Goal: Task Accomplishment & Management: Manage account settings

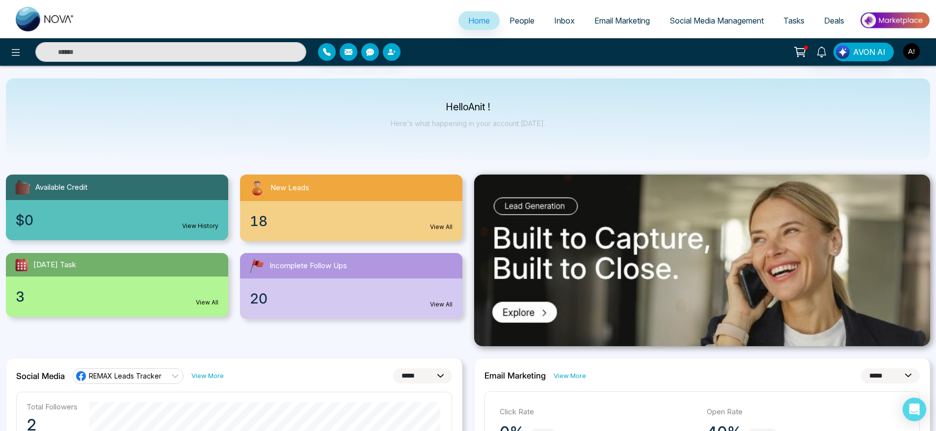
select select "*"
click at [473, 99] on div "Hello Anit ! Here's what happening in your account [DATE]." at bounding box center [468, 119] width 924 height 81
click at [639, 13] on link "Email Marketing" at bounding box center [621, 20] width 75 height 19
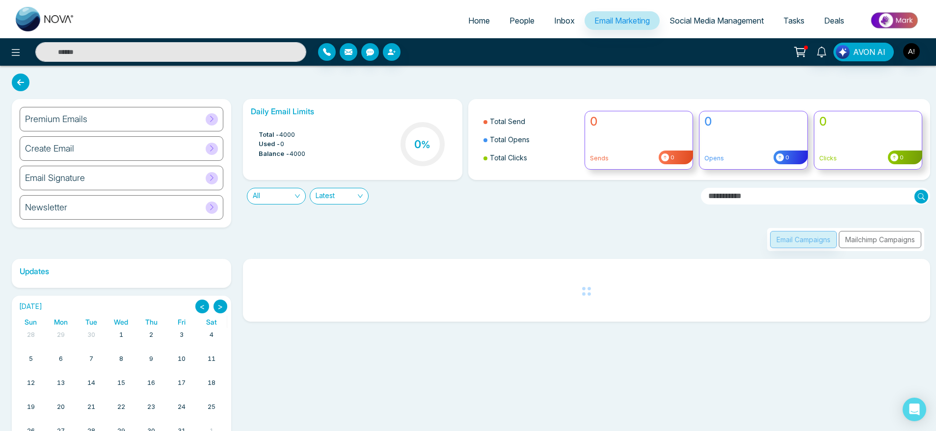
click at [192, 113] on div "Premium Emails" at bounding box center [122, 119] width 204 height 25
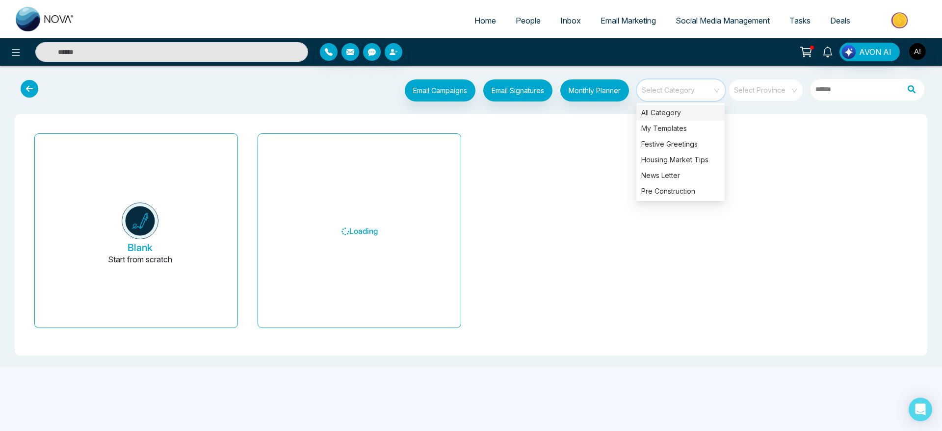
click at [657, 81] on input "search" at bounding box center [677, 86] width 71 height 15
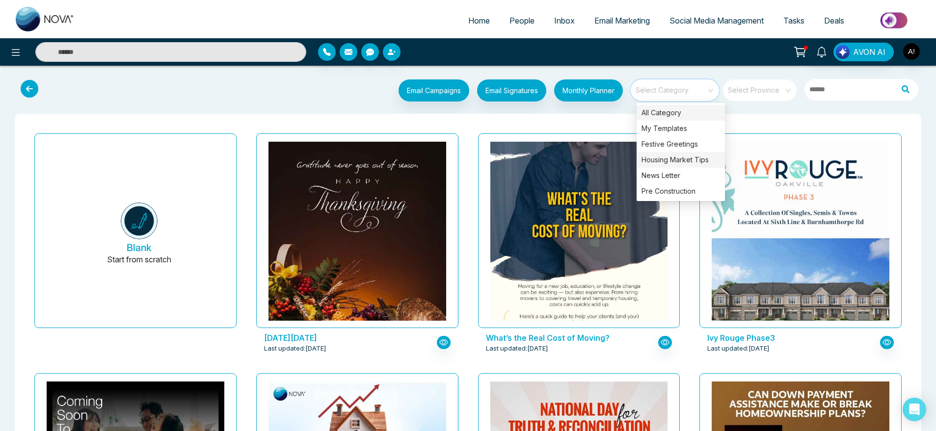
scroll to position [0, 0]
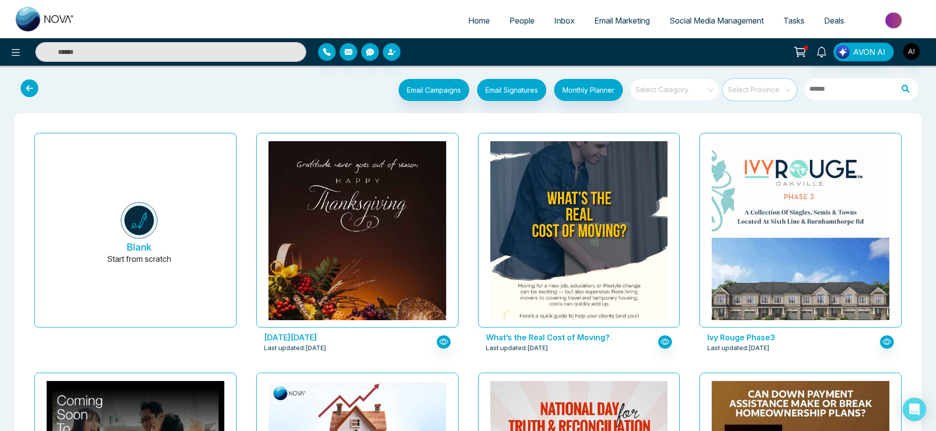
click at [737, 91] on input "search" at bounding box center [756, 86] width 56 height 15
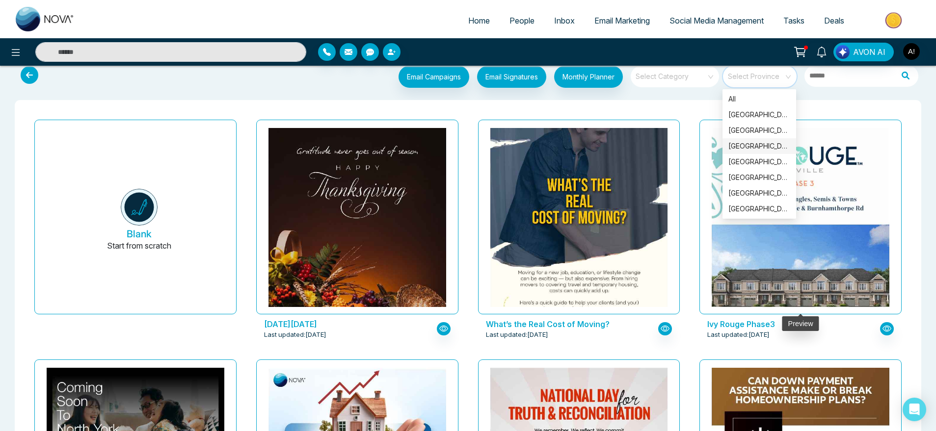
scroll to position [0, 0]
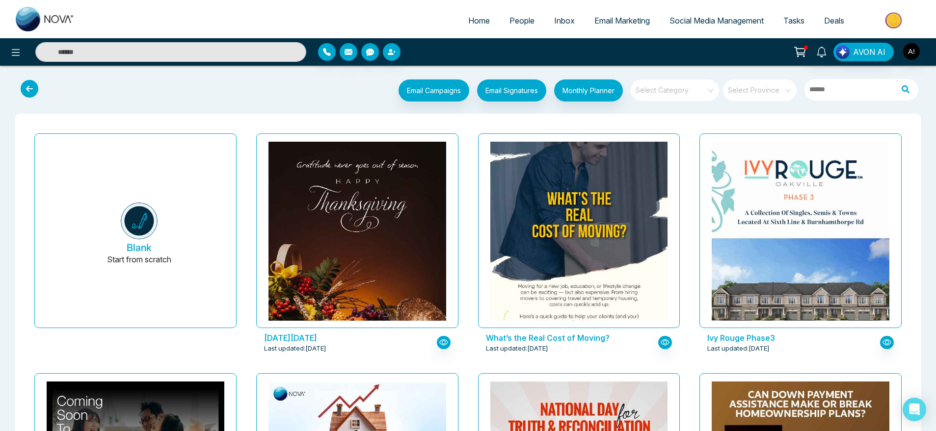
click at [752, 91] on input "search" at bounding box center [756, 86] width 56 height 15
click at [472, 18] on span "Home" at bounding box center [479, 21] width 22 height 10
select select "*"
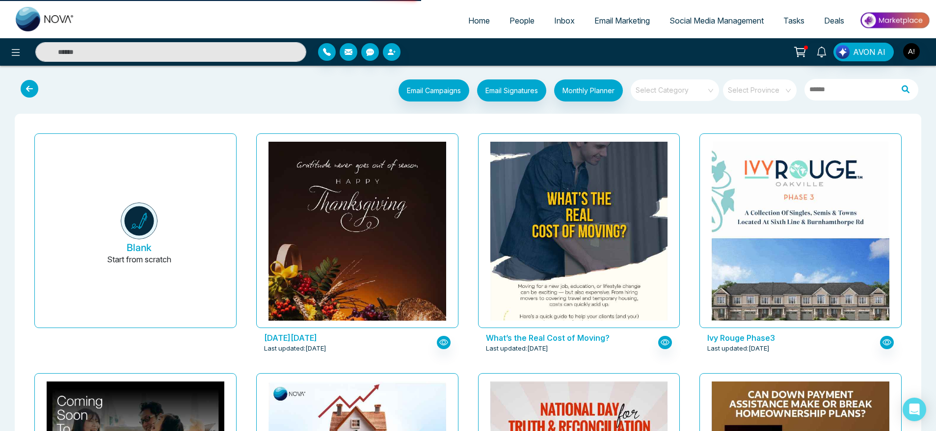
select select "*"
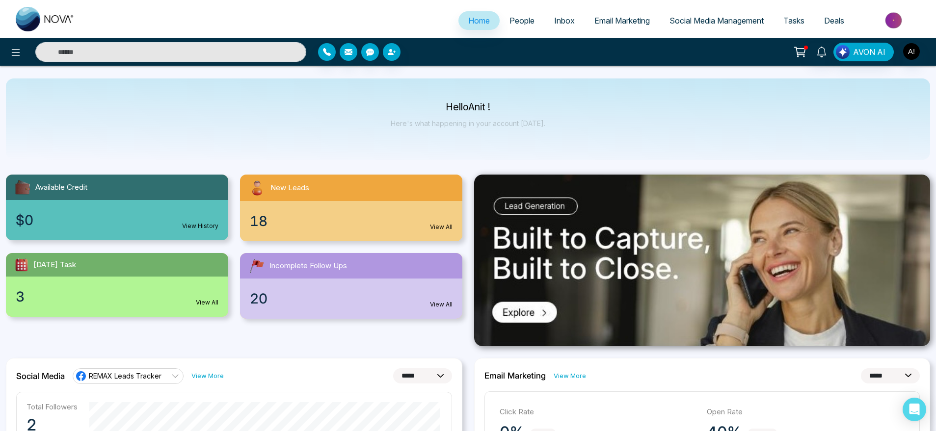
click at [521, 26] on link "People" at bounding box center [521, 20] width 45 height 19
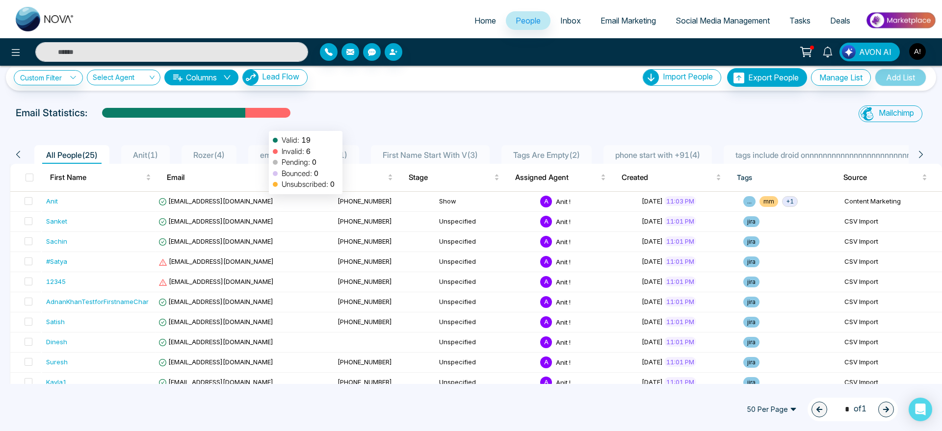
scroll to position [10, 0]
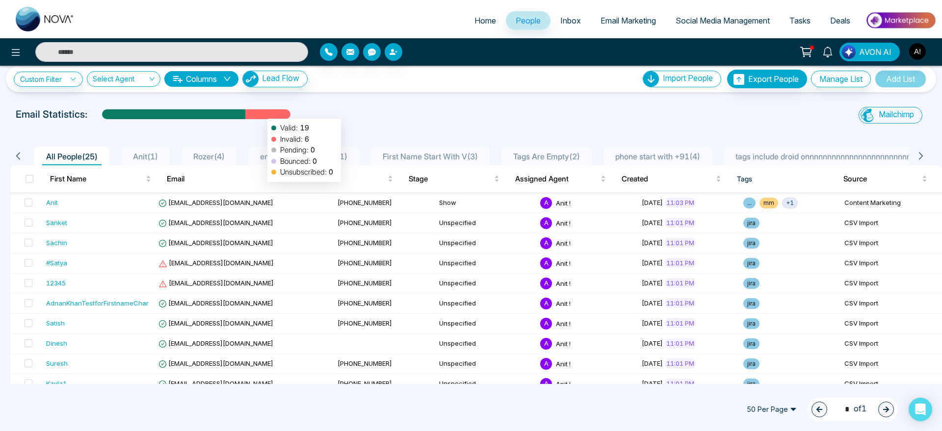
drag, startPoint x: 271, startPoint y: 113, endPoint x: 262, endPoint y: 114, distance: 8.4
click at [262, 114] on div at bounding box center [267, 117] width 45 height 17
click at [448, 94] on div "Custom Filter Choose a filters Cancel Apply Select Agent Columns Lead Flow Impo…" at bounding box center [471, 225] width 942 height 318
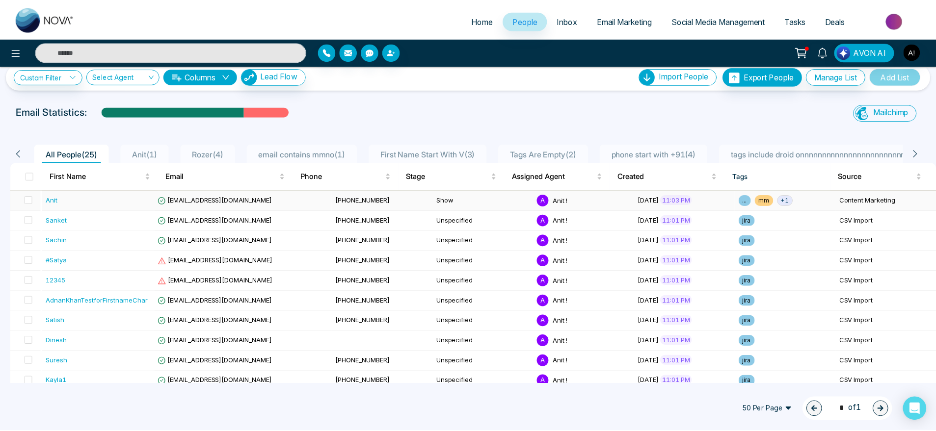
scroll to position [14, 0]
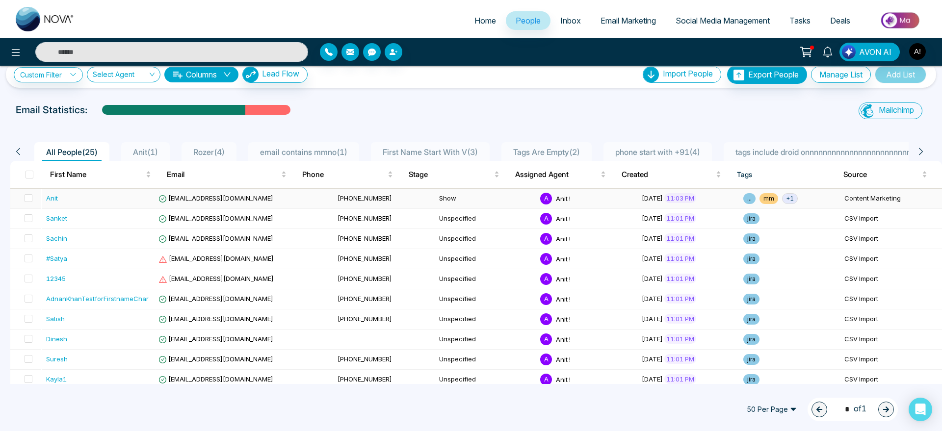
click at [782, 202] on span "+ 1" at bounding box center [790, 198] width 16 height 11
click at [441, 126] on div "All People ( 25 ) Anit ( 1 ) Rozer ( 4 ) email contains mmno ( 1 ) First Name S…" at bounding box center [471, 409] width 930 height 566
click at [338, 195] on span "[PHONE_NUMBER]" at bounding box center [365, 198] width 54 height 8
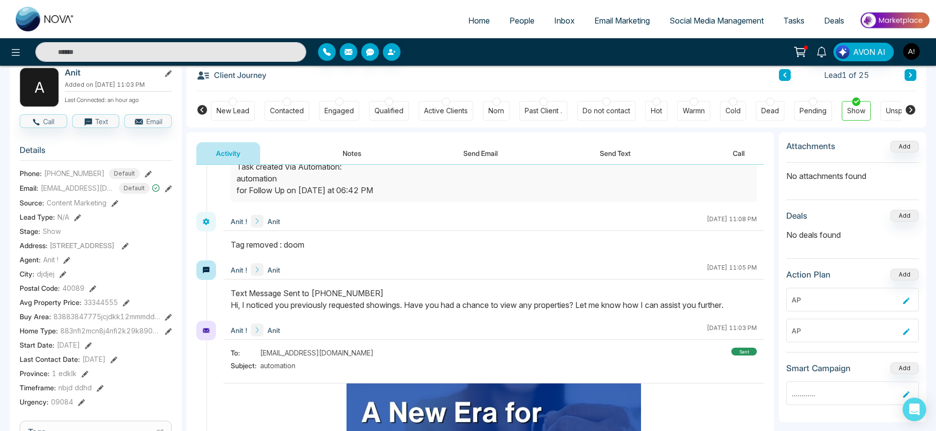
scroll to position [54, 0]
drag, startPoint x: 229, startPoint y: 247, endPoint x: 353, endPoint y: 252, distance: 123.8
click at [353, 252] on div at bounding box center [493, 250] width 541 height 22
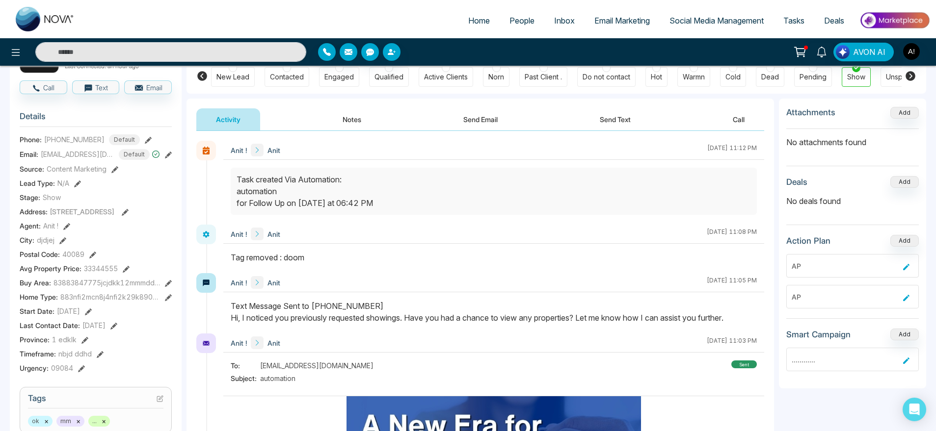
scroll to position [79, 0]
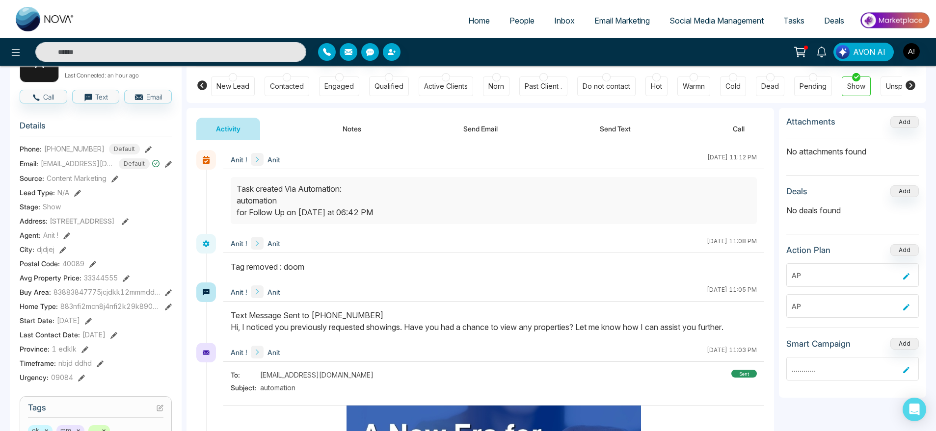
click at [323, 265] on div "Tag removed : doom" at bounding box center [494, 267] width 526 height 12
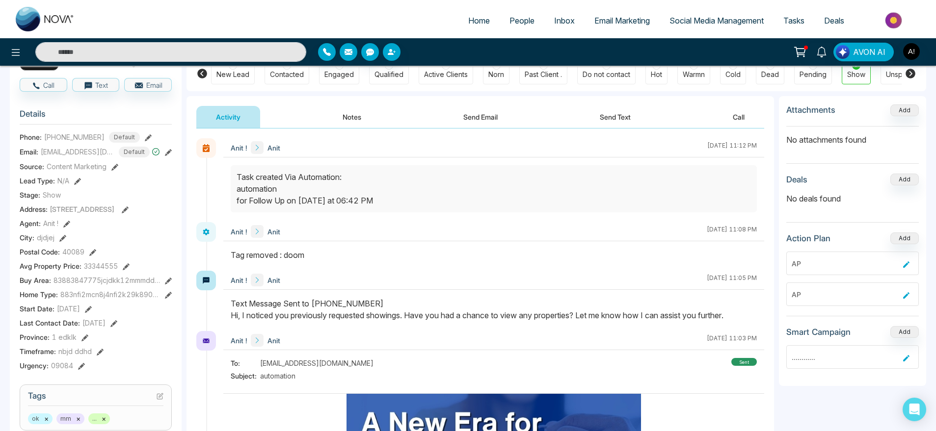
scroll to position [0, 0]
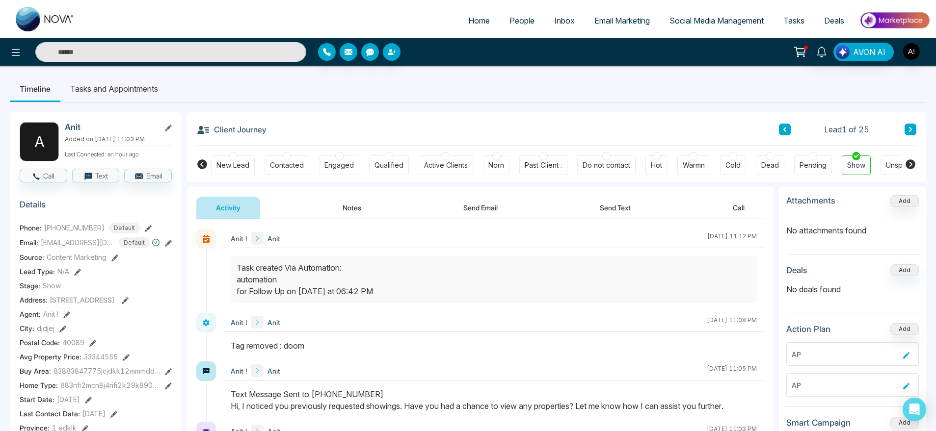
drag, startPoint x: 231, startPoint y: 343, endPoint x: 359, endPoint y: 347, distance: 128.1
click at [359, 347] on div "Tag removed : doom" at bounding box center [494, 346] width 526 height 12
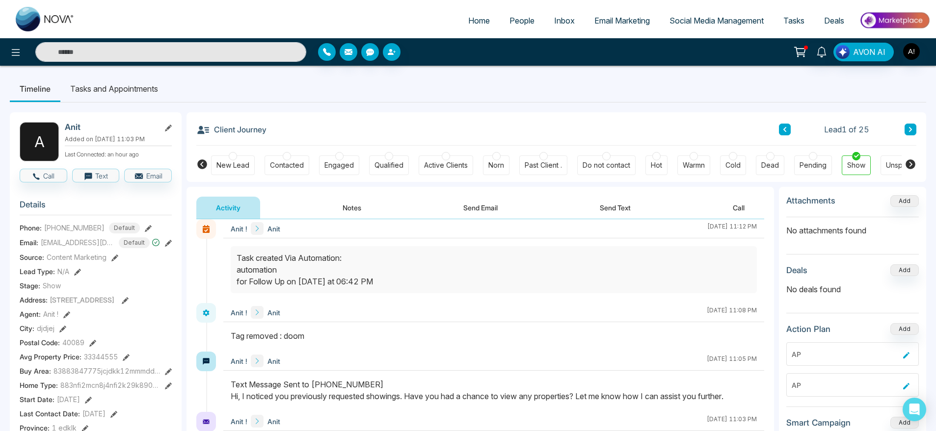
scroll to position [10, 0]
click at [364, 118] on div "Client Journey Lead 1 of 25" at bounding box center [556, 128] width 720 height 33
drag, startPoint x: 324, startPoint y: 336, endPoint x: 210, endPoint y: 343, distance: 114.6
click at [210, 343] on div "Anit ! Anit October 10 2025 | 11:08 PM" at bounding box center [480, 327] width 568 height 49
click at [388, 325] on div "Anit ! Anit October 10 2025 | 11:08 PM" at bounding box center [493, 327] width 541 height 49
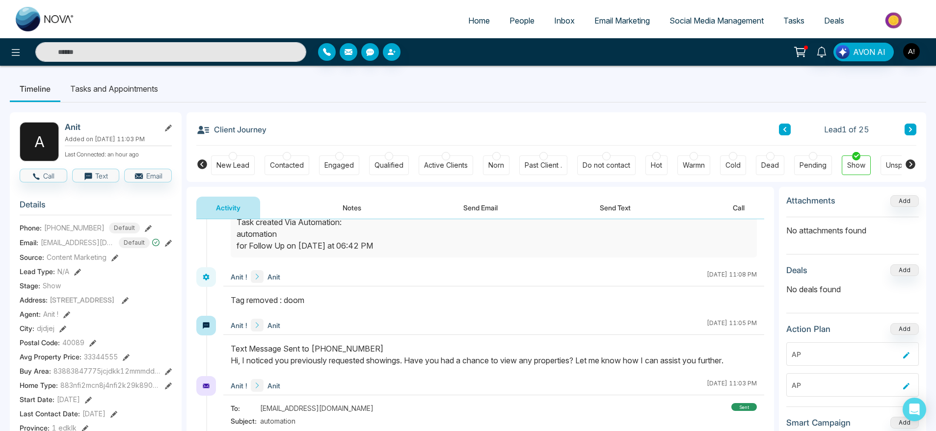
scroll to position [49, 0]
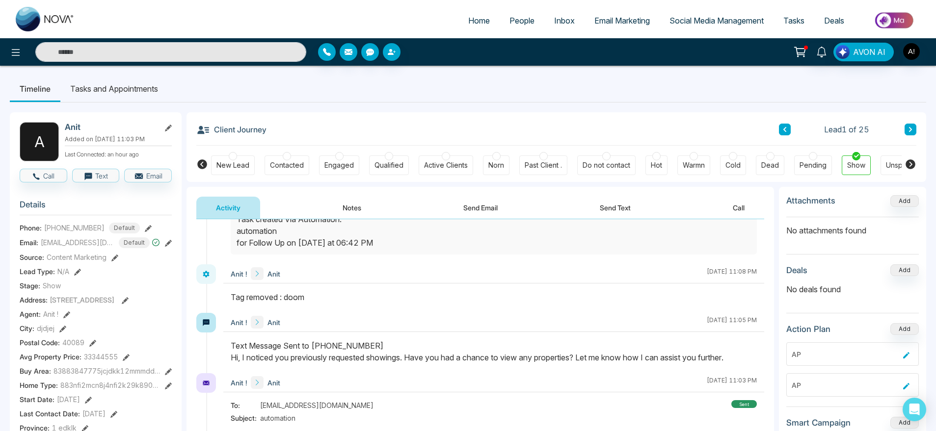
drag, startPoint x: 215, startPoint y: 297, endPoint x: 335, endPoint y: 297, distance: 119.7
click at [335, 297] on div "Anit ! Anit October 10 2025 | 11:08 PM" at bounding box center [480, 288] width 568 height 49
click at [335, 297] on div "Tag removed : doom" at bounding box center [494, 297] width 526 height 12
drag, startPoint x: 335, startPoint y: 297, endPoint x: 233, endPoint y: 296, distance: 102.5
click at [233, 296] on div "Tag removed : doom" at bounding box center [494, 297] width 526 height 12
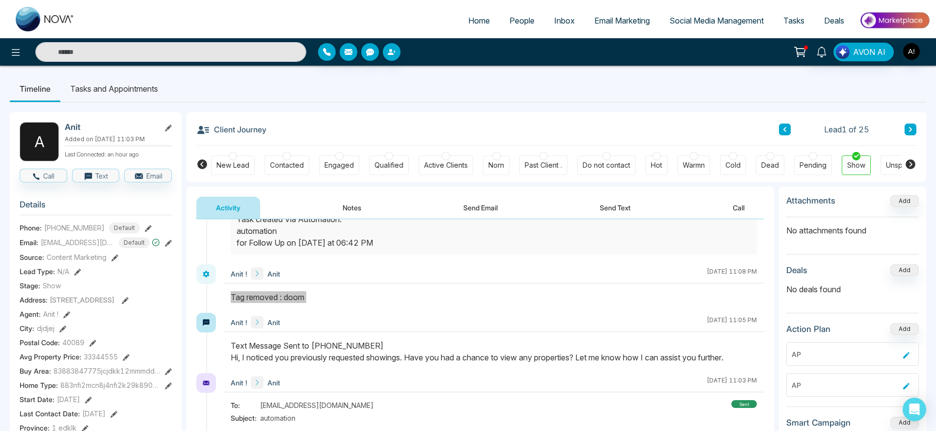
click at [344, 306] on div at bounding box center [493, 302] width 541 height 22
drag, startPoint x: 308, startPoint y: 297, endPoint x: 227, endPoint y: 296, distance: 81.0
click at [227, 296] on div at bounding box center [493, 302] width 541 height 22
click at [295, 295] on div "Tag removed : doom" at bounding box center [494, 297] width 526 height 12
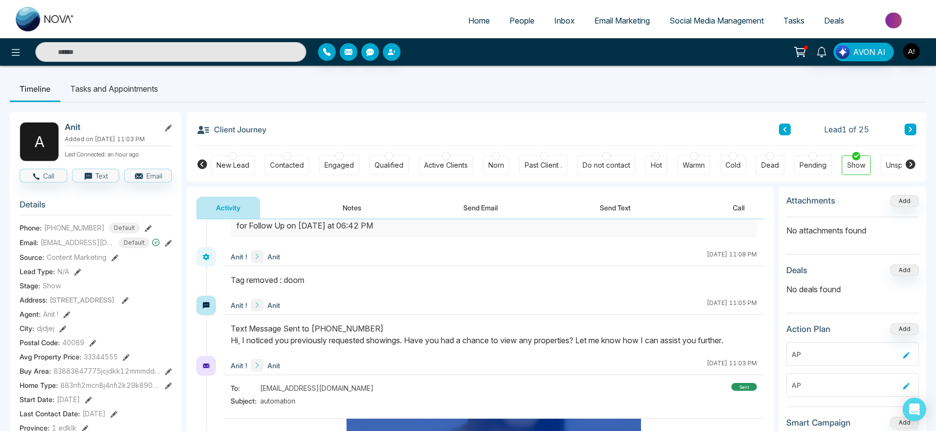
scroll to position [66, 0]
drag, startPoint x: 232, startPoint y: 278, endPoint x: 342, endPoint y: 272, distance: 110.6
click at [342, 272] on div "Anit ! Anit October 10 2025 | 11:08 PM" at bounding box center [493, 271] width 541 height 49
drag, startPoint x: 311, startPoint y: 278, endPoint x: 216, endPoint y: 281, distance: 94.7
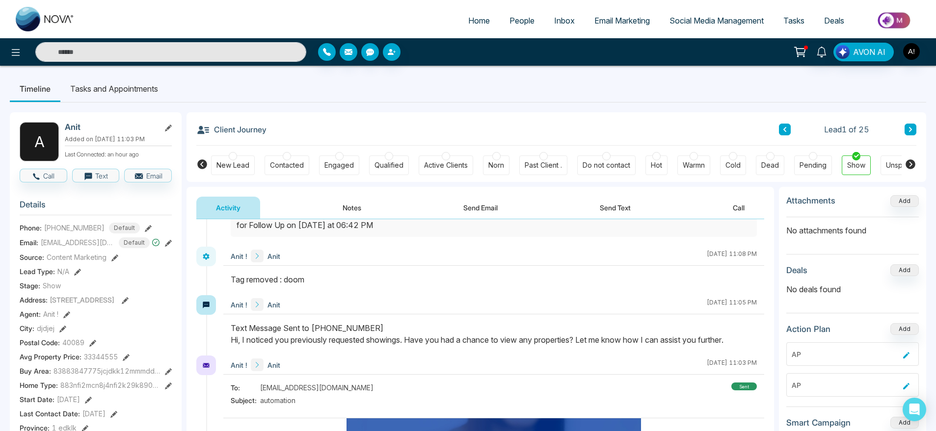
click at [216, 281] on div "Anit ! Anit October 10 2025 | 11:08 PM" at bounding box center [480, 271] width 568 height 49
click at [378, 290] on div at bounding box center [493, 285] width 541 height 22
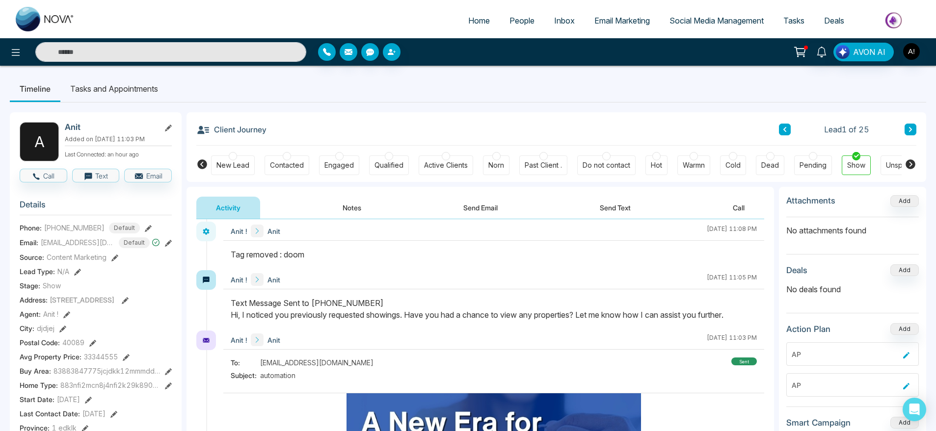
scroll to position [93, 0]
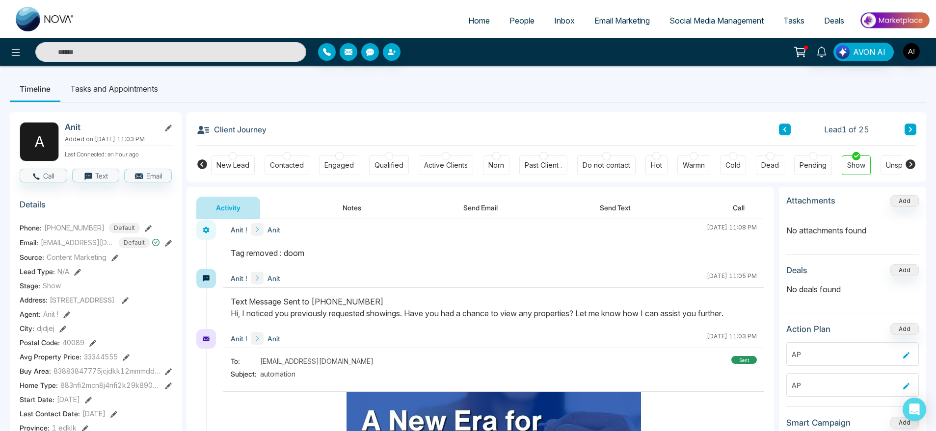
drag, startPoint x: 316, startPoint y: 255, endPoint x: 233, endPoint y: 255, distance: 83.9
click at [233, 255] on div "Tag removed : doom" at bounding box center [494, 253] width 526 height 12
click at [344, 260] on div at bounding box center [493, 258] width 541 height 22
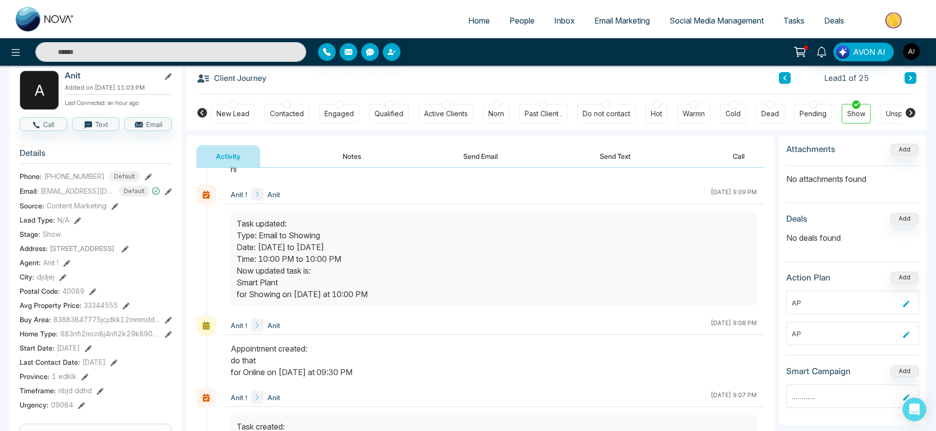
scroll to position [563, 0]
drag, startPoint x: 383, startPoint y: 372, endPoint x: 389, endPoint y: 393, distance: 21.6
click at [389, 393] on div "Anit ! Anit October 10 2025 | 9:07 PM" at bounding box center [493, 397] width 541 height 19
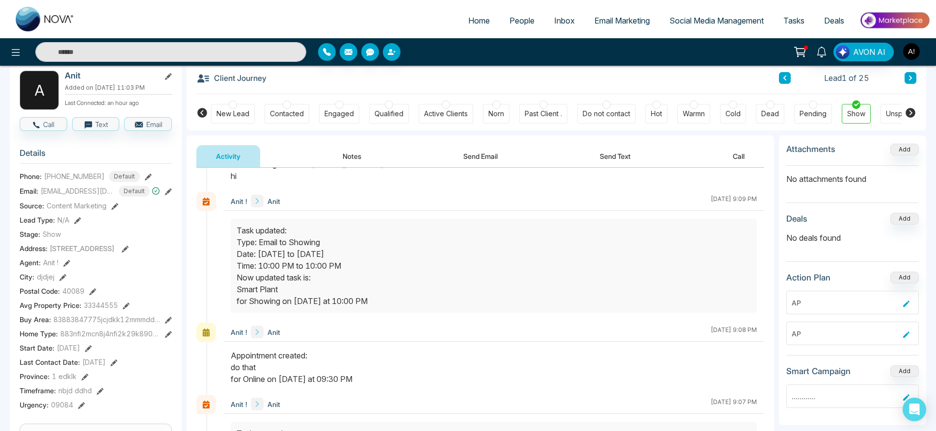
scroll to position [556, 0]
click at [410, 382] on div "Appointment created: do that for Online on Oct, 10 2025 at 09:30 PM" at bounding box center [494, 367] width 526 height 35
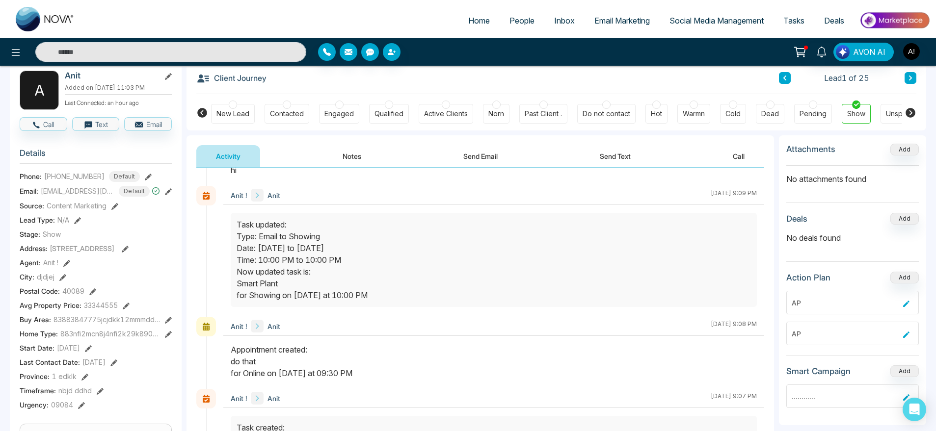
scroll to position [563, 0]
click at [421, 359] on div "Appointment created: do that for Online on Oct, 10 2025 at 09:30 PM" at bounding box center [494, 360] width 526 height 35
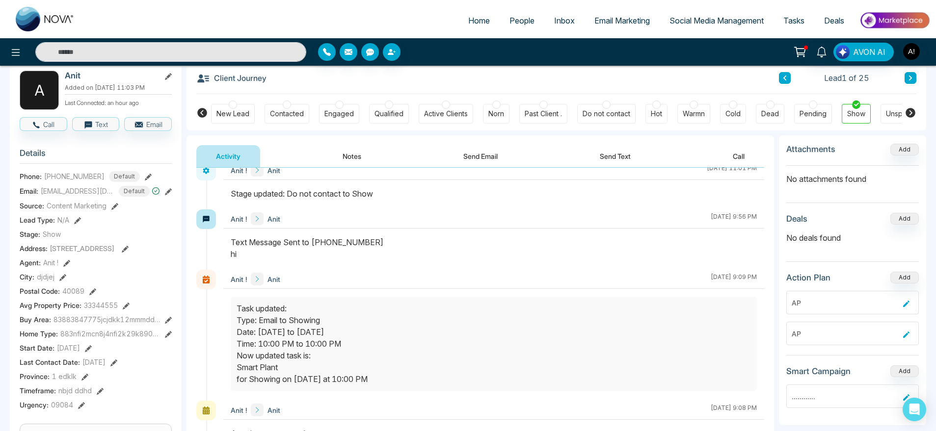
scroll to position [476, 0]
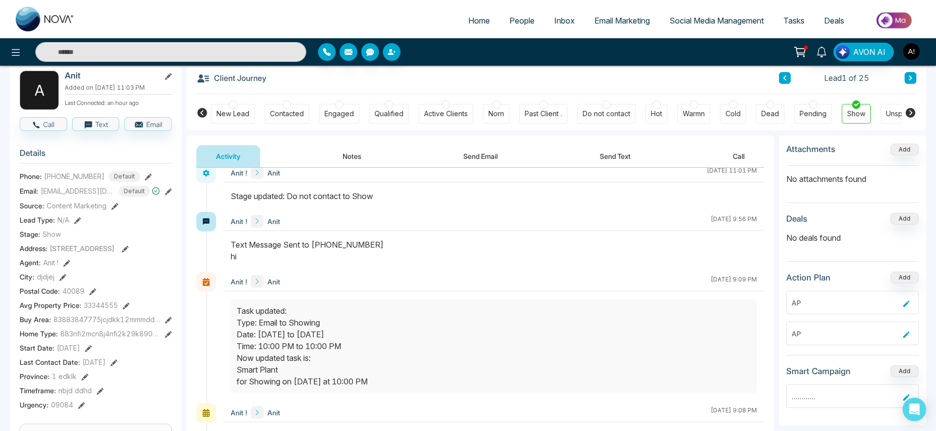
drag, startPoint x: 236, startPoint y: 303, endPoint x: 405, endPoint y: 339, distance: 173.1
click at [405, 339] on div at bounding box center [494, 346] width 526 height 94
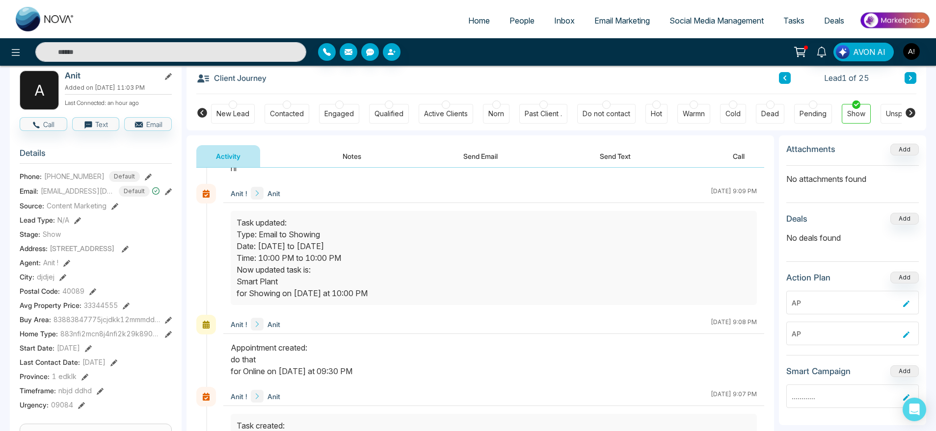
scroll to position [569, 0]
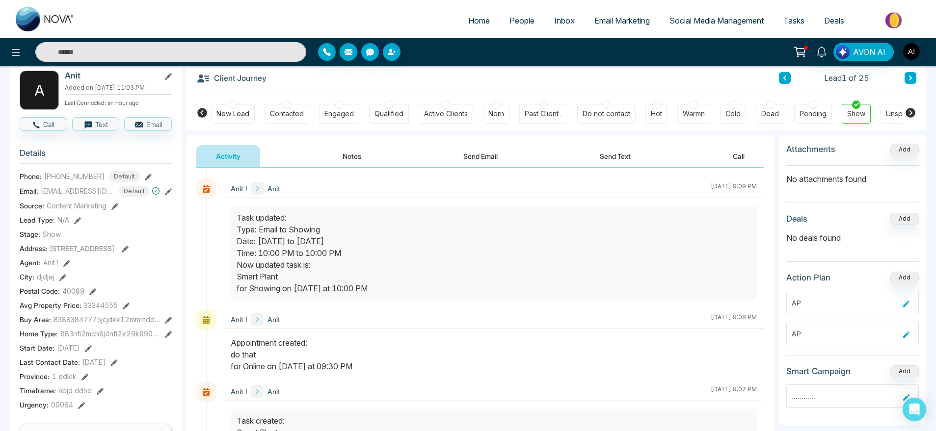
click at [486, 321] on div "Anit ! Anit October 10 2025 | 9:08 PM" at bounding box center [493, 319] width 541 height 19
drag, startPoint x: 234, startPoint y: 342, endPoint x: 402, endPoint y: 371, distance: 170.7
click at [402, 371] on div "Appointment created: do that for Online on Oct, 10 2025 at 09:30 PM" at bounding box center [494, 354] width 526 height 35
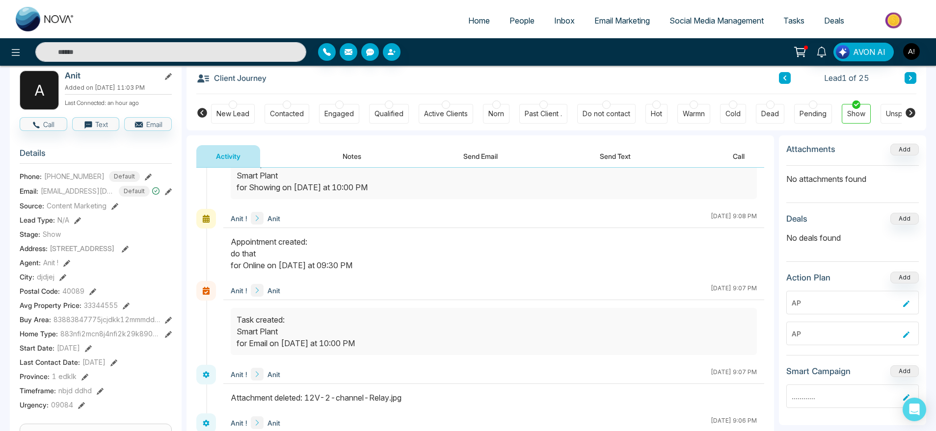
scroll to position [671, 0]
click at [386, 341] on div "Task created: Smart Plant for Email on Oct, 10 2025 at 10:00 PM" at bounding box center [493, 330] width 514 height 35
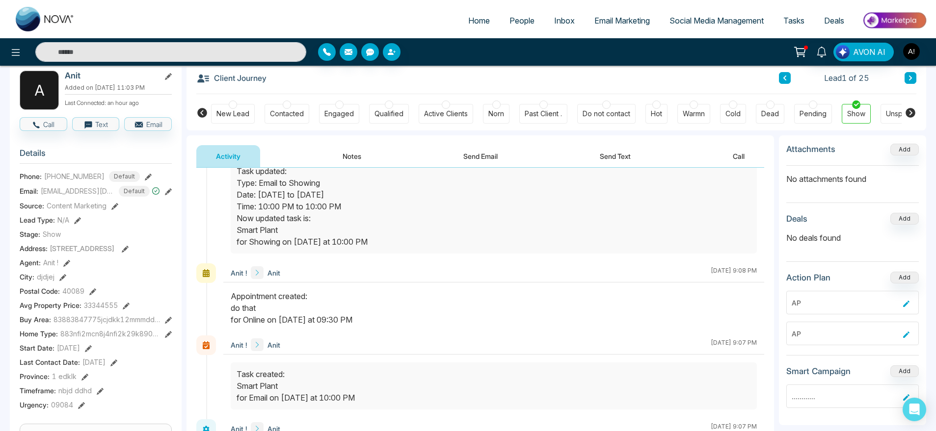
scroll to position [614, 0]
drag, startPoint x: 389, startPoint y: 410, endPoint x: 228, endPoint y: 382, distance: 163.3
click at [228, 382] on div at bounding box center [493, 393] width 541 height 57
drag, startPoint x: 235, startPoint y: 231, endPoint x: 284, endPoint y: 231, distance: 49.1
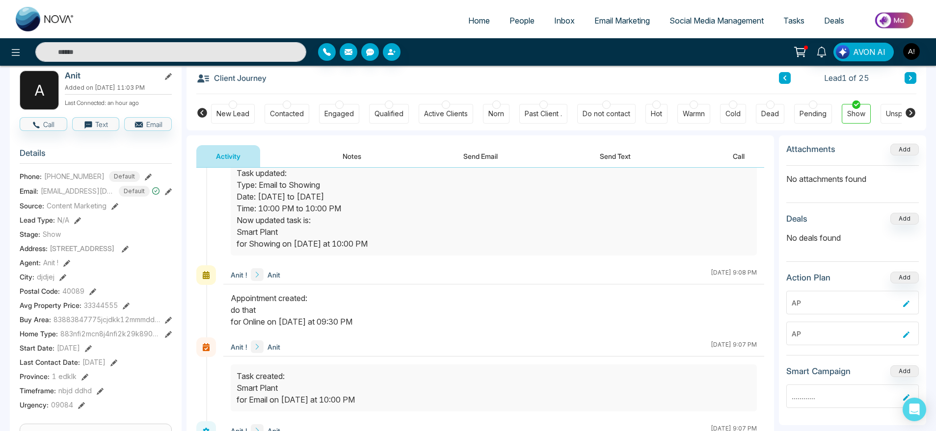
click at [284, 231] on div at bounding box center [494, 208] width 526 height 94
click at [284, 231] on div "Task updated: Type: Email to Showing Date: Oct, 10 2025 to Oct, 10 2025 Time: 1…" at bounding box center [493, 208] width 514 height 82
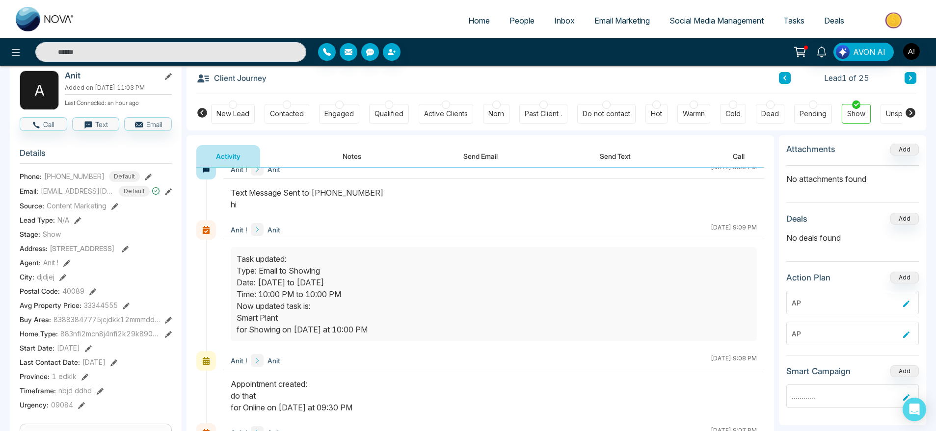
scroll to position [527, 0]
drag, startPoint x: 230, startPoint y: 259, endPoint x: 430, endPoint y: 341, distance: 216.0
click at [430, 341] on div at bounding box center [493, 300] width 541 height 104
click at [430, 341] on div at bounding box center [494, 295] width 526 height 94
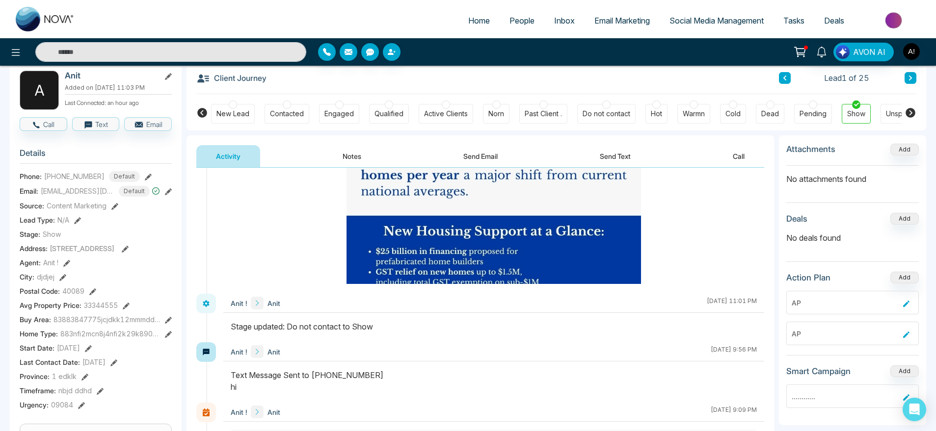
scroll to position [208, 0]
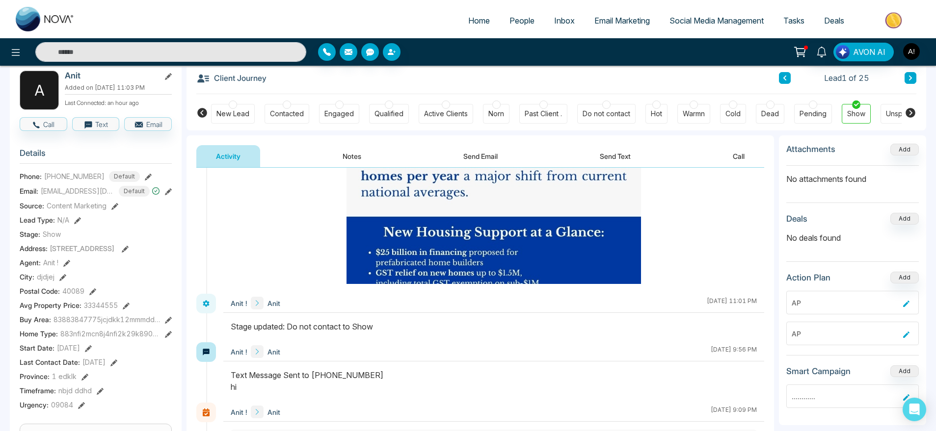
click at [199, 188] on div "Anit ! Anit October 10 2025 | 11:03 PM To: anit@mmnovatech.com Subject: automat…" at bounding box center [480, 159] width 568 height 269
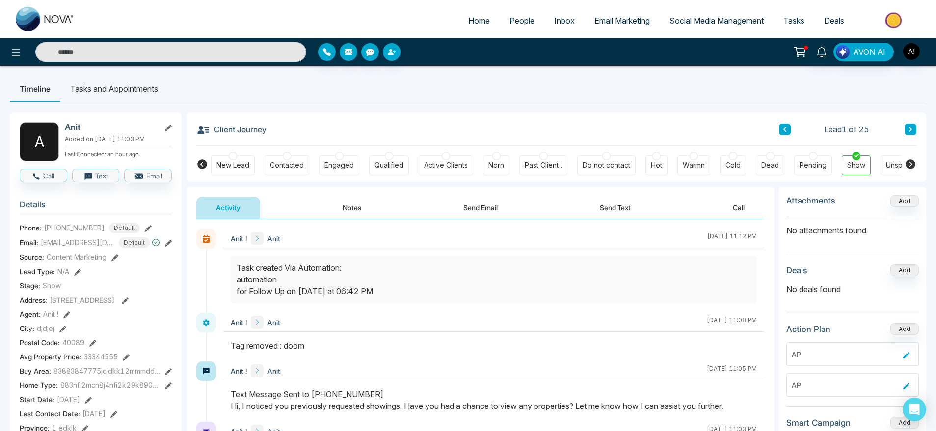
scroll to position [0, 0]
click at [335, 120] on div "Client Journey Lead 1 of 25" at bounding box center [556, 128] width 720 height 33
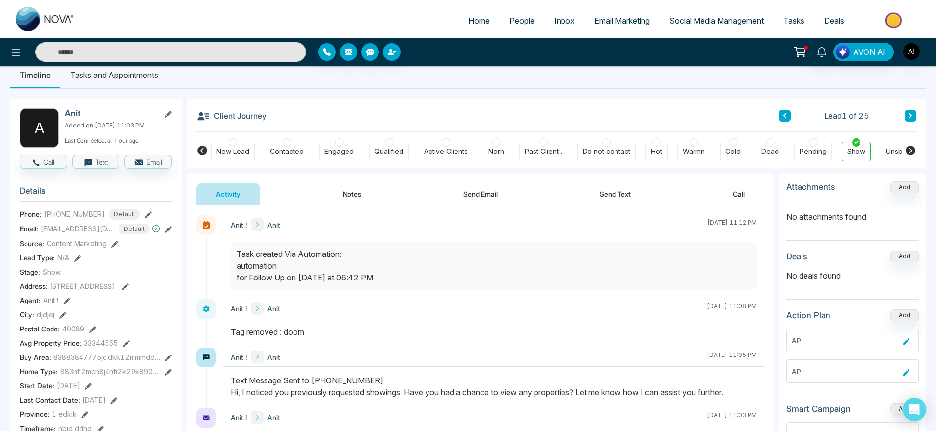
scroll to position [0, 0]
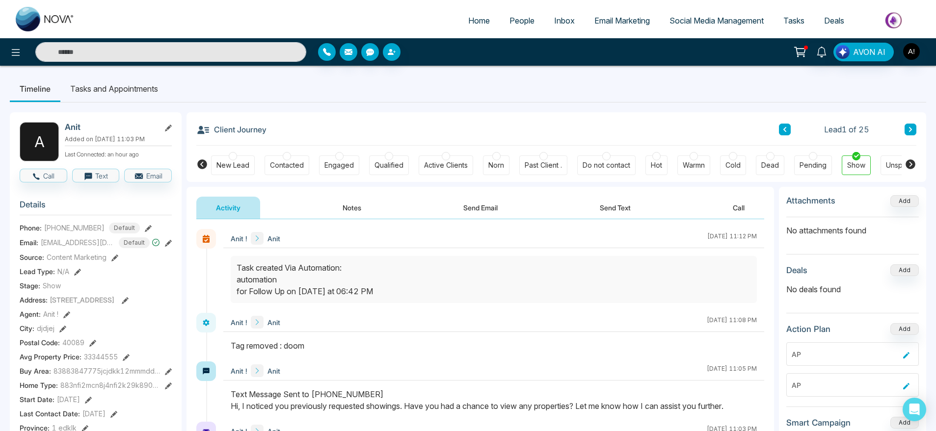
click at [471, 22] on span "Home" at bounding box center [479, 21] width 22 height 10
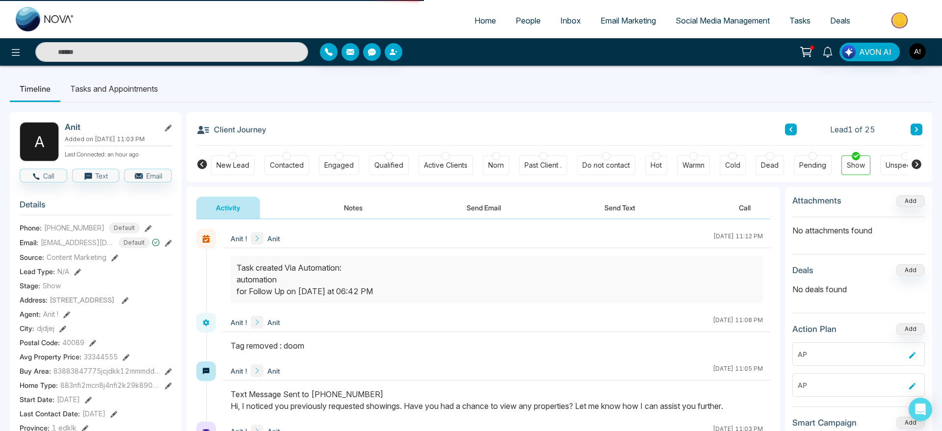
select select "*"
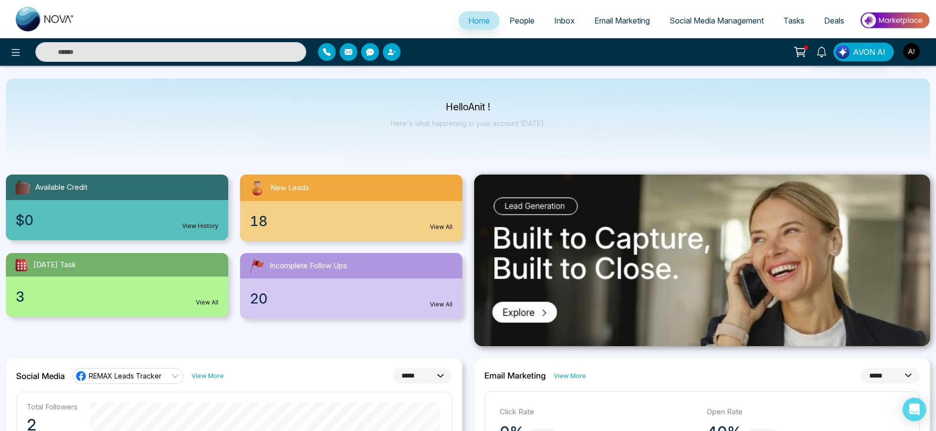
click at [516, 17] on span "People" at bounding box center [521, 21] width 25 height 10
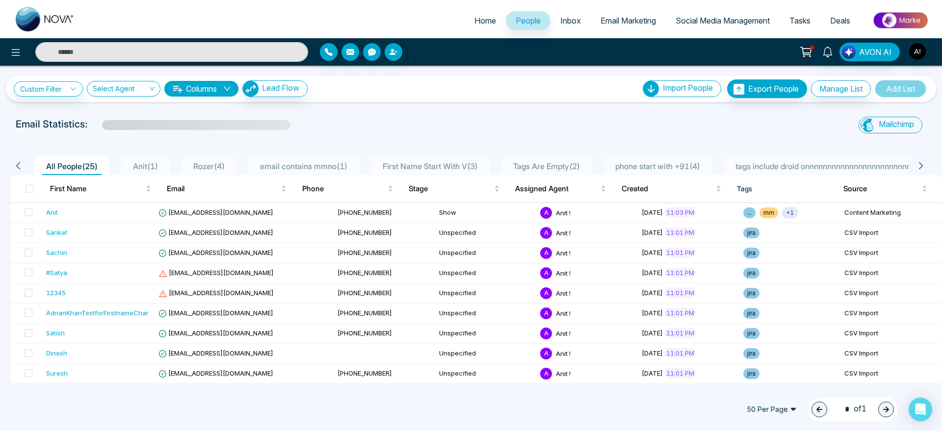
click at [561, 25] on span "Inbox" at bounding box center [570, 21] width 21 height 10
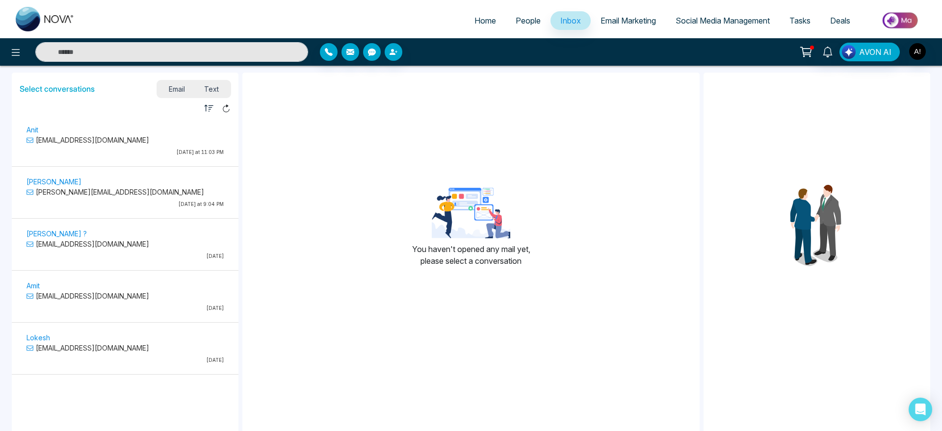
click at [520, 23] on span "People" at bounding box center [528, 21] width 25 height 10
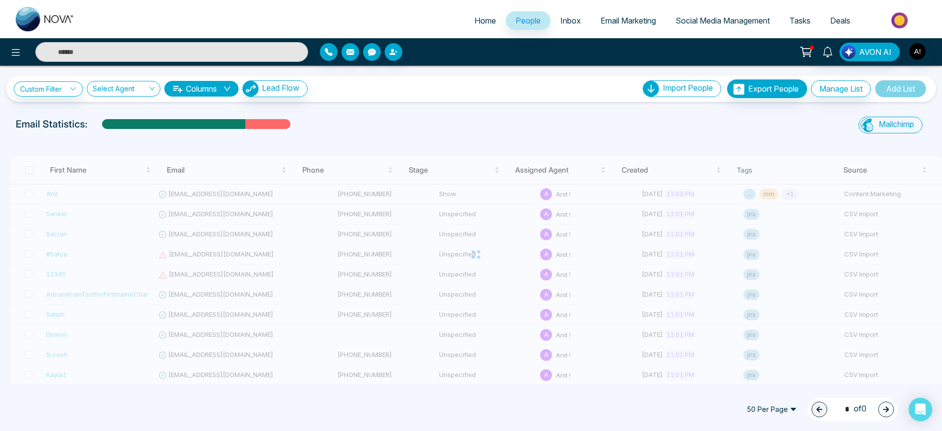
click at [567, 25] on span "Inbox" at bounding box center [570, 21] width 21 height 10
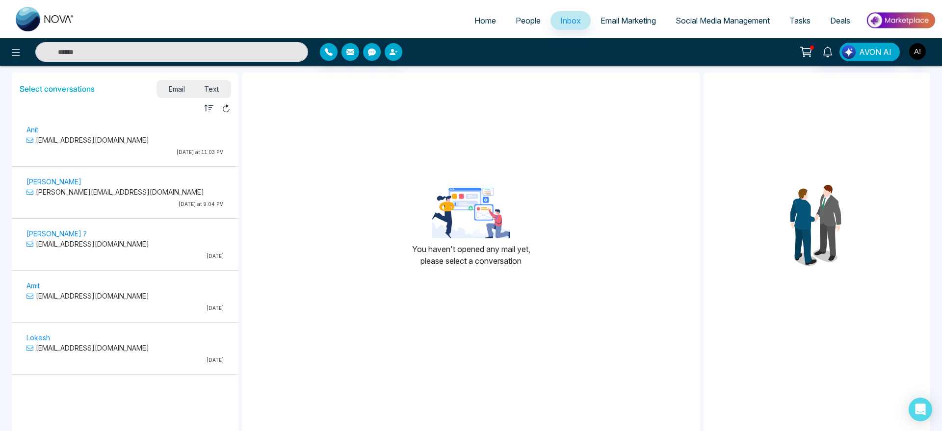
click at [626, 24] on span "Email Marketing" at bounding box center [628, 21] width 55 height 10
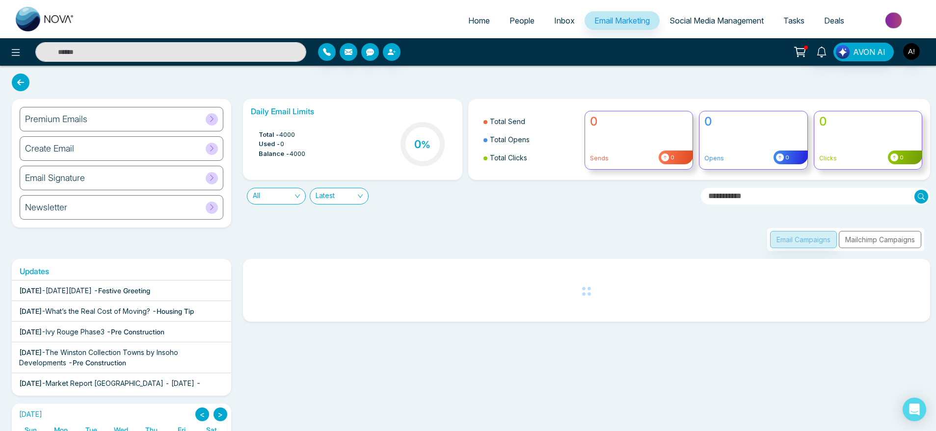
click at [459, 24] on link "Home" at bounding box center [478, 20] width 41 height 19
select select "*"
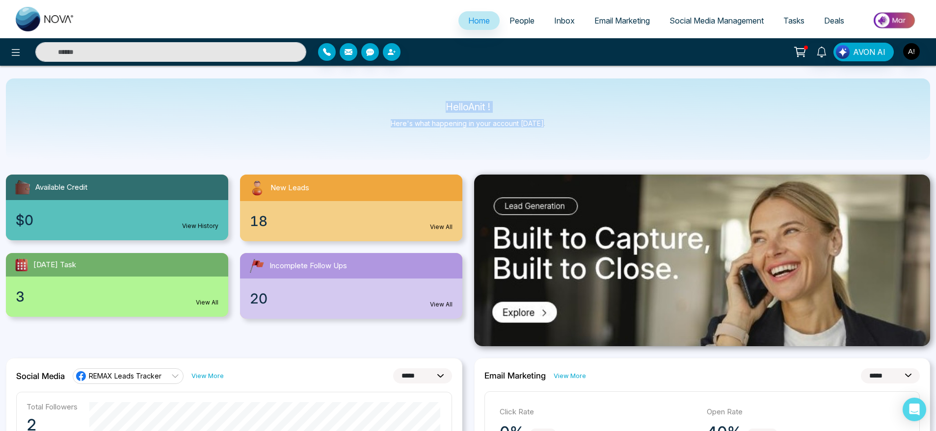
drag, startPoint x: 426, startPoint y: 104, endPoint x: 559, endPoint y: 125, distance: 134.7
click at [559, 125] on div "Hello Anit ! Here's what happening in your account [DATE]." at bounding box center [468, 119] width 924 height 81
drag, startPoint x: 559, startPoint y: 125, endPoint x: 365, endPoint y: 112, distance: 194.2
click at [365, 112] on div "Hello Anit ! Here's what happening in your account [DATE]." at bounding box center [468, 119] width 924 height 81
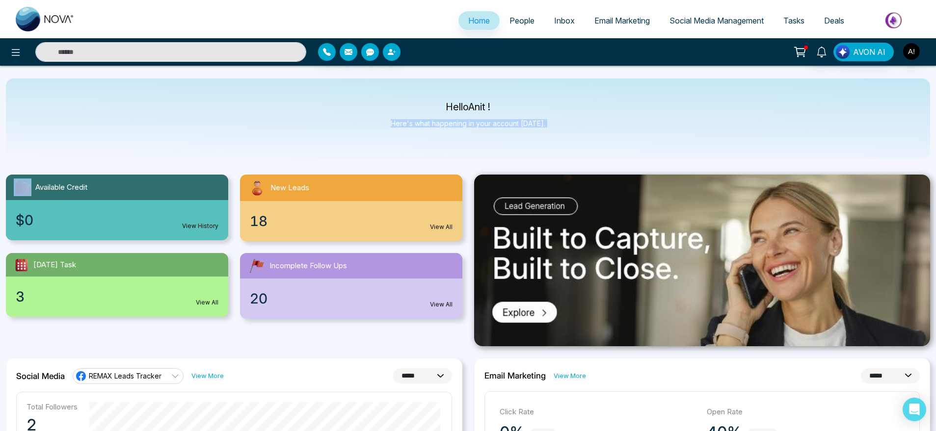
click at [365, 112] on div "Hello Anit ! Here's what happening in your account [DATE]." at bounding box center [468, 119] width 924 height 81
drag, startPoint x: 440, startPoint y: 98, endPoint x: 626, endPoint y: 149, distance: 193.0
click at [626, 149] on div "Hello Anit ! Here's what happening in your account [DATE]." at bounding box center [468, 119] width 924 height 81
drag, startPoint x: 577, startPoint y: 126, endPoint x: 411, endPoint y: 85, distance: 171.2
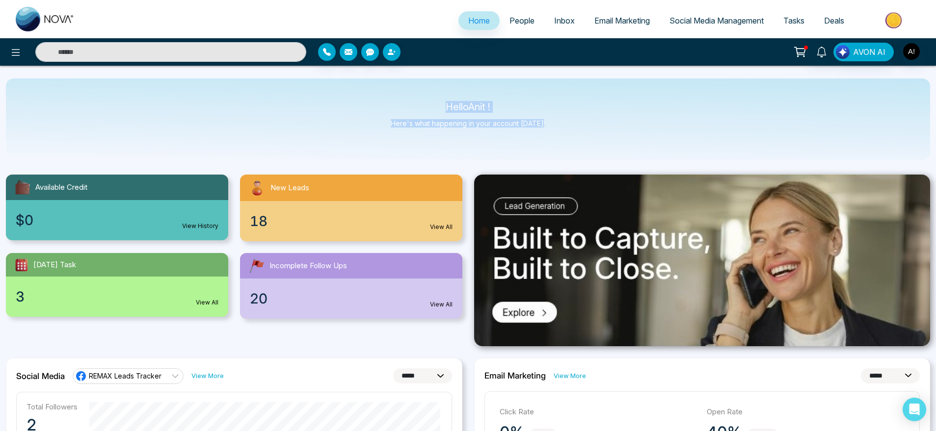
click at [411, 85] on div "Hello Anit ! Here's what happening in your account [DATE]." at bounding box center [468, 119] width 924 height 81
drag, startPoint x: 425, startPoint y: 98, endPoint x: 601, endPoint y: 154, distance: 183.9
click at [601, 154] on div "Hello Anit ! Here's what happening in your account [DATE]." at bounding box center [468, 119] width 924 height 81
click at [565, 135] on div "Hello Anit ! Here's what happening in your account [DATE]." at bounding box center [468, 119] width 924 height 81
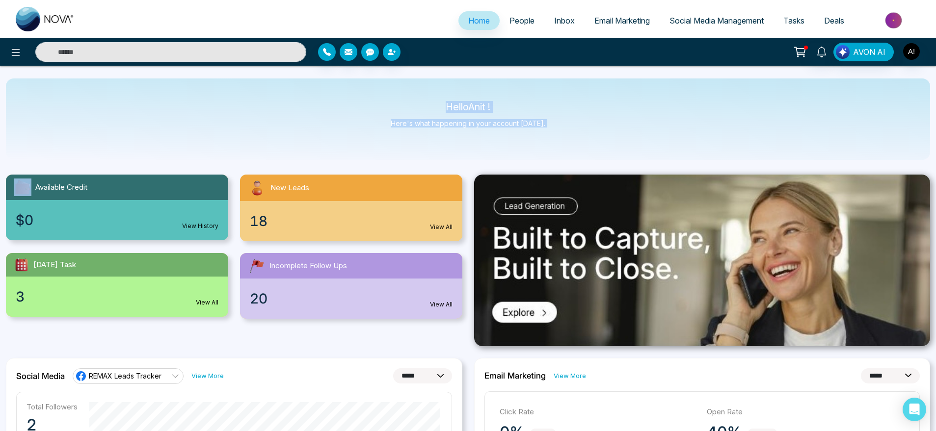
drag, startPoint x: 565, startPoint y: 135, endPoint x: 410, endPoint y: 90, distance: 161.5
click at [410, 90] on div "Hello Anit ! Here's what happening in your account [DATE]." at bounding box center [468, 119] width 924 height 81
click at [544, 24] on link "Inbox" at bounding box center [564, 20] width 40 height 19
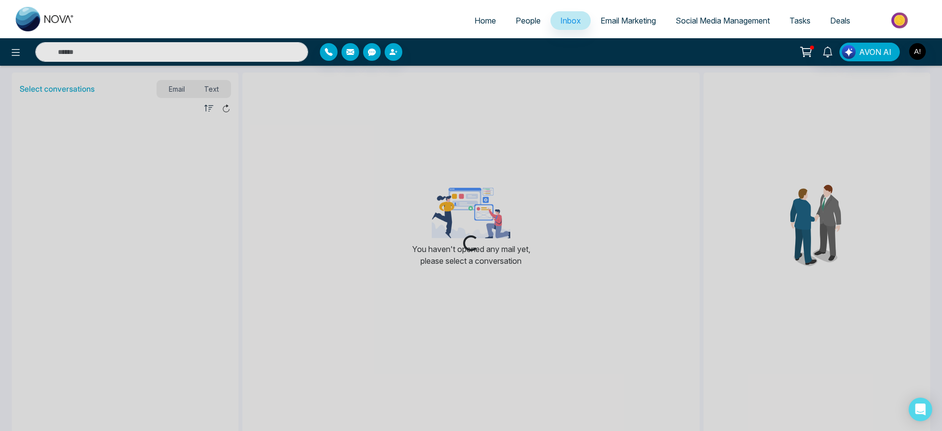
click at [516, 22] on span "People" at bounding box center [528, 21] width 25 height 10
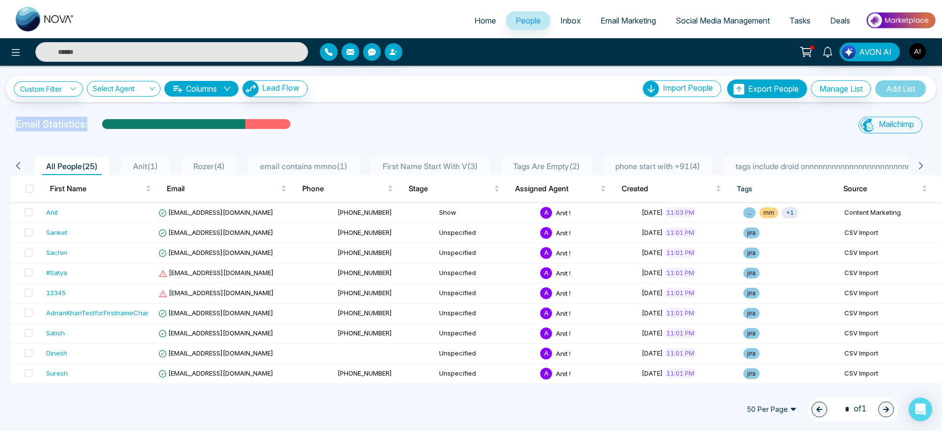
drag, startPoint x: 13, startPoint y: 125, endPoint x: 97, endPoint y: 122, distance: 83.9
click at [97, 122] on div "Email Statistics:" at bounding box center [317, 127] width 615 height 20
click at [384, 139] on div at bounding box center [471, 138] width 930 height 4
click at [808, 41] on div "AVON AI" at bounding box center [471, 51] width 942 height 27
click at [815, 61] on button at bounding box center [806, 52] width 20 height 19
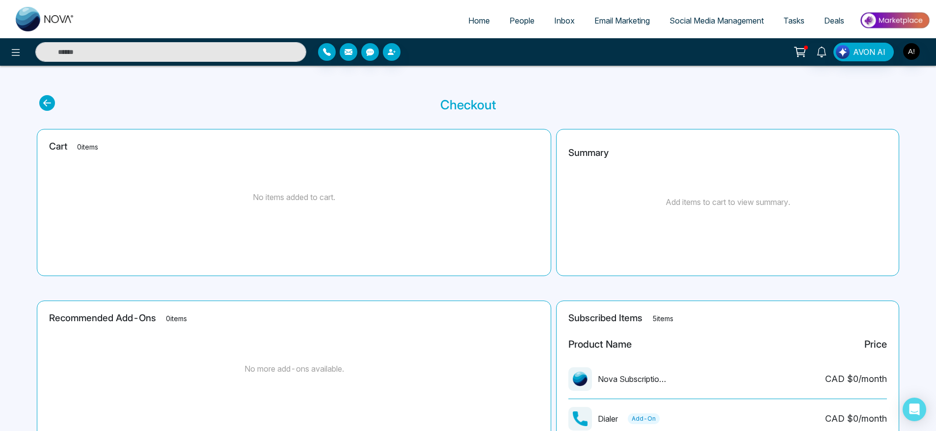
click at [468, 20] on span "Home" at bounding box center [479, 21] width 22 height 10
select select "*"
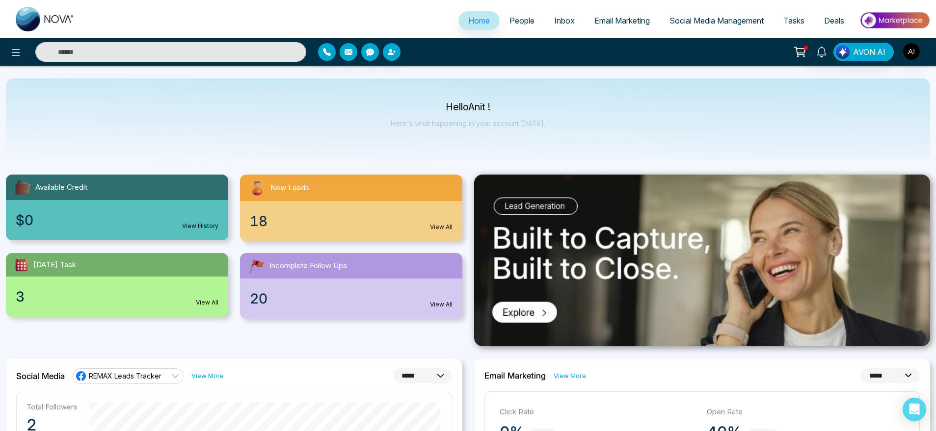
click at [523, 16] on span "People" at bounding box center [521, 21] width 25 height 10
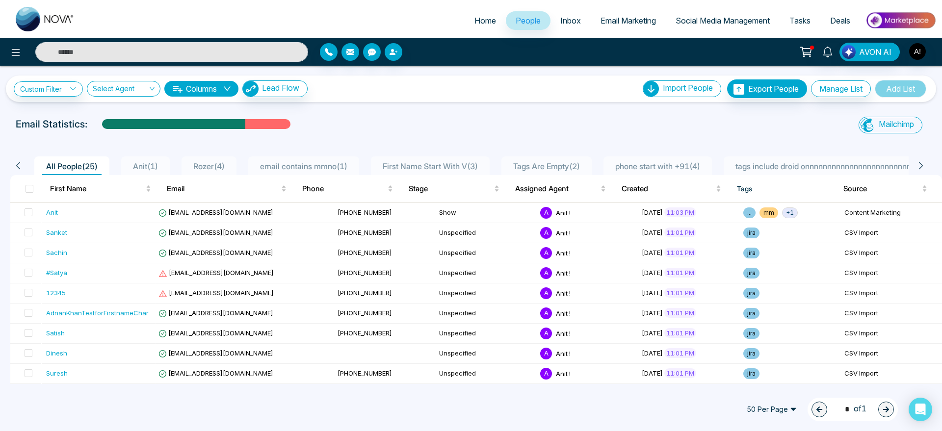
click at [465, 21] on link "Home" at bounding box center [485, 20] width 41 height 19
select select "*"
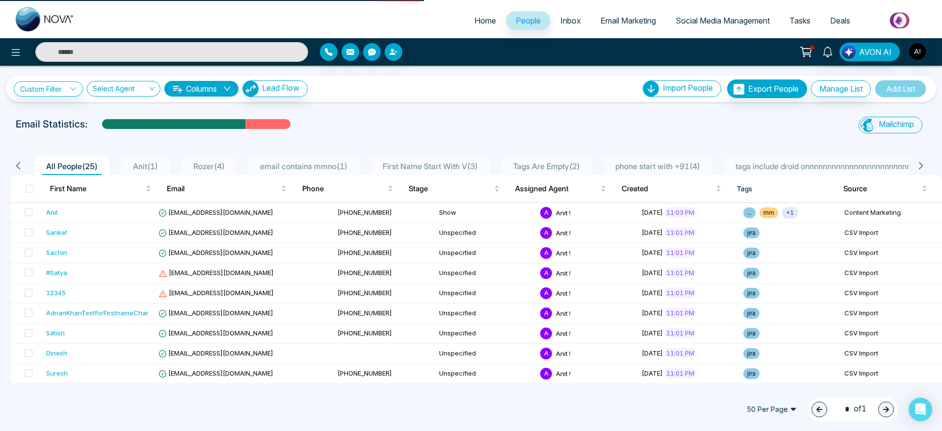
select select "*"
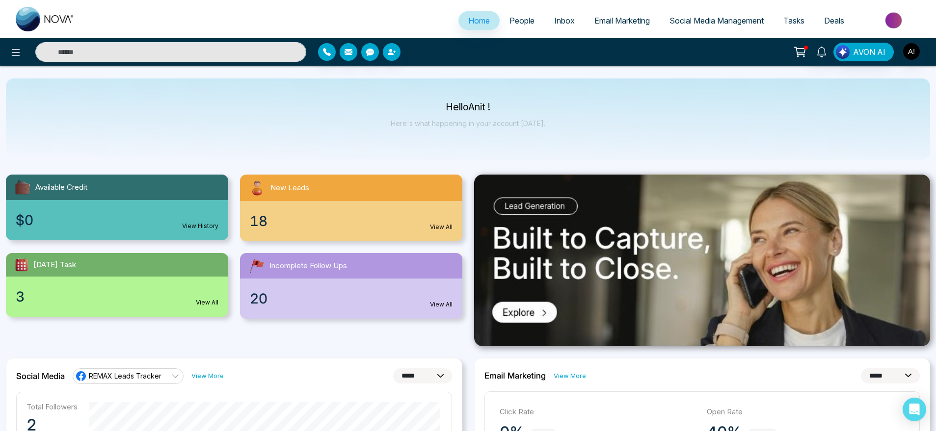
click at [6, 46] on div at bounding box center [156, 52] width 312 height 20
click at [17, 51] on icon at bounding box center [16, 53] width 12 height 12
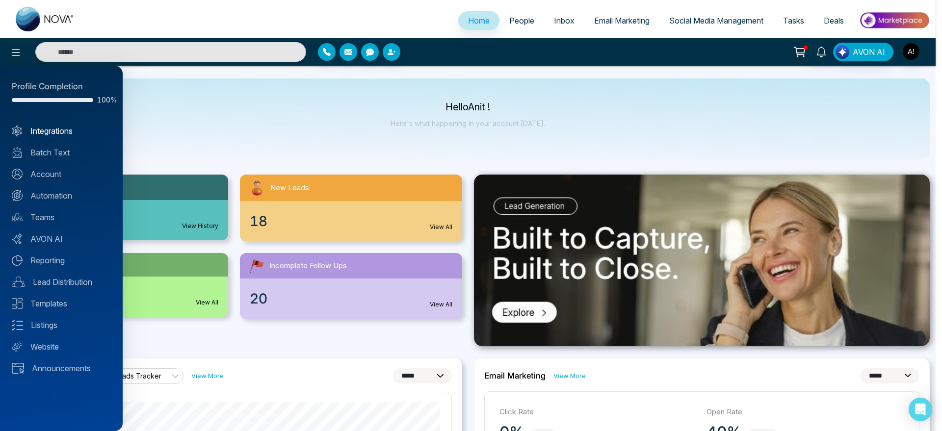
click at [54, 129] on link "Integrations" at bounding box center [61, 131] width 99 height 12
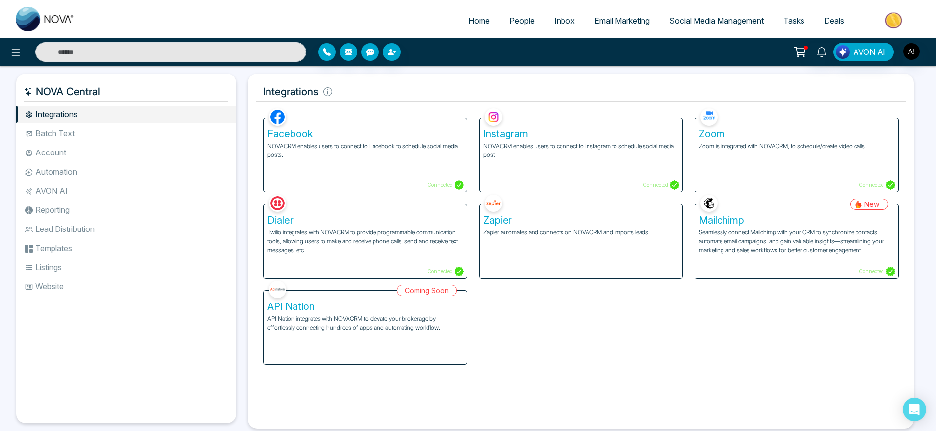
click at [458, 23] on link "Home" at bounding box center [478, 20] width 41 height 19
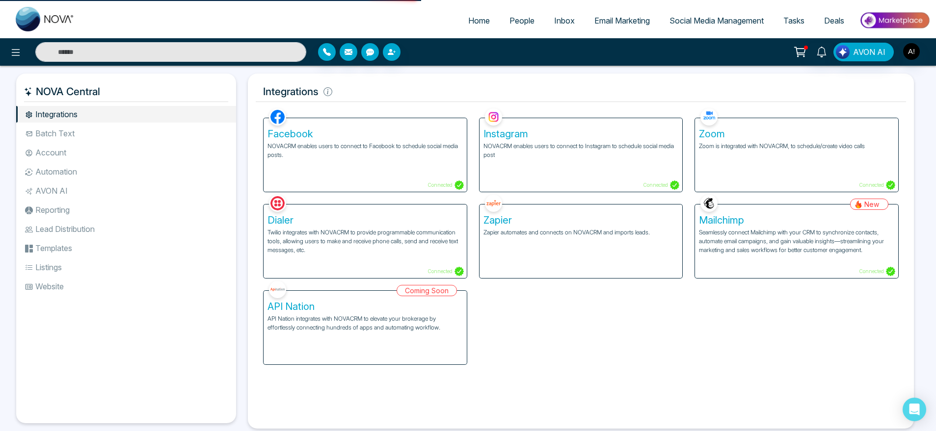
select select "*"
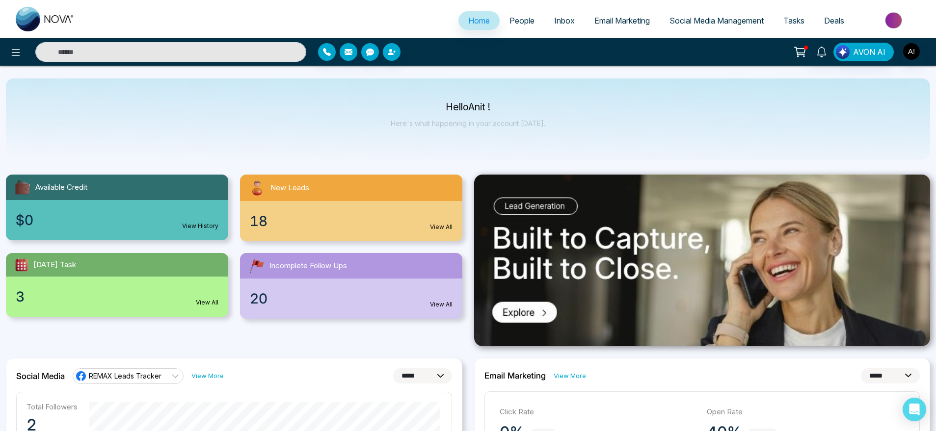
scroll to position [5, 0]
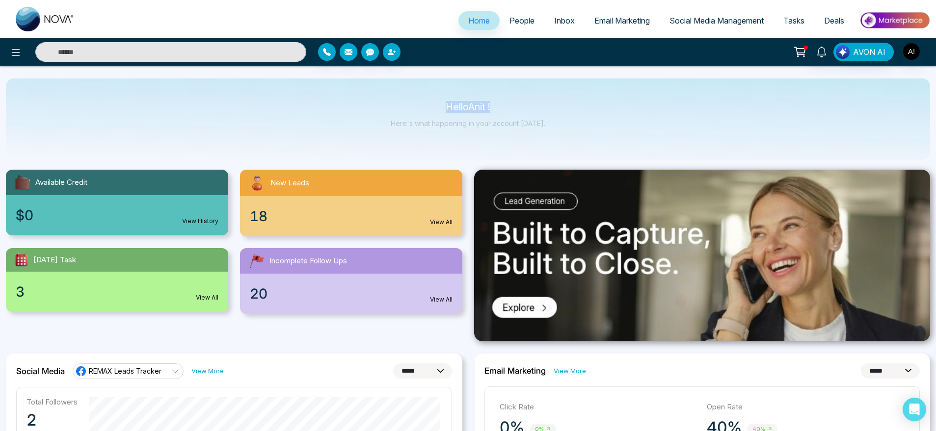
drag, startPoint x: 406, startPoint y: 99, endPoint x: 530, endPoint y: 109, distance: 124.6
click at [530, 109] on div "Hello Anit ! Here's what happening in your account [DATE]." at bounding box center [468, 119] width 924 height 81
click at [530, 109] on p "Hello Anit !" at bounding box center [468, 107] width 155 height 8
drag, startPoint x: 544, startPoint y: 122, endPoint x: 368, endPoint y: 104, distance: 176.6
click at [368, 104] on div "Hello Anit ! Here's what happening in your account [DATE]." at bounding box center [468, 119] width 924 height 81
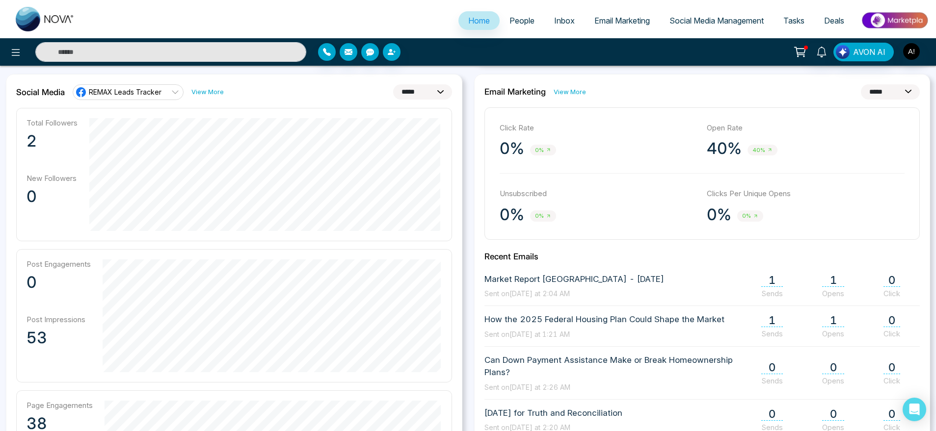
scroll to position [288, 0]
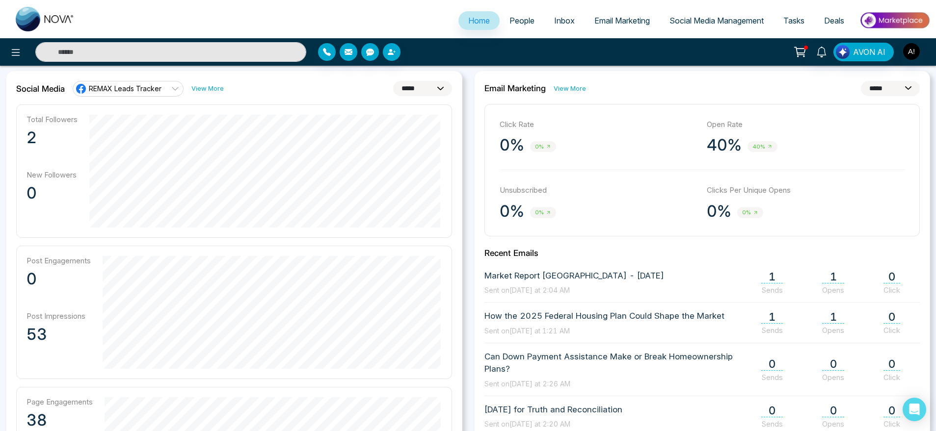
click at [566, 87] on link "View More" at bounding box center [569, 88] width 32 height 9
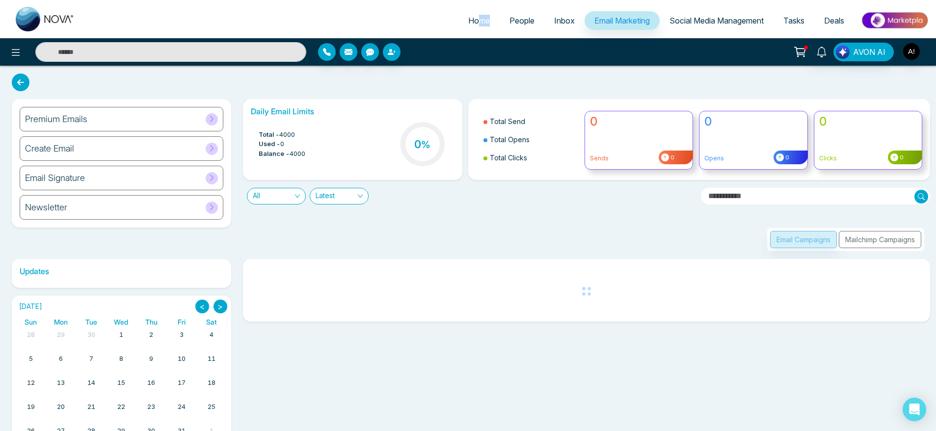
drag, startPoint x: 478, startPoint y: 30, endPoint x: 472, endPoint y: 23, distance: 9.7
click at [472, 23] on li "Home" at bounding box center [478, 21] width 41 height 20
click at [472, 23] on span "Home" at bounding box center [479, 21] width 22 height 10
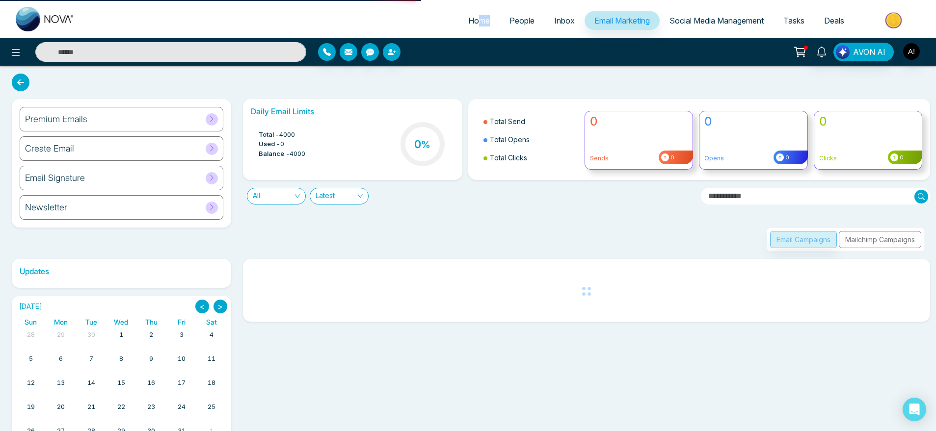
select select "*"
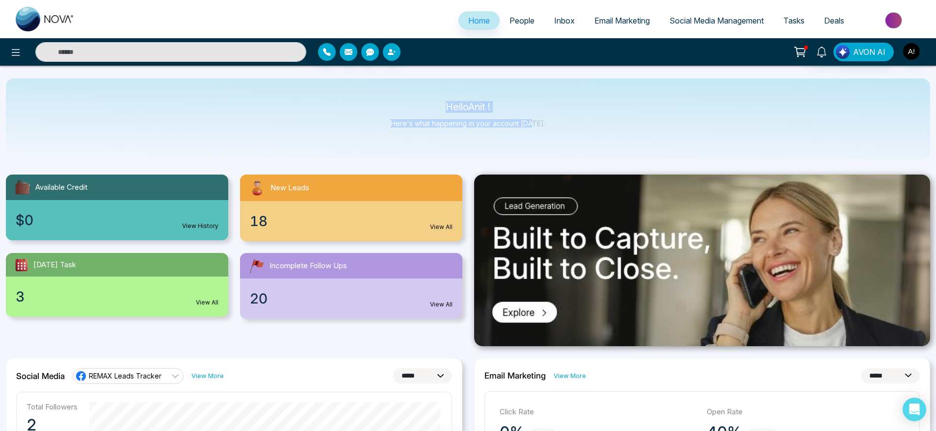
drag, startPoint x: 532, startPoint y: 122, endPoint x: 404, endPoint y: 108, distance: 129.3
click at [404, 108] on div "Hello Anit ! Here's what happening in your account [DATE]." at bounding box center [468, 119] width 155 height 32
click at [404, 108] on p "Hello Anit !" at bounding box center [468, 107] width 155 height 8
drag, startPoint x: 404, startPoint y: 108, endPoint x: 556, endPoint y: 129, distance: 153.5
click at [556, 129] on div "Hello Anit ! Here's what happening in your account [DATE]." at bounding box center [468, 119] width 924 height 81
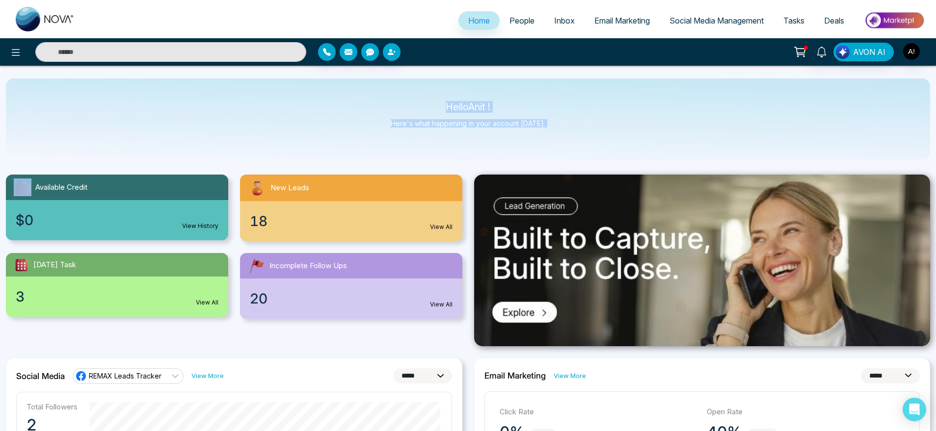
click at [556, 129] on div "Hello Anit ! Here's what happening in your account [DATE]." at bounding box center [468, 119] width 924 height 81
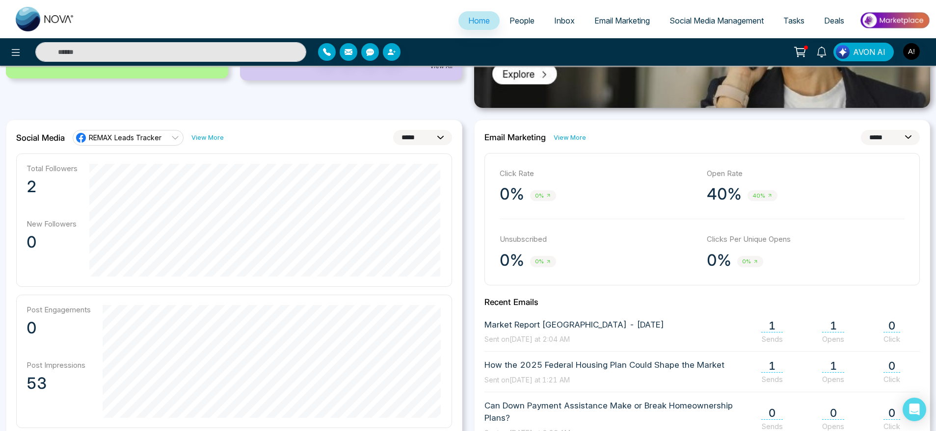
scroll to position [243, 0]
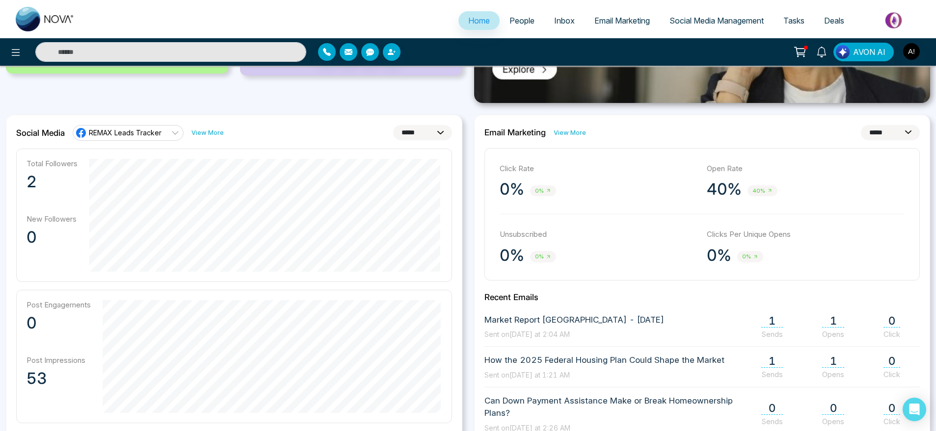
click at [406, 125] on select "**********" at bounding box center [422, 132] width 59 height 15
click at [393, 125] on select "**********" at bounding box center [422, 132] width 59 height 15
click at [420, 131] on select "**********" at bounding box center [422, 132] width 59 height 15
click at [393, 125] on select "**********" at bounding box center [422, 132] width 59 height 15
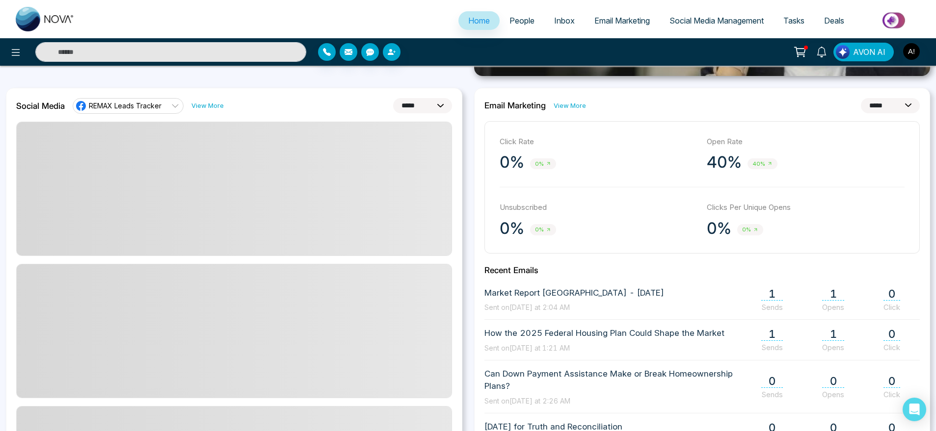
scroll to position [285, 0]
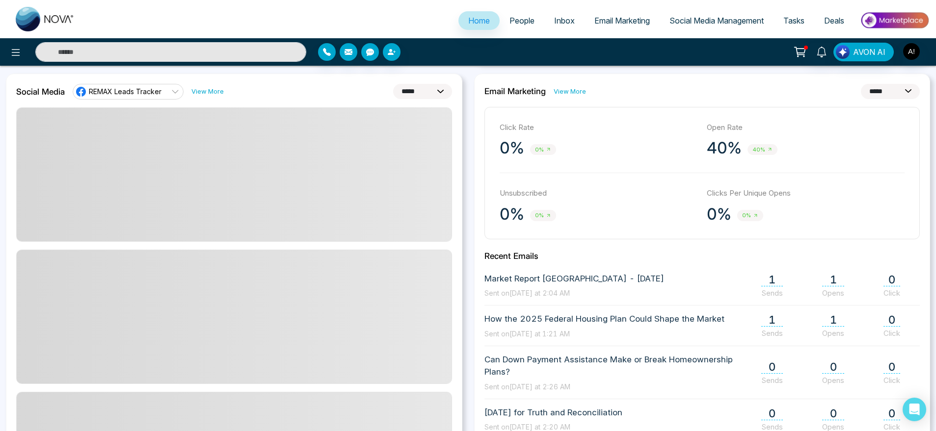
click at [421, 87] on select "**********" at bounding box center [422, 91] width 59 height 15
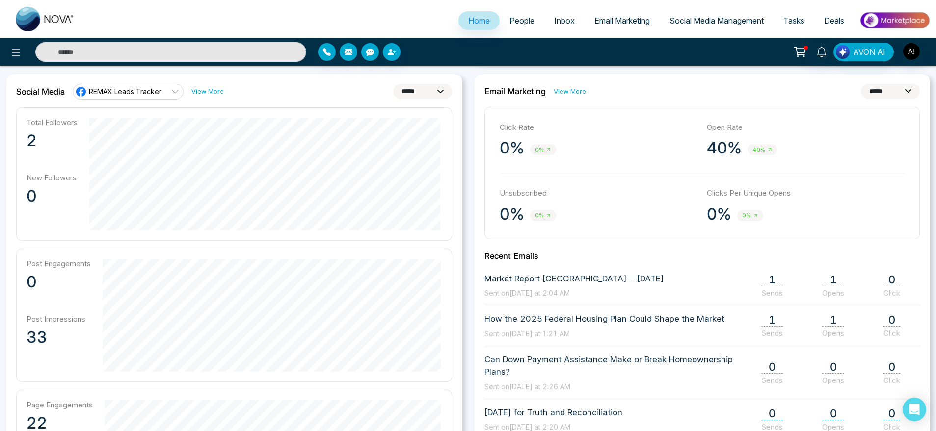
select select "*"
click at [393, 84] on select "**********" at bounding box center [422, 91] width 59 height 15
click at [761, 25] on span "Social Media Management" at bounding box center [716, 21] width 94 height 10
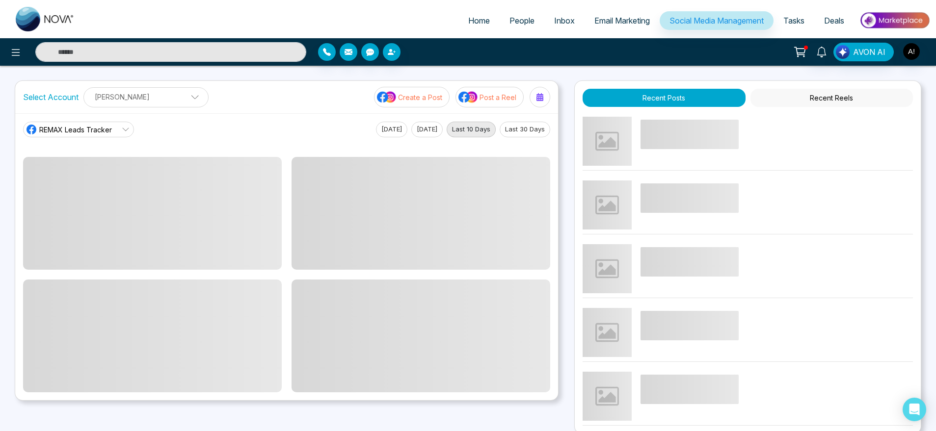
click at [799, 24] on span "Tasks" at bounding box center [793, 21] width 21 height 10
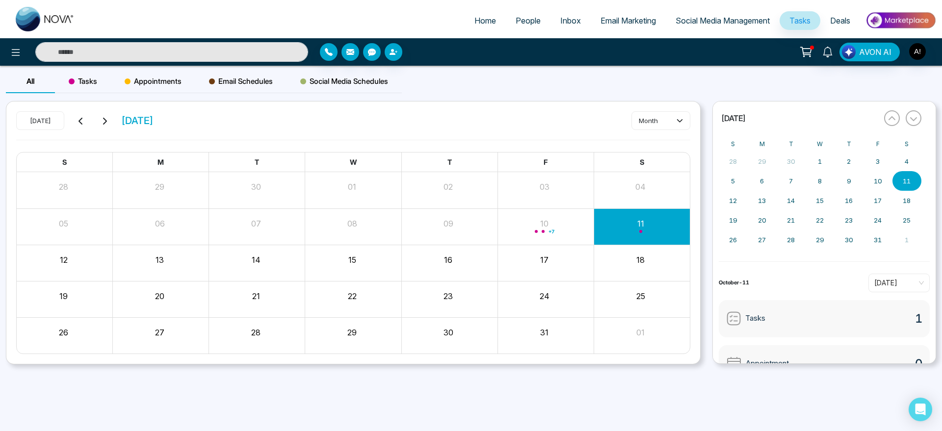
click at [813, 49] on div at bounding box center [812, 48] width 4 height 4
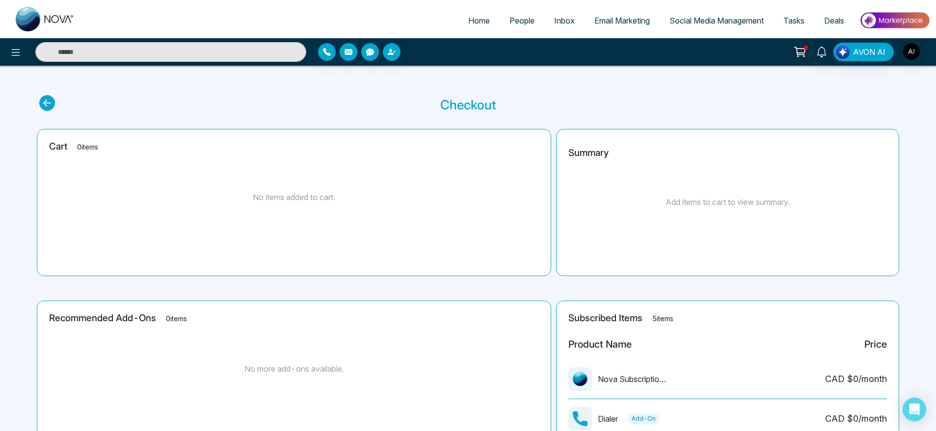
click at [468, 24] on span "Home" at bounding box center [479, 21] width 22 height 10
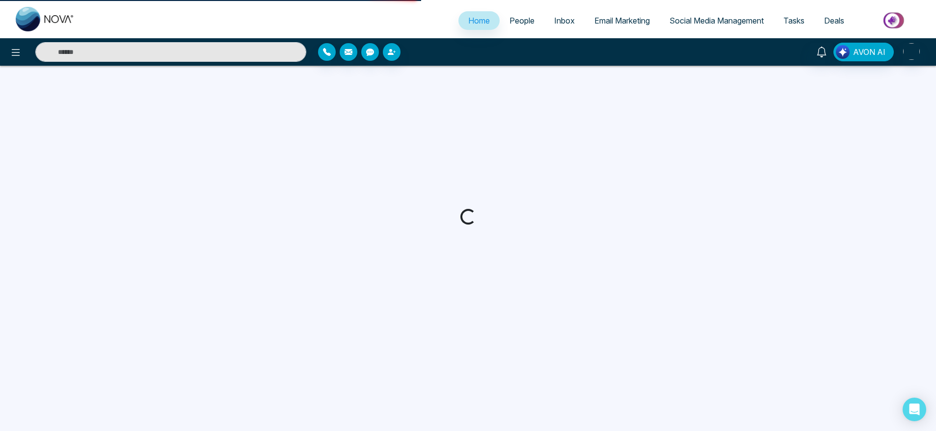
select select "*"
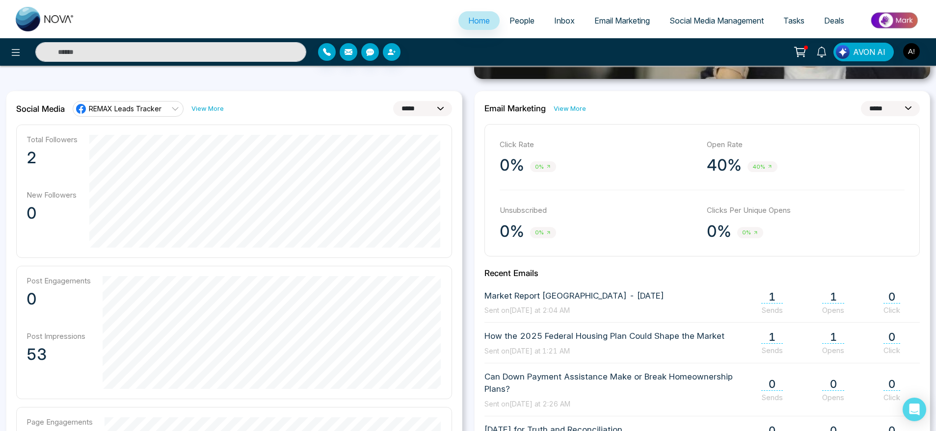
scroll to position [282, 0]
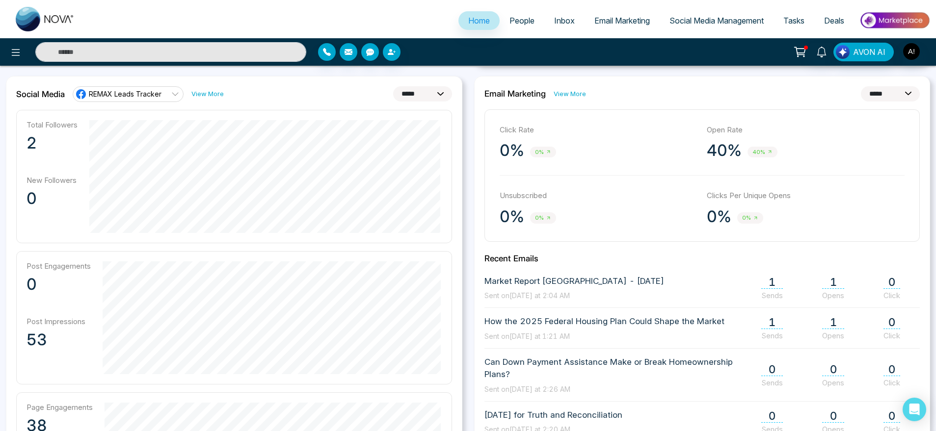
click at [567, 93] on link "View More" at bounding box center [569, 93] width 32 height 9
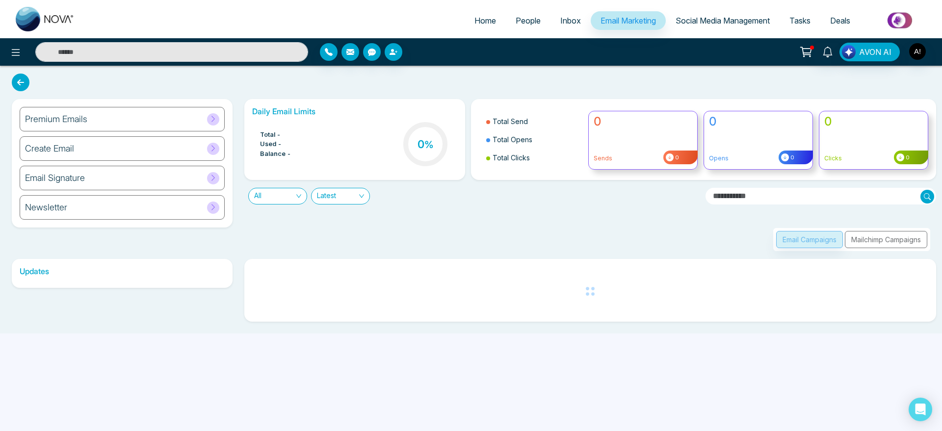
click at [473, 28] on link "Home" at bounding box center [485, 20] width 41 height 19
select select "*"
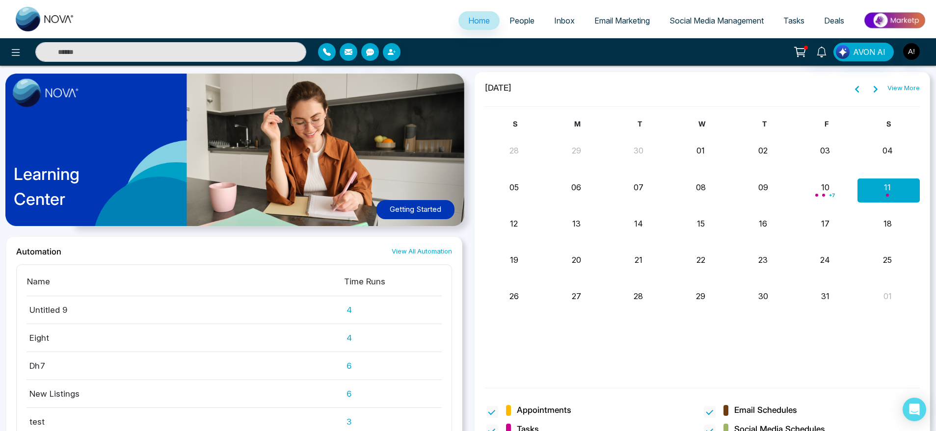
scroll to position [761, 0]
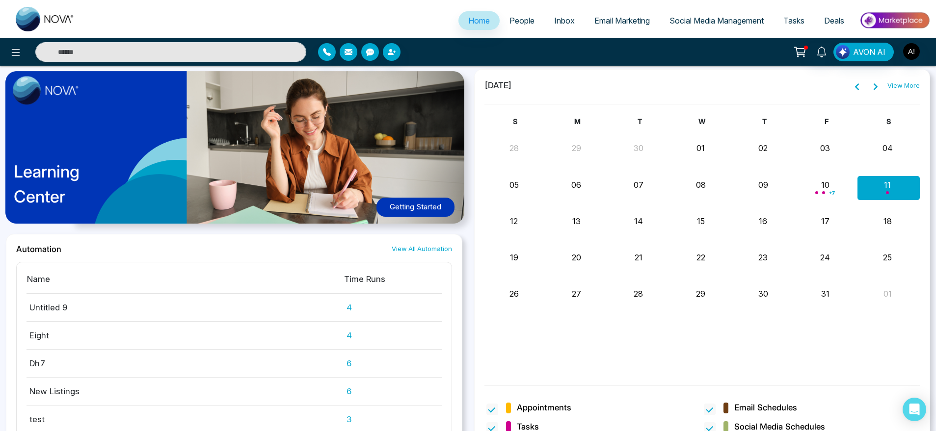
click at [418, 249] on link "View All Automation" at bounding box center [422, 248] width 60 height 9
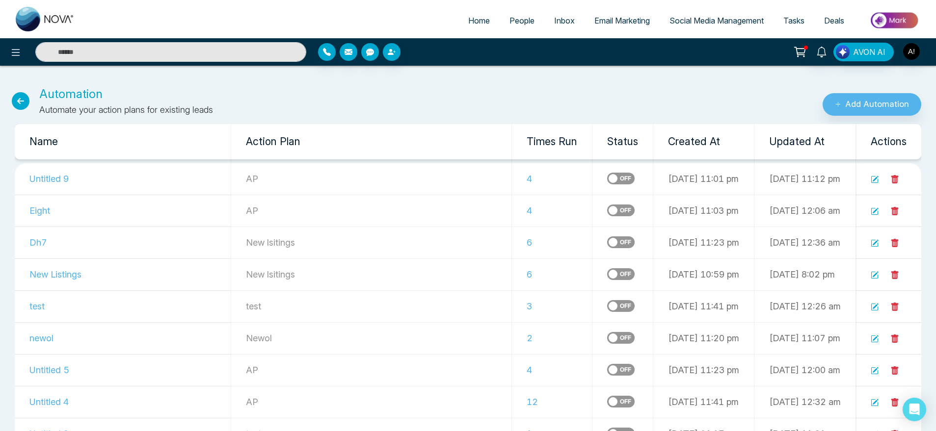
click at [28, 105] on icon at bounding box center [21, 101] width 18 height 18
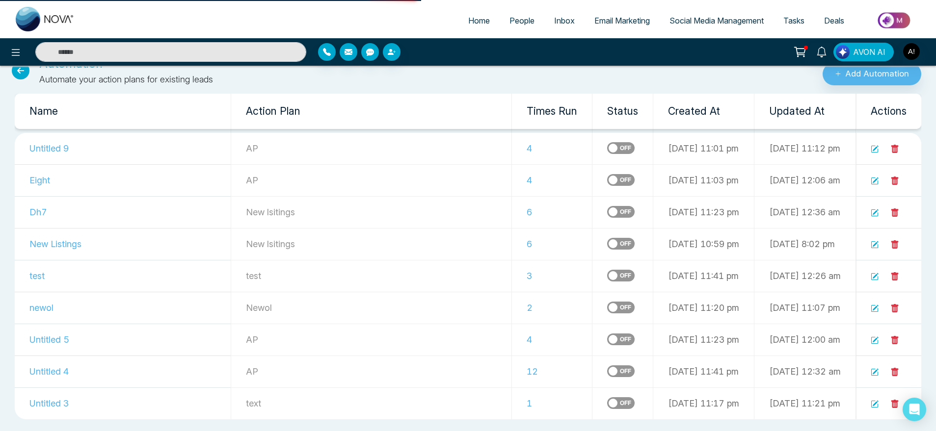
select select "*"
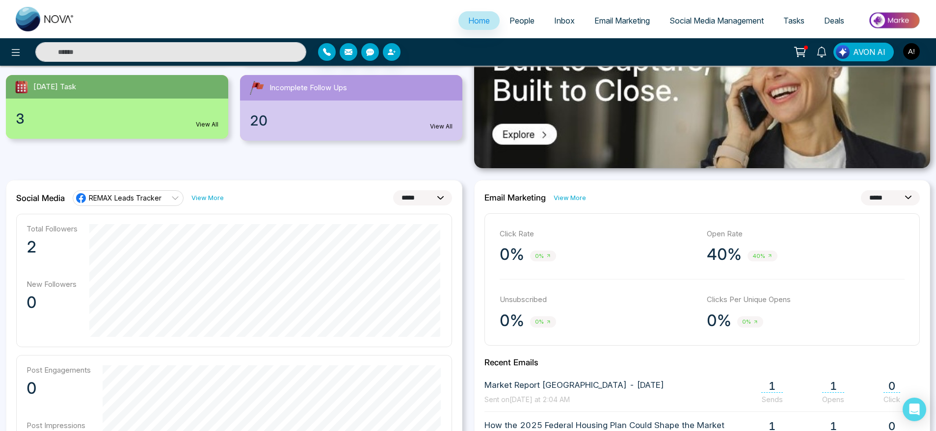
scroll to position [173, 0]
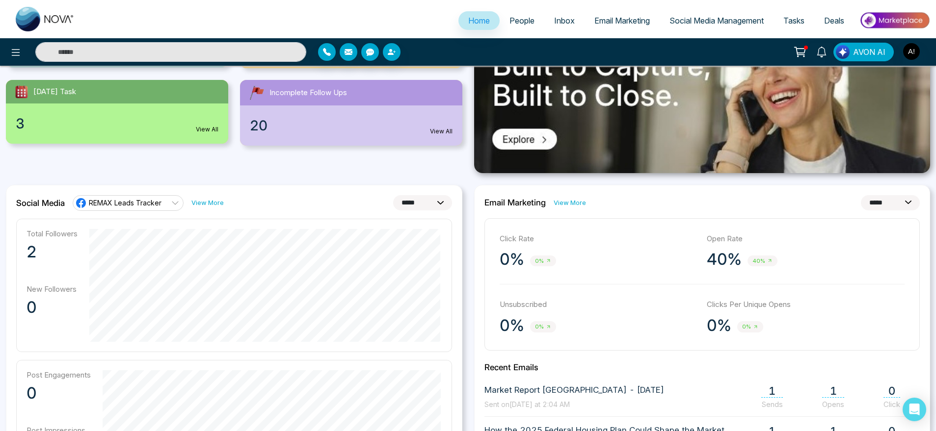
click at [521, 19] on span "People" at bounding box center [521, 21] width 25 height 10
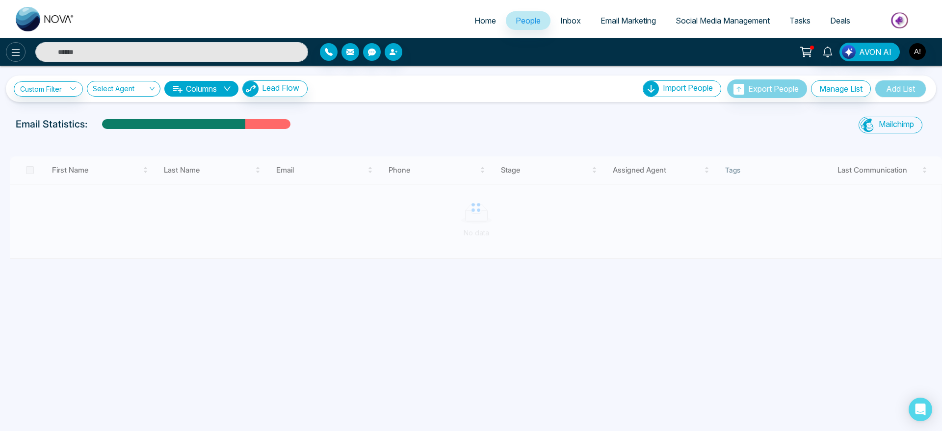
click at [14, 44] on button at bounding box center [16, 52] width 20 height 20
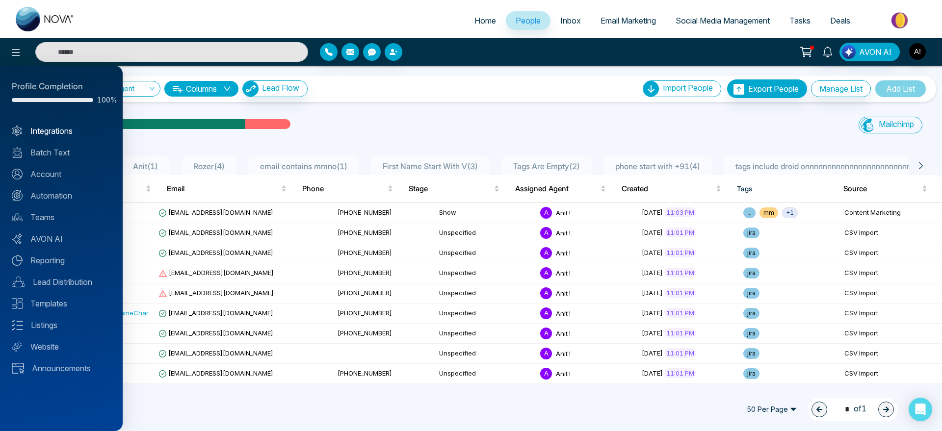
click at [76, 132] on link "Integrations" at bounding box center [61, 131] width 99 height 12
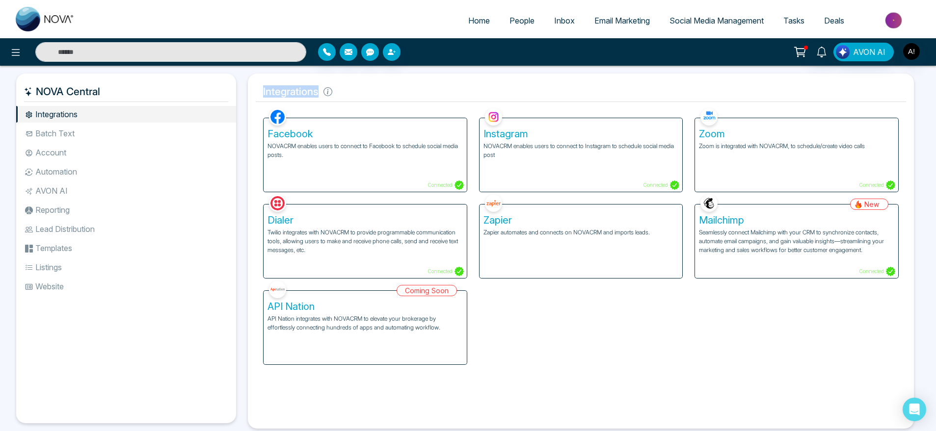
drag, startPoint x: 263, startPoint y: 89, endPoint x: 374, endPoint y: 98, distance: 110.7
click at [374, 98] on h5 "Integrations" at bounding box center [581, 91] width 650 height 21
click at [325, 93] on icon at bounding box center [327, 91] width 9 height 9
click at [308, 91] on h5 "Integrations" at bounding box center [581, 91] width 650 height 21
drag, startPoint x: 308, startPoint y: 91, endPoint x: 256, endPoint y: 90, distance: 52.0
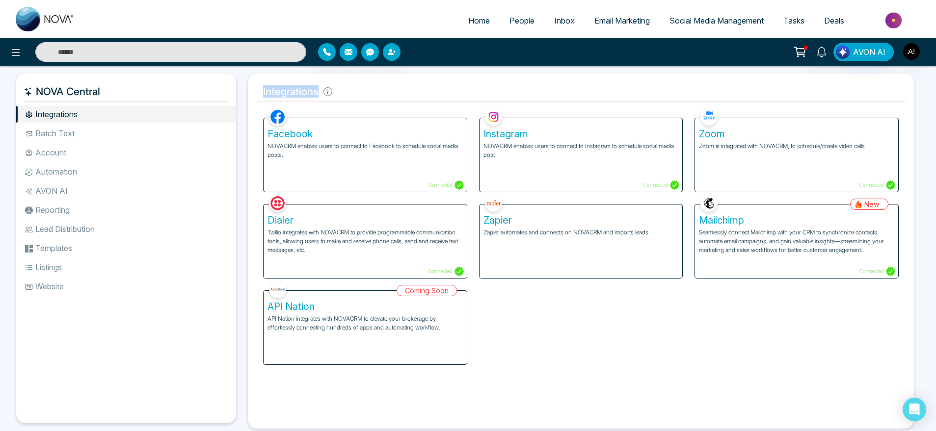
click at [256, 90] on h5 "Integrations" at bounding box center [581, 91] width 650 height 21
click at [357, 87] on h5 "Integrations" at bounding box center [581, 91] width 650 height 21
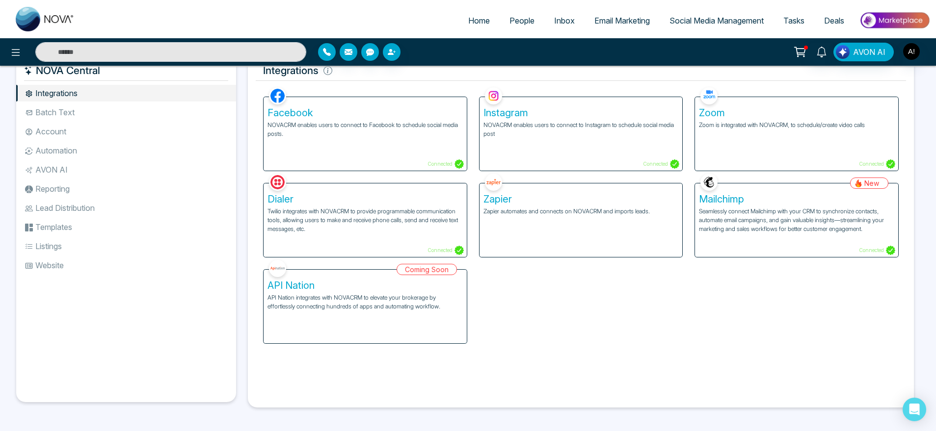
click at [99, 107] on li "Batch Text" at bounding box center [126, 112] width 220 height 17
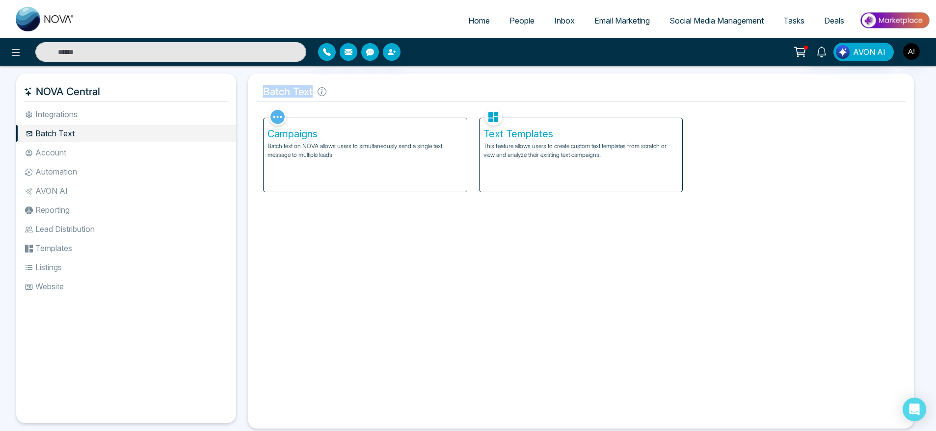
drag, startPoint x: 257, startPoint y: 91, endPoint x: 383, endPoint y: 100, distance: 126.9
click at [383, 100] on h5 "Batch Text" at bounding box center [581, 91] width 650 height 21
click at [88, 108] on li "Integrations" at bounding box center [126, 114] width 220 height 17
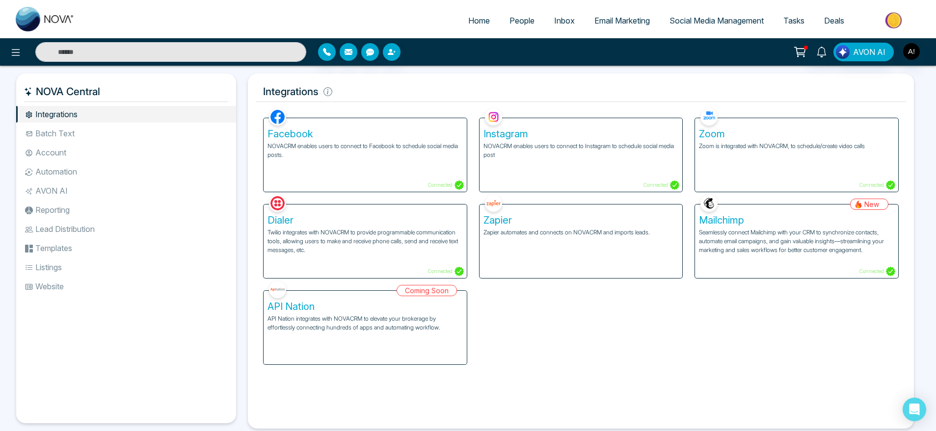
click at [85, 151] on li "Account" at bounding box center [126, 152] width 220 height 17
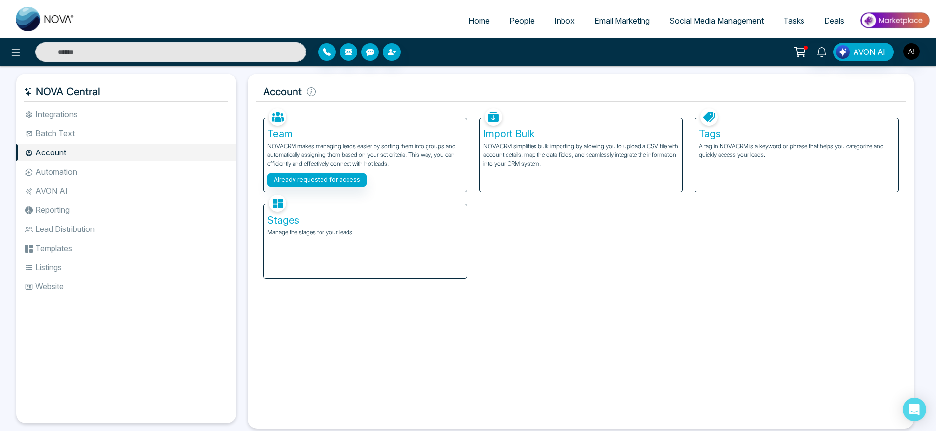
click at [600, 22] on span "Email Marketing" at bounding box center [621, 21] width 55 height 10
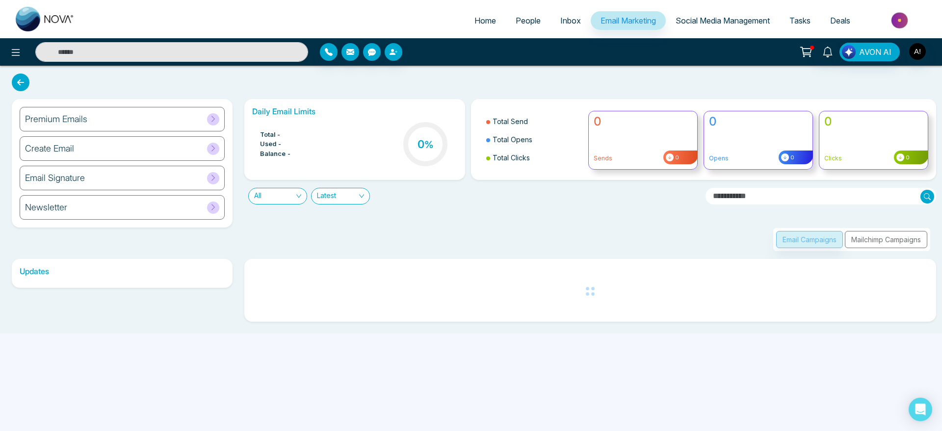
click at [725, 20] on span "Social Media Management" at bounding box center [723, 21] width 94 height 10
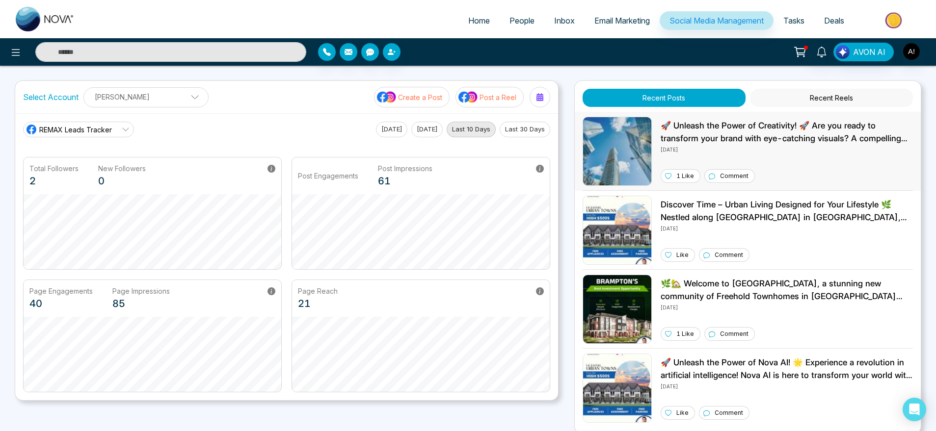
click at [676, 146] on p "[DATE]" at bounding box center [786, 149] width 252 height 9
click at [16, 52] on icon at bounding box center [16, 52] width 8 height 7
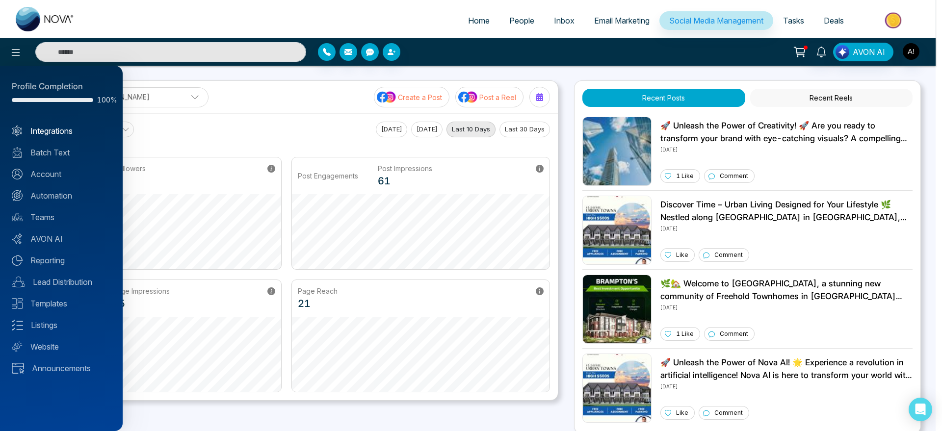
click at [71, 131] on link "Integrations" at bounding box center [61, 131] width 99 height 12
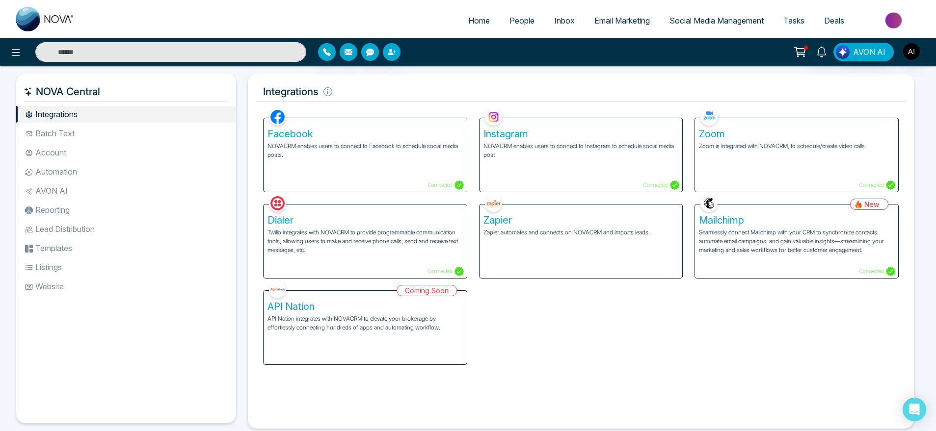
scroll to position [21, 0]
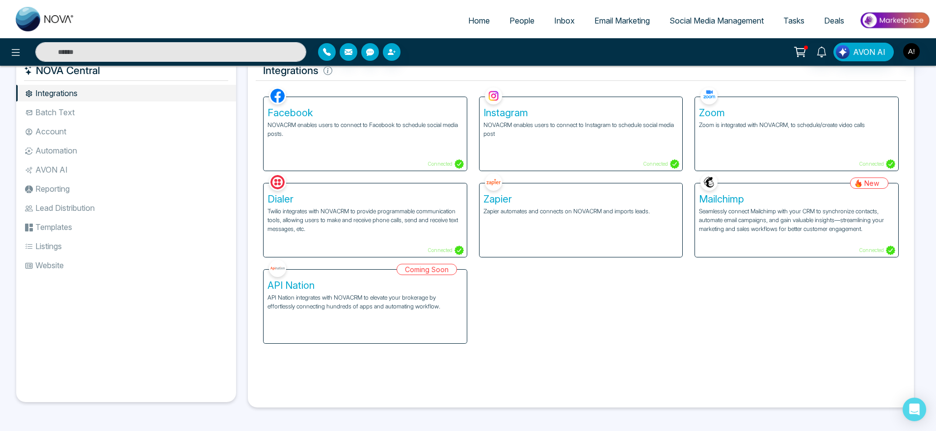
click at [123, 181] on li "Reporting" at bounding box center [126, 189] width 220 height 17
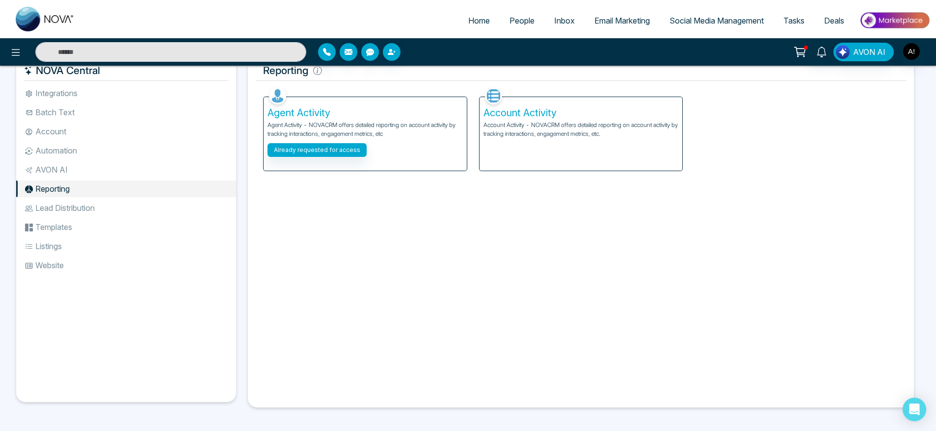
click at [82, 225] on li "Templates" at bounding box center [126, 227] width 220 height 17
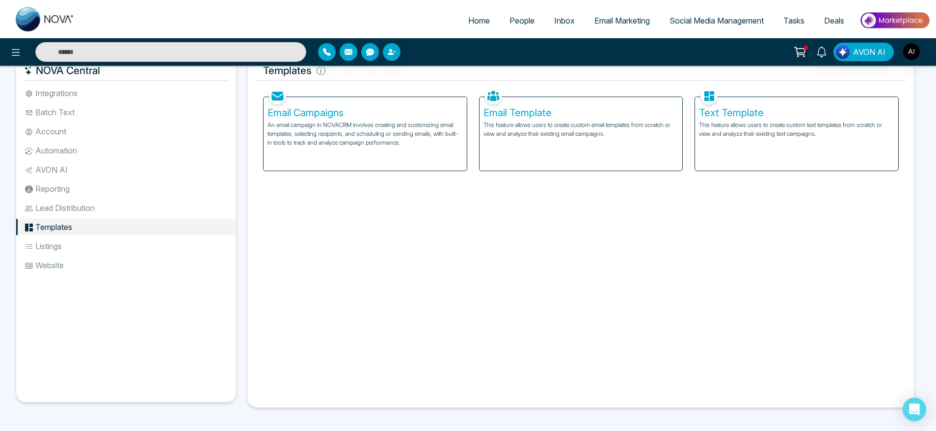
click at [390, 116] on h5 "Email Campaigns" at bounding box center [364, 113] width 195 height 12
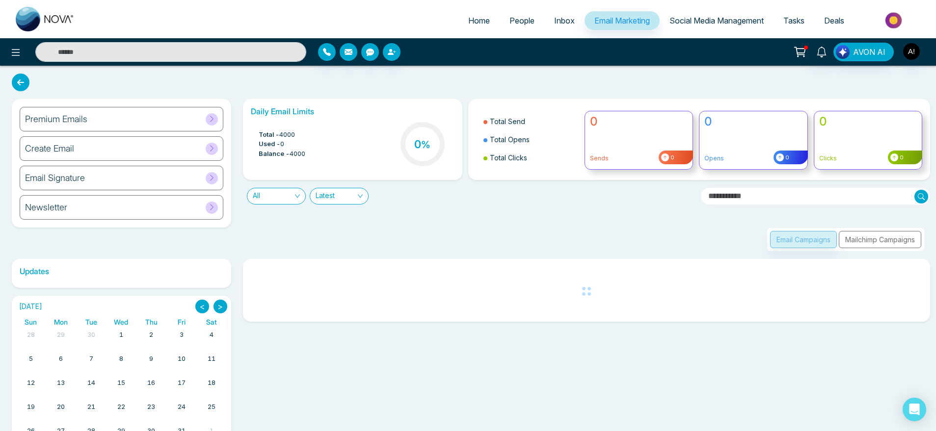
click at [15, 84] on icon at bounding box center [21, 83] width 18 height 18
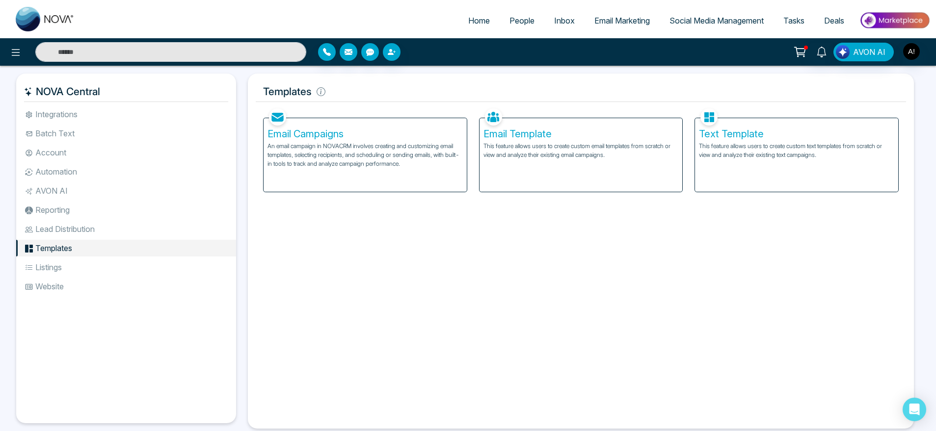
click at [591, 159] on div "Email Template This feature allows users to create custom email templates from …" at bounding box center [580, 155] width 203 height 74
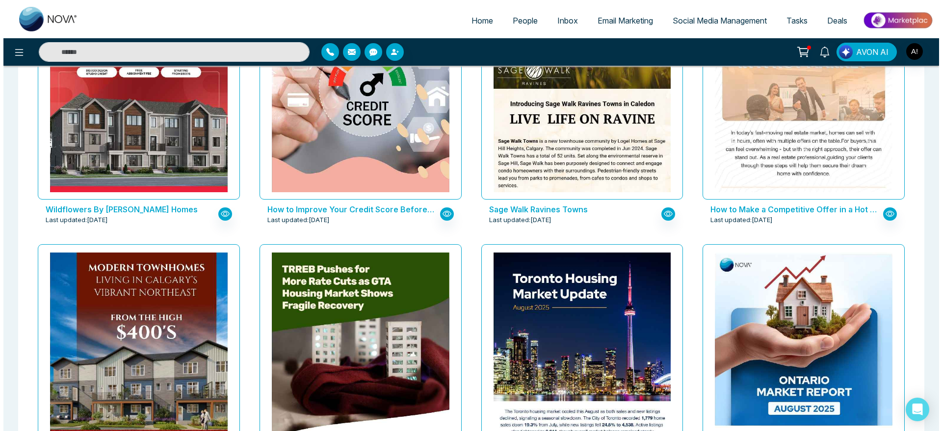
scroll to position [1330, 0]
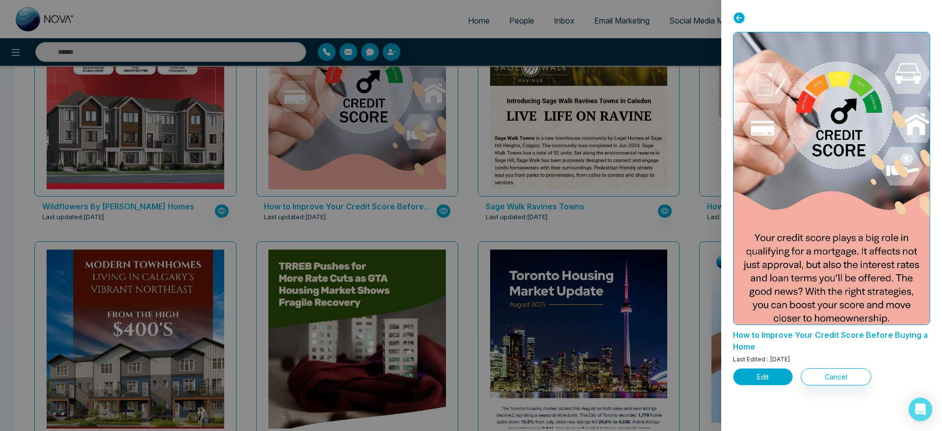
click at [764, 374] on button "Edit" at bounding box center [763, 376] width 60 height 17
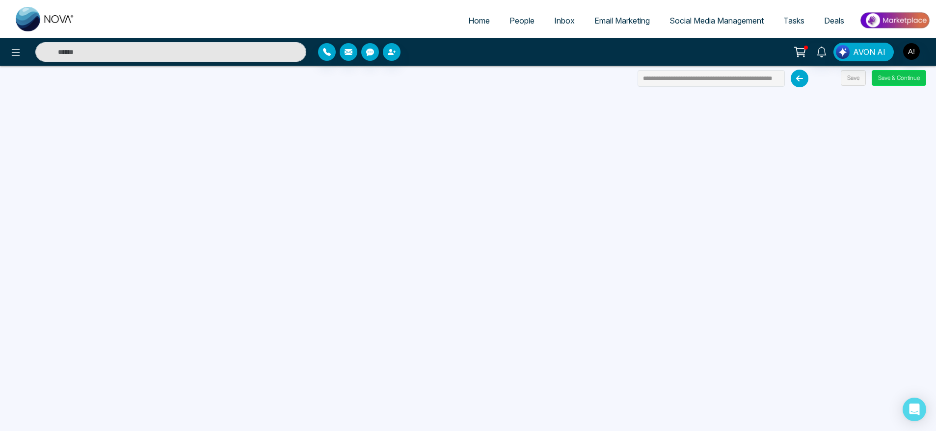
click at [894, 79] on button "Save & Continue" at bounding box center [898, 78] width 54 height 16
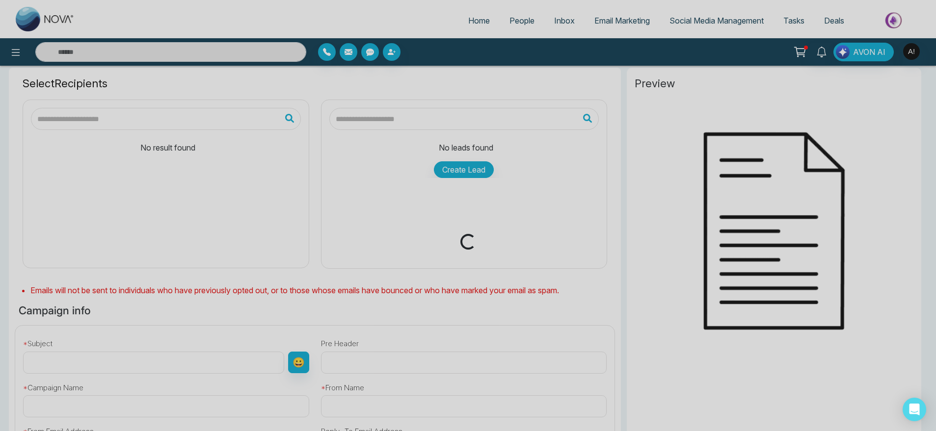
type input "**********"
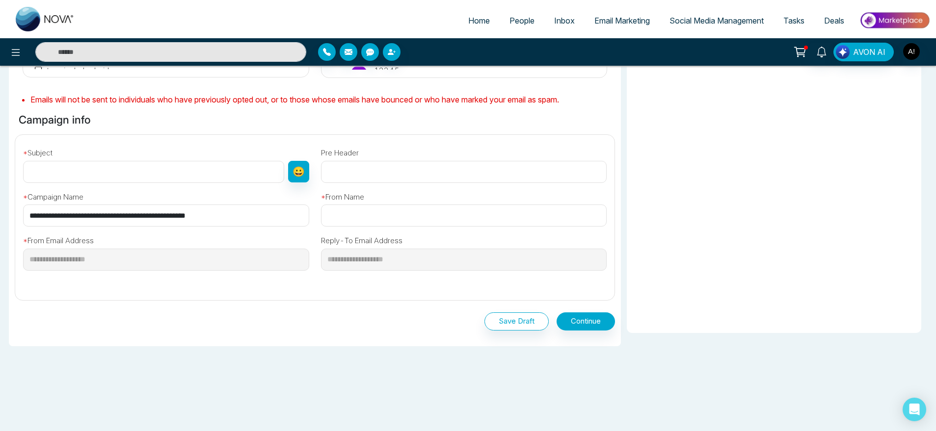
scroll to position [238, 0]
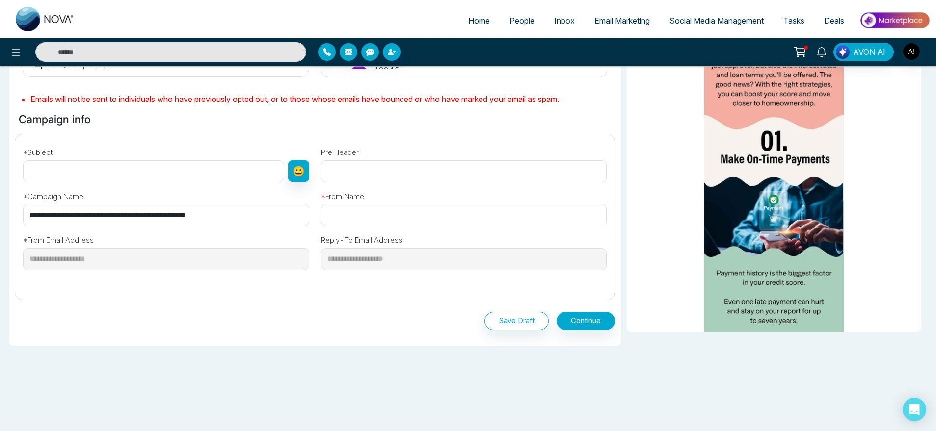
drag, startPoint x: 262, startPoint y: 225, endPoint x: 0, endPoint y: 199, distance: 262.8
click at [0, 199] on div "Select Recipients All People ( 25 ) Anit ( 1 ) Rozer ( 4 ) email contains mmno …" at bounding box center [468, 150] width 936 height 563
click at [152, 168] on input "text" at bounding box center [153, 171] width 261 height 22
paste input "**********"
type input "**********"
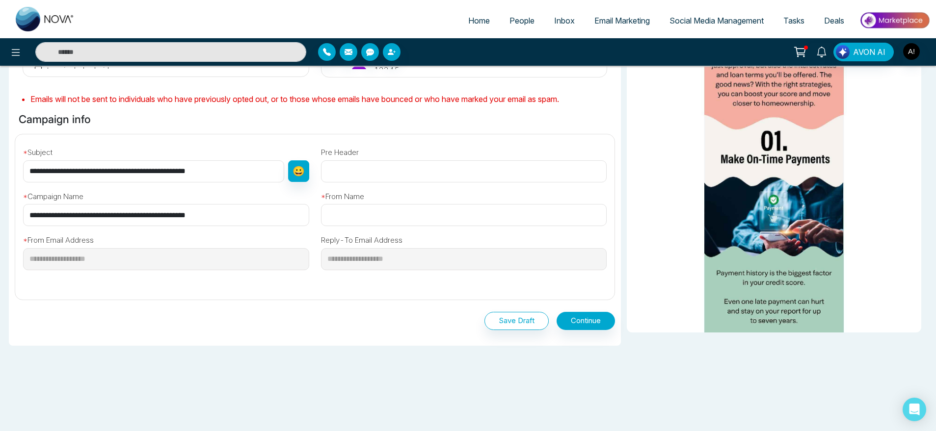
click at [390, 218] on input "text" at bounding box center [464, 215] width 286 height 22
type input "****"
click at [586, 324] on button "Continue" at bounding box center [585, 321] width 58 height 18
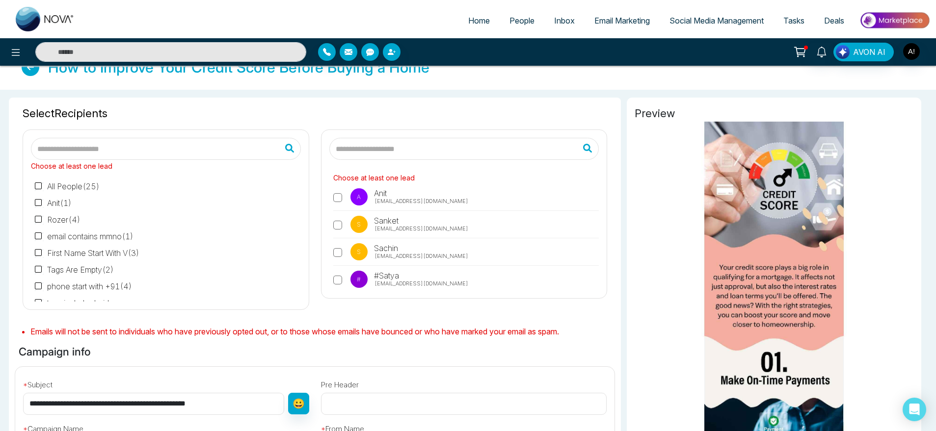
scroll to position [0, 0]
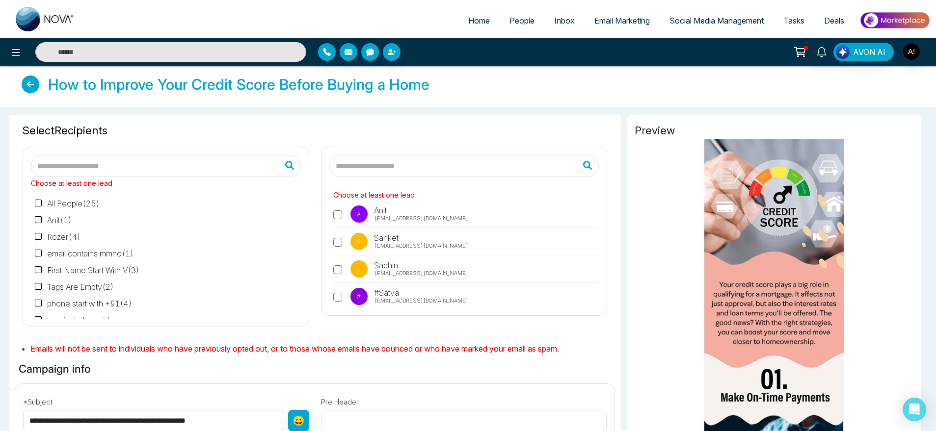
click at [402, 211] on label "A Anit anit@mmnovatech.com" at bounding box center [466, 217] width 266 height 23
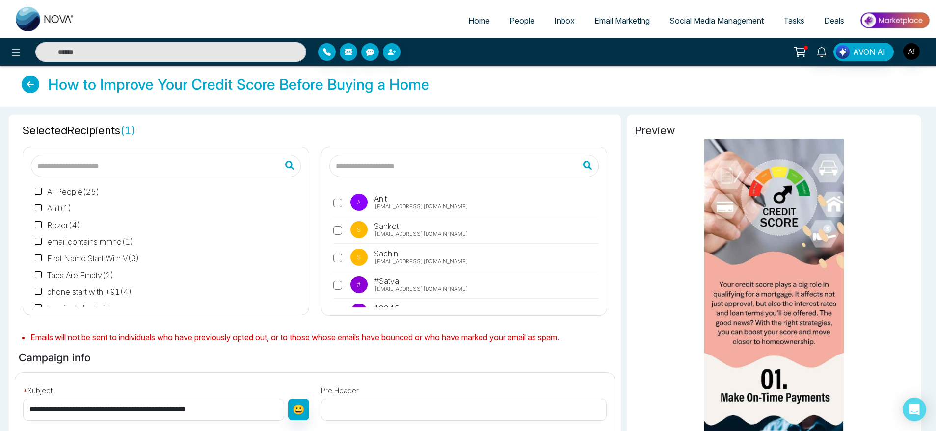
scroll to position [238, 0]
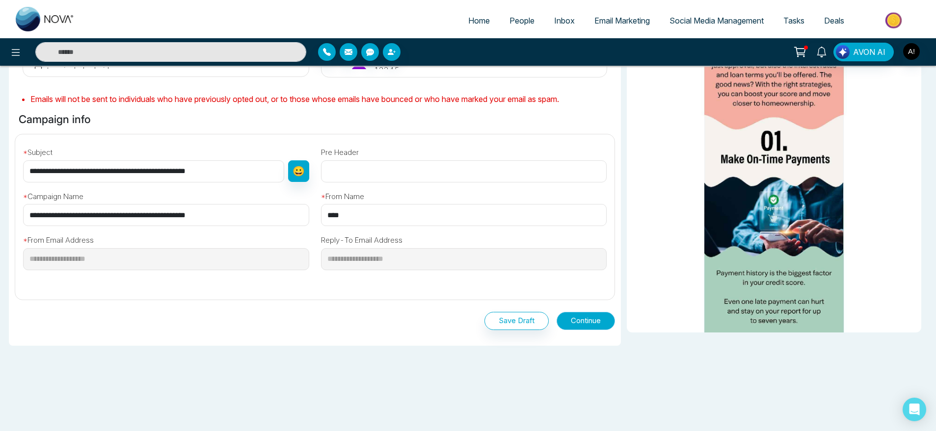
click at [574, 323] on button "Continue" at bounding box center [585, 321] width 58 height 18
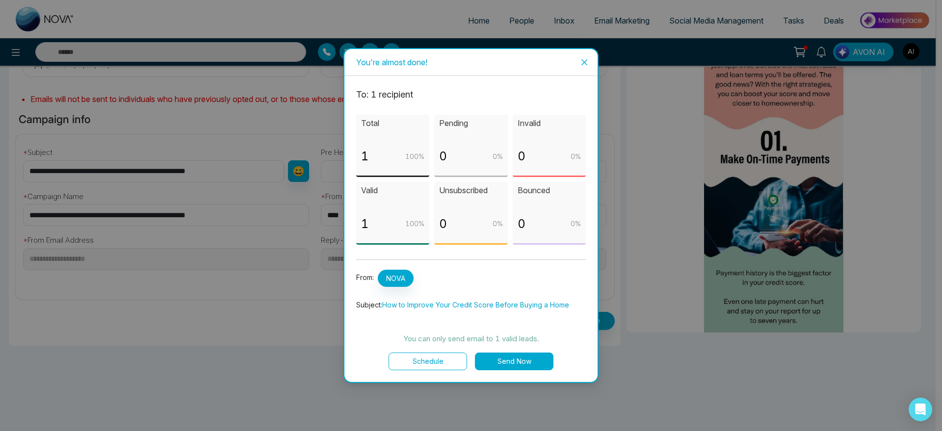
click at [431, 365] on button "Schedule" at bounding box center [428, 362] width 79 height 18
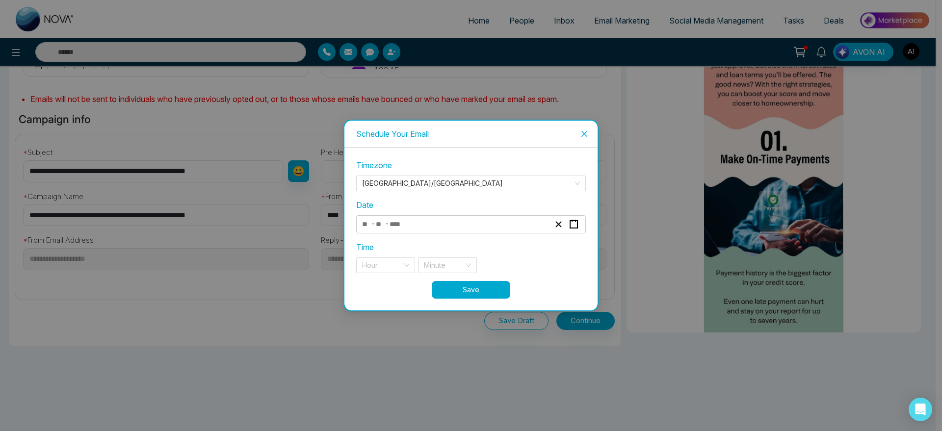
click at [432, 217] on div "- -" at bounding box center [471, 224] width 230 height 18
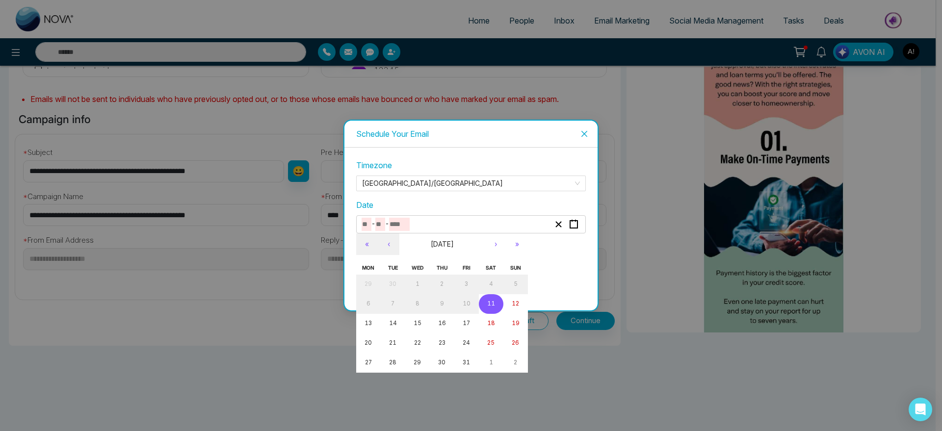
click at [404, 230] on input "number" at bounding box center [399, 224] width 21 height 13
click at [493, 301] on abbr "11" at bounding box center [491, 303] width 8 height 7
type input "**"
type input "****"
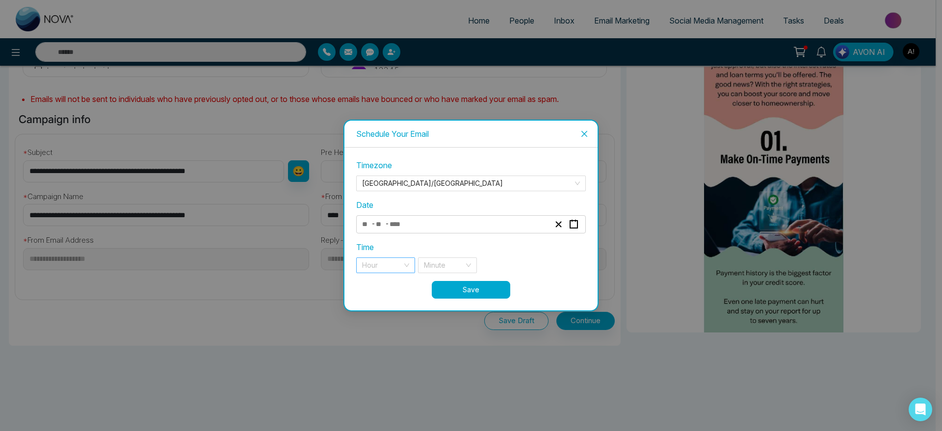
click at [384, 268] on input "search" at bounding box center [382, 265] width 40 height 15
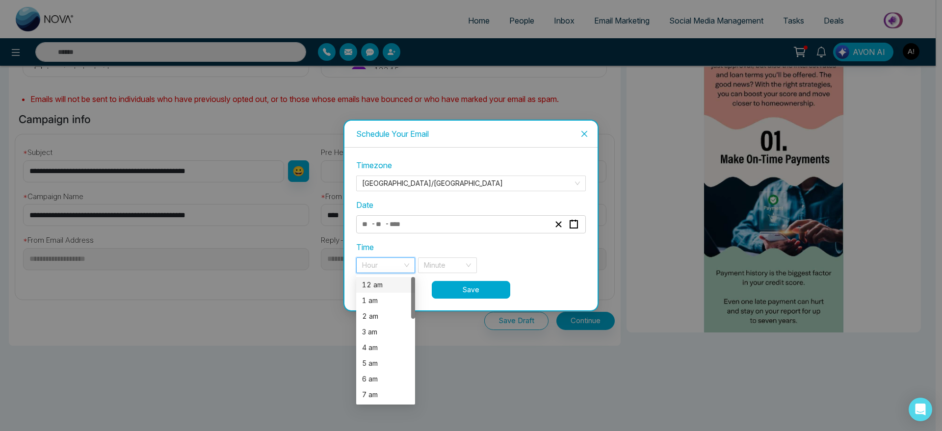
click at [384, 285] on div "12 am" at bounding box center [385, 285] width 47 height 11
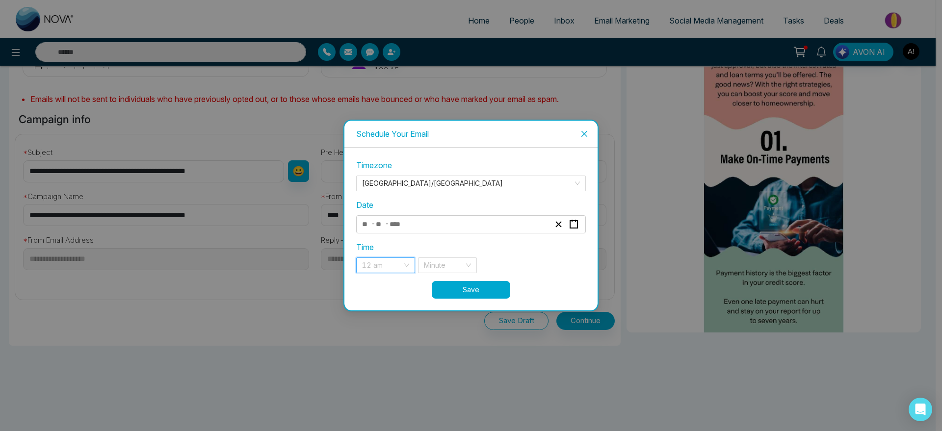
click at [388, 268] on span "12 am" at bounding box center [385, 265] width 47 height 15
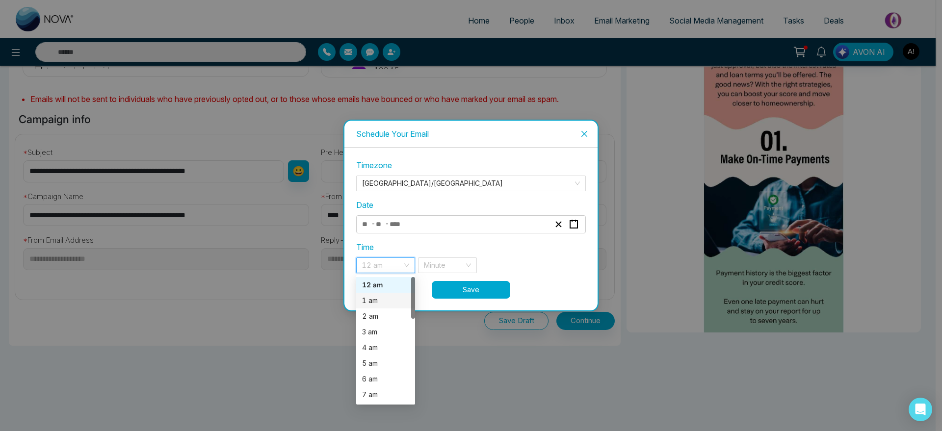
click at [386, 299] on div "1 am" at bounding box center [385, 300] width 47 height 11
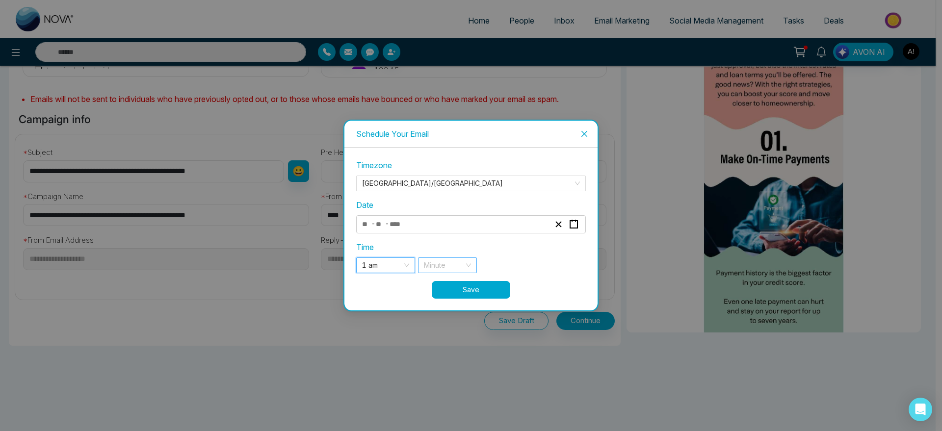
click at [461, 262] on input "search" at bounding box center [444, 265] width 40 height 15
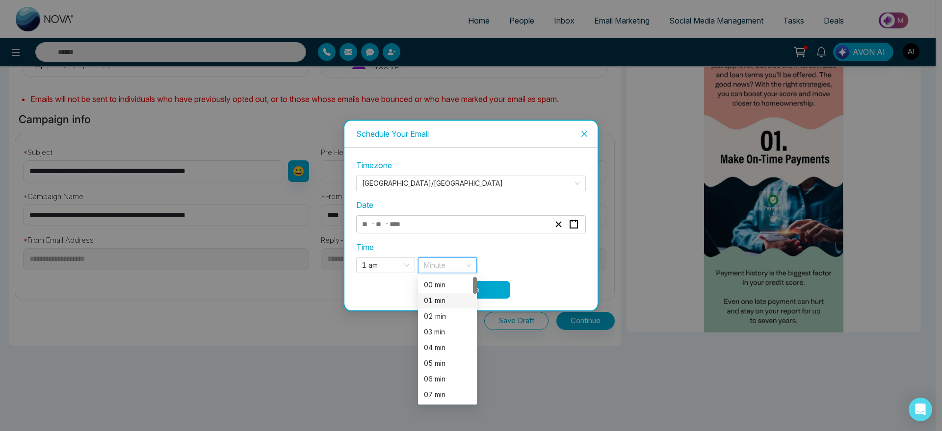
click at [434, 299] on div "01 min" at bounding box center [447, 300] width 47 height 11
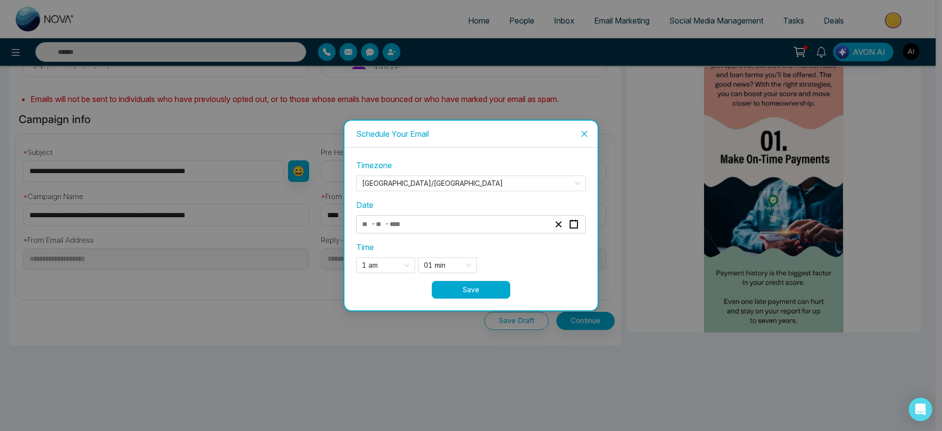
click at [483, 284] on button "Save" at bounding box center [471, 290] width 79 height 18
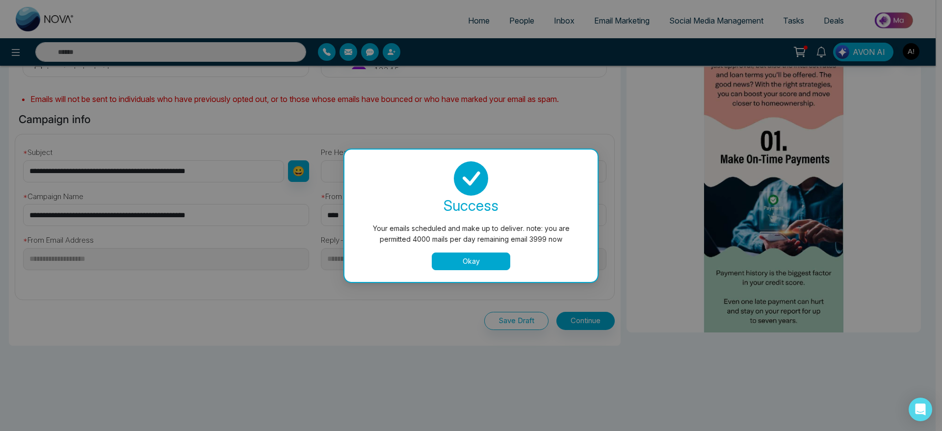
click at [476, 260] on button "Okay" at bounding box center [471, 262] width 79 height 18
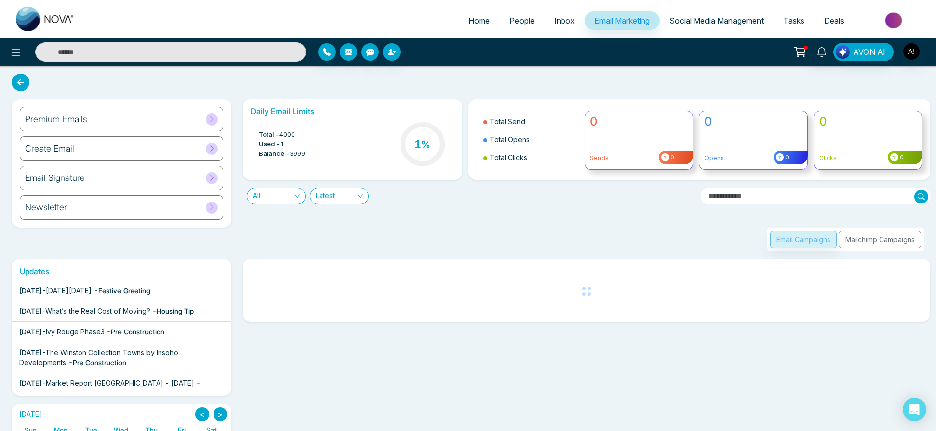
click at [484, 17] on link "Home" at bounding box center [478, 20] width 41 height 19
select select "*"
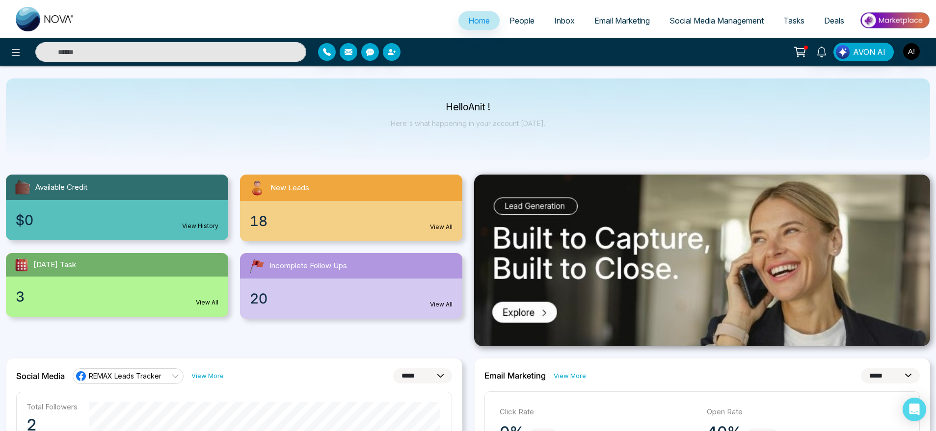
click at [618, 15] on link "Email Marketing" at bounding box center [621, 20] width 75 height 19
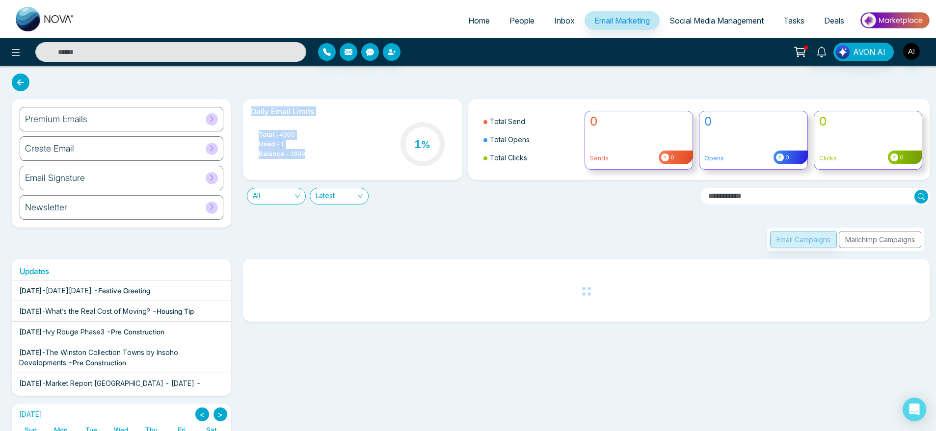
drag, startPoint x: 244, startPoint y: 108, endPoint x: 324, endPoint y: 162, distance: 96.1
click at [324, 162] on div "Daily Email Limits Total - 4000 Used - 1 Balance - 3999 1 %" at bounding box center [352, 139] width 219 height 81
click at [324, 162] on div "Total - 4000 Used - 1 Balance - 3999 1 %" at bounding box center [353, 145] width 204 height 50
drag, startPoint x: 324, startPoint y: 162, endPoint x: 236, endPoint y: 108, distance: 103.1
click at [236, 108] on div "Premium Emails Create Email Email Signature Newsletter Daily Email Limits Total…" at bounding box center [468, 175] width 924 height 152
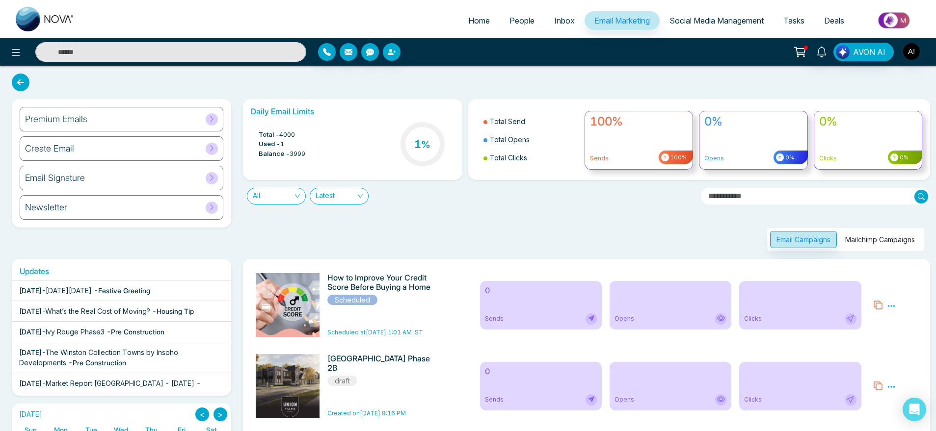
click at [236, 108] on div "Premium Emails Create Email Email Signature Newsletter" at bounding box center [121, 175] width 231 height 152
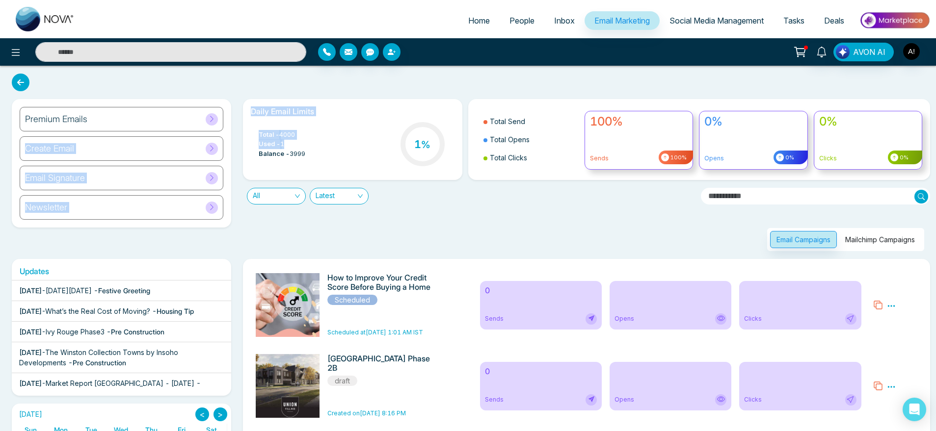
drag, startPoint x: 236, startPoint y: 108, endPoint x: 319, endPoint y: 154, distance: 94.9
click at [319, 154] on div "Premium Emails Create Email Email Signature Newsletter Daily Email Limits Total…" at bounding box center [468, 175] width 924 height 152
click at [319, 154] on div "Total - 4000 Used - 1 Balance - 3999 1 %" at bounding box center [353, 145] width 204 height 50
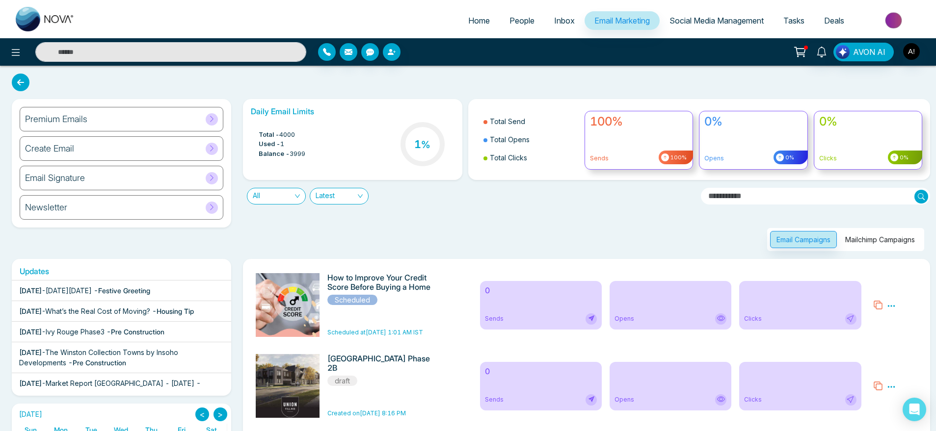
click at [319, 154] on div "Total - 4000 Used - 1 Balance - 3999 1 %" at bounding box center [353, 145] width 204 height 50
drag, startPoint x: 319, startPoint y: 154, endPoint x: 251, endPoint y: 104, distance: 84.2
click at [251, 104] on div "Daily Email Limits Total - 4000 Used - 1 Balance - 3999 1 %" at bounding box center [352, 139] width 219 height 81
click at [372, 145] on div "Total - 4000 Used - 1 Balance - 3999 1 %" at bounding box center [353, 145] width 204 height 50
click at [342, 192] on span "Latest" at bounding box center [338, 196] width 47 height 16
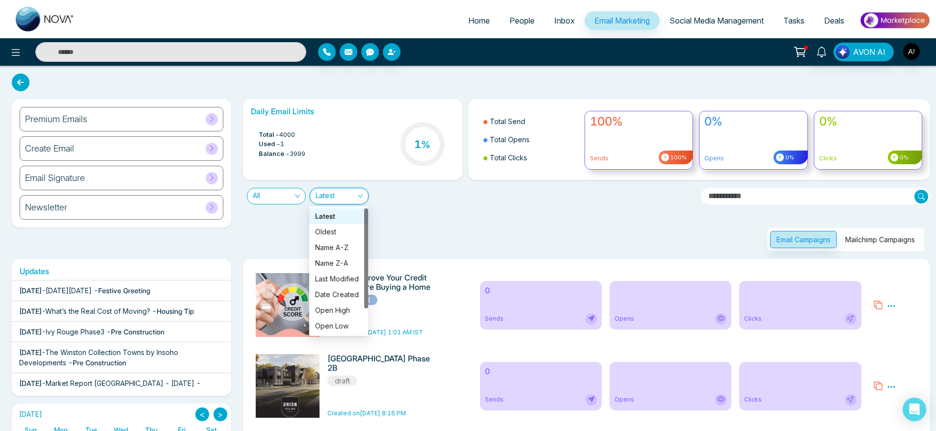
click at [403, 225] on div "Email Campaigns Mailchimp Campaigns" at bounding box center [583, 228] width 693 height 47
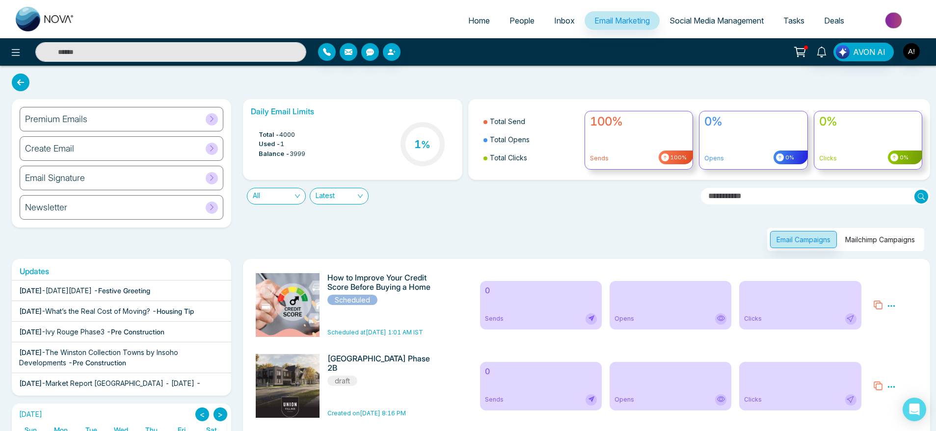
scroll to position [17, 0]
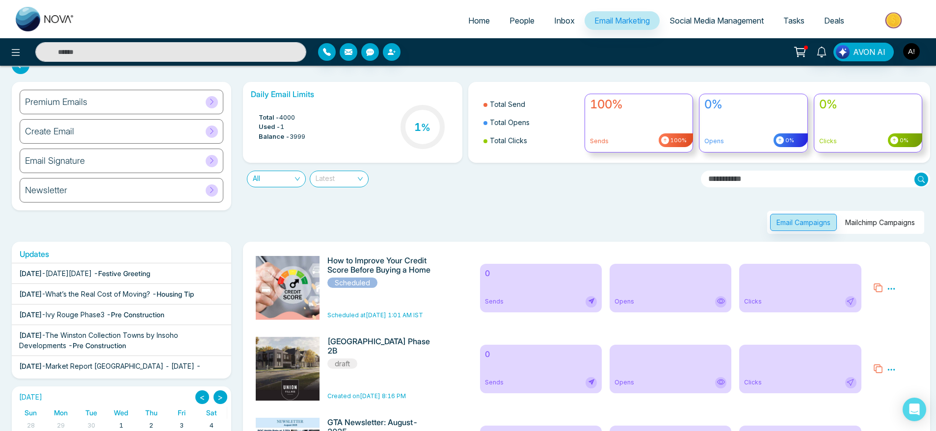
click at [340, 174] on span "Latest" at bounding box center [338, 179] width 47 height 16
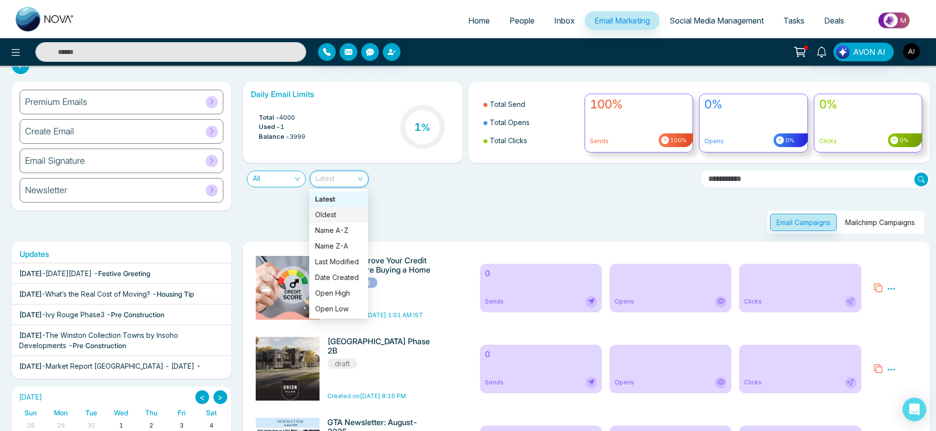
click at [454, 205] on div "Email Campaigns Mailchimp Campaigns" at bounding box center [583, 210] width 693 height 47
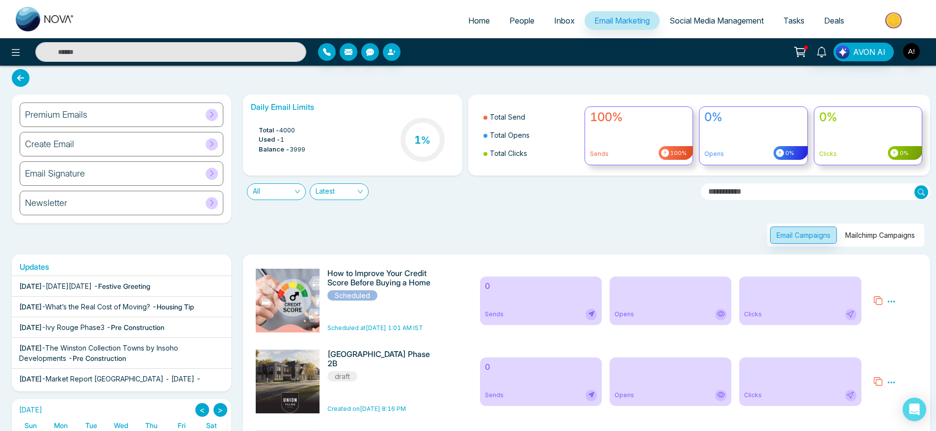
scroll to position [0, 0]
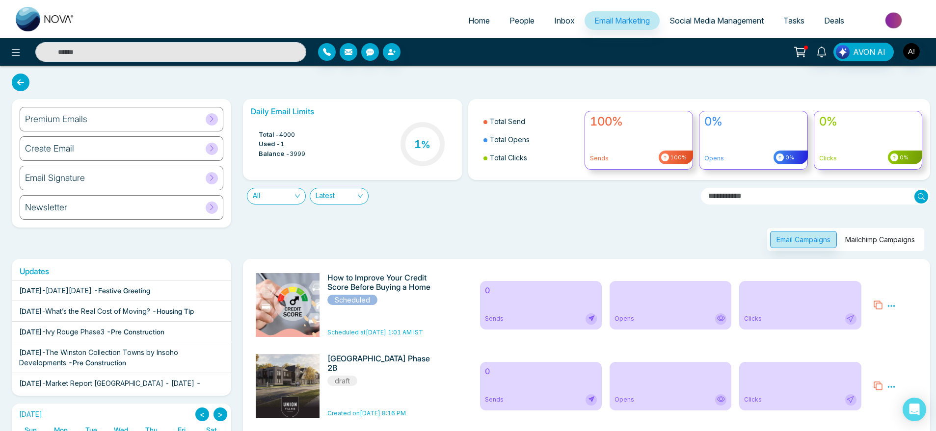
click at [478, 14] on link "Home" at bounding box center [478, 20] width 41 height 19
select select "*"
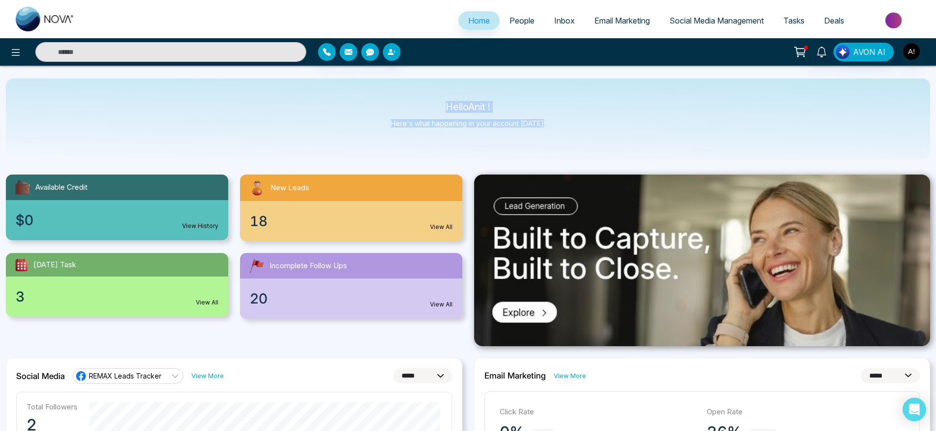
drag, startPoint x: 437, startPoint y: 94, endPoint x: 576, endPoint y: 129, distance: 143.5
click at [576, 129] on div "Hello Anit ! Here's what happening in your account [DATE]." at bounding box center [468, 119] width 924 height 81
drag, startPoint x: 576, startPoint y: 129, endPoint x: 389, endPoint y: 91, distance: 191.2
click at [389, 91] on div "Hello Anit ! Here's what happening in your account [DATE]." at bounding box center [468, 119] width 924 height 81
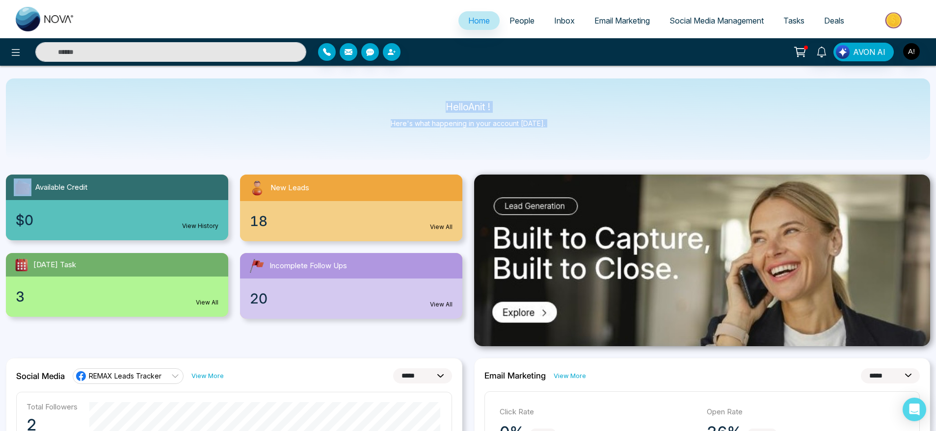
click at [389, 91] on div "Hello Anit ! Here's what happening in your account [DATE]." at bounding box center [468, 119] width 924 height 81
drag, startPoint x: 428, startPoint y: 109, endPoint x: 563, endPoint y: 114, distance: 134.5
click at [563, 114] on div "Hello Anit ! Here's what happening in your account [DATE]." at bounding box center [468, 119] width 924 height 81
drag, startPoint x: 563, startPoint y: 114, endPoint x: 569, endPoint y: 149, distance: 35.9
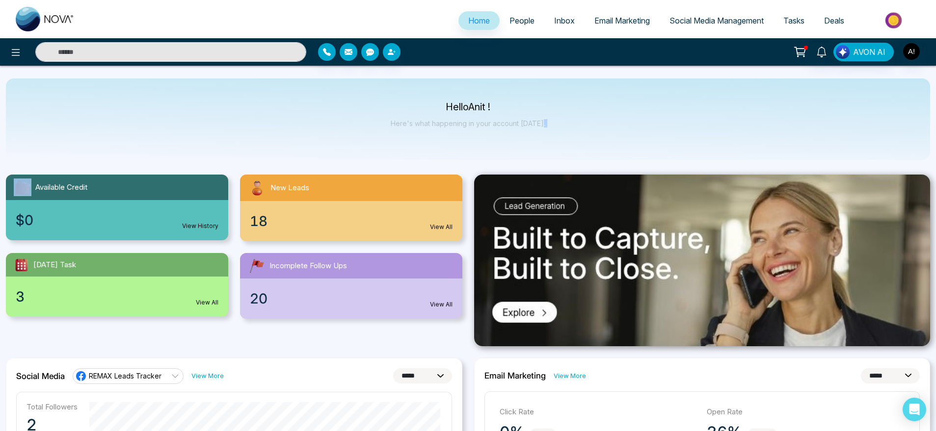
click at [569, 149] on div "Hello Anit ! Here's what happening in your account [DATE]." at bounding box center [468, 119] width 924 height 81
drag, startPoint x: 432, startPoint y: 101, endPoint x: 553, endPoint y: 128, distance: 124.6
click at [553, 128] on div "Hello Anit ! Here's what happening in your account [DATE]." at bounding box center [468, 119] width 924 height 81
drag, startPoint x: 553, startPoint y: 128, endPoint x: 408, endPoint y: 96, distance: 148.7
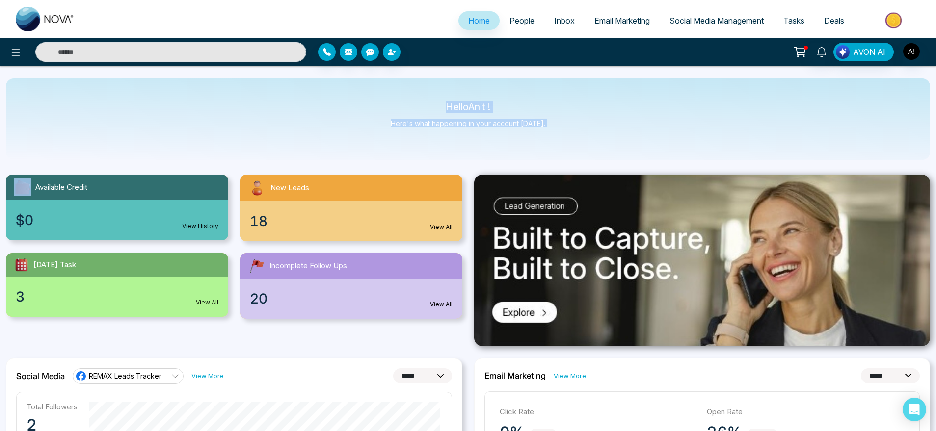
click at [408, 96] on div "Hello Anit ! Here's what happening in your account [DATE]." at bounding box center [468, 119] width 924 height 81
drag, startPoint x: 443, startPoint y: 98, endPoint x: 569, endPoint y: 119, distance: 127.4
click at [569, 119] on div "Hello Anit ! Here's what happening in your account [DATE]." at bounding box center [468, 119] width 924 height 81
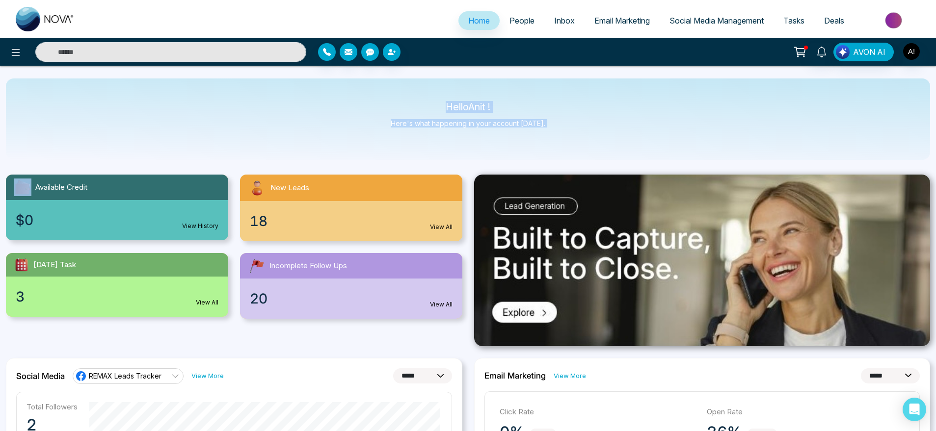
drag, startPoint x: 569, startPoint y: 119, endPoint x: 437, endPoint y: 99, distance: 133.0
click at [437, 99] on div "Hello Anit ! Here's what happening in your account [DATE]." at bounding box center [468, 119] width 924 height 81
drag, startPoint x: 437, startPoint y: 99, endPoint x: 563, endPoint y: 125, distance: 128.2
click at [563, 125] on div "Hello Anit ! Here's what happening in your account [DATE]." at bounding box center [468, 119] width 924 height 81
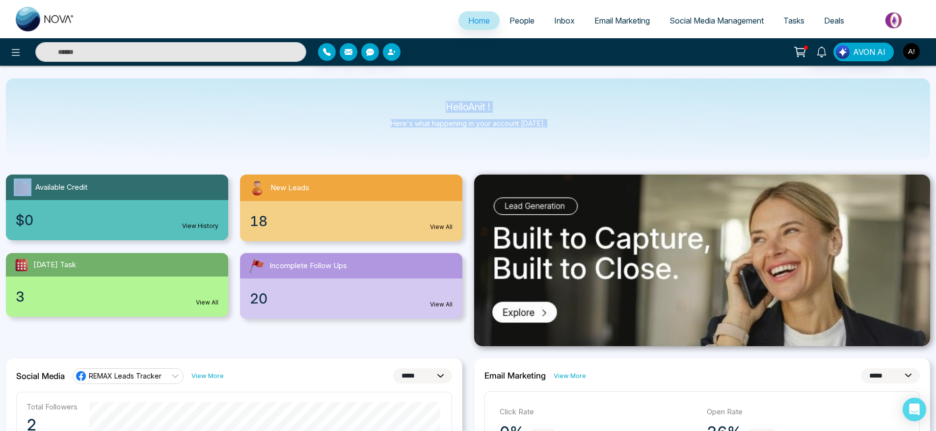
click at [442, 107] on p "Hello Anit !" at bounding box center [468, 107] width 155 height 8
drag, startPoint x: 442, startPoint y: 107, endPoint x: 542, endPoint y: 130, distance: 102.1
click at [542, 130] on div "Hello Anit ! Here's what happening in your account [DATE]." at bounding box center [468, 119] width 155 height 32
click at [805, 48] on div at bounding box center [806, 48] width 4 height 4
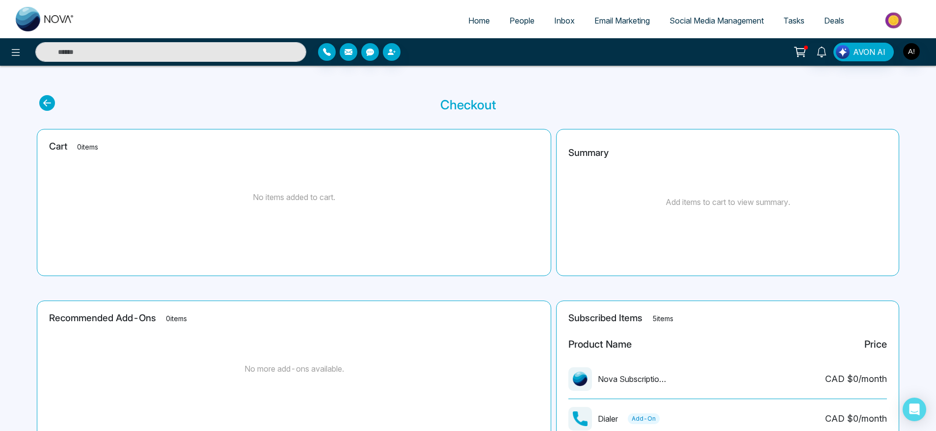
click at [705, 24] on span "Social Media Management" at bounding box center [716, 21] width 94 height 10
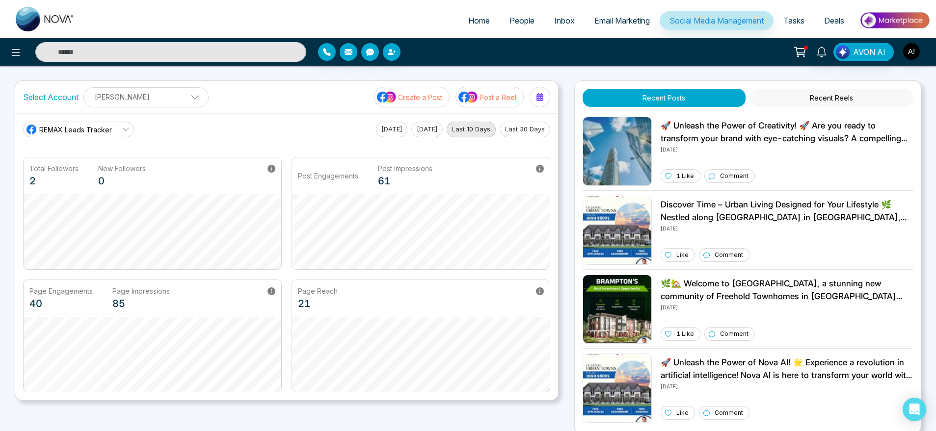
click at [472, 30] on li "Home" at bounding box center [478, 21] width 41 height 20
click at [472, 23] on span "Home" at bounding box center [479, 21] width 22 height 10
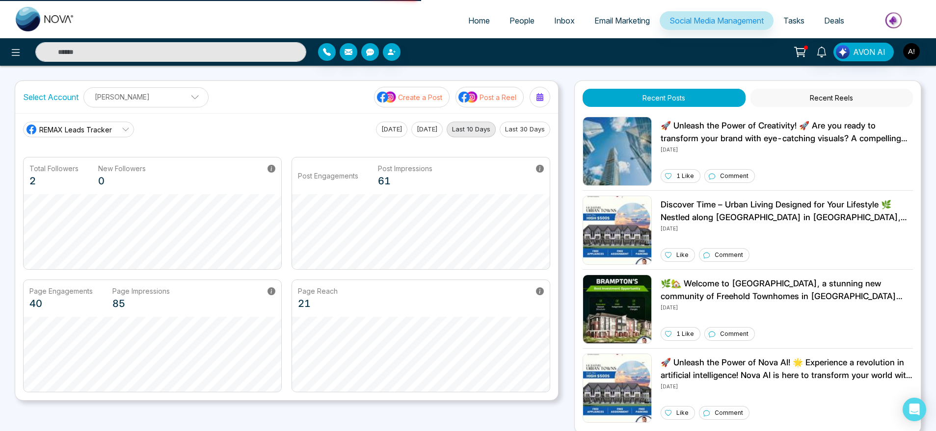
select select "*"
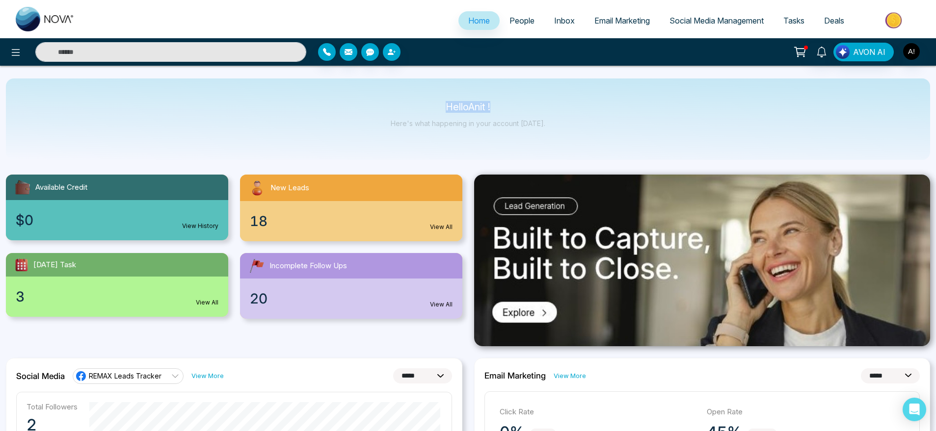
drag, startPoint x: 444, startPoint y: 92, endPoint x: 564, endPoint y: 117, distance: 122.3
click at [564, 117] on div "Hello Anit ! Here's what happening in your account [DATE]." at bounding box center [468, 119] width 924 height 81
drag, startPoint x: 564, startPoint y: 117, endPoint x: 386, endPoint y: 103, distance: 178.1
click at [386, 103] on div "Hello Anit ! Here's what happening in your account [DATE]." at bounding box center [468, 119] width 924 height 81
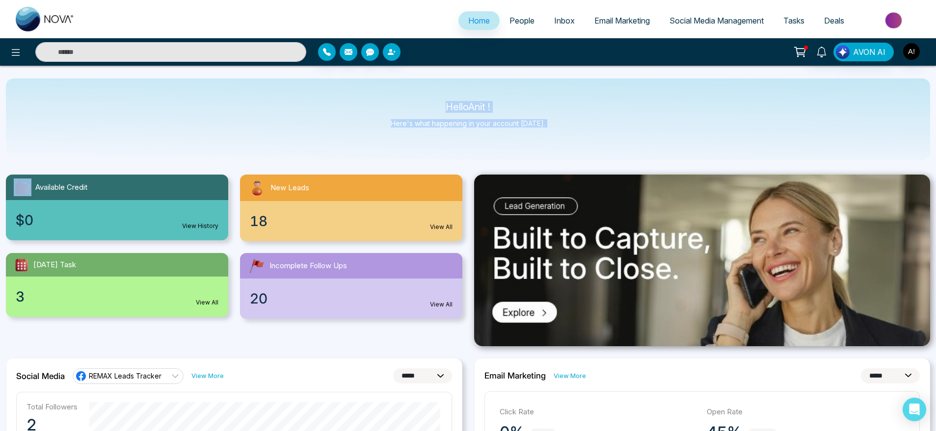
click at [386, 103] on div "Hello Anit ! Here's what happening in your account [DATE]." at bounding box center [468, 119] width 924 height 81
click at [514, 12] on link "People" at bounding box center [521, 20] width 45 height 19
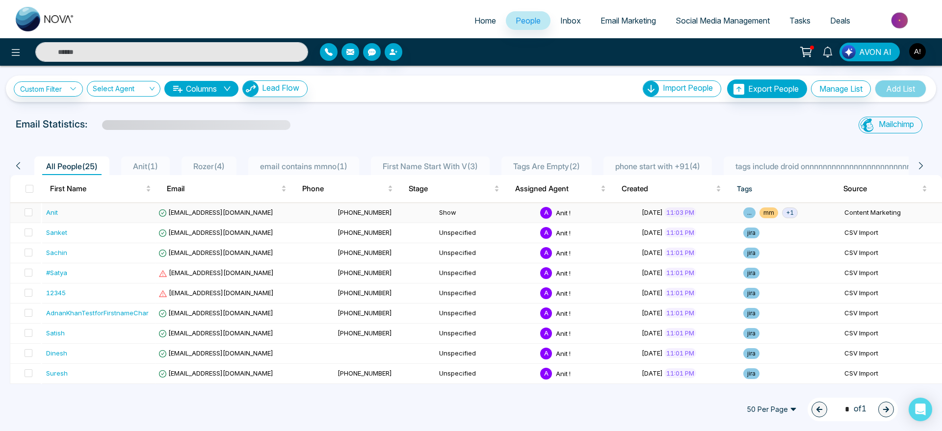
click at [219, 213] on span "[EMAIL_ADDRESS][DOMAIN_NAME]" at bounding box center [215, 213] width 115 height 8
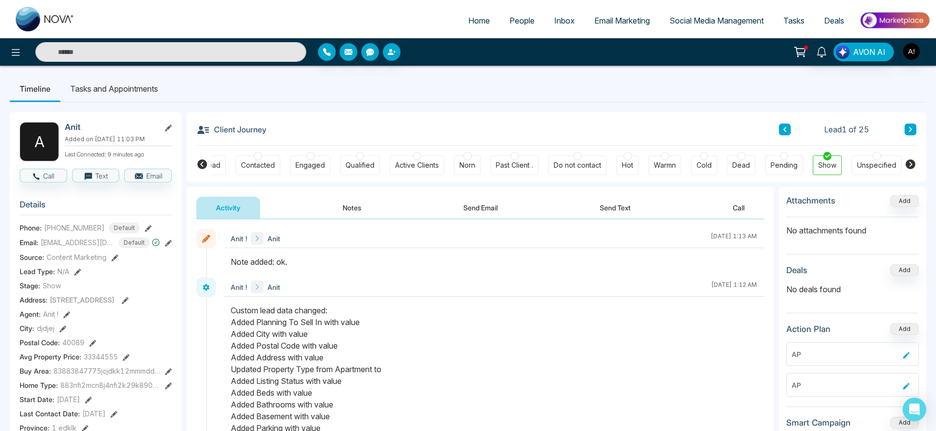
click at [477, 16] on span "Home" at bounding box center [479, 21] width 22 height 10
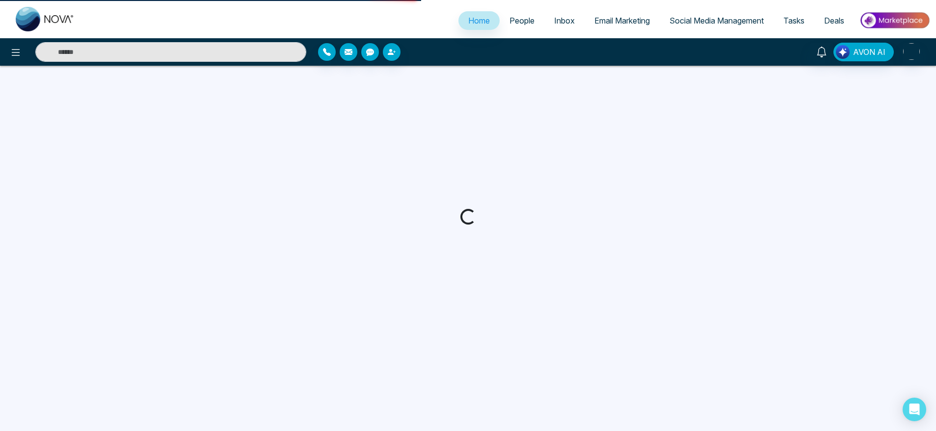
select select "*"
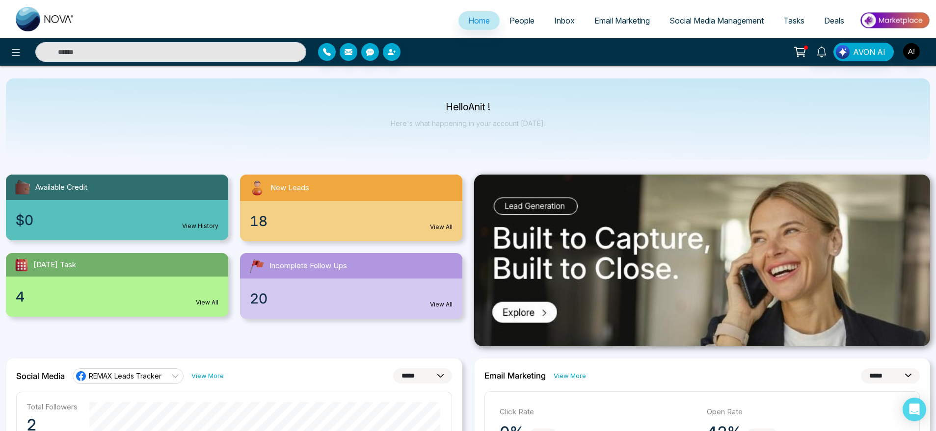
click at [515, 19] on span "People" at bounding box center [521, 21] width 25 height 10
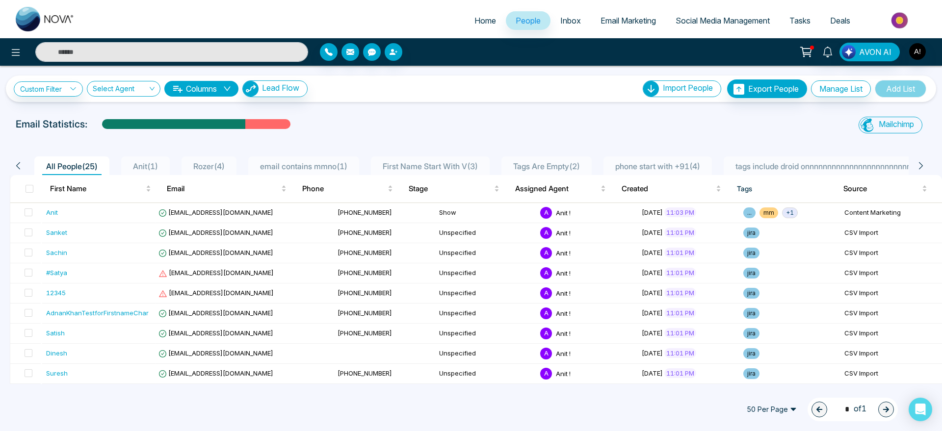
click at [485, 11] on link "Home" at bounding box center [485, 20] width 41 height 19
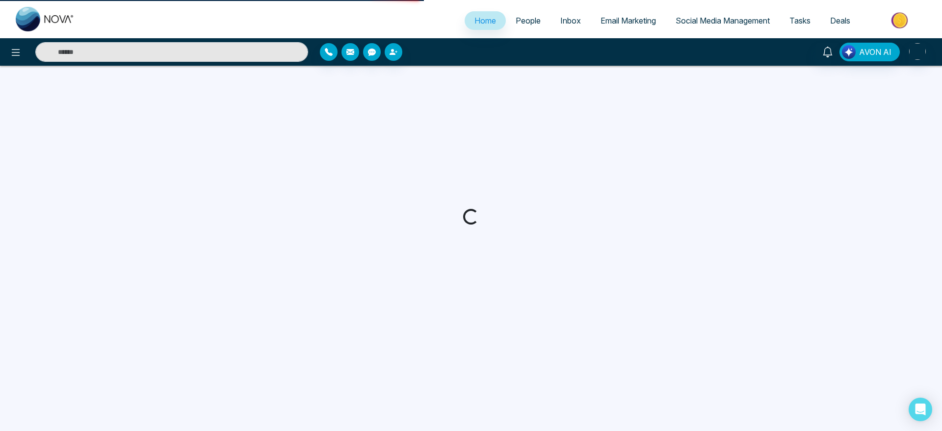
select select "*"
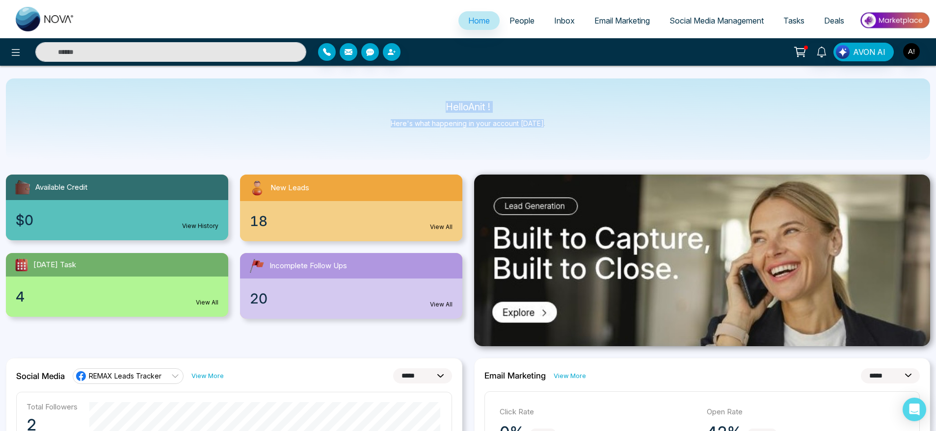
drag, startPoint x: 420, startPoint y: 105, endPoint x: 562, endPoint y: 137, distance: 144.9
click at [562, 137] on div "Hello Anit ! Here's what happening in your account [DATE]." at bounding box center [468, 119] width 924 height 81
drag, startPoint x: 562, startPoint y: 137, endPoint x: 356, endPoint y: 84, distance: 212.9
click at [356, 84] on div "Hello Anit ! Here's what happening in your account [DATE]." at bounding box center [468, 119] width 924 height 81
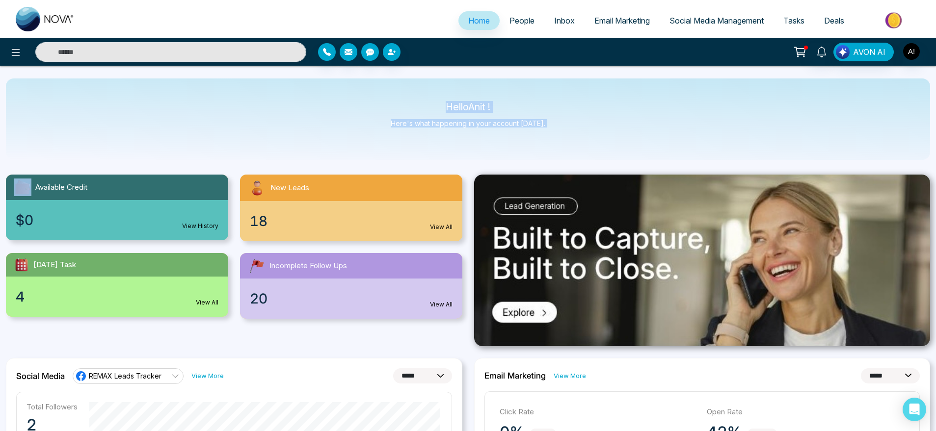
click at [546, 128] on div "Hello Anit ! Here's what happening in your account [DATE]." at bounding box center [468, 119] width 924 height 81
drag, startPoint x: 546, startPoint y: 128, endPoint x: 389, endPoint y: 103, distance: 159.1
click at [389, 103] on div "Hello Anit ! Here's what happening in your account [DATE]." at bounding box center [468, 119] width 924 height 81
drag, startPoint x: 389, startPoint y: 103, endPoint x: 569, endPoint y: 139, distance: 183.7
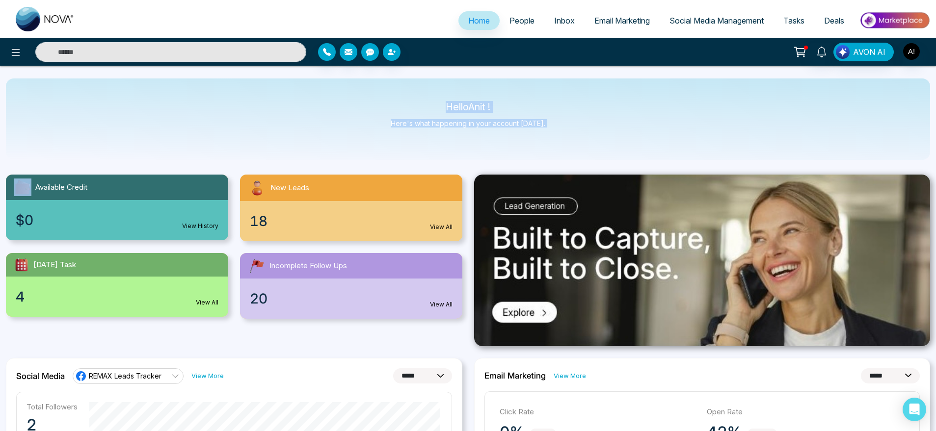
click at [569, 139] on div "Hello Anit ! Here's what happening in your account [DATE]." at bounding box center [468, 119] width 924 height 81
click at [617, 21] on span "Email Marketing" at bounding box center [621, 21] width 55 height 10
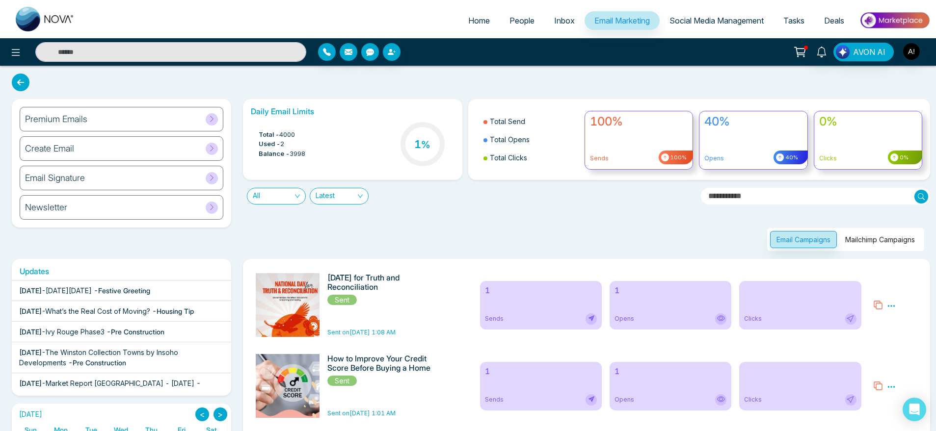
click at [468, 21] on span "Home" at bounding box center [479, 21] width 22 height 10
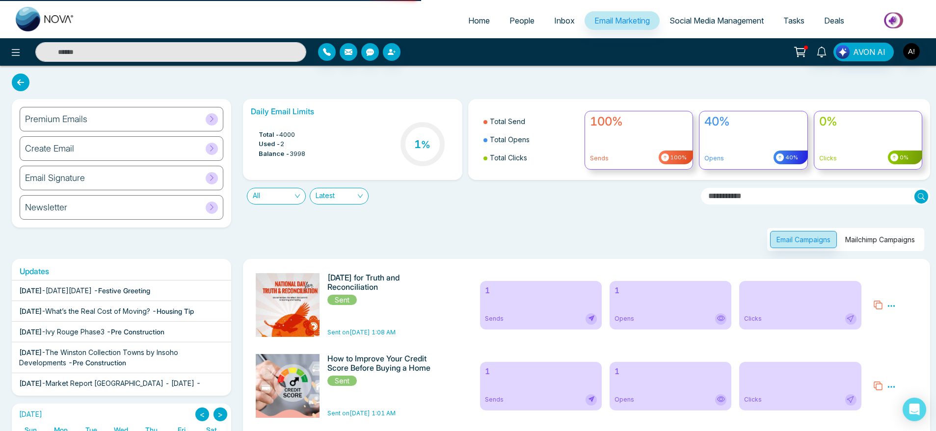
select select "*"
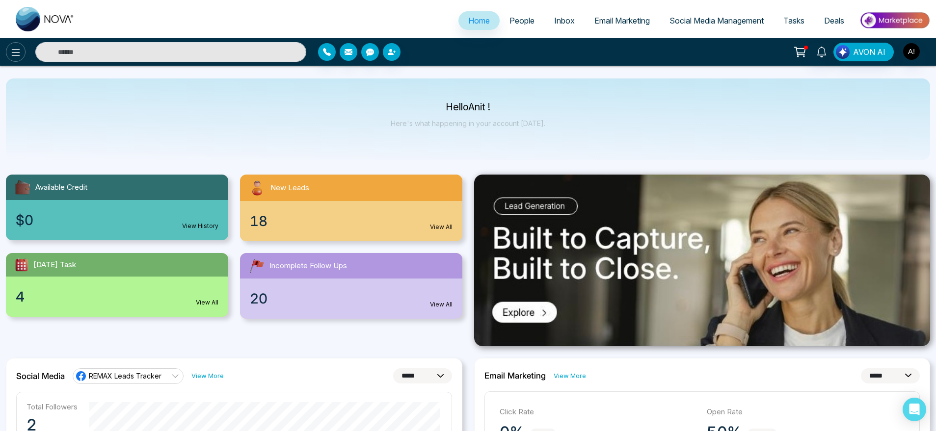
drag, startPoint x: 0, startPoint y: 56, endPoint x: 25, endPoint y: 52, distance: 25.3
click at [25, 52] on div at bounding box center [156, 52] width 312 height 20
click at [25, 52] on button at bounding box center [16, 52] width 20 height 20
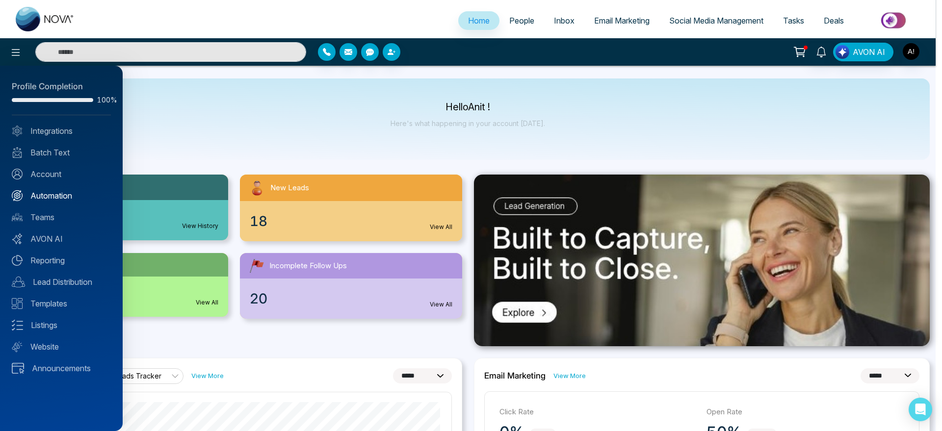
click at [55, 201] on link "Automation" at bounding box center [61, 196] width 99 height 12
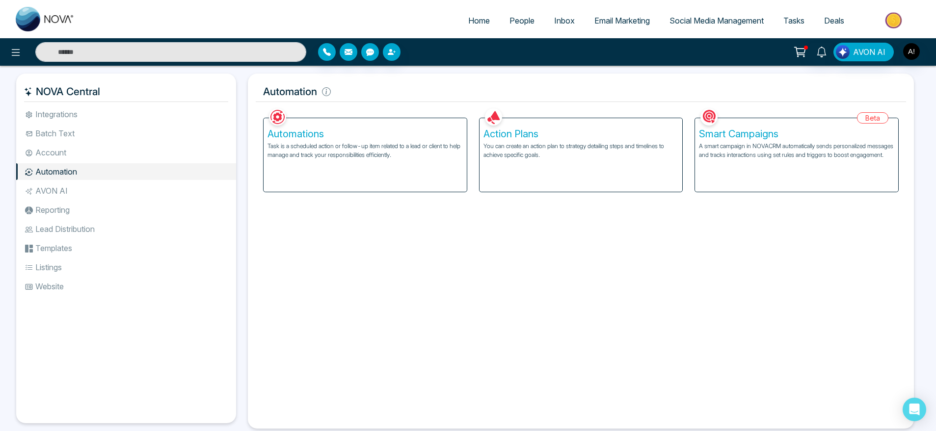
click at [413, 150] on p "Task is a scheduled action or follow-up item related to a lead or client to hel…" at bounding box center [364, 151] width 195 height 18
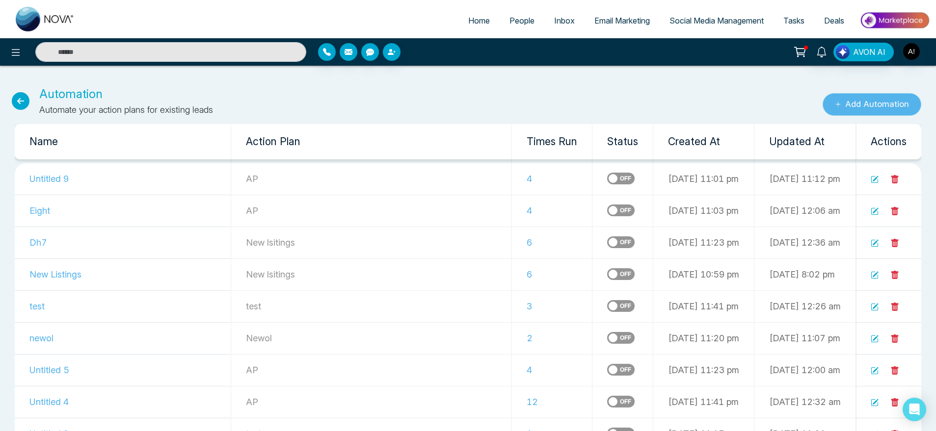
click at [870, 107] on button "Add Automation" at bounding box center [871, 104] width 99 height 23
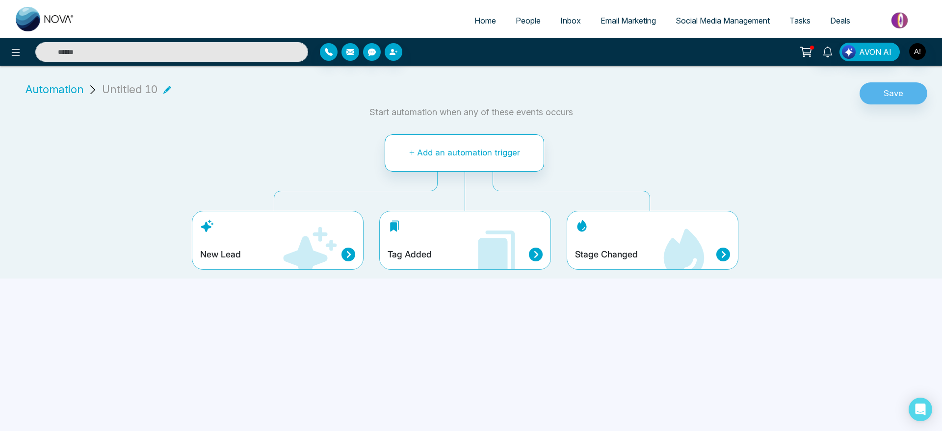
click at [73, 85] on span "Automation" at bounding box center [55, 89] width 58 height 16
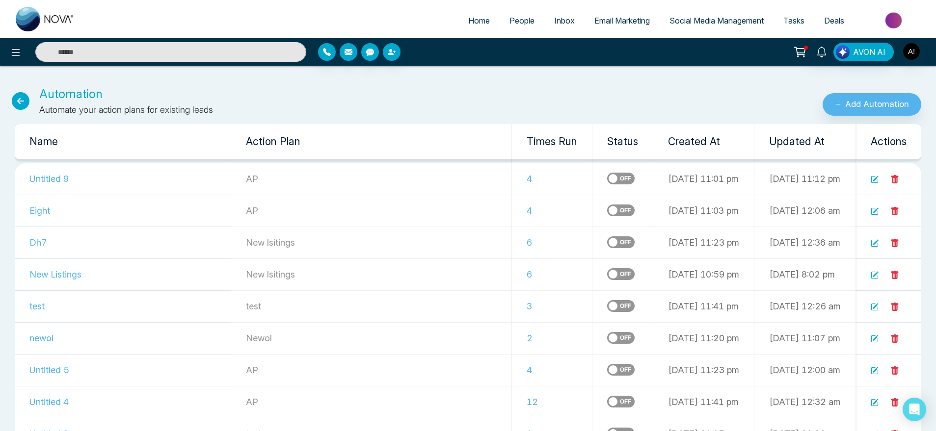
click at [607, 179] on label at bounding box center [620, 179] width 27 height 12
click at [853, 99] on button "Add Automation" at bounding box center [871, 104] width 99 height 23
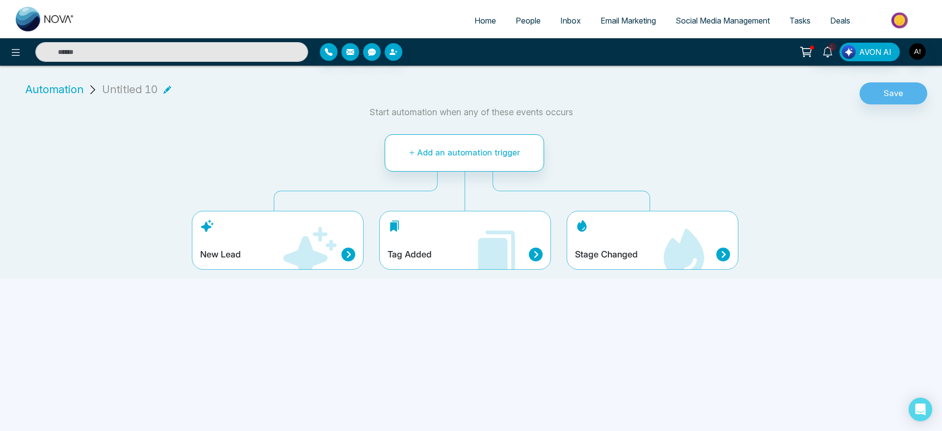
click at [663, 233] on icon at bounding box center [684, 254] width 59 height 59
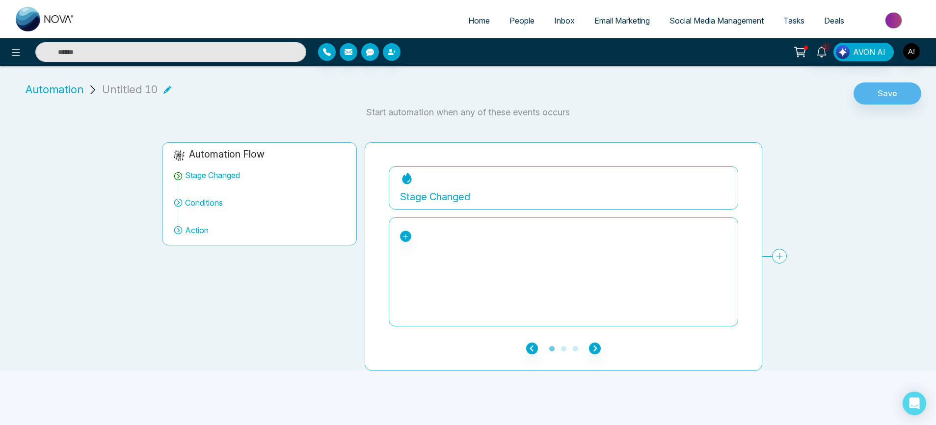
click at [782, 252] on div "Stage Changed New Lead Contacted Engaged Qualified Active Clients Norn Past Cli…" at bounding box center [913, 247] width 1048 height 163
click at [403, 234] on icon at bounding box center [405, 236] width 7 height 7
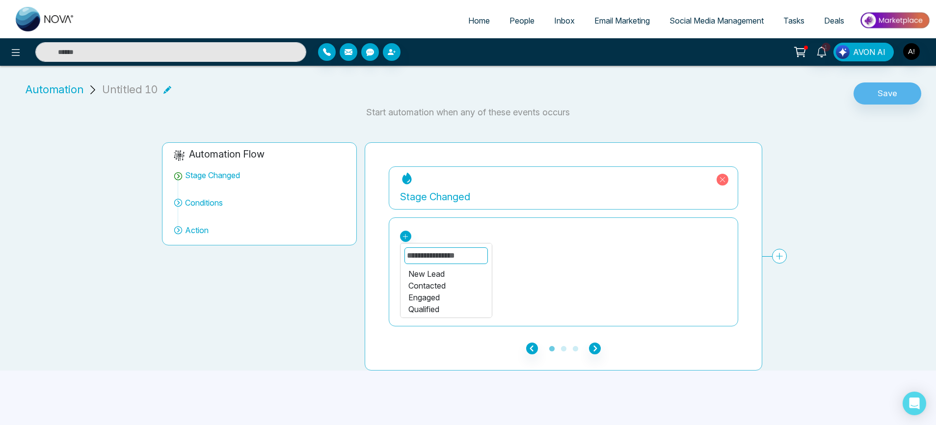
click at [439, 286] on div "Contacted" at bounding box center [446, 286] width 76 height 12
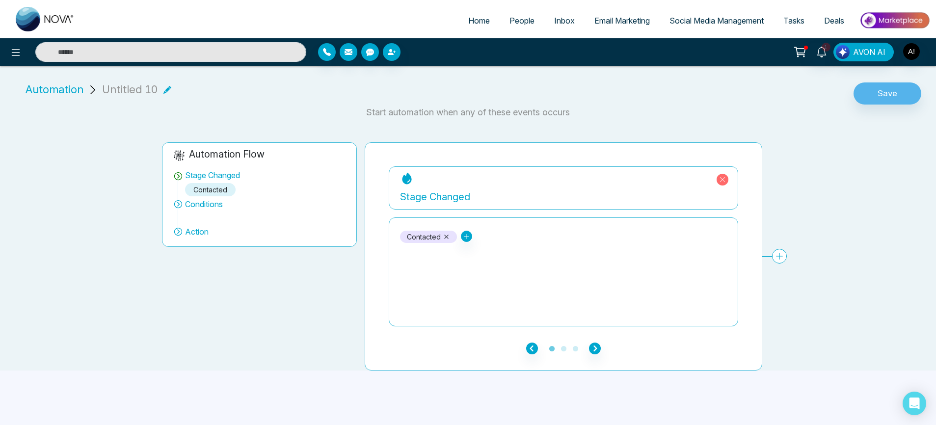
click at [778, 255] on div "Stage Changed Contacted New Lead Engaged Qualified Active Clients Norn Past Cli…" at bounding box center [913, 247] width 1048 height 163
click at [596, 351] on icon "button" at bounding box center [595, 348] width 12 height 12
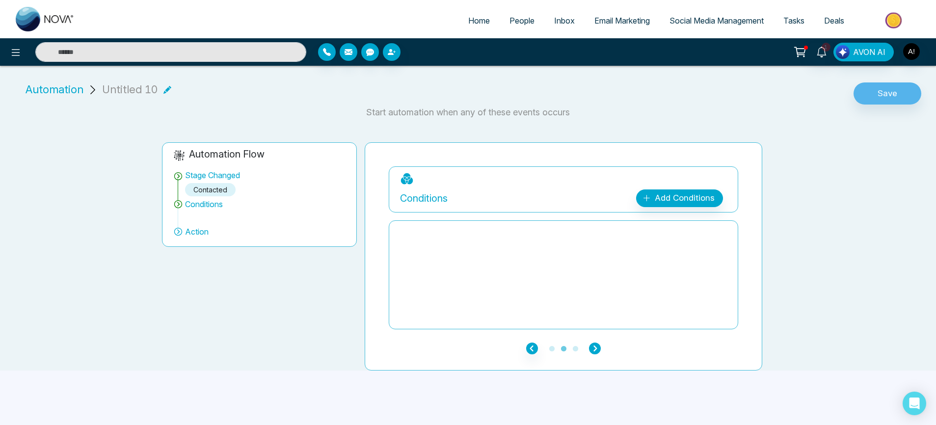
click at [596, 351] on icon "button" at bounding box center [595, 348] width 12 height 12
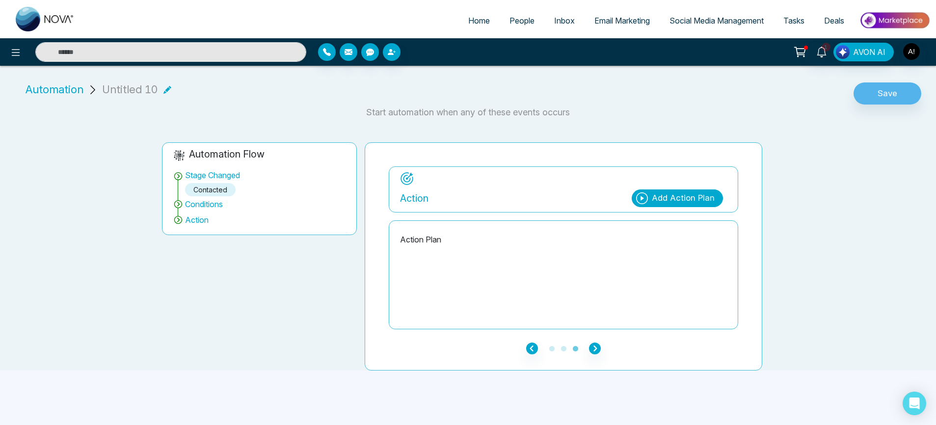
click at [670, 195] on div "Add Action Plan" at bounding box center [683, 198] width 63 height 13
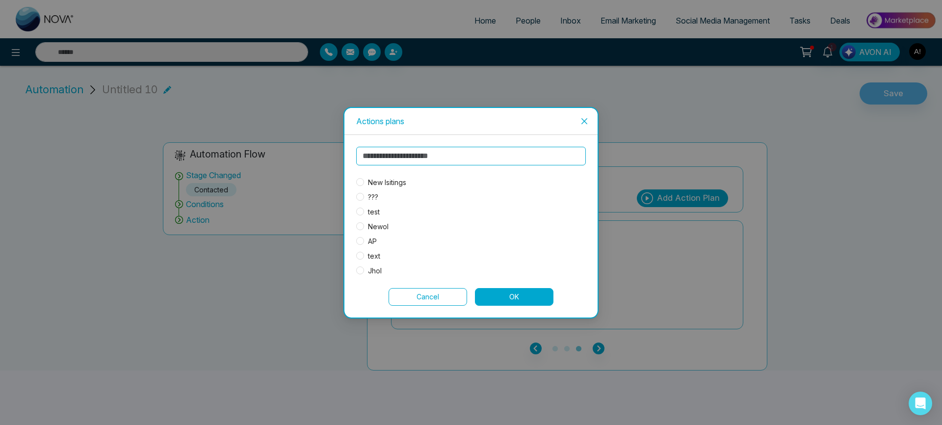
click at [373, 212] on span "test" at bounding box center [374, 212] width 20 height 11
click at [526, 295] on button "OK" at bounding box center [514, 297] width 79 height 18
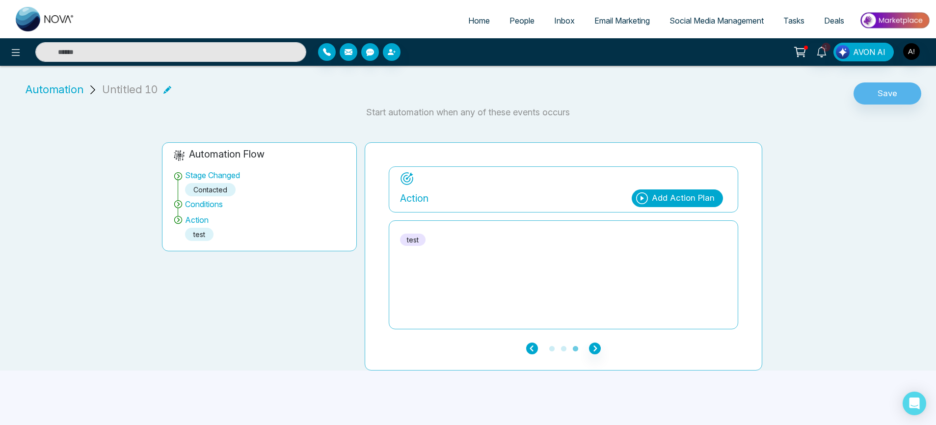
click at [530, 346] on icon "button" at bounding box center [532, 348] width 12 height 12
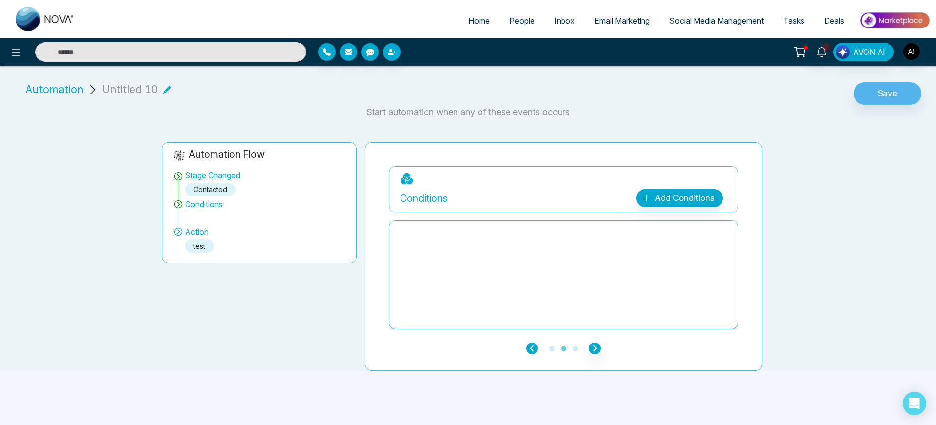
click at [530, 346] on icon "button" at bounding box center [532, 348] width 12 height 12
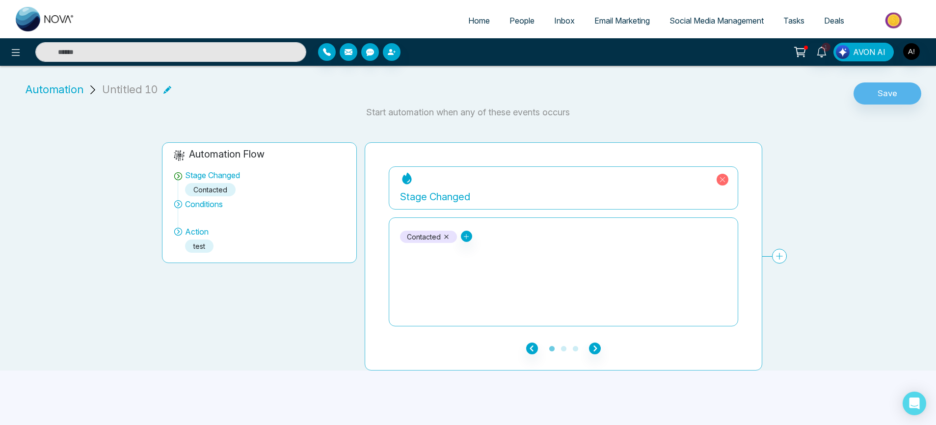
click at [781, 251] on div "Stage Changed Contacted New Lead Engaged Qualified Active Clients Norn Past Cli…" at bounding box center [913, 247] width 1048 height 163
click at [778, 250] on div "Stage Changed Contacted New Lead Engaged Qualified Active Clients Norn Past Cli…" at bounding box center [913, 247] width 1048 height 163
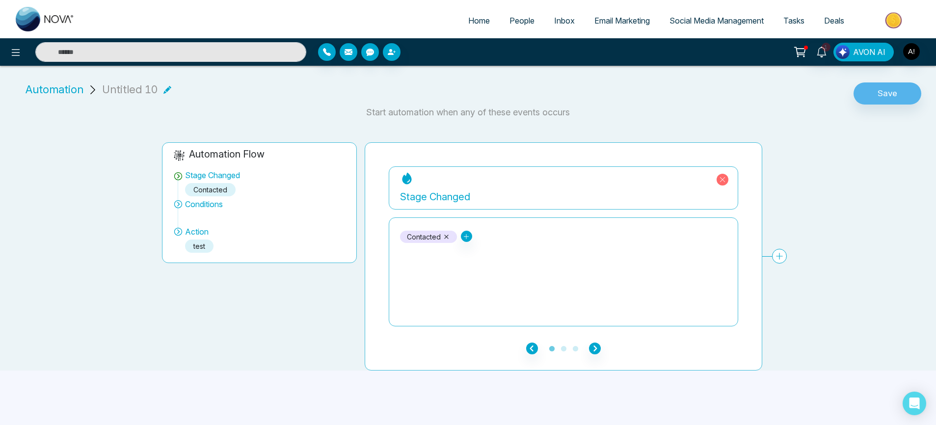
click at [778, 250] on div "Stage Changed Contacted New Lead Engaged Qualified Active Clients Norn Past Cli…" at bounding box center [913, 247] width 1048 height 163
click at [777, 258] on div "Stage Changed Contacted New Lead Engaged Qualified Active Clients Norn Past Cli…" at bounding box center [913, 247] width 1048 height 163
click at [780, 252] on div "Stage Changed Contacted New Lead Engaged Qualified Active Clients Norn Past Cli…" at bounding box center [913, 247] width 1048 height 163
drag, startPoint x: 328, startPoint y: 100, endPoint x: 610, endPoint y: 109, distance: 281.8
click at [610, 109] on div "Automation Untitled 10 Save Start automation when any of these events occurs Au…" at bounding box center [468, 222] width 936 height 297
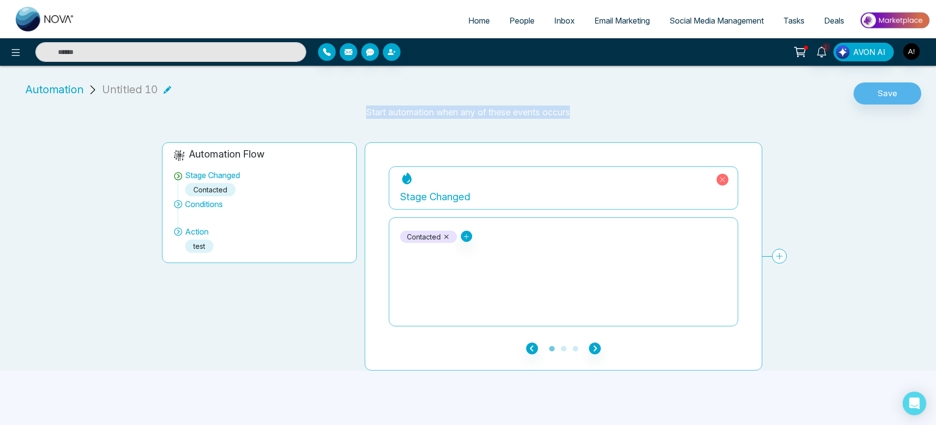
click at [610, 109] on p "Start automation when any of these events occurs" at bounding box center [468, 111] width 924 height 13
click at [468, 16] on span "Home" at bounding box center [479, 21] width 22 height 10
select select "*"
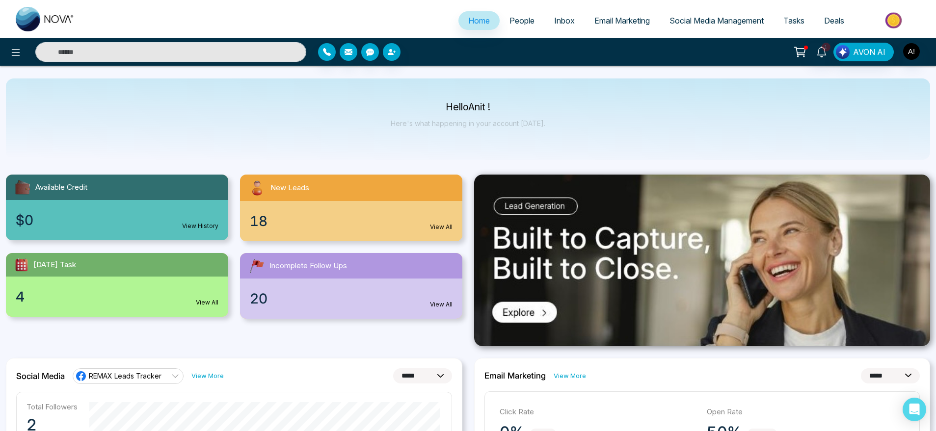
scroll to position [2, 0]
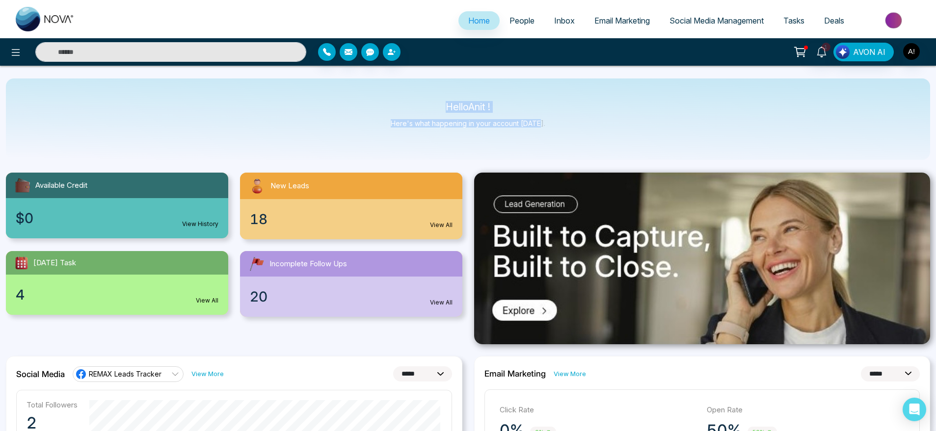
drag, startPoint x: 437, startPoint y: 103, endPoint x: 543, endPoint y: 127, distance: 108.7
click at [543, 127] on div "Hello Anit ! Here's what happening in your account [DATE]." at bounding box center [468, 119] width 924 height 81
drag, startPoint x: 543, startPoint y: 127, endPoint x: 408, endPoint y: 100, distance: 138.2
click at [408, 100] on div "Hello Anit ! Here's what happening in your account [DATE]." at bounding box center [468, 119] width 924 height 81
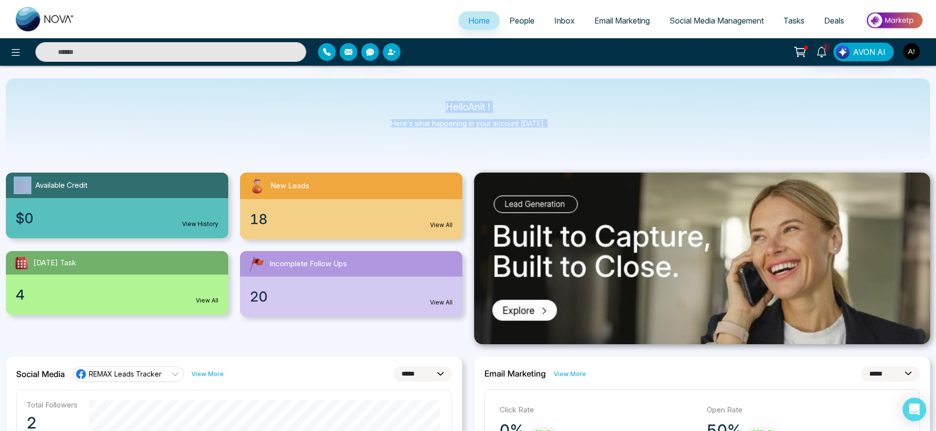
click at [408, 100] on div "Hello Anit ! Here's what happening in your account [DATE]." at bounding box center [468, 119] width 924 height 81
drag, startPoint x: 437, startPoint y: 100, endPoint x: 596, endPoint y: 144, distance: 165.0
click at [596, 144] on div "Hello Anit ! Here's what happening in your account [DATE]." at bounding box center [468, 119] width 924 height 81
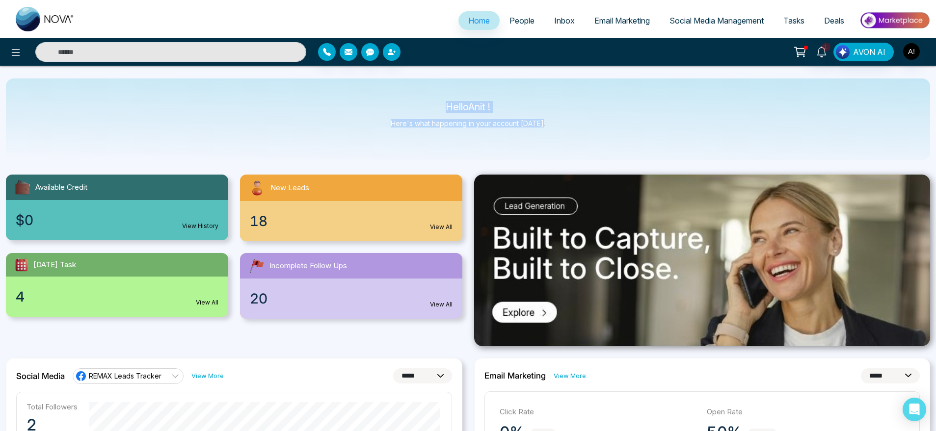
drag, startPoint x: 430, startPoint y: 98, endPoint x: 555, endPoint y: 134, distance: 130.1
click at [555, 134] on div "Hello Anit ! Here's what happening in your account [DATE]." at bounding box center [468, 119] width 924 height 81
drag, startPoint x: 555, startPoint y: 134, endPoint x: 411, endPoint y: 98, distance: 148.6
click at [411, 98] on div "Hello Anit ! Here's what happening in your account [DATE]." at bounding box center [468, 119] width 924 height 81
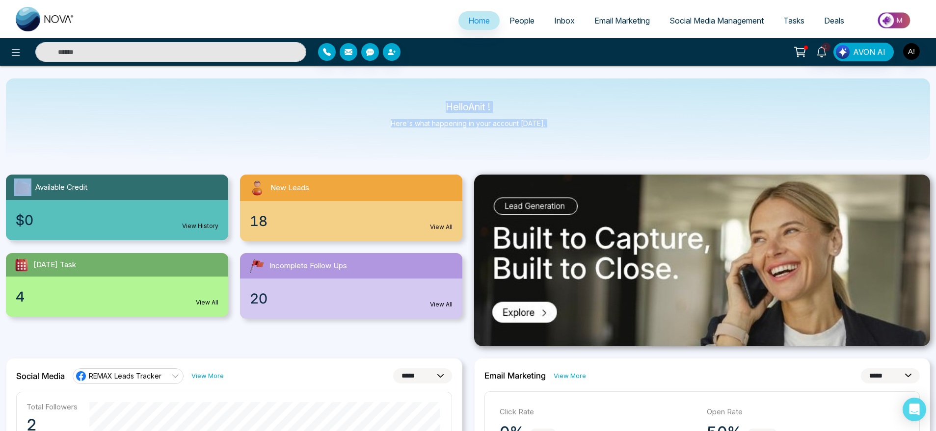
click at [411, 98] on div "Hello Anit ! Here's what happening in your account [DATE]." at bounding box center [468, 119] width 924 height 81
drag, startPoint x: 441, startPoint y: 104, endPoint x: 561, endPoint y: 130, distance: 123.0
click at [561, 130] on div "Hello Anit ! Here's what happening in your account [DATE]." at bounding box center [468, 119] width 924 height 81
drag, startPoint x: 561, startPoint y: 130, endPoint x: 420, endPoint y: 98, distance: 144.3
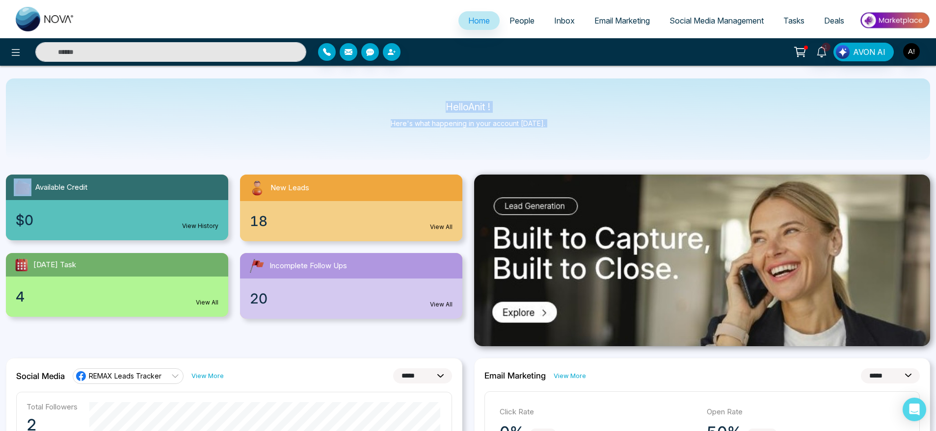
click at [420, 98] on div "Hello Anit ! Here's what happening in your account [DATE]." at bounding box center [468, 119] width 924 height 81
drag, startPoint x: 420, startPoint y: 98, endPoint x: 567, endPoint y: 124, distance: 148.9
click at [567, 124] on div "Hello Anit ! Here's what happening in your account [DATE]." at bounding box center [468, 119] width 924 height 81
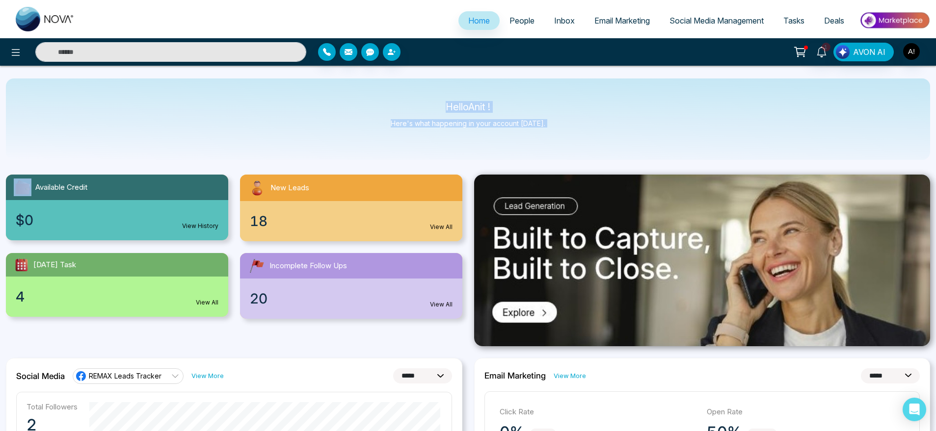
drag, startPoint x: 567, startPoint y: 124, endPoint x: 405, endPoint y: 95, distance: 164.9
click at [405, 95] on div "Hello Anit ! Here's what happening in your account [DATE]." at bounding box center [468, 119] width 924 height 81
drag, startPoint x: 438, startPoint y: 99, endPoint x: 577, endPoint y: 131, distance: 143.2
click at [577, 131] on div "Hello Anit ! Here's what happening in your account [DATE]." at bounding box center [468, 119] width 924 height 81
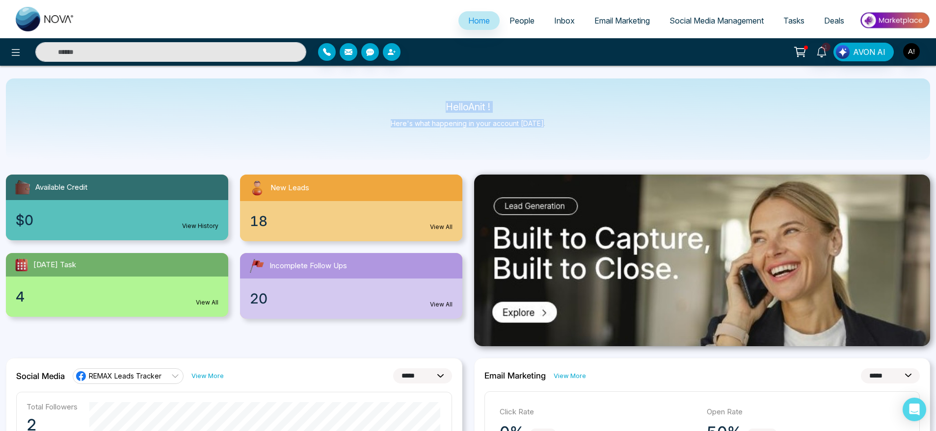
click at [577, 131] on div "Hello Anit ! Here's what happening in your account [DATE]." at bounding box center [468, 119] width 924 height 81
drag, startPoint x: 577, startPoint y: 131, endPoint x: 397, endPoint y: 97, distance: 183.8
click at [397, 97] on div "Hello Anit ! Here's what happening in your account [DATE]." at bounding box center [468, 119] width 924 height 81
drag, startPoint x: 551, startPoint y: 131, endPoint x: 396, endPoint y: 104, distance: 157.3
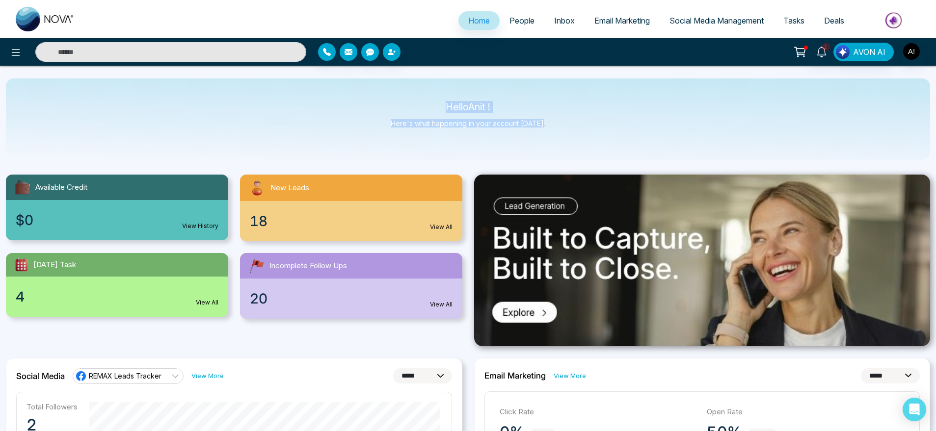
click at [396, 104] on div "Hello Anit ! Here's what happening in your account [DATE]." at bounding box center [468, 119] width 924 height 81
click at [396, 104] on p "Hello Anit !" at bounding box center [468, 107] width 155 height 8
drag, startPoint x: 435, startPoint y: 101, endPoint x: 579, endPoint y: 126, distance: 146.4
click at [579, 126] on div "Hello Anit ! Here's what happening in your account [DATE]." at bounding box center [468, 119] width 924 height 81
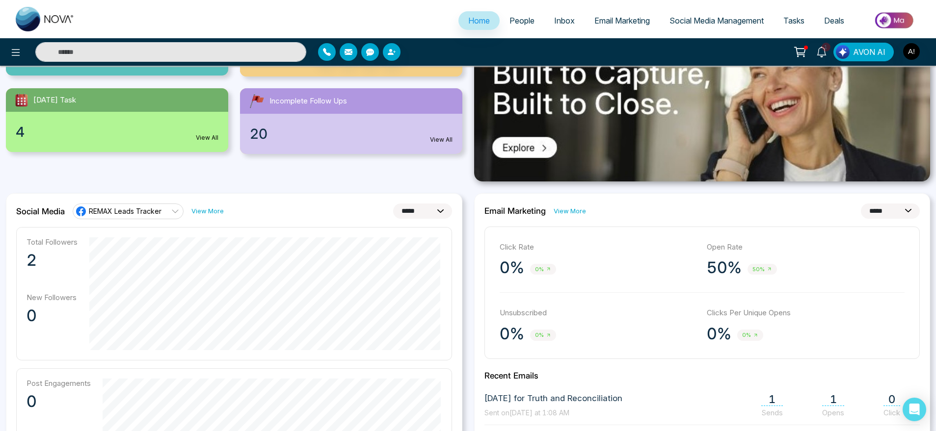
scroll to position [166, 0]
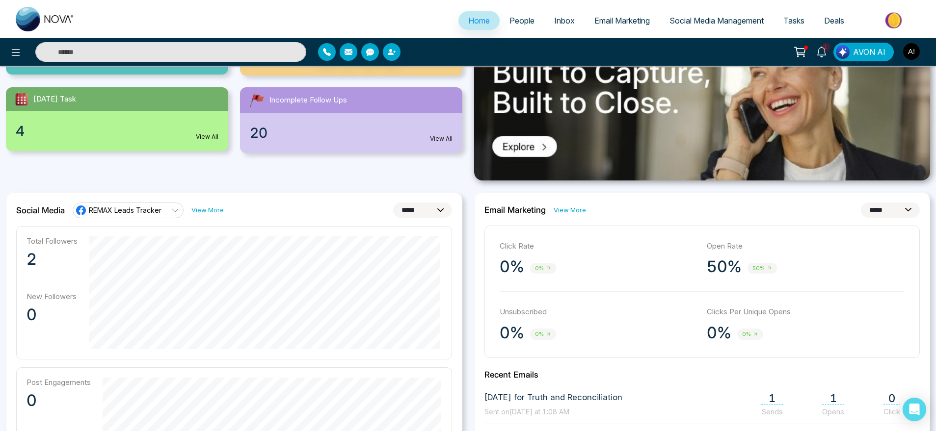
click at [163, 207] on link "REMAX Leads Tracker" at bounding box center [128, 211] width 111 height 16
click at [158, 254] on span "Robotics" at bounding box center [135, 254] width 83 height 11
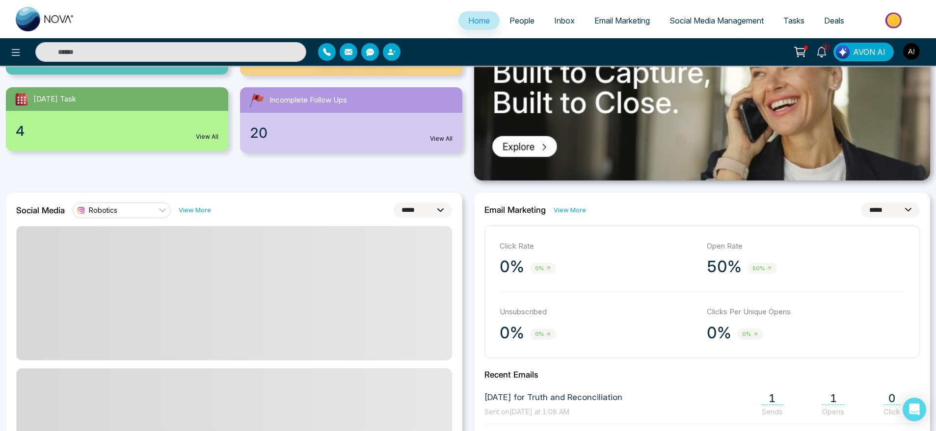
click at [147, 217] on link "Robotics" at bounding box center [122, 211] width 98 height 16
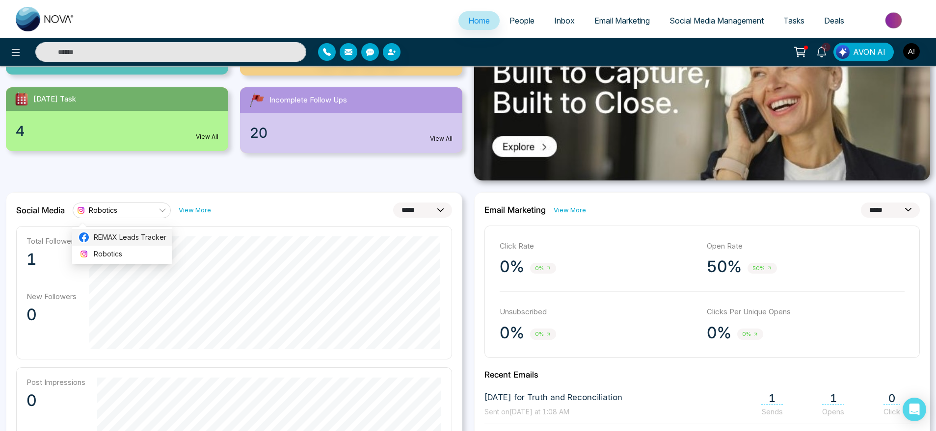
click at [147, 231] on li "REMAX Leads Tracker" at bounding box center [122, 237] width 100 height 17
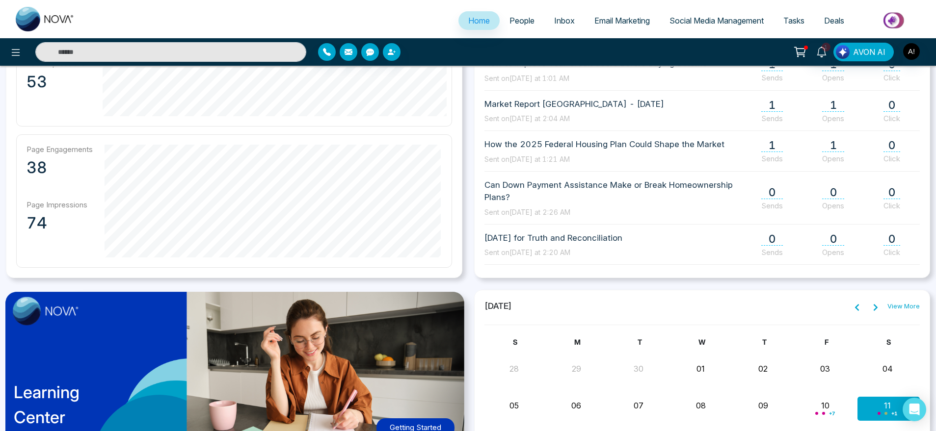
scroll to position [550, 0]
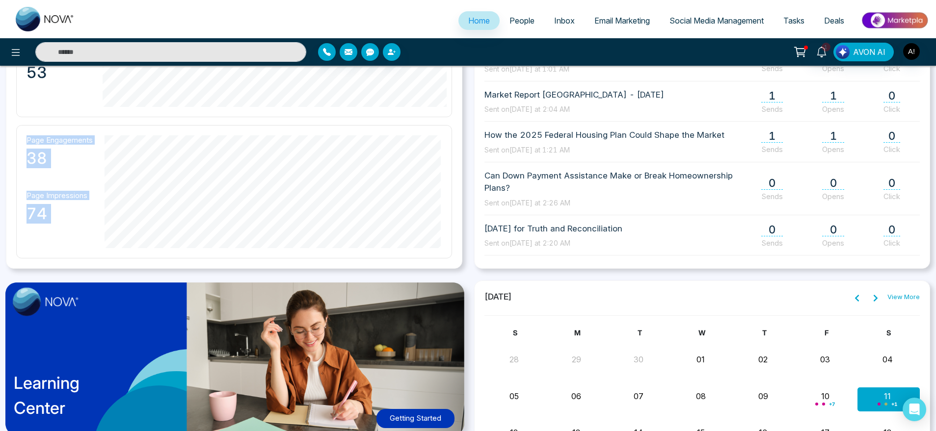
click at [119, 231] on div "Page Engagements 38 Page Impressions 74" at bounding box center [234, 191] width 436 height 133
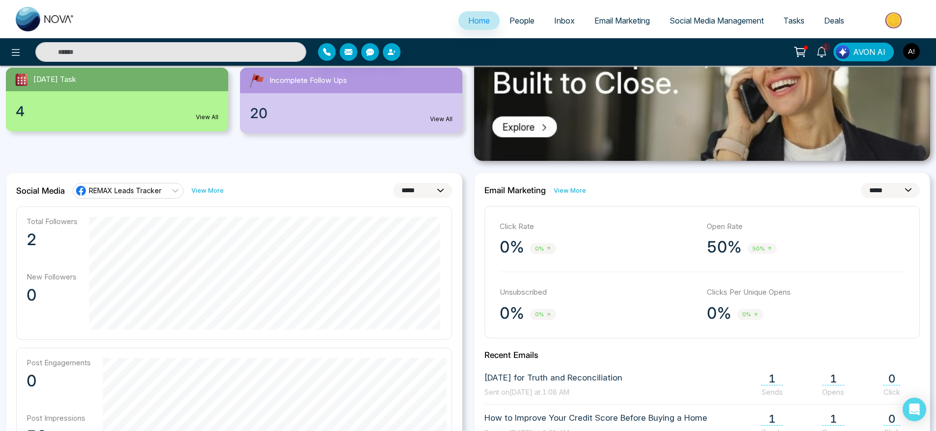
scroll to position [0, 0]
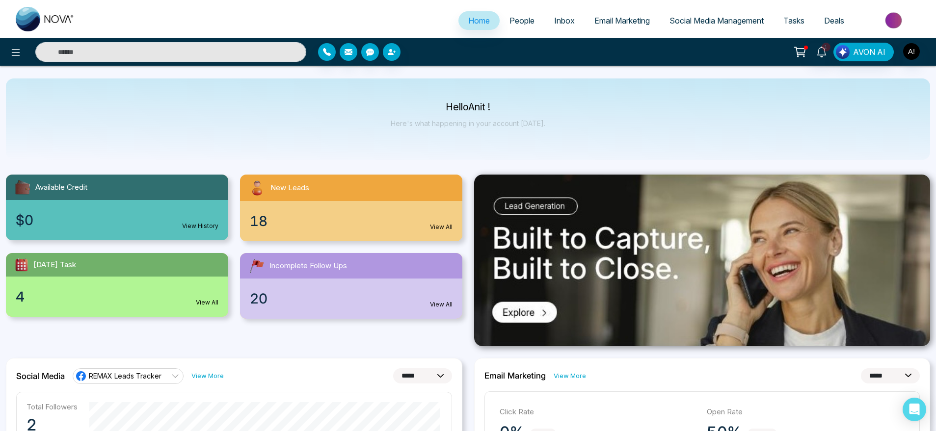
click at [685, 18] on span "Social Media Management" at bounding box center [716, 21] width 94 height 10
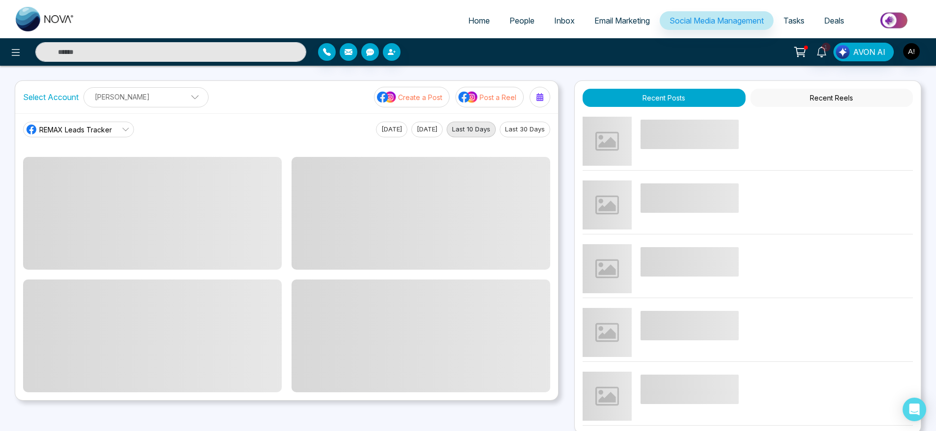
click at [483, 97] on p "Post a Reel" at bounding box center [497, 97] width 37 height 10
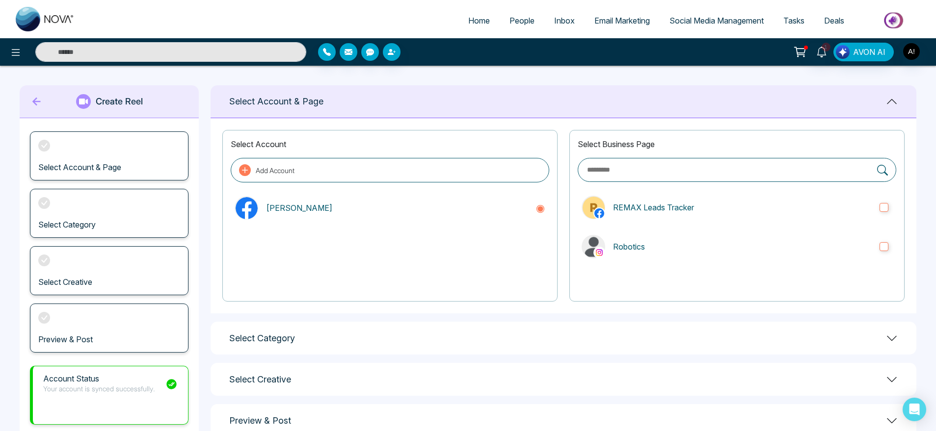
click at [669, 228] on div "Select Business Page REMAX Leads Tracker Robotics" at bounding box center [736, 216] width 335 height 172
click at [686, 243] on p "Robotics" at bounding box center [742, 247] width 259 height 12
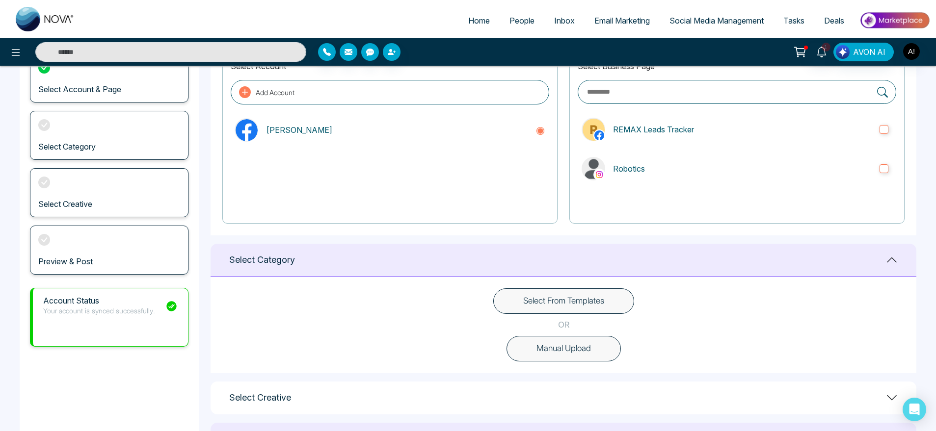
scroll to position [93, 0]
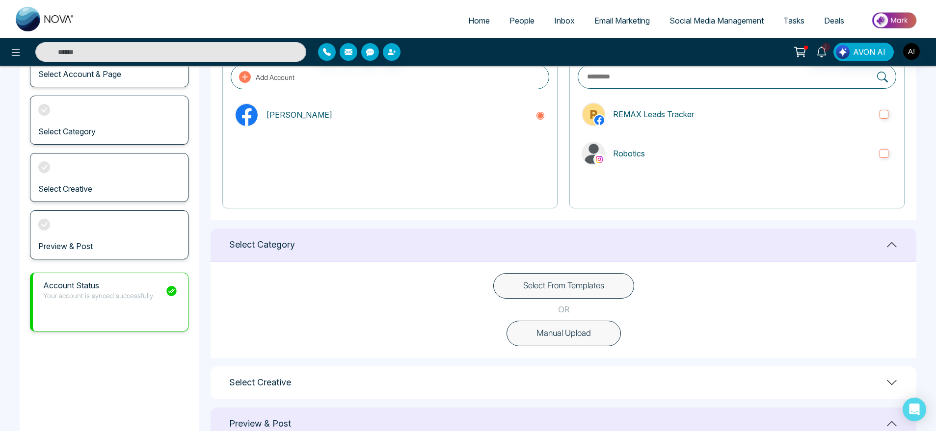
click at [554, 287] on button "Select From Templates" at bounding box center [563, 286] width 141 height 26
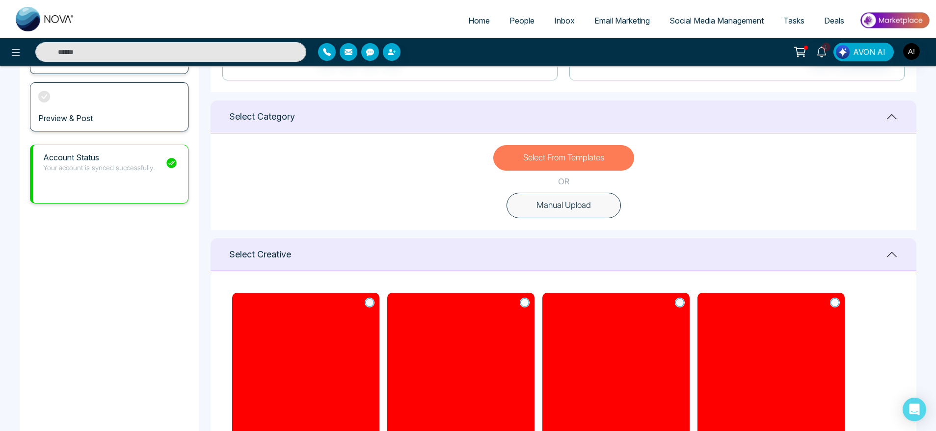
scroll to position [222, 0]
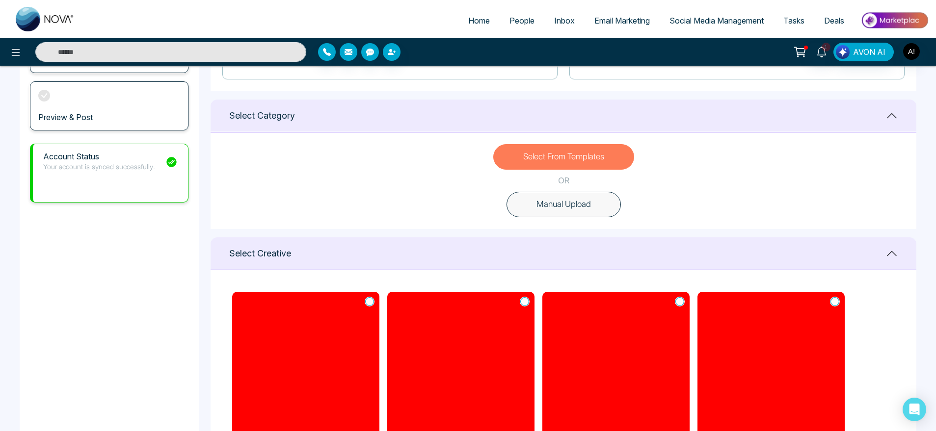
click at [562, 194] on button "Manual Upload" at bounding box center [563, 205] width 114 height 26
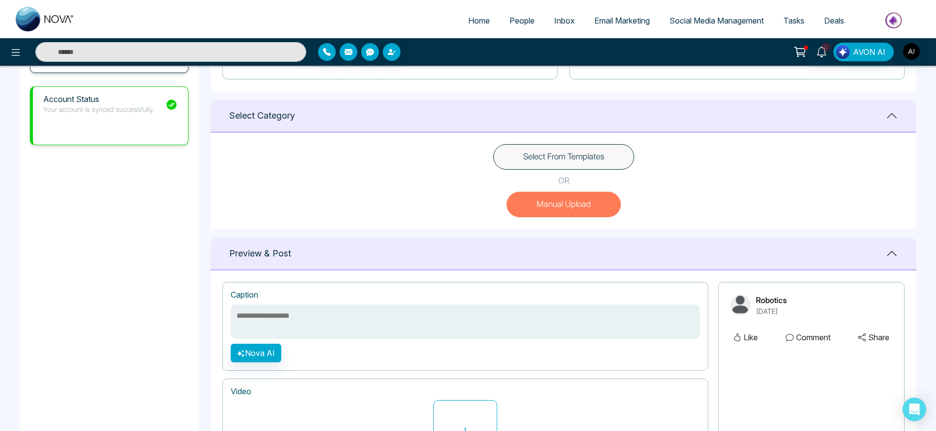
click at [560, 153] on button "Select From Templates" at bounding box center [563, 157] width 141 height 26
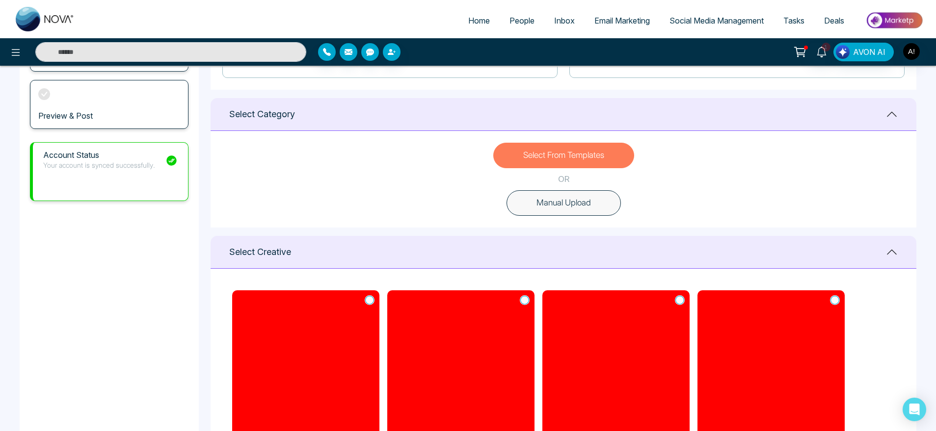
scroll to position [211, 0]
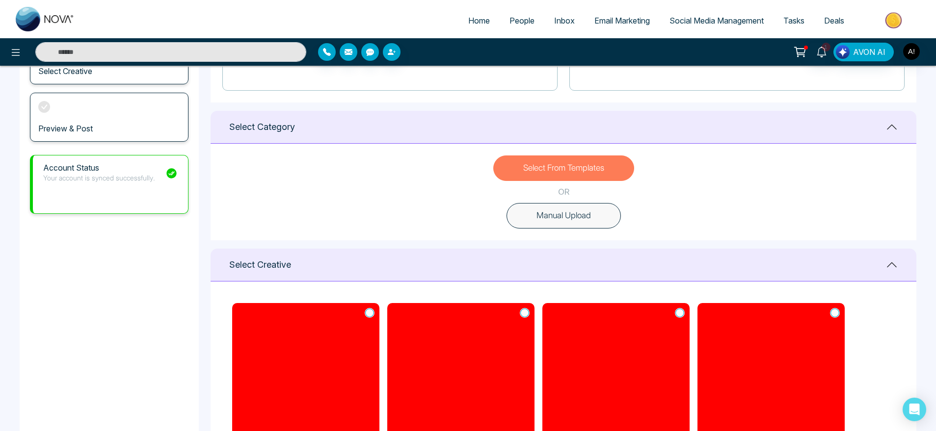
click at [547, 210] on button "Manual Upload" at bounding box center [563, 216] width 114 height 26
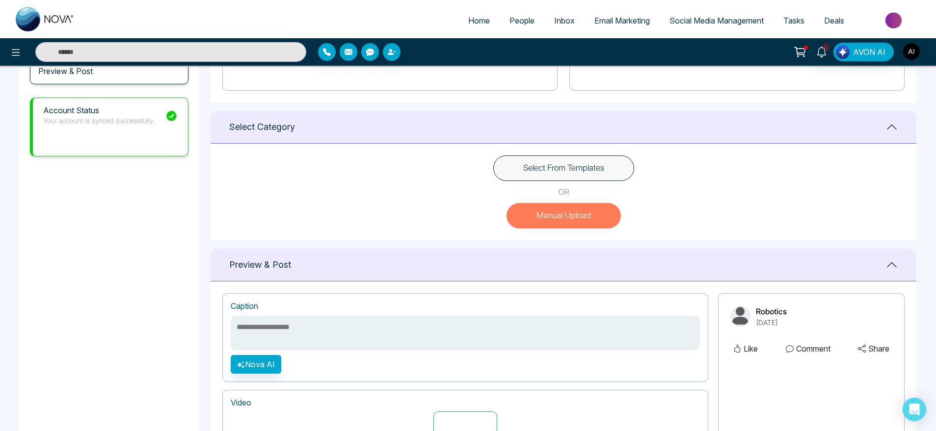
click at [560, 163] on button "Select From Templates" at bounding box center [563, 169] width 141 height 26
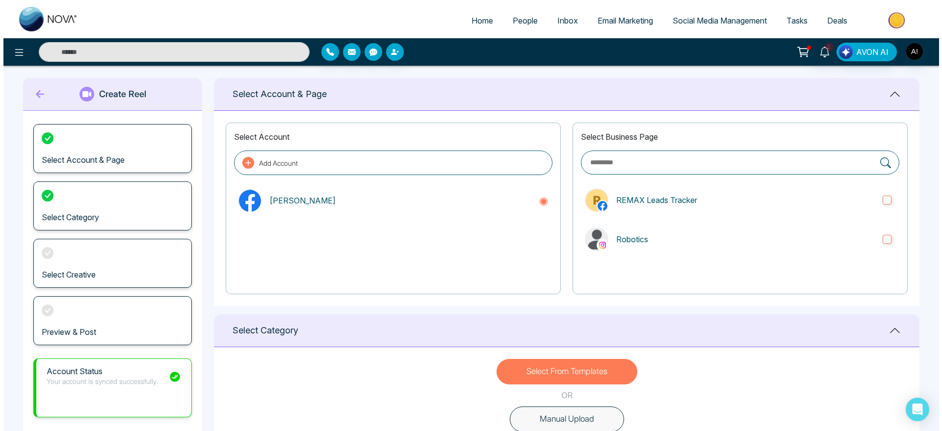
scroll to position [0, 0]
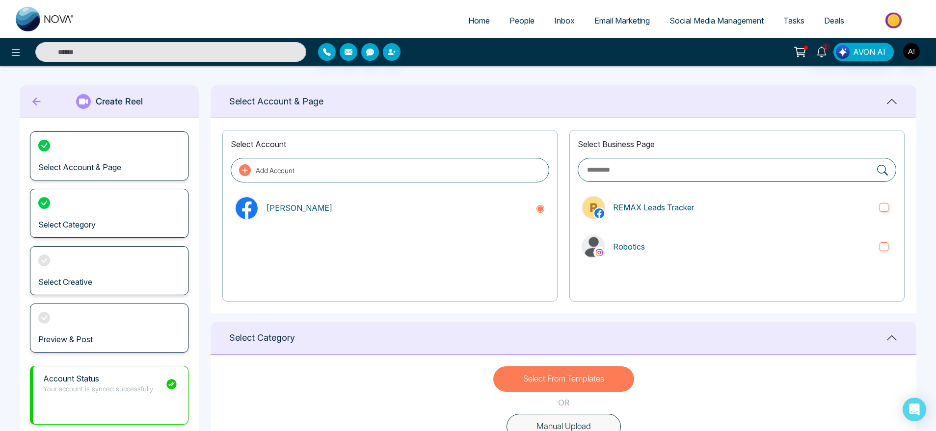
click at [693, 21] on span "Social Media Management" at bounding box center [716, 21] width 94 height 10
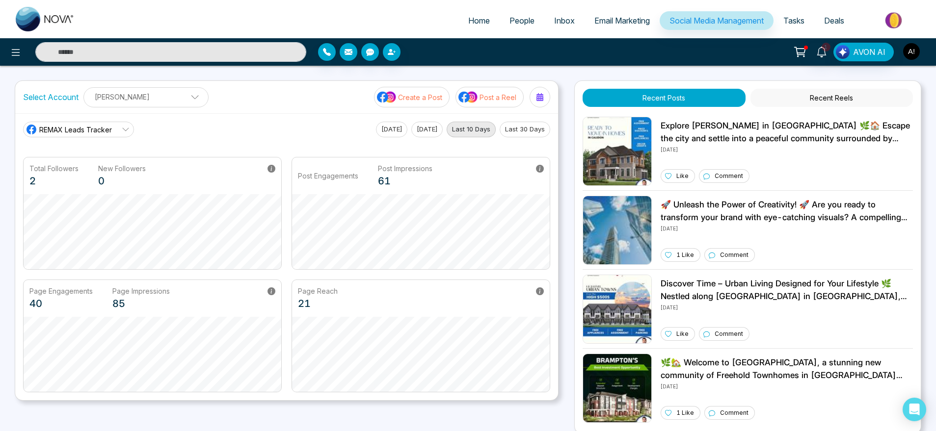
click at [903, 48] on img "button" at bounding box center [911, 51] width 17 height 17
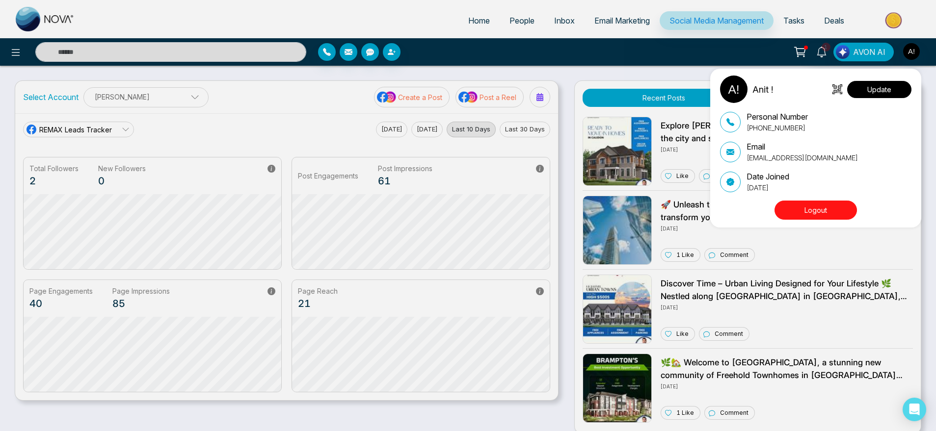
click at [878, 81] on button "Update" at bounding box center [879, 89] width 64 height 17
select select
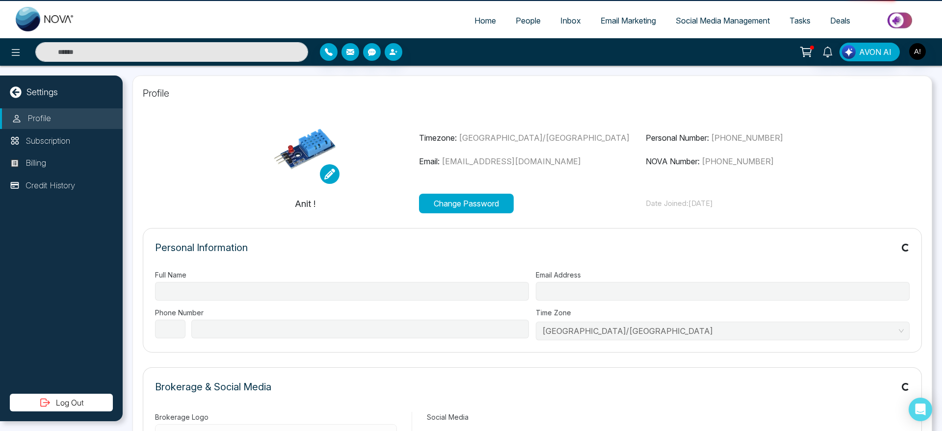
type input "******"
type input "**********"
select select "***"
type input "**********"
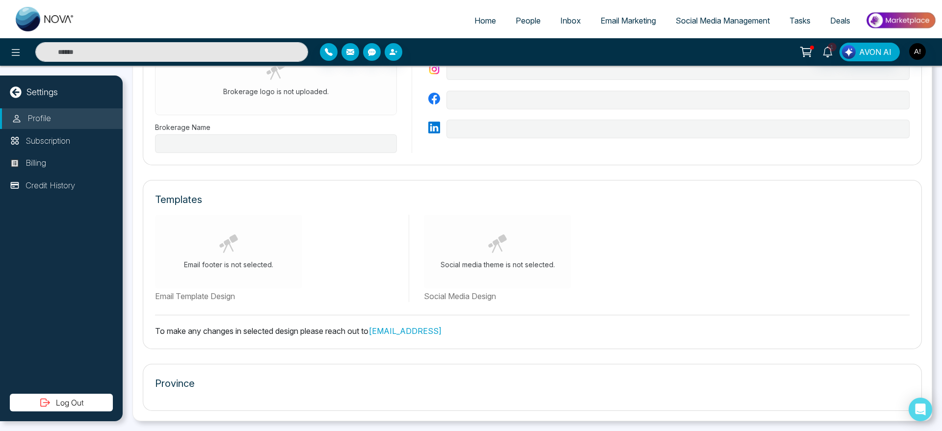
type input "******"
type input "**********"
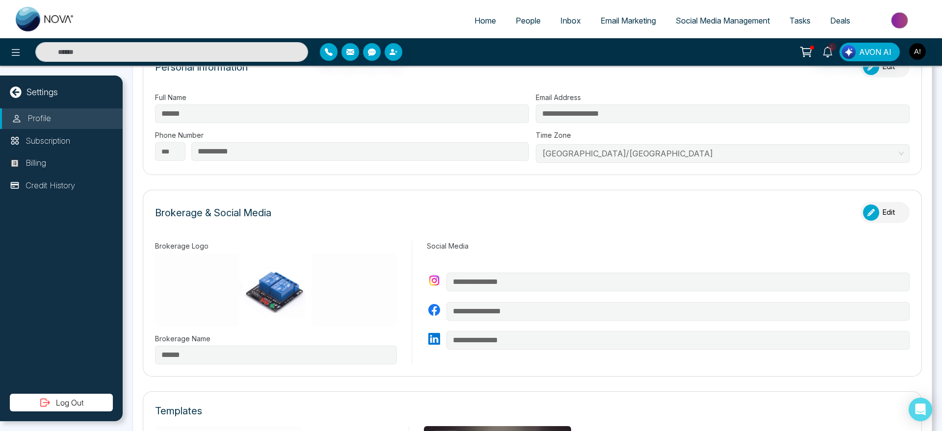
scroll to position [180, 0]
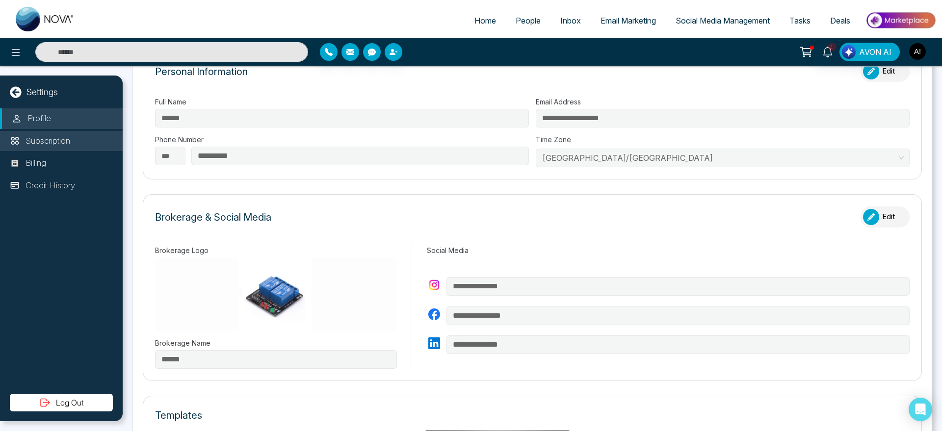
click at [46, 137] on p "Subscription" at bounding box center [48, 141] width 45 height 13
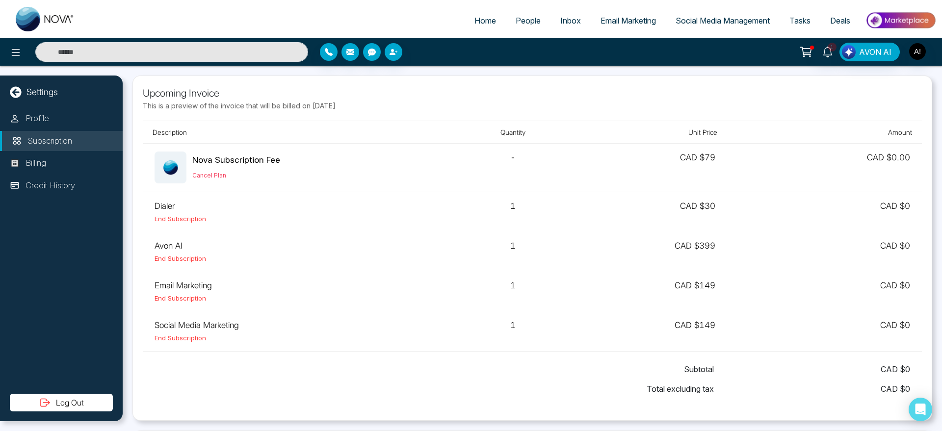
click at [698, 22] on span "Social Media Management" at bounding box center [723, 21] width 94 height 10
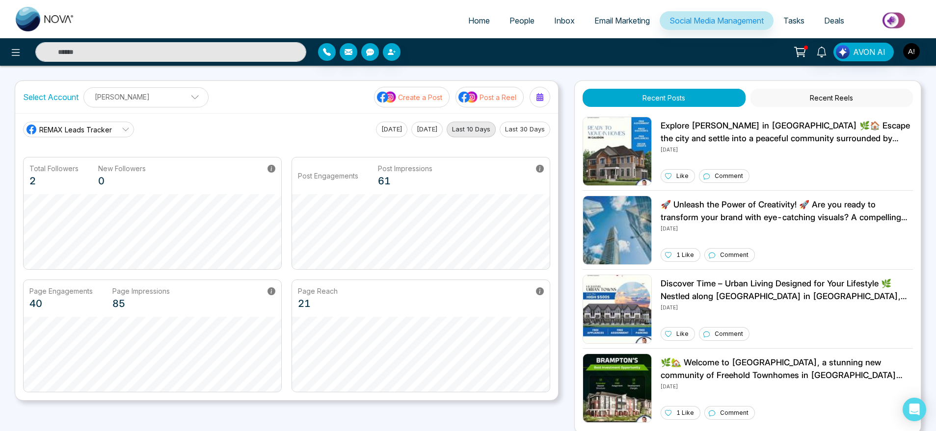
scroll to position [12, 0]
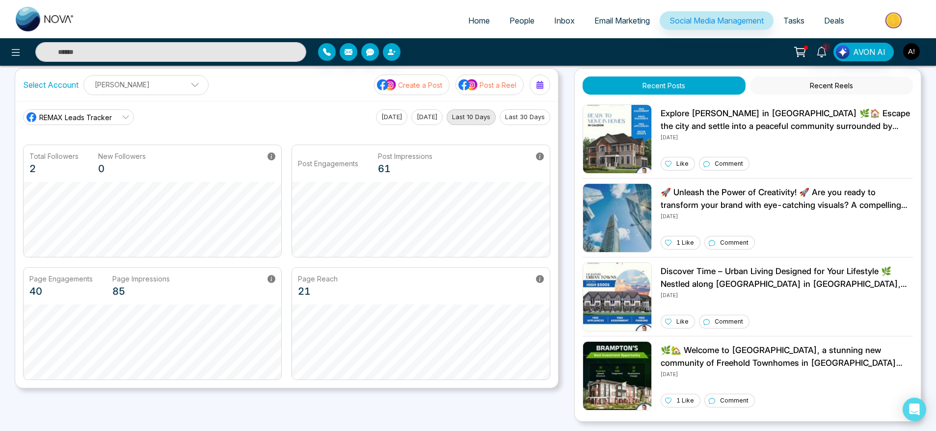
click at [402, 73] on div "Select Account Anit Gupta Anit Gupta Add Social Accounts Create a Post Post a R…" at bounding box center [286, 85] width 543 height 32
click at [437, 89] on p "Create a Post" at bounding box center [420, 85] width 44 height 10
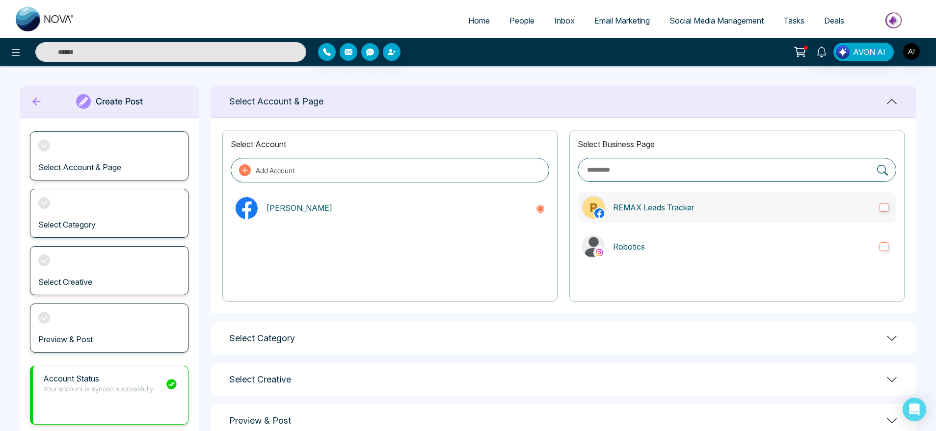
click at [617, 209] on p "REMAX Leads Tracker" at bounding box center [742, 208] width 259 height 12
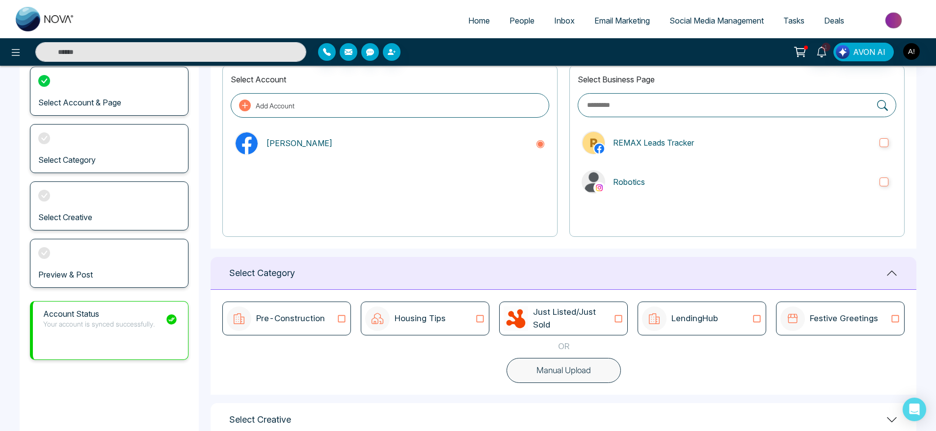
scroll to position [64, 0]
click at [443, 333] on div "Housing Tips" at bounding box center [425, 319] width 129 height 34
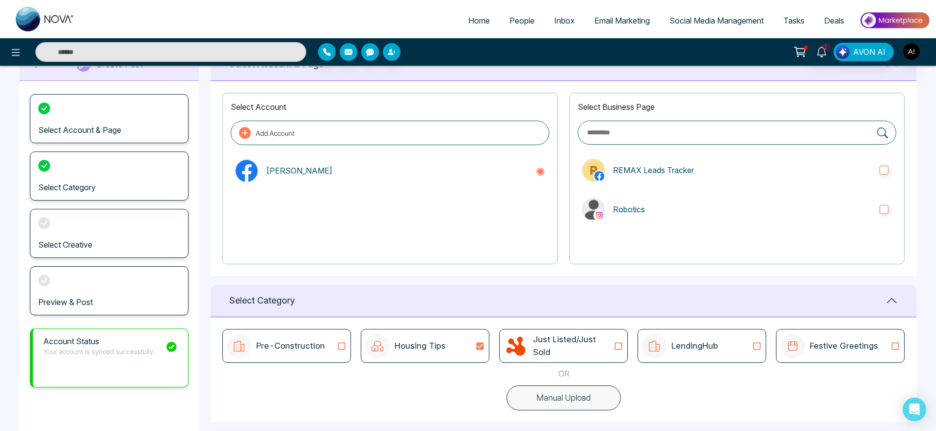
scroll to position [5, 0]
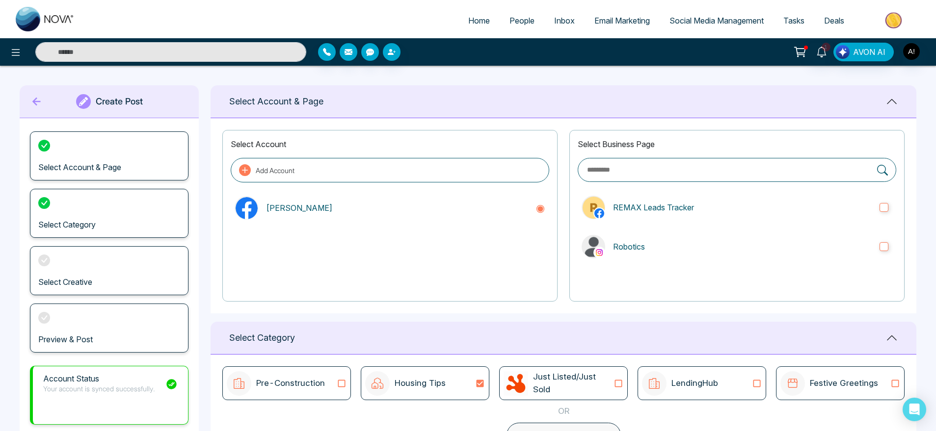
click at [41, 106] on icon at bounding box center [36, 102] width 15 height 20
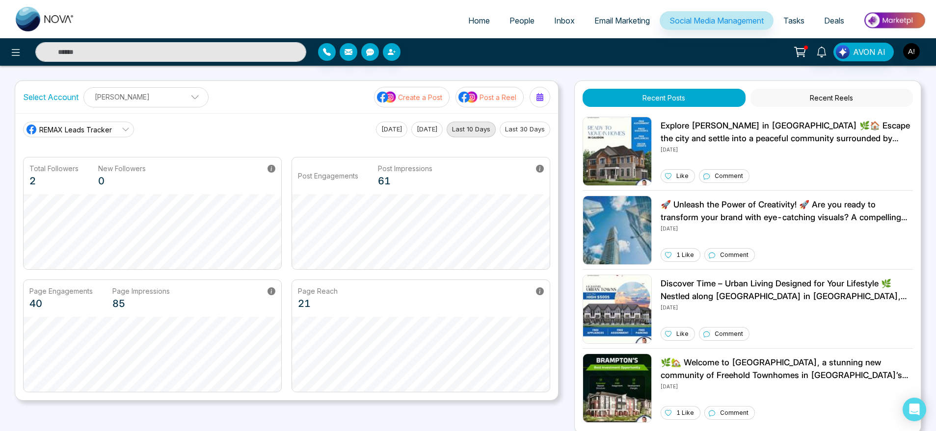
click at [491, 94] on p "Post a Reel" at bounding box center [497, 97] width 37 height 10
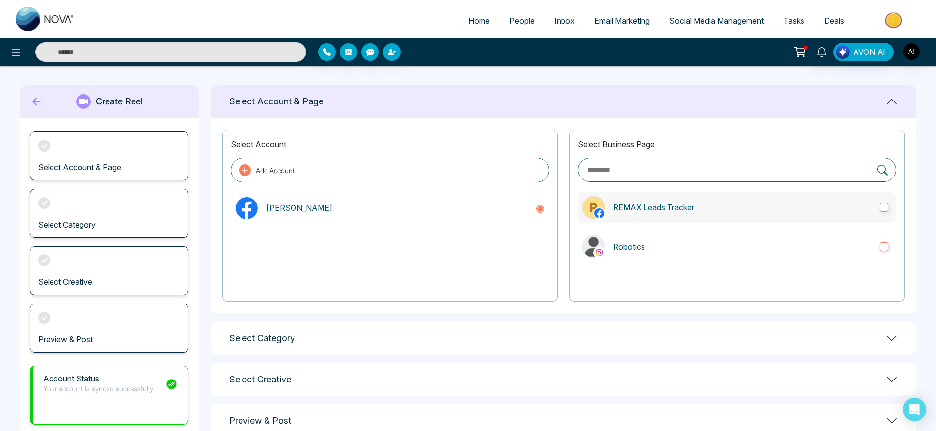
click at [653, 201] on label "REMAX Leads Tracker" at bounding box center [736, 207] width 318 height 31
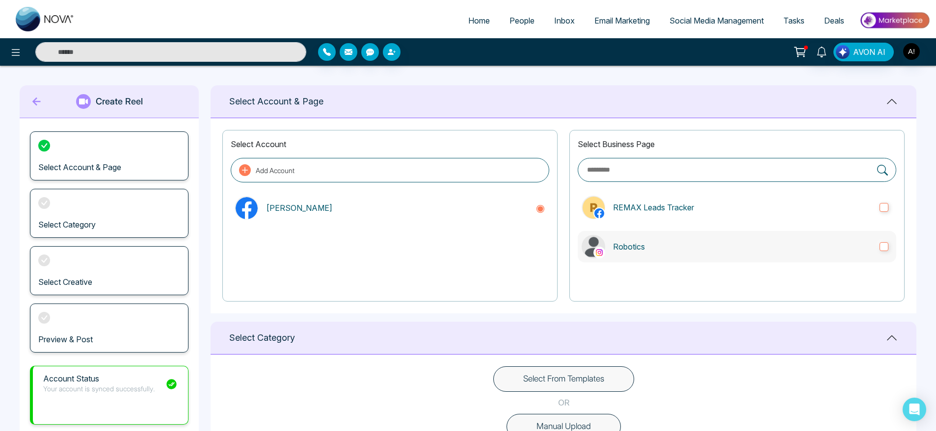
click at [675, 258] on label "Robotics" at bounding box center [736, 246] width 318 height 31
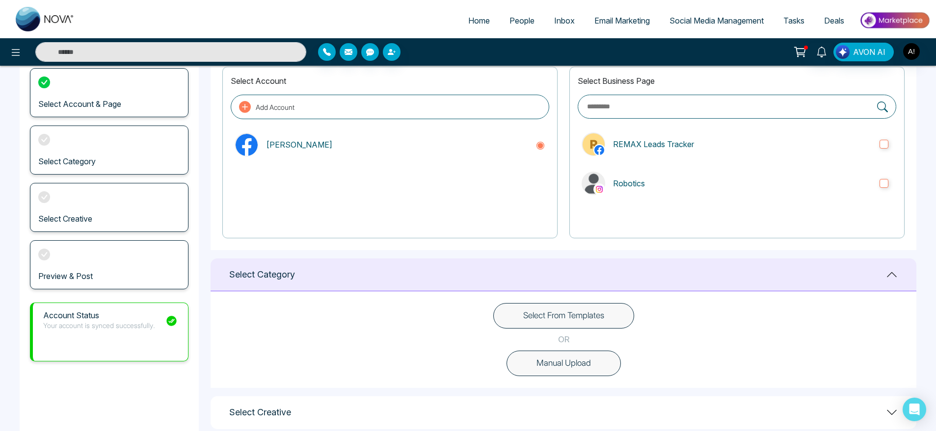
scroll to position [75, 0]
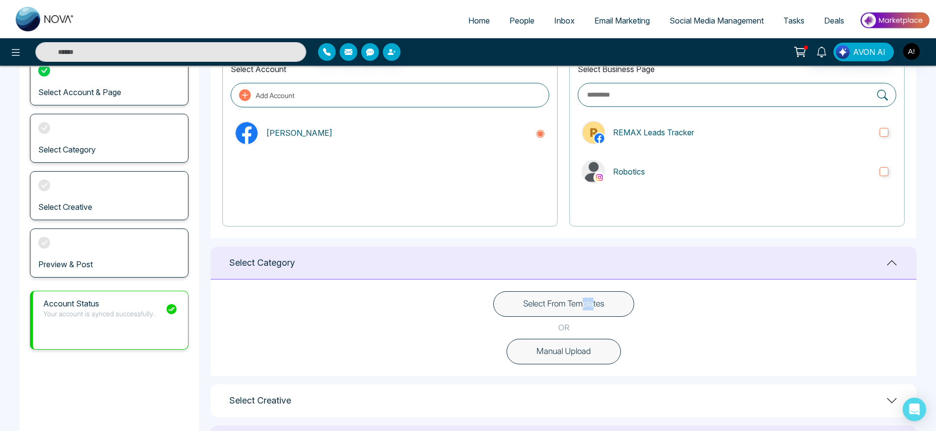
drag, startPoint x: 582, startPoint y: 289, endPoint x: 594, endPoint y: 305, distance: 19.5
click at [594, 305] on div "Select From Templates OR Manual Upload" at bounding box center [563, 328] width 706 height 97
click at [594, 305] on button "Select From Templates" at bounding box center [563, 304] width 141 height 26
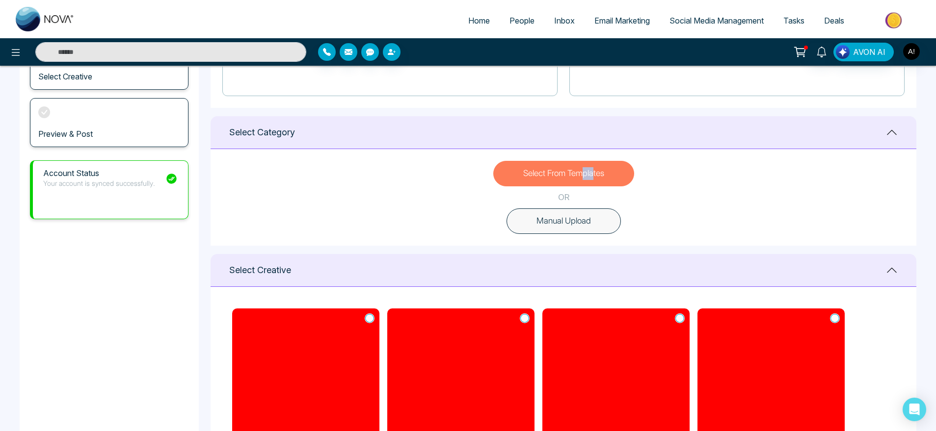
scroll to position [194, 0]
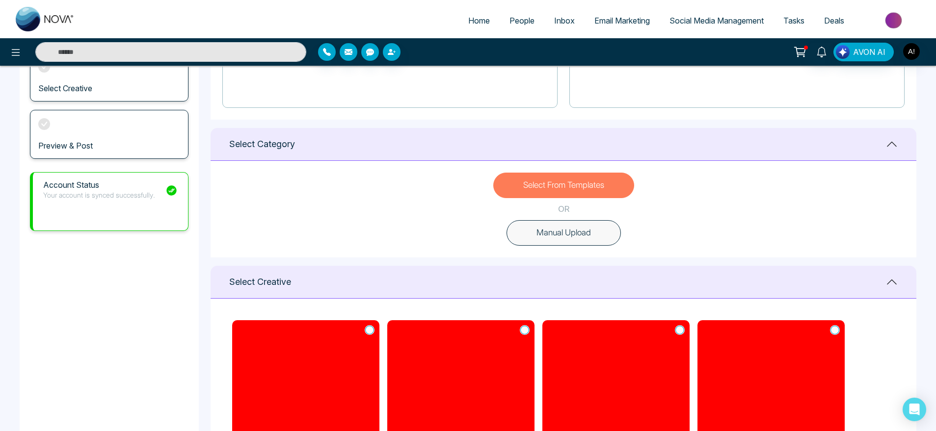
click at [533, 216] on div "Select From Templates OR Manual Upload" at bounding box center [563, 209] width 706 height 97
click at [543, 225] on button "Manual Upload" at bounding box center [563, 233] width 114 height 26
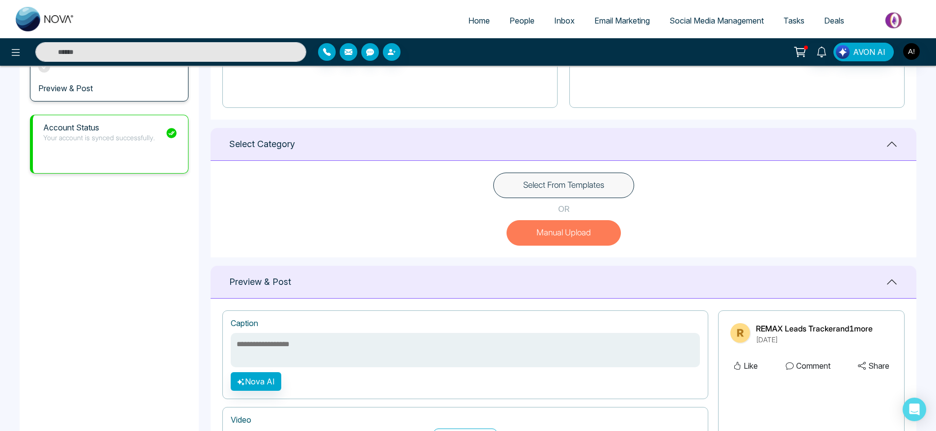
click at [571, 180] on button "Select From Templates" at bounding box center [563, 186] width 141 height 26
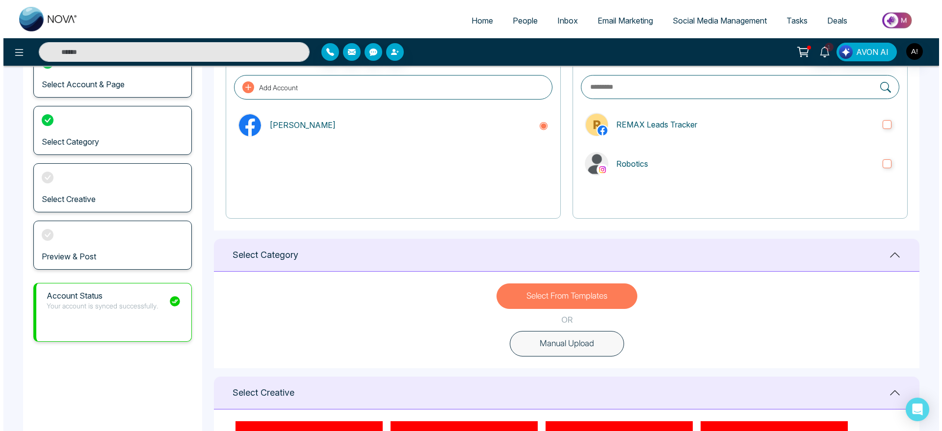
scroll to position [0, 0]
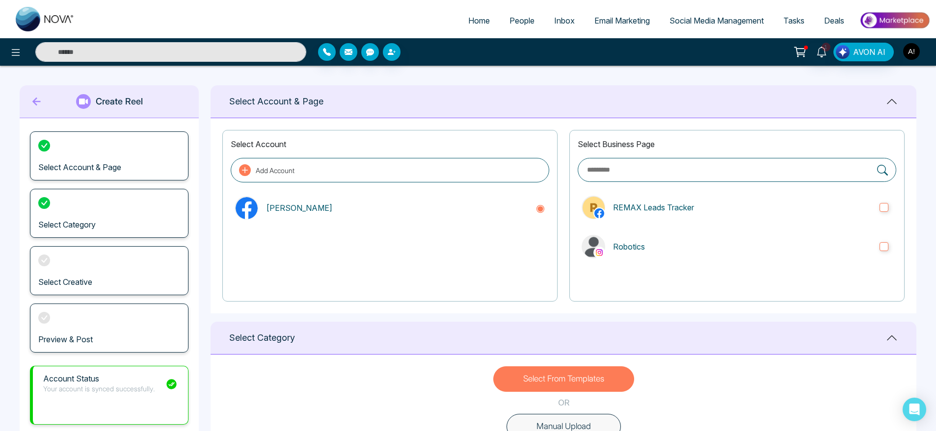
click at [914, 44] on img "button" at bounding box center [911, 51] width 17 height 17
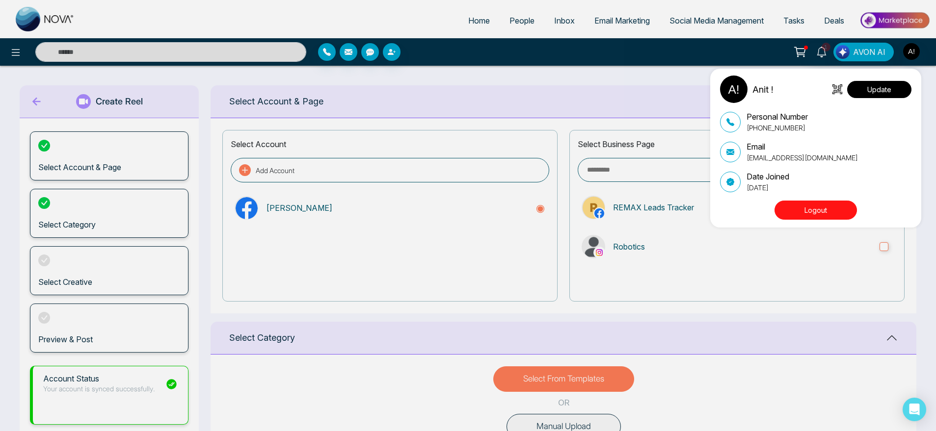
click at [887, 85] on button "Update" at bounding box center [879, 89] width 64 height 17
select select
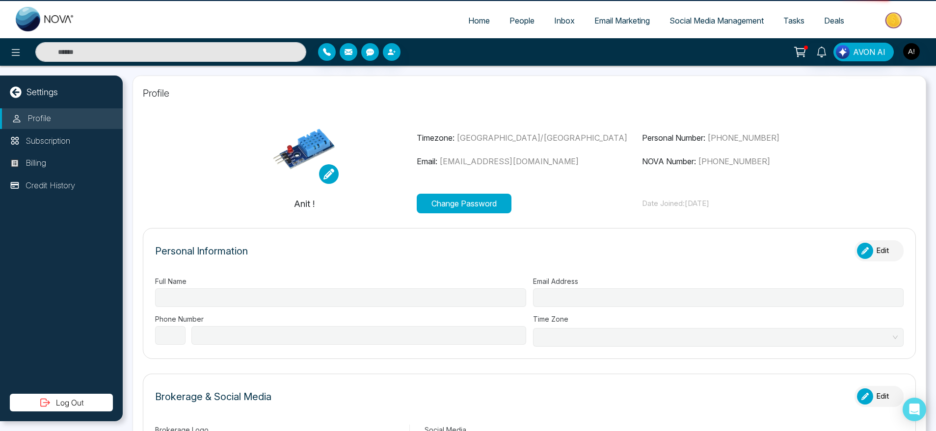
type input "******"
type input "**********"
select select "***"
type input "**********"
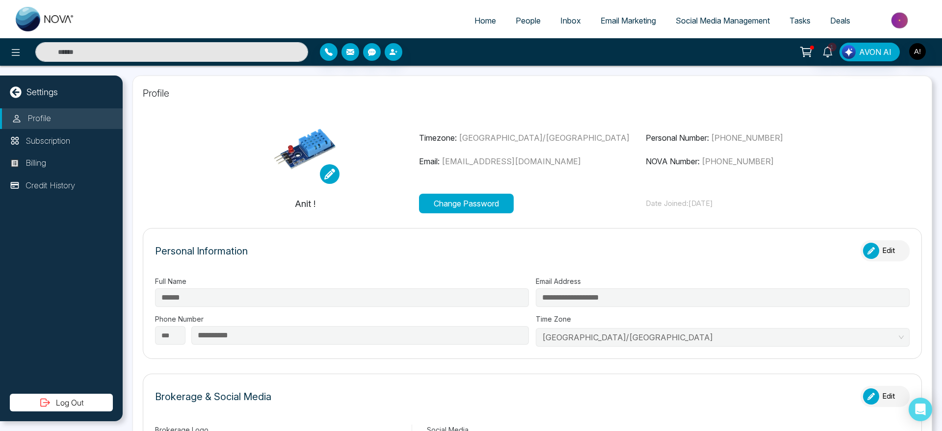
type input "******"
type input "**********"
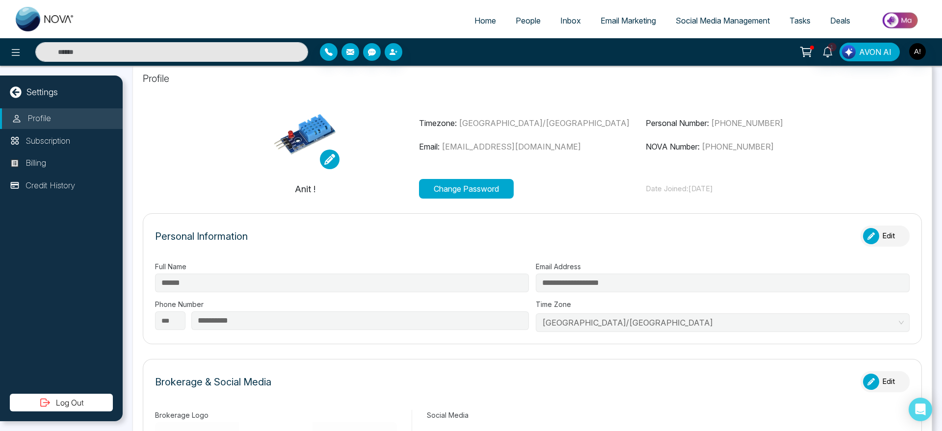
scroll to position [15, 0]
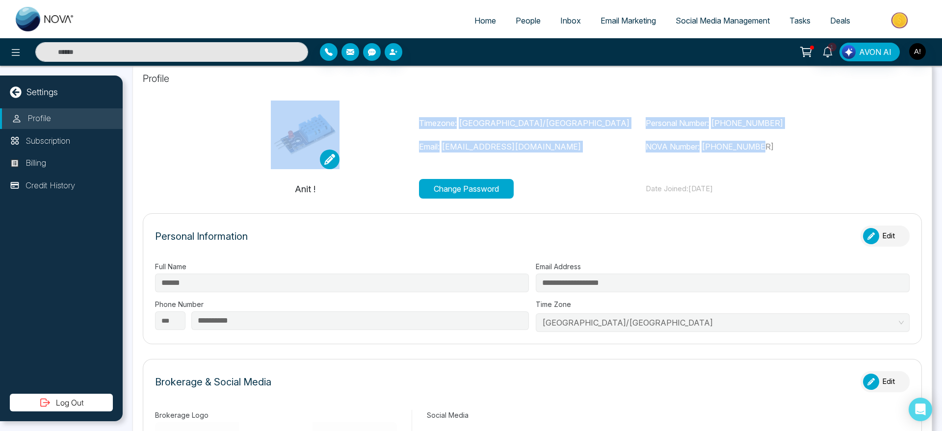
drag, startPoint x: 406, startPoint y: 120, endPoint x: 790, endPoint y: 141, distance: 384.8
click at [790, 141] on div "Timezone: [GEOGRAPHIC_DATA]/[GEOGRAPHIC_DATA] Email: [EMAIL_ADDRESS][DOMAIN_NAM…" at bounding box center [532, 135] width 681 height 69
click at [790, 141] on p "NOVA Number: [PHONE_NUMBER]" at bounding box center [759, 147] width 227 height 12
drag, startPoint x: 790, startPoint y: 141, endPoint x: 409, endPoint y: 111, distance: 382.4
click at [409, 111] on div "Timezone: [GEOGRAPHIC_DATA]/[GEOGRAPHIC_DATA] Email: [EMAIL_ADDRESS][DOMAIN_NAM…" at bounding box center [532, 135] width 681 height 69
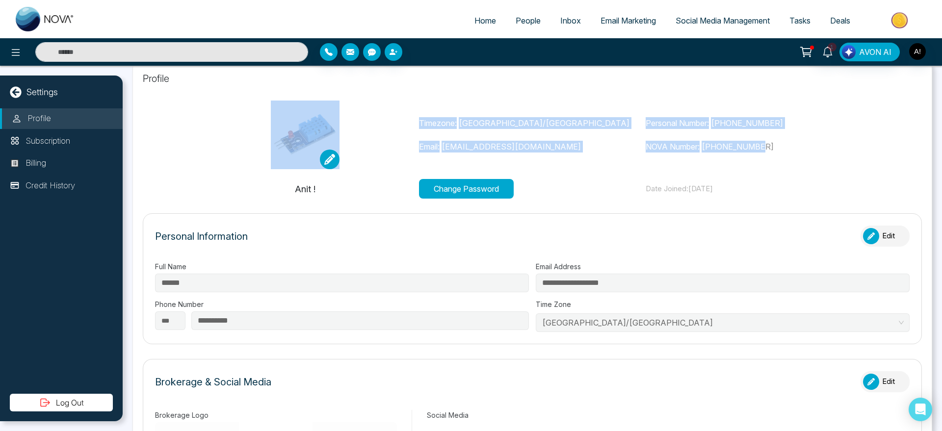
click at [409, 111] on div at bounding box center [305, 135] width 227 height 69
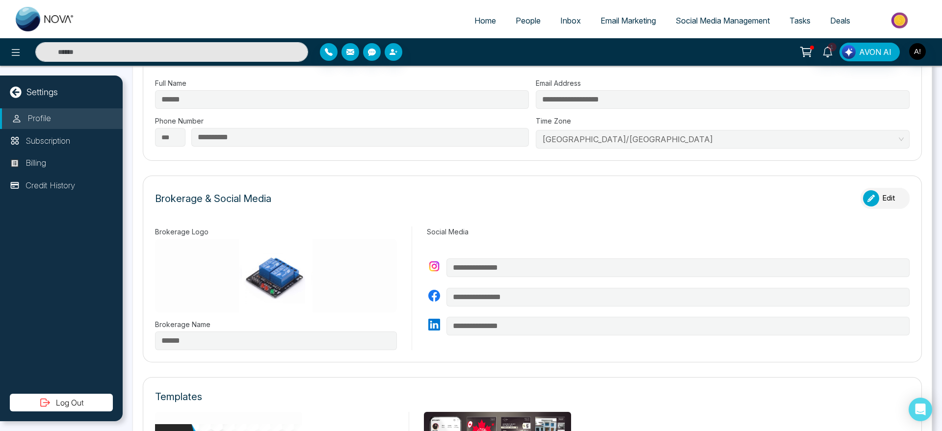
scroll to position [209, 0]
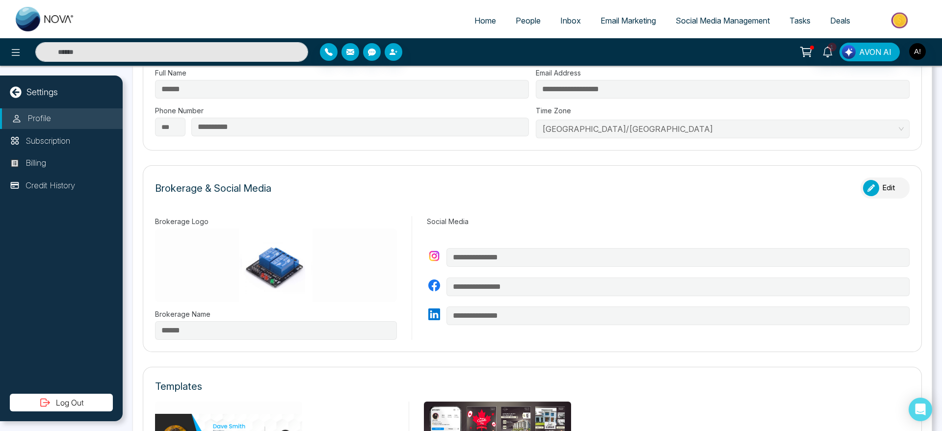
click at [863, 195] on div "button" at bounding box center [871, 188] width 16 height 16
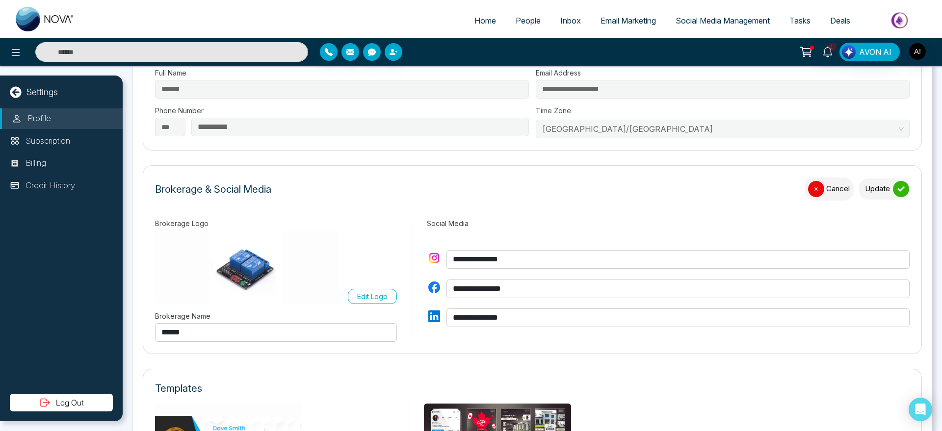
click at [533, 286] on input "**********" at bounding box center [677, 289] width 463 height 19
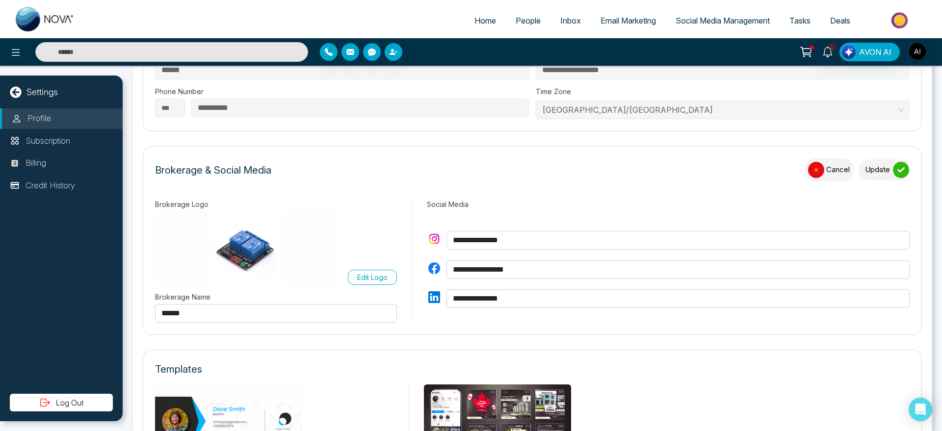
click at [893, 167] on div "submit" at bounding box center [901, 170] width 16 height 16
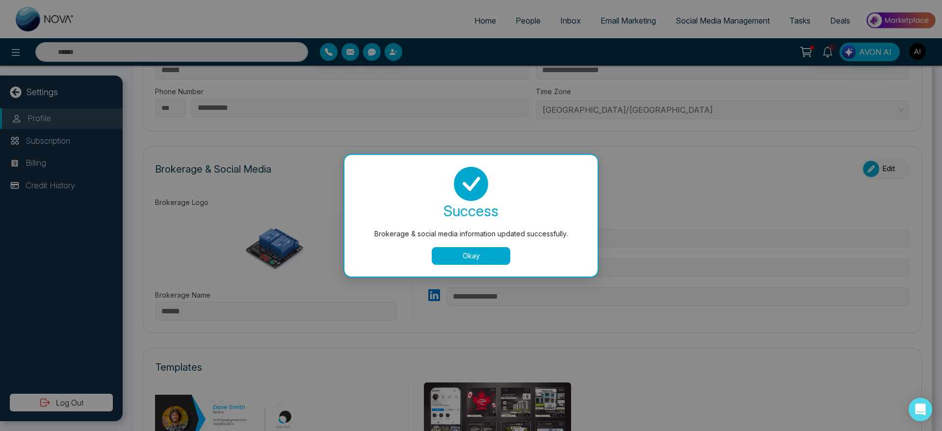
type input "**********"
click at [490, 250] on button "Okay" at bounding box center [471, 256] width 79 height 18
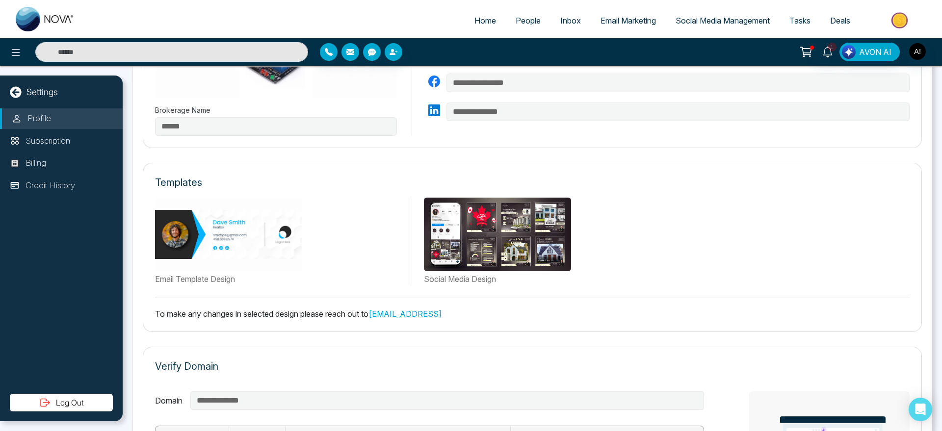
scroll to position [418, 0]
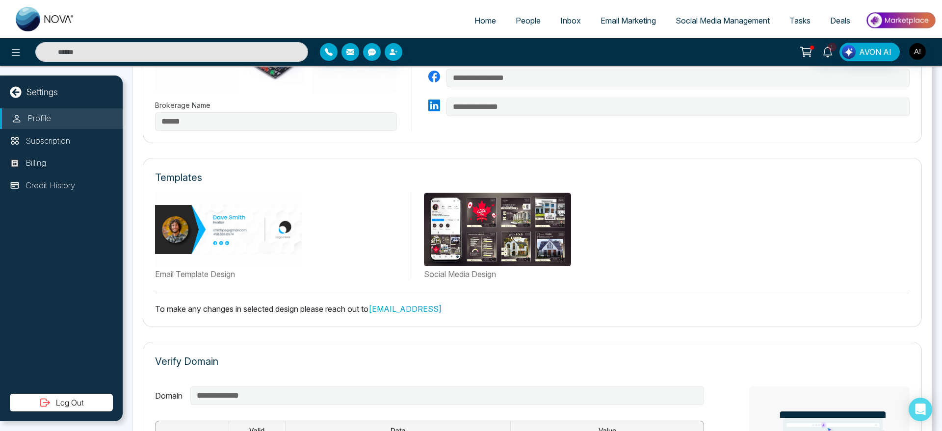
drag, startPoint x: 153, startPoint y: 306, endPoint x: 448, endPoint y: 312, distance: 295.9
click at [448, 312] on div "Templates Email Template Design Social Media Design To make any changes in sele…" at bounding box center [532, 242] width 779 height 169
click at [442, 312] on link "[EMAIL_ADDRESS]" at bounding box center [404, 309] width 73 height 10
click at [416, 204] on div "Social Media Design" at bounding box center [659, 236] width 501 height 87
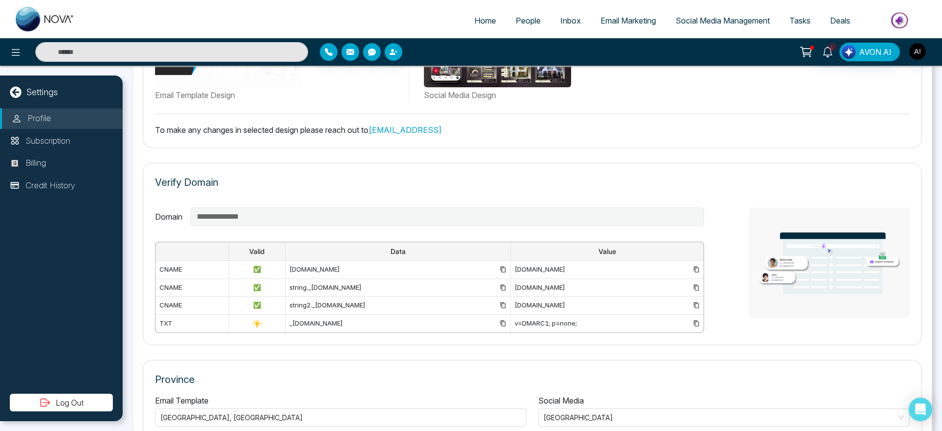
scroll to position [652, 0]
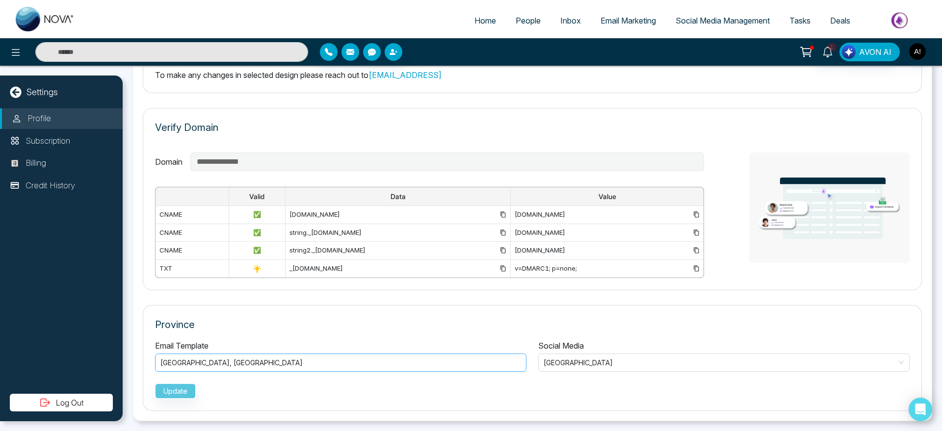
click at [297, 365] on div "[GEOGRAPHIC_DATA] , [GEOGRAPHIC_DATA]" at bounding box center [340, 363] width 361 height 12
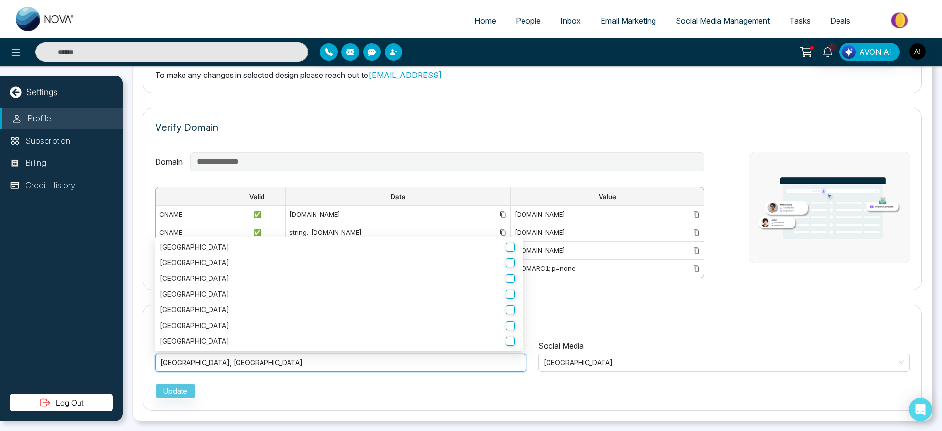
click at [709, 323] on p "Province" at bounding box center [532, 324] width 755 height 15
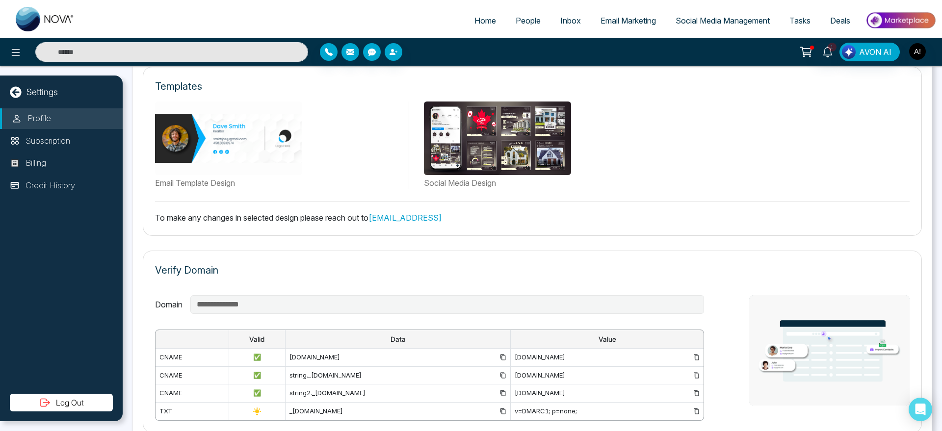
scroll to position [408, 0]
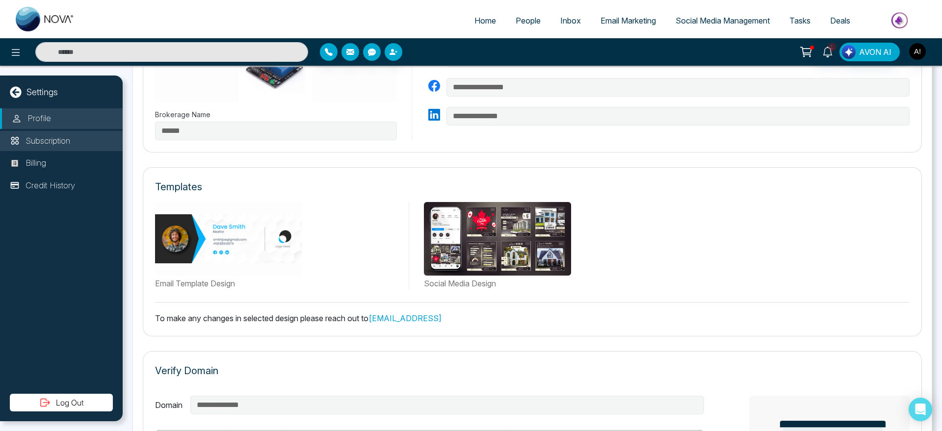
click at [43, 140] on p "Subscription" at bounding box center [48, 141] width 45 height 13
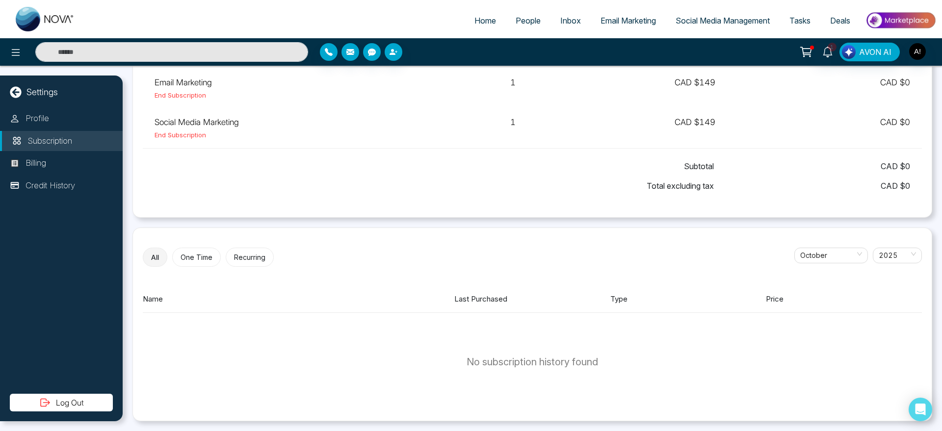
scroll to position [203, 0]
click at [51, 157] on li "Billing" at bounding box center [61, 163] width 123 height 21
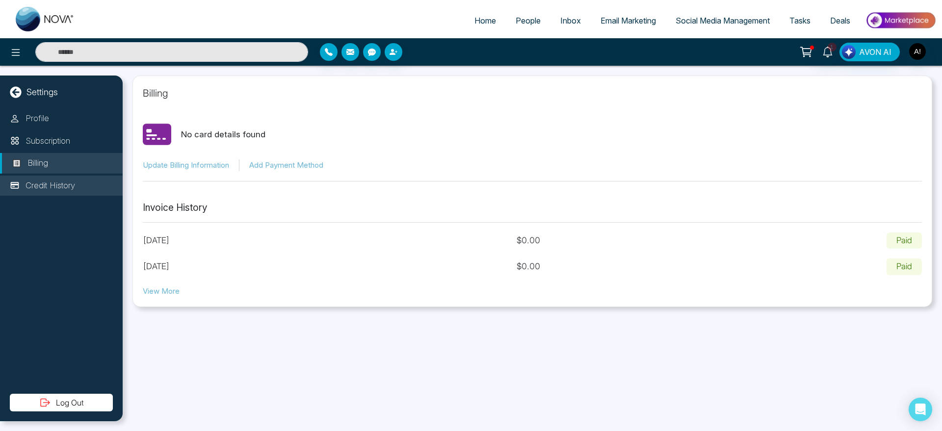
click at [71, 184] on p "Credit History" at bounding box center [51, 186] width 50 height 13
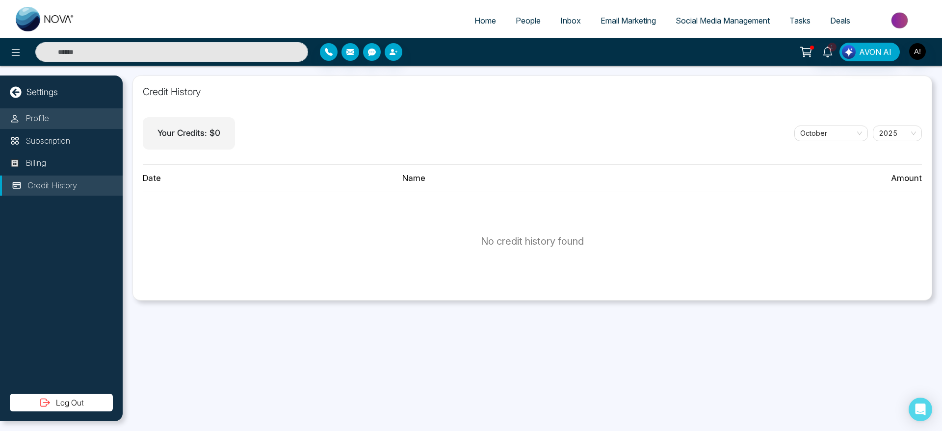
click at [71, 115] on li "Profile" at bounding box center [61, 118] width 123 height 21
select select
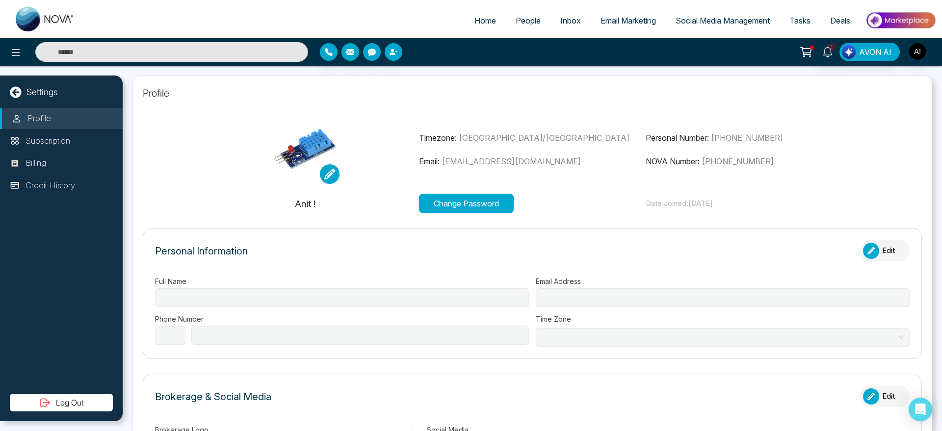
type input "******"
type input "**********"
select select "***"
type input "**********"
type input "******"
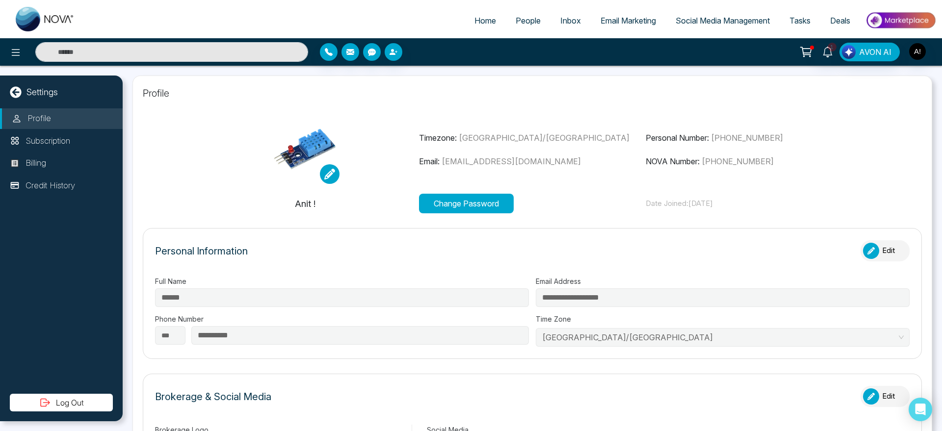
type input "**********"
click at [13, 90] on icon at bounding box center [15, 91] width 11 height 11
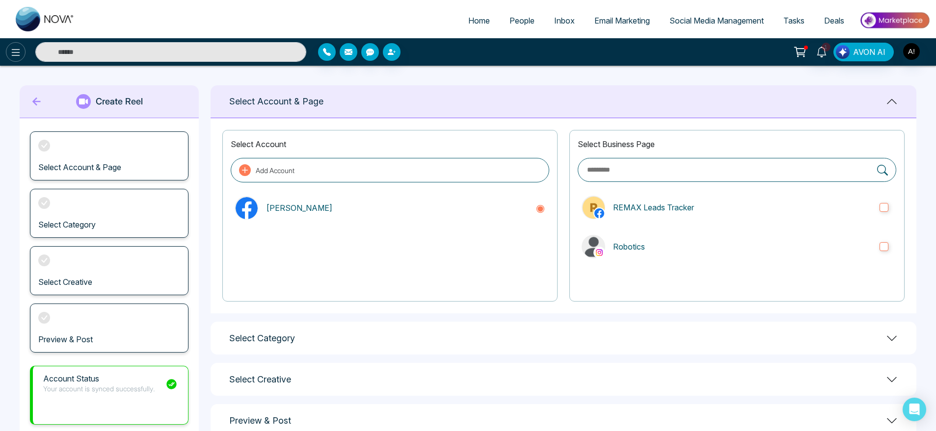
click at [17, 51] on icon at bounding box center [16, 53] width 12 height 12
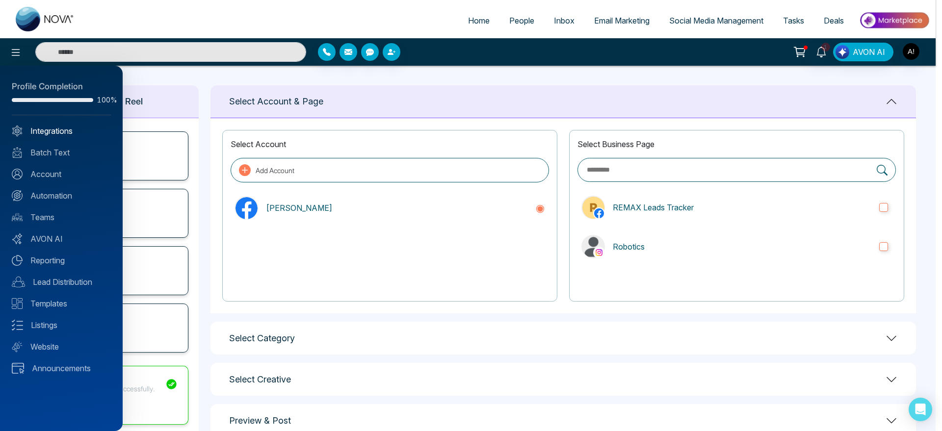
click at [63, 127] on link "Integrations" at bounding box center [61, 131] width 99 height 12
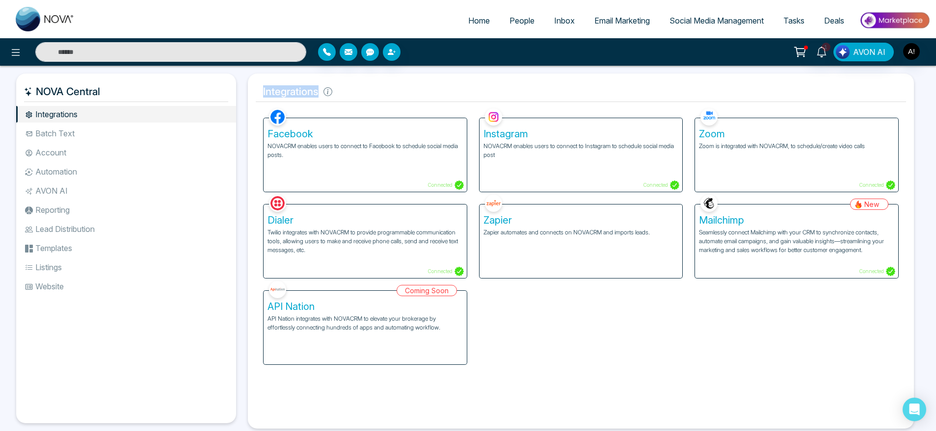
drag, startPoint x: 262, startPoint y: 87, endPoint x: 387, endPoint y: 93, distance: 124.3
click at [387, 93] on h5 "Integrations" at bounding box center [581, 91] width 650 height 21
click at [328, 92] on icon at bounding box center [327, 91] width 1 height 5
drag, startPoint x: 328, startPoint y: 92, endPoint x: 245, endPoint y: 89, distance: 82.5
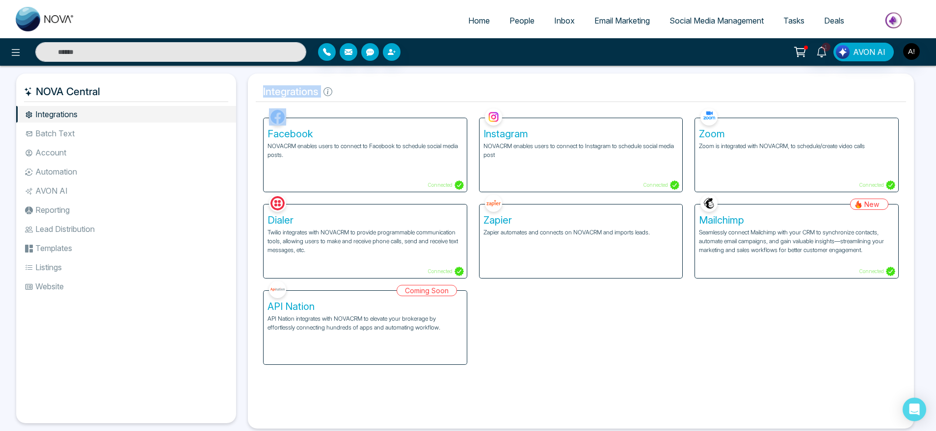
click at [245, 89] on div "Integrations Facebook NOVACRM enables users to connect to Facebook to schedule …" at bounding box center [581, 251] width 678 height 355
drag, startPoint x: 245, startPoint y: 89, endPoint x: 334, endPoint y: 90, distance: 88.8
click at [334, 90] on div "Integrations Facebook NOVACRM enables users to connect to Facebook to schedule …" at bounding box center [581, 251] width 678 height 355
click at [324, 93] on icon at bounding box center [327, 91] width 9 height 9
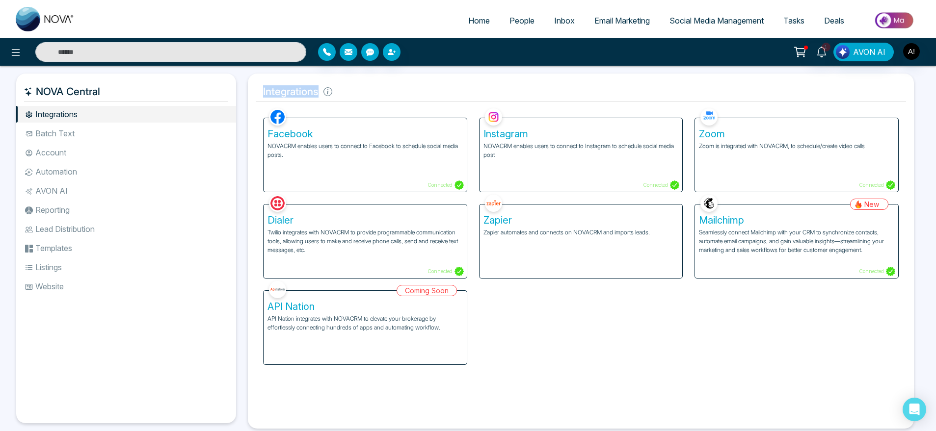
drag, startPoint x: 319, startPoint y: 93, endPoint x: 255, endPoint y: 93, distance: 64.3
click at [255, 93] on div "Integrations Facebook NOVACRM enables users to connect to Facebook to schedule …" at bounding box center [581, 251] width 666 height 355
drag, startPoint x: 255, startPoint y: 93, endPoint x: 326, endPoint y: 94, distance: 71.2
click at [326, 94] on div "Integrations Facebook NOVACRM enables users to connect to Facebook to schedule …" at bounding box center [581, 251] width 666 height 355
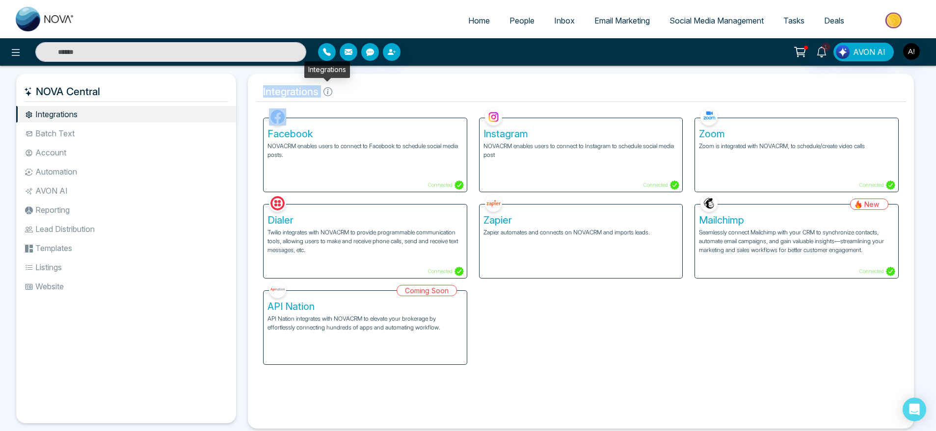
click at [326, 94] on icon at bounding box center [327, 91] width 9 height 9
drag, startPoint x: 314, startPoint y: 91, endPoint x: 251, endPoint y: 86, distance: 63.0
click at [251, 86] on div "Integrations Facebook NOVACRM enables users to connect to Facebook to schedule …" at bounding box center [581, 251] width 666 height 355
click at [325, 94] on icon at bounding box center [327, 91] width 9 height 9
drag, startPoint x: 319, startPoint y: 88, endPoint x: 259, endPoint y: 90, distance: 59.9
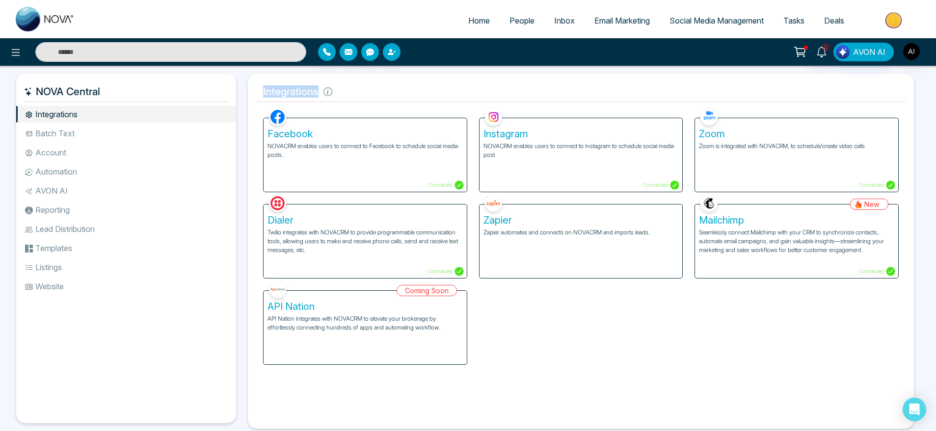
click at [259, 90] on h5 "Integrations" at bounding box center [581, 91] width 650 height 21
click at [383, 87] on h5 "Integrations" at bounding box center [581, 91] width 650 height 21
drag, startPoint x: 318, startPoint y: 91, endPoint x: 324, endPoint y: 89, distance: 6.7
click at [324, 89] on h5 "Integrations" at bounding box center [581, 91] width 650 height 21
click at [320, 89] on h5 "Integrations" at bounding box center [581, 91] width 650 height 21
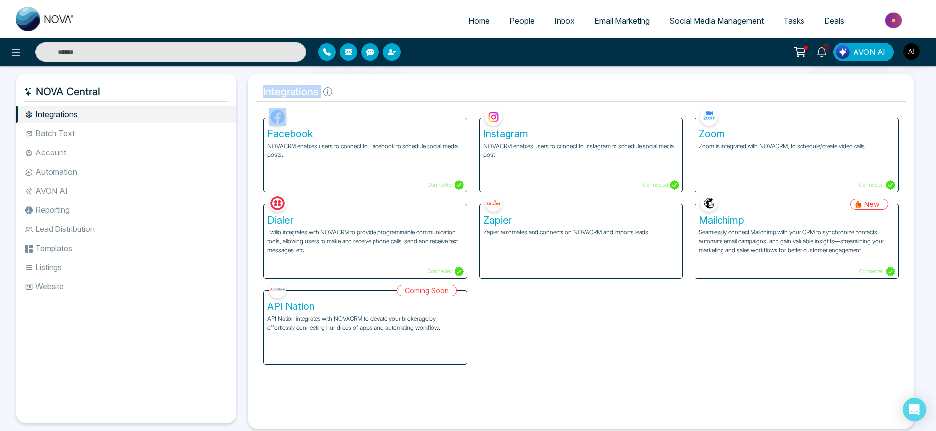
drag, startPoint x: 320, startPoint y: 89, endPoint x: 261, endPoint y: 91, distance: 59.9
click at [261, 91] on h5 "Integrations" at bounding box center [581, 91] width 650 height 21
click at [267, 97] on h5 "Integrations" at bounding box center [581, 91] width 650 height 21
click at [255, 81] on div "Integrations Facebook NOVACRM enables users to connect to Facebook to schedule …" at bounding box center [581, 251] width 666 height 355
drag, startPoint x: 336, startPoint y: 89, endPoint x: 254, endPoint y: 95, distance: 81.7
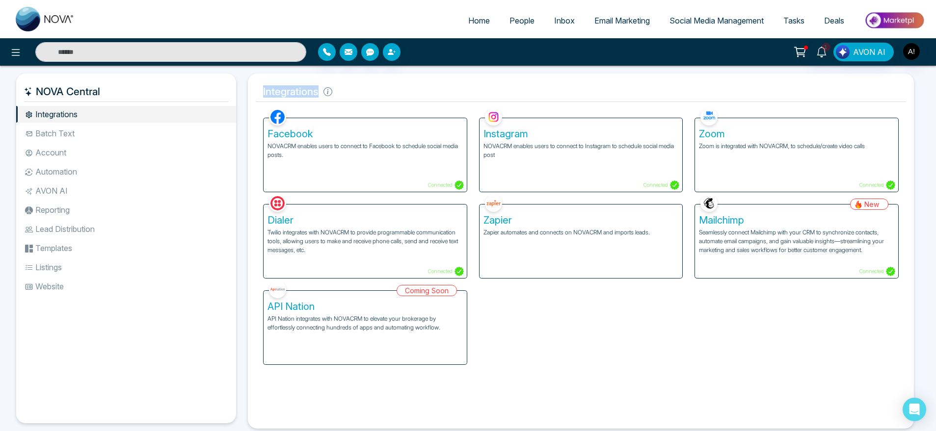
click at [254, 95] on div "Integrations Facebook NOVACRM enables users to connect to Facebook to schedule …" at bounding box center [581, 251] width 666 height 355
click at [328, 94] on icon at bounding box center [327, 91] width 9 height 9
drag, startPoint x: 406, startPoint y: 99, endPoint x: 281, endPoint y: 90, distance: 125.5
click at [281, 90] on h5 "Integrations" at bounding box center [581, 91] width 650 height 21
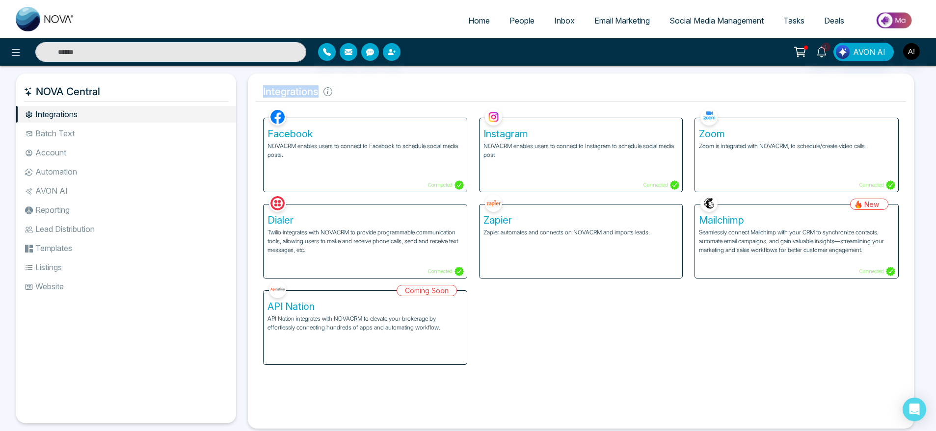
click at [281, 90] on h5 "Integrations" at bounding box center [581, 91] width 650 height 21
click at [268, 90] on h5 "Integrations" at bounding box center [581, 91] width 650 height 21
drag, startPoint x: 257, startPoint y: 87, endPoint x: 333, endPoint y: 85, distance: 76.1
click at [333, 85] on h5 "Integrations" at bounding box center [581, 91] width 650 height 21
click at [332, 92] on icon at bounding box center [327, 91] width 9 height 9
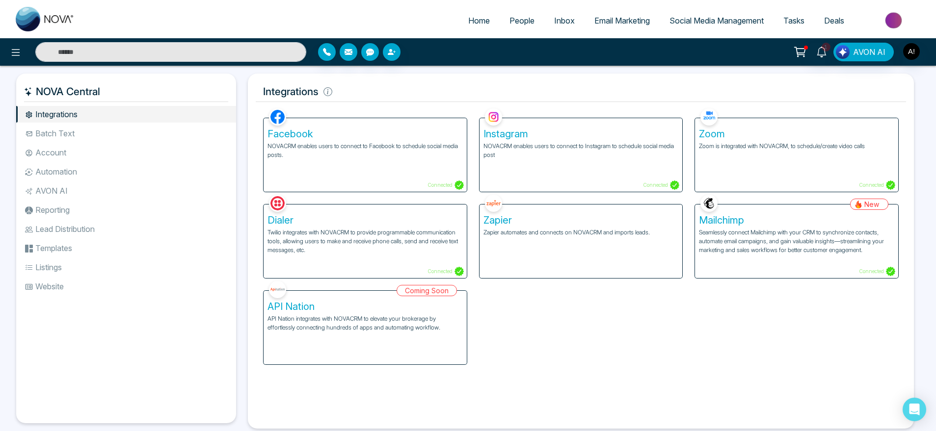
click at [320, 89] on h5 "Integrations" at bounding box center [581, 91] width 650 height 21
drag, startPoint x: 320, startPoint y: 89, endPoint x: 267, endPoint y: 91, distance: 53.0
click at [267, 91] on h5 "Integrations" at bounding box center [581, 91] width 650 height 21
click at [397, 85] on h5 "Integrations" at bounding box center [581, 91] width 650 height 21
click at [382, 160] on div "Facebook NOVACRM enables users to connect to Facebook to schedule social media …" at bounding box center [364, 155] width 203 height 74
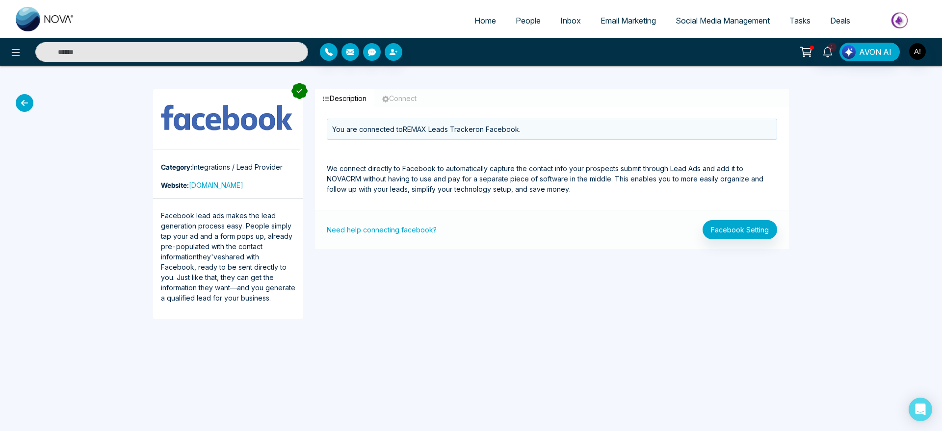
click at [24, 104] on icon at bounding box center [25, 103] width 18 height 18
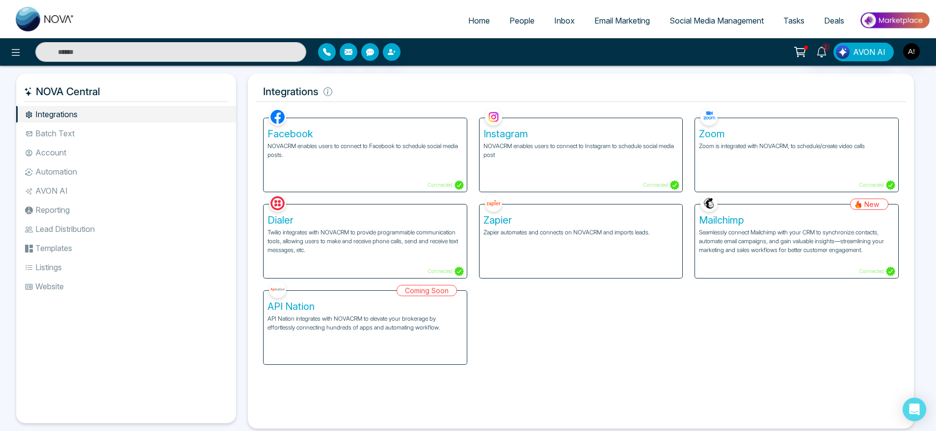
click at [492, 242] on div "Zapier Zapier automates and connects on NOVACRM and imports leads." at bounding box center [580, 242] width 203 height 74
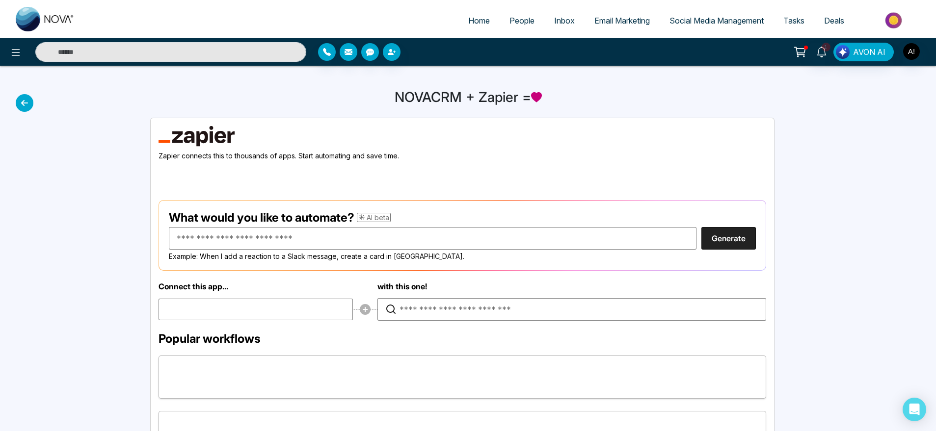
click at [24, 102] on icon at bounding box center [25, 103] width 18 height 18
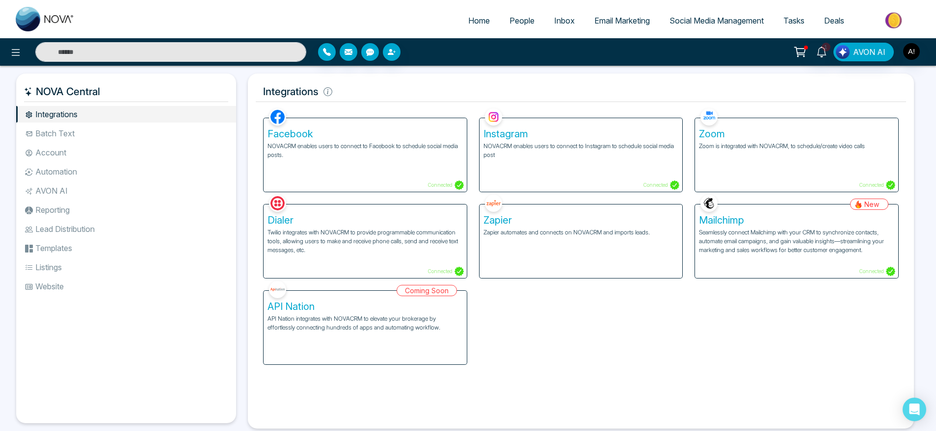
click at [108, 123] on ul "Integrations Batch Text Account Automation AVON AI Reporting Lead Distribution …" at bounding box center [126, 257] width 220 height 302
click at [120, 129] on li "Batch Text" at bounding box center [126, 133] width 220 height 17
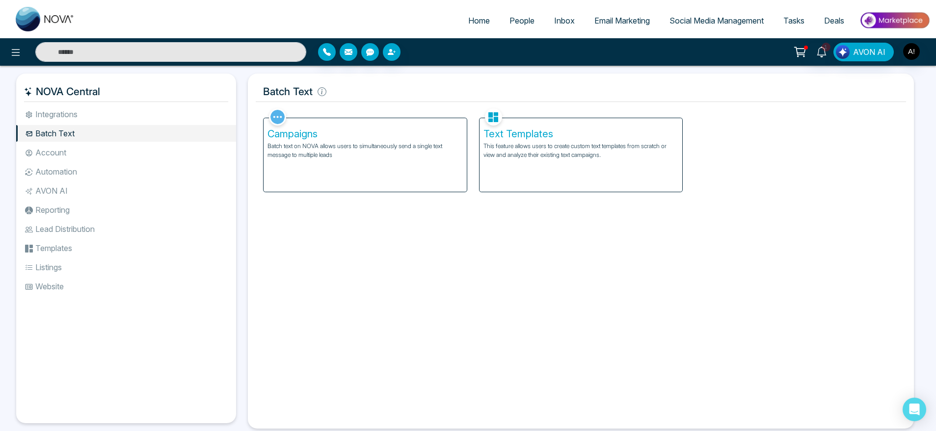
click at [109, 113] on li "Integrations" at bounding box center [126, 114] width 220 height 17
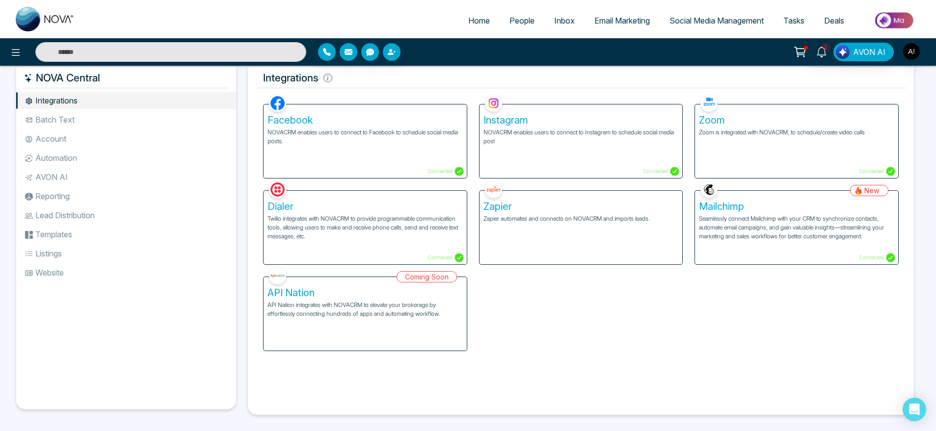
scroll to position [21, 0]
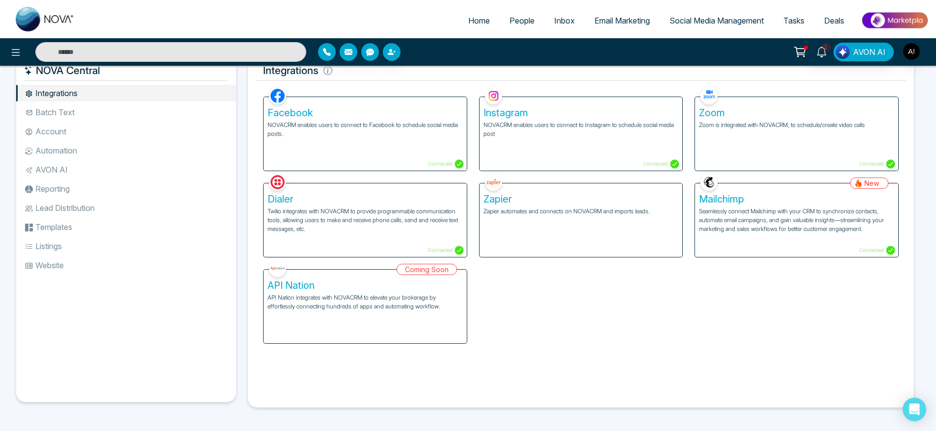
click at [82, 136] on li "Account" at bounding box center [126, 131] width 220 height 17
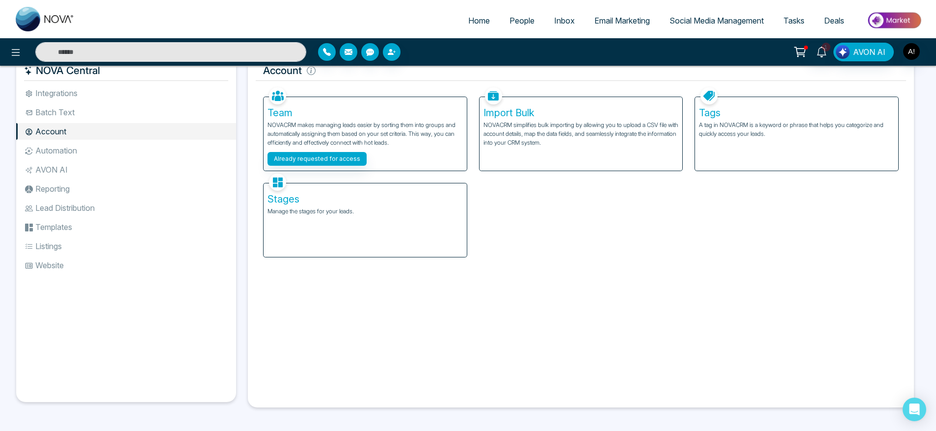
click at [83, 158] on li "Automation" at bounding box center [126, 150] width 220 height 17
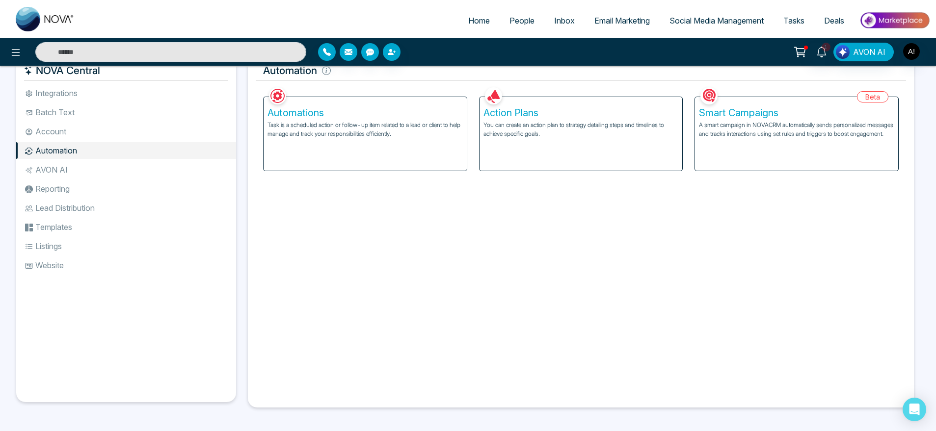
click at [85, 171] on li "AVON AI" at bounding box center [126, 169] width 220 height 17
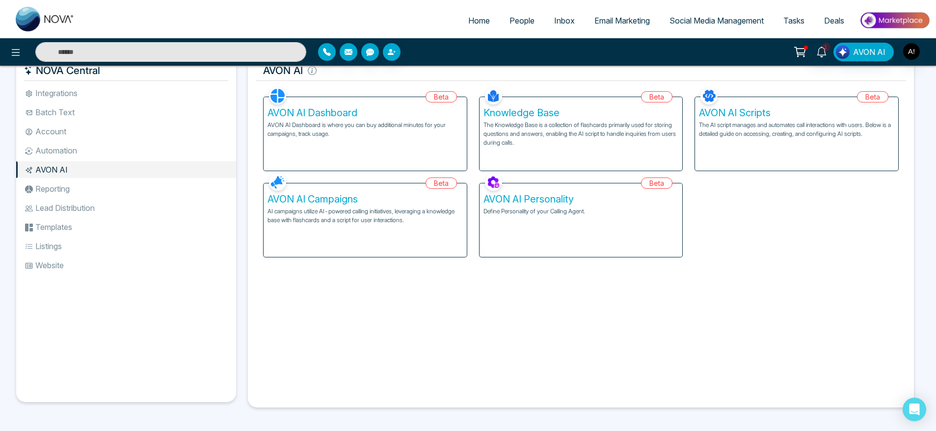
click at [85, 96] on li "Integrations" at bounding box center [126, 93] width 220 height 17
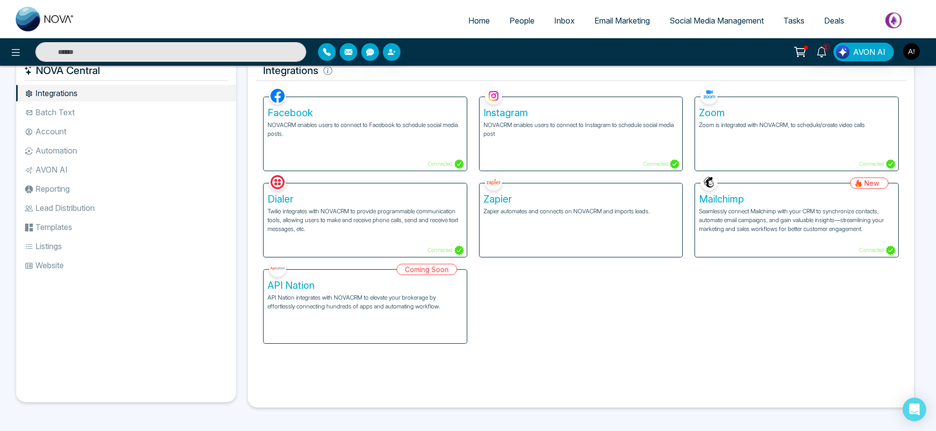
click at [85, 108] on li "Batch Text" at bounding box center [126, 112] width 220 height 17
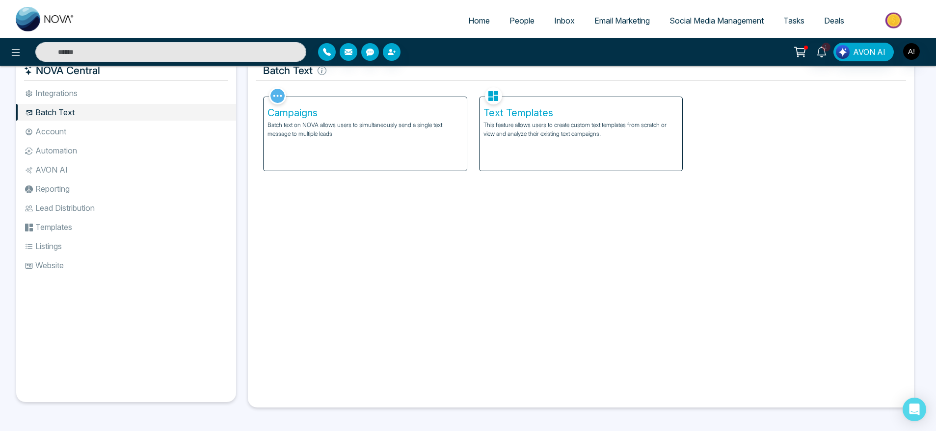
click at [85, 128] on li "Account" at bounding box center [126, 131] width 220 height 17
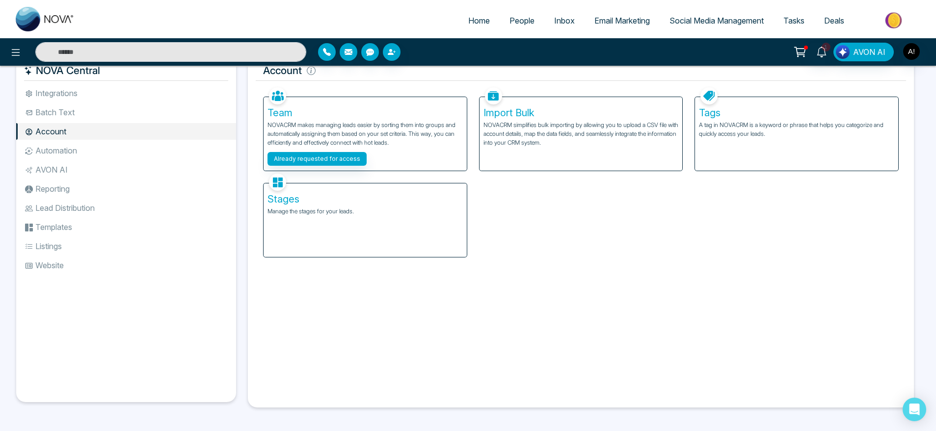
click at [85, 93] on li "Integrations" at bounding box center [126, 93] width 220 height 17
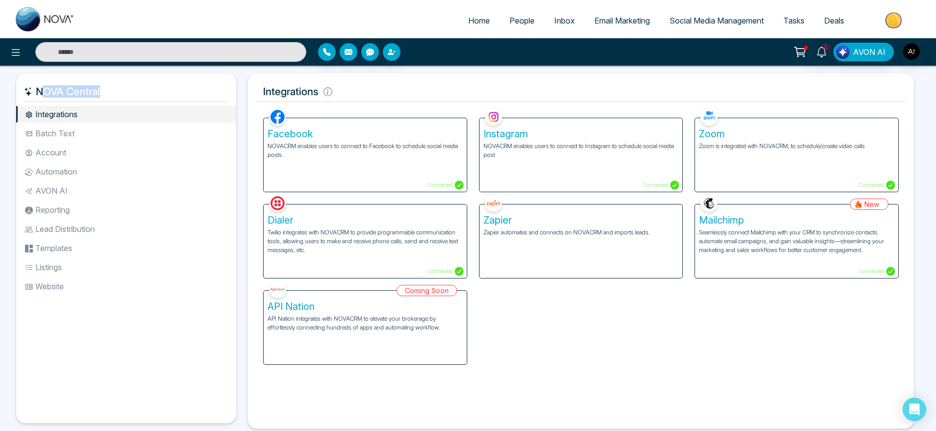
drag, startPoint x: 36, startPoint y: 88, endPoint x: 106, endPoint y: 92, distance: 70.7
click at [106, 92] on h5 "NOVA Central" at bounding box center [126, 91] width 204 height 21
click at [77, 155] on li "Account" at bounding box center [126, 152] width 220 height 17
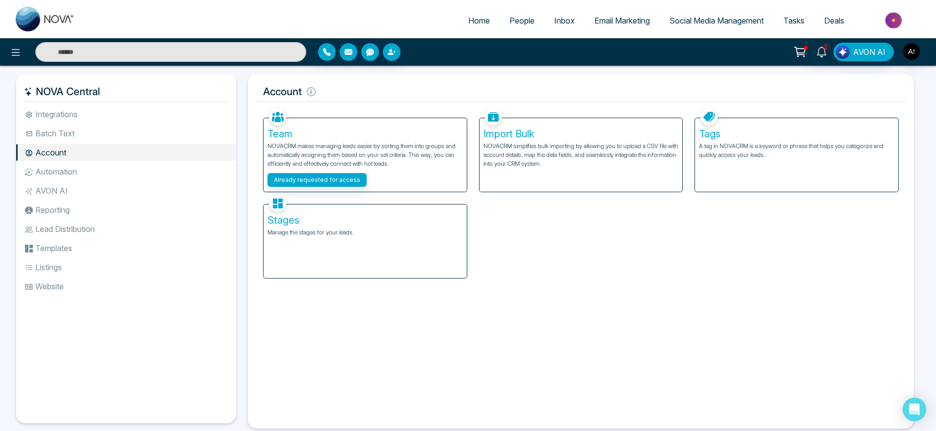
click at [75, 133] on li "Batch Text" at bounding box center [126, 133] width 220 height 17
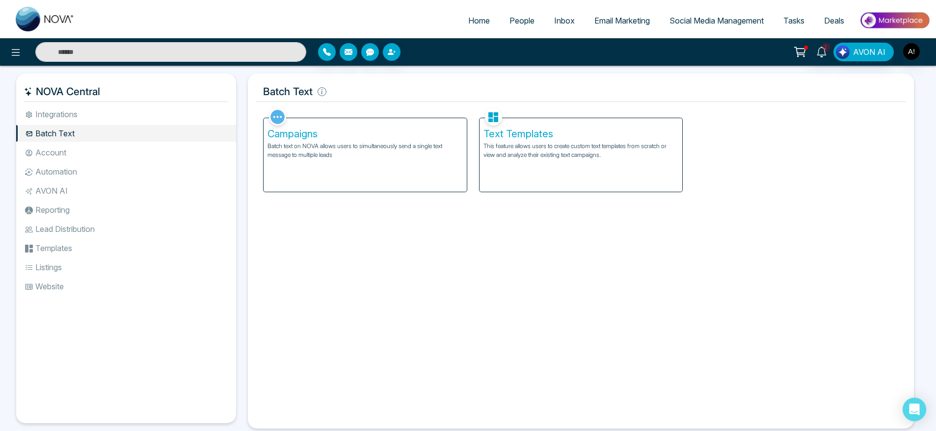
click at [78, 165] on li "Automation" at bounding box center [126, 171] width 220 height 17
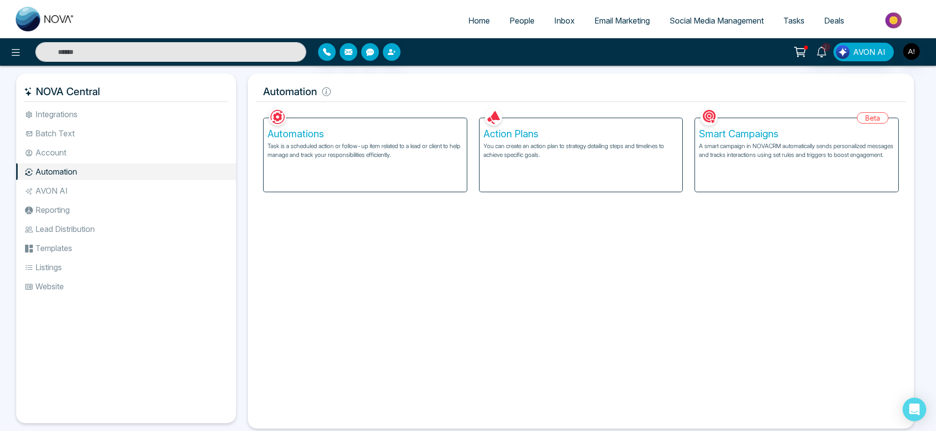
click at [84, 200] on ul "Integrations Batch Text Account Automation AVON AI Reporting Lead Distribution …" at bounding box center [126, 257] width 220 height 302
click at [59, 193] on li "AVON AI" at bounding box center [126, 191] width 220 height 17
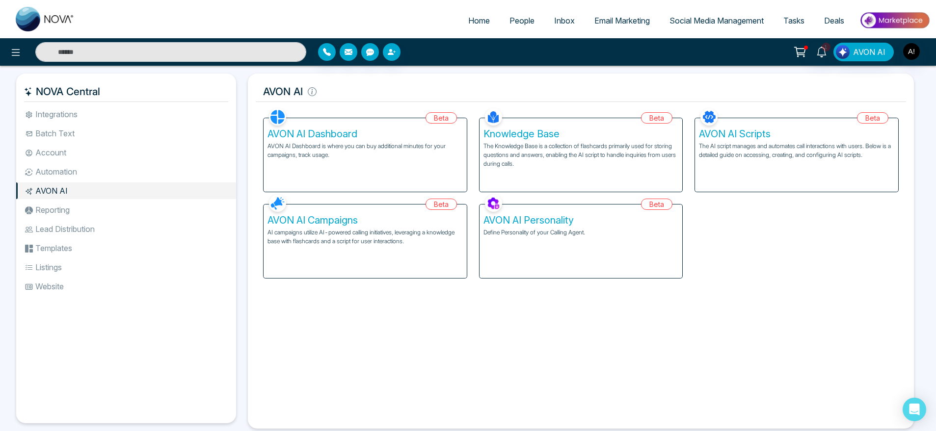
click at [68, 208] on li "Reporting" at bounding box center [126, 210] width 220 height 17
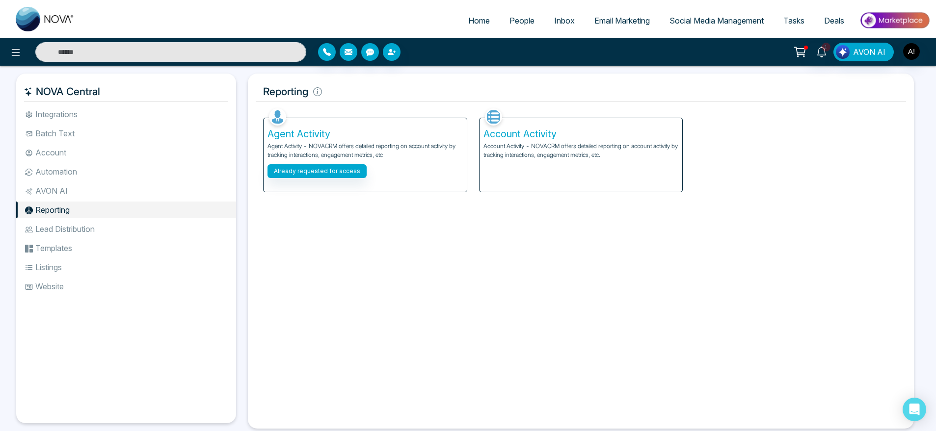
scroll to position [21, 0]
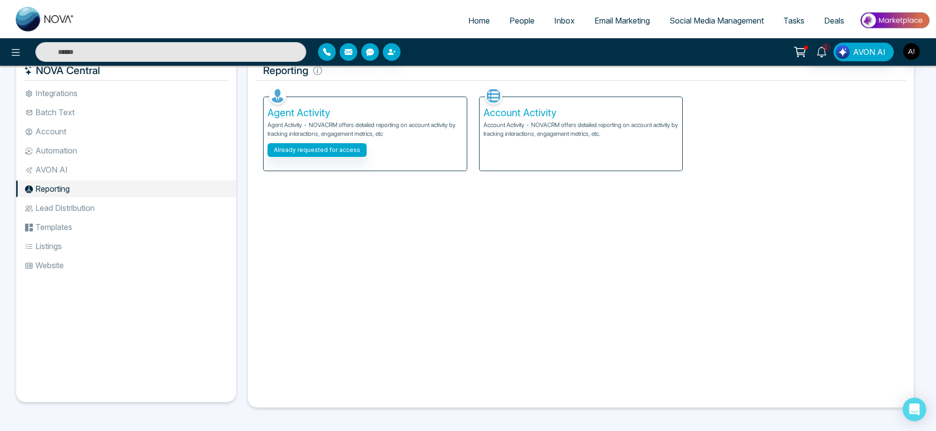
click at [117, 200] on li "Lead Distribution" at bounding box center [126, 208] width 220 height 17
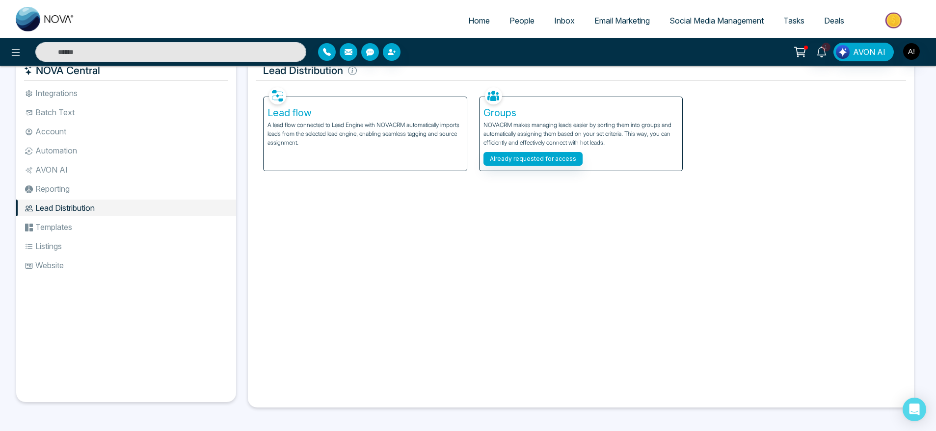
click at [45, 226] on li "Templates" at bounding box center [126, 227] width 220 height 17
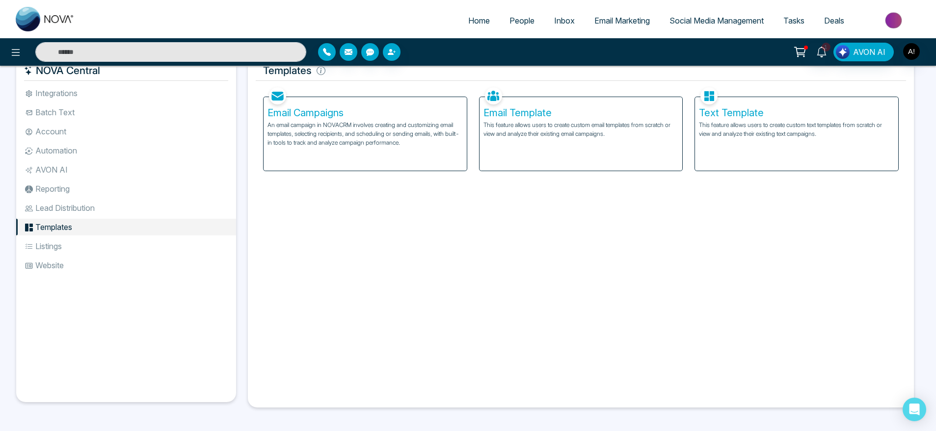
click at [70, 238] on li "Listings" at bounding box center [126, 246] width 220 height 17
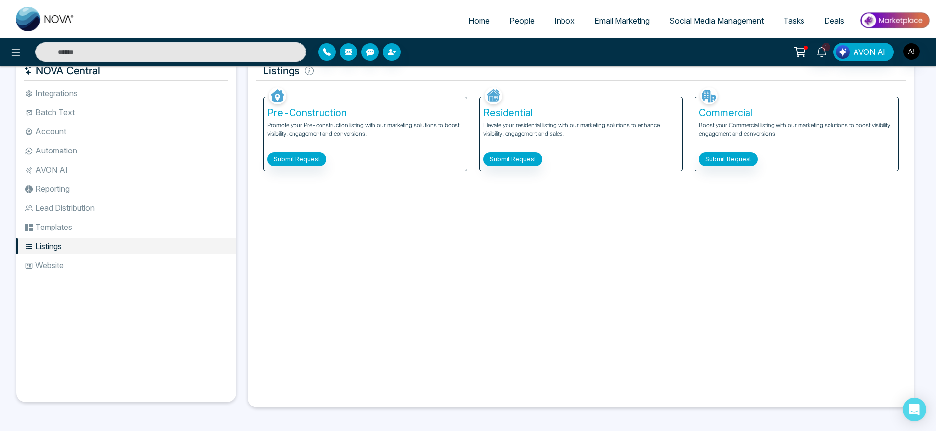
click at [74, 258] on li "Website" at bounding box center [126, 265] width 220 height 17
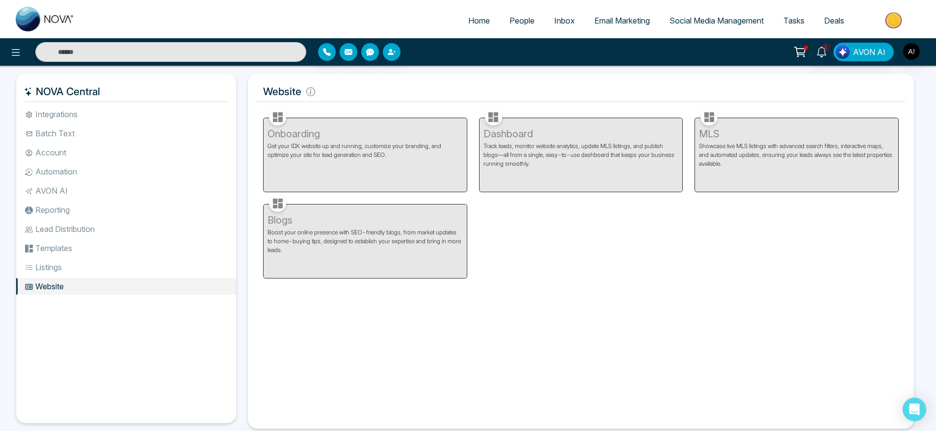
click at [157, 106] on li "Integrations" at bounding box center [126, 114] width 220 height 17
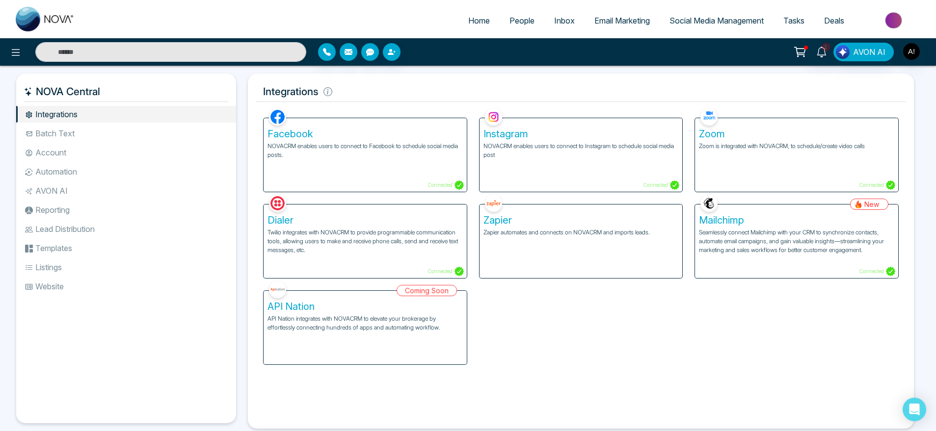
click at [471, 10] on ul "Home People Inbox Email Marketing Social Media Management Tasks Deals" at bounding box center [506, 21] width 845 height 27
click at [473, 22] on span "Home" at bounding box center [479, 21] width 22 height 10
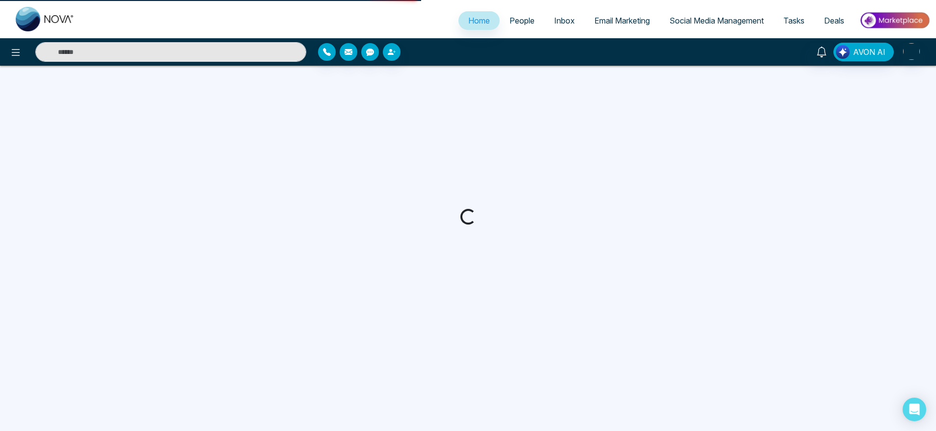
select select "*"
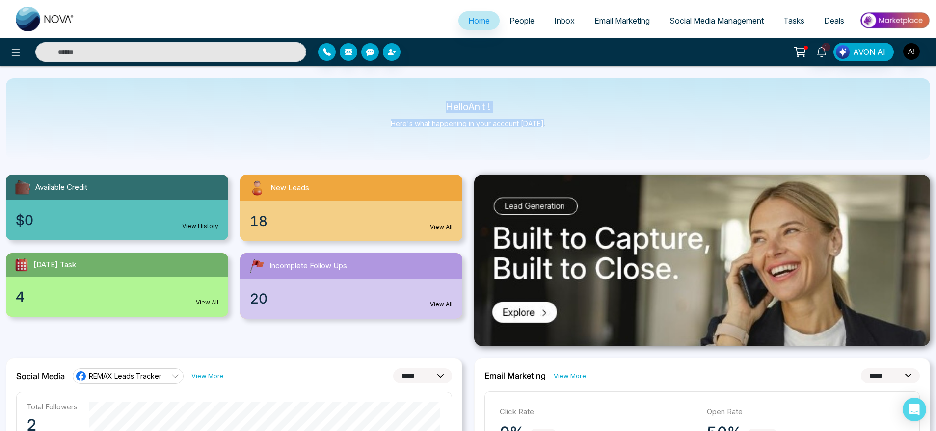
drag, startPoint x: 433, startPoint y: 105, endPoint x: 551, endPoint y: 125, distance: 118.9
click at [551, 125] on div "Hello Anit ! Here's what happening in your account [DATE]." at bounding box center [468, 119] width 924 height 81
drag, startPoint x: 551, startPoint y: 125, endPoint x: 400, endPoint y: 90, distance: 154.5
click at [400, 90] on div "Hello Anit ! Here's what happening in your account [DATE]." at bounding box center [468, 119] width 924 height 81
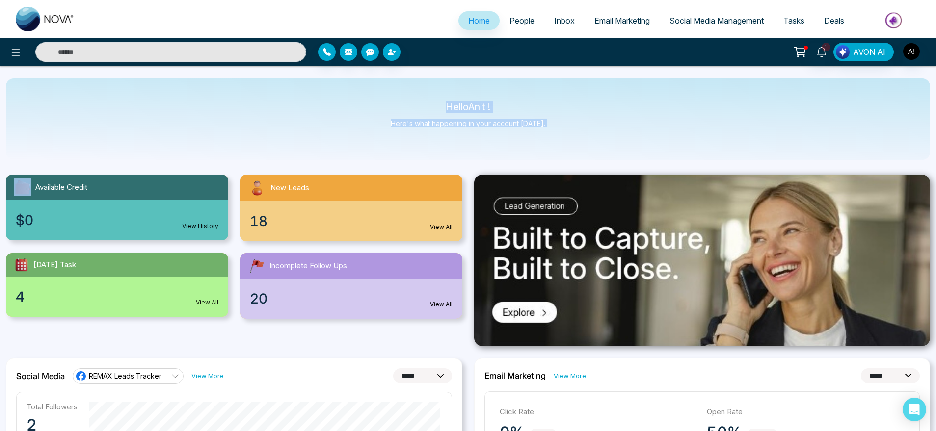
click at [400, 90] on div "Hello Anit ! Here's what happening in your account [DATE]." at bounding box center [468, 119] width 924 height 81
click at [819, 57] on link "1" at bounding box center [822, 51] width 24 height 17
drag, startPoint x: 428, startPoint y: 100, endPoint x: 560, endPoint y: 135, distance: 136.6
click at [560, 135] on div "Hello Anit ! Here's what happening in your account [DATE]." at bounding box center [468, 119] width 924 height 81
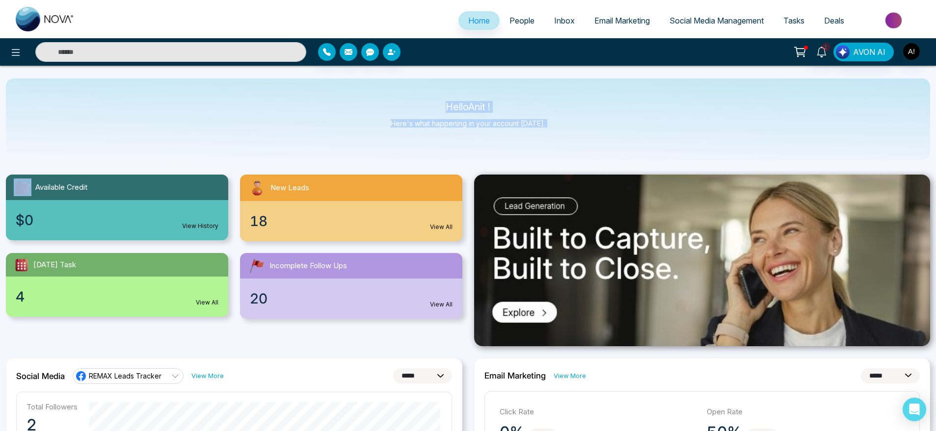
drag, startPoint x: 560, startPoint y: 135, endPoint x: 387, endPoint y: 84, distance: 181.0
click at [387, 84] on div "Hello Anit ! Here's what happening in your account [DATE]." at bounding box center [468, 119] width 924 height 81
click at [22, 51] on button at bounding box center [16, 52] width 20 height 20
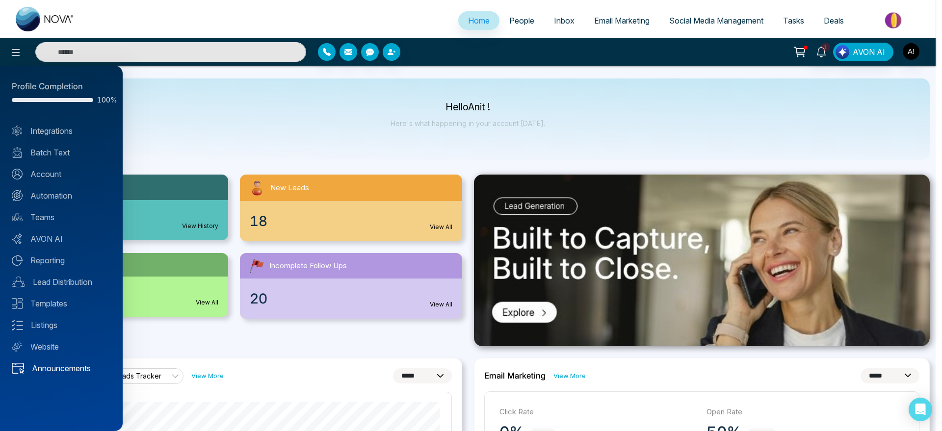
click at [60, 363] on link "Announcements" at bounding box center [61, 369] width 99 height 12
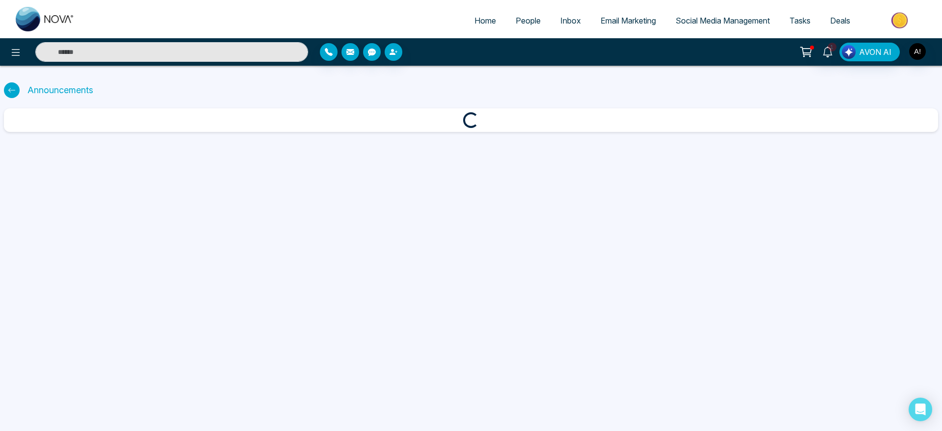
click at [17, 88] on div at bounding box center [12, 90] width 16 height 16
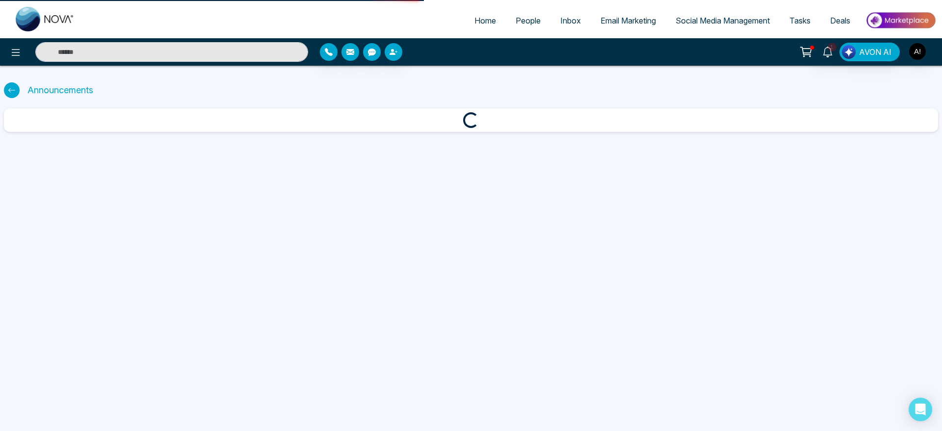
select select "*"
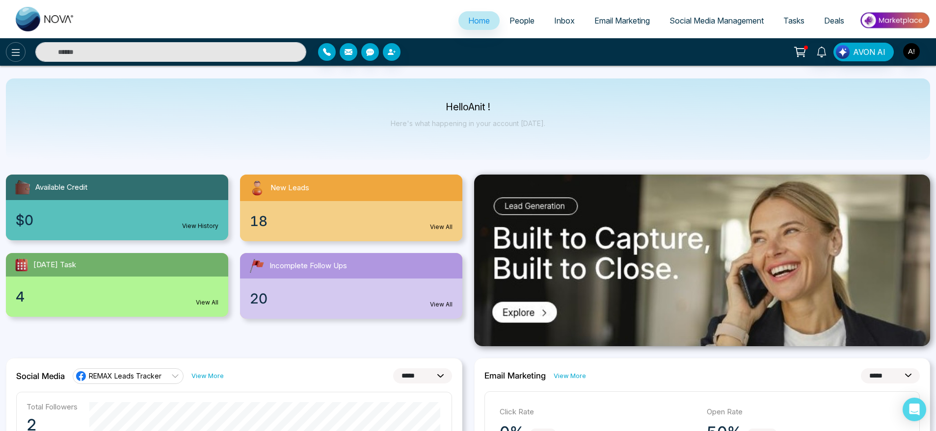
click at [14, 46] on button at bounding box center [16, 52] width 20 height 20
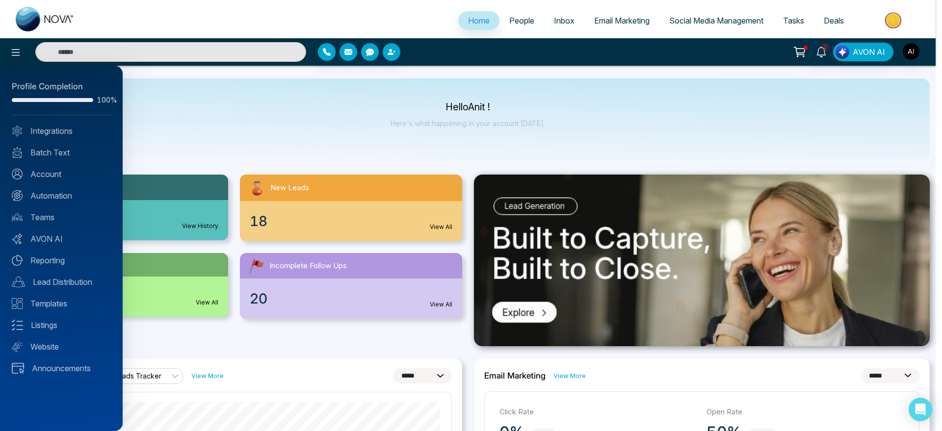
click at [154, 101] on div at bounding box center [471, 215] width 942 height 431
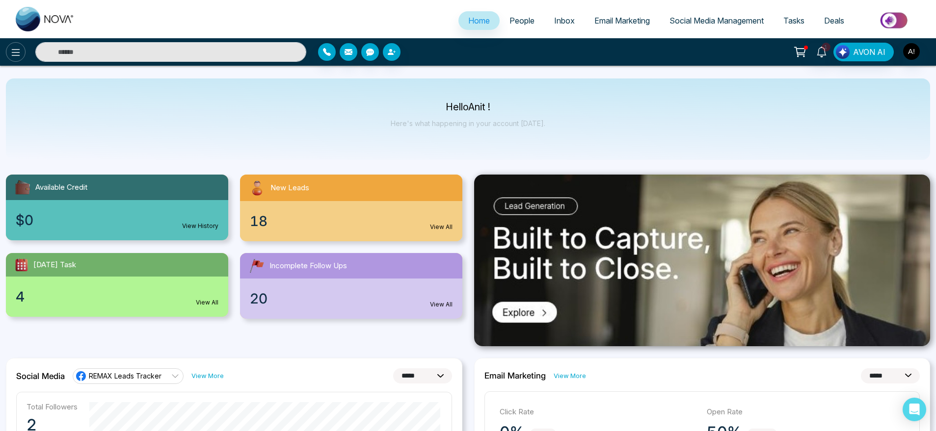
click at [18, 51] on icon at bounding box center [16, 53] width 12 height 12
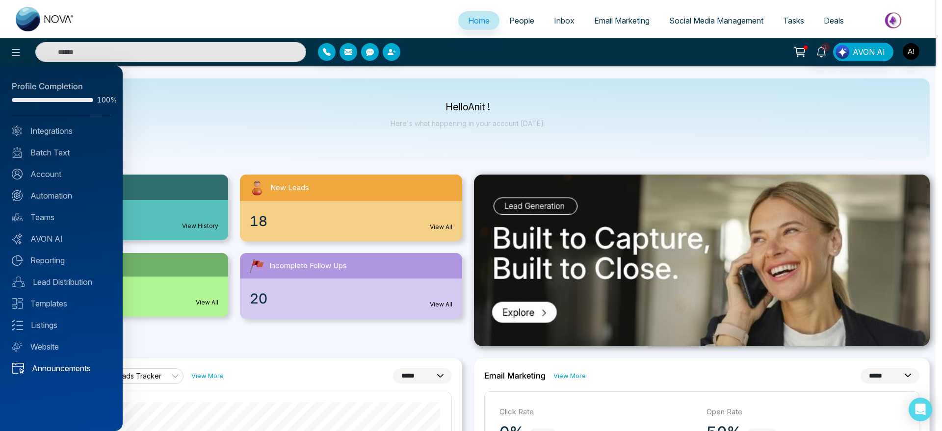
click at [75, 363] on link "Announcements" at bounding box center [61, 369] width 99 height 12
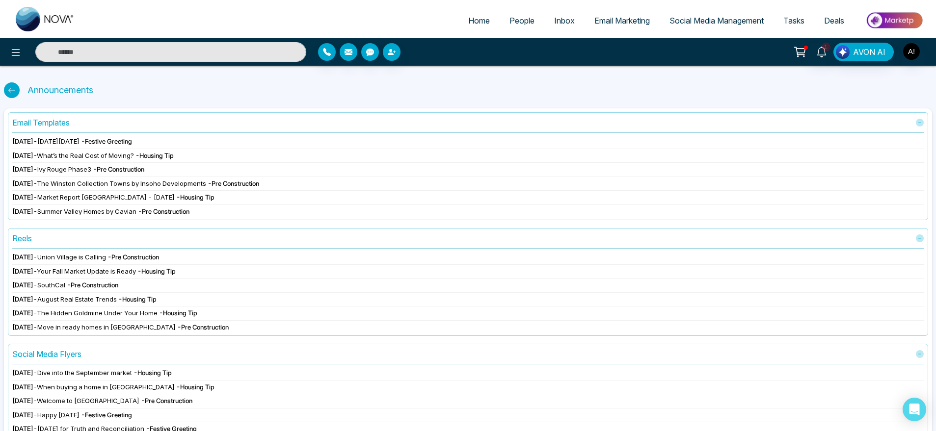
click at [468, 22] on span "Home" at bounding box center [479, 21] width 22 height 10
select select "*"
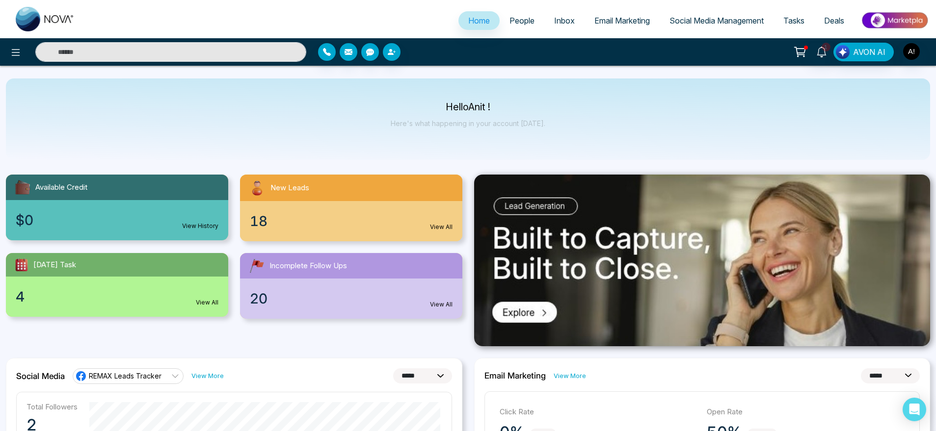
click at [649, 19] on link "Email Marketing" at bounding box center [621, 20] width 75 height 19
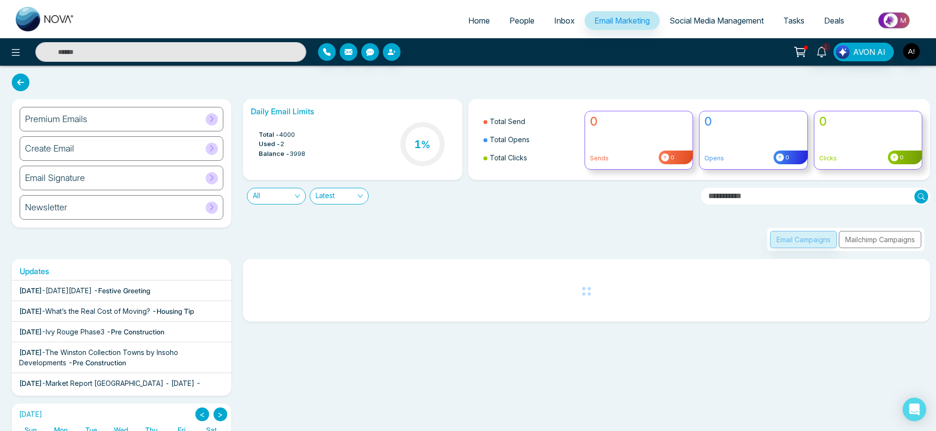
click at [735, 19] on span "Social Media Management" at bounding box center [716, 21] width 94 height 10
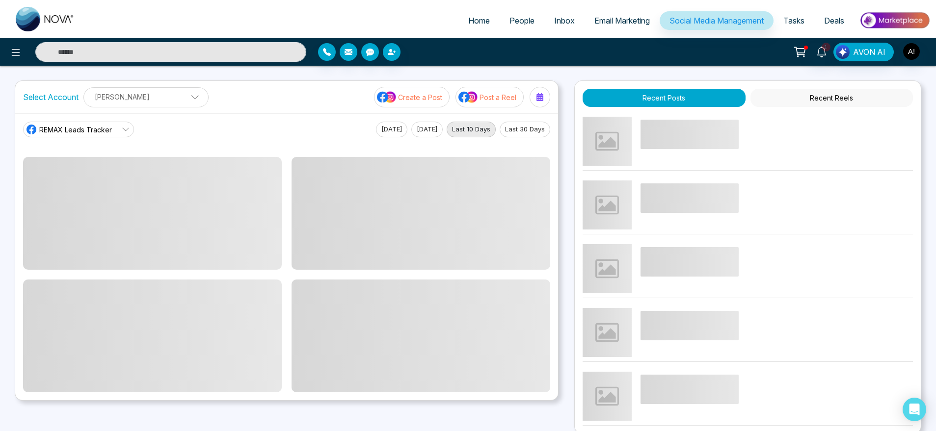
click at [105, 129] on span "REMAX Leads Tracker" at bounding box center [75, 130] width 73 height 10
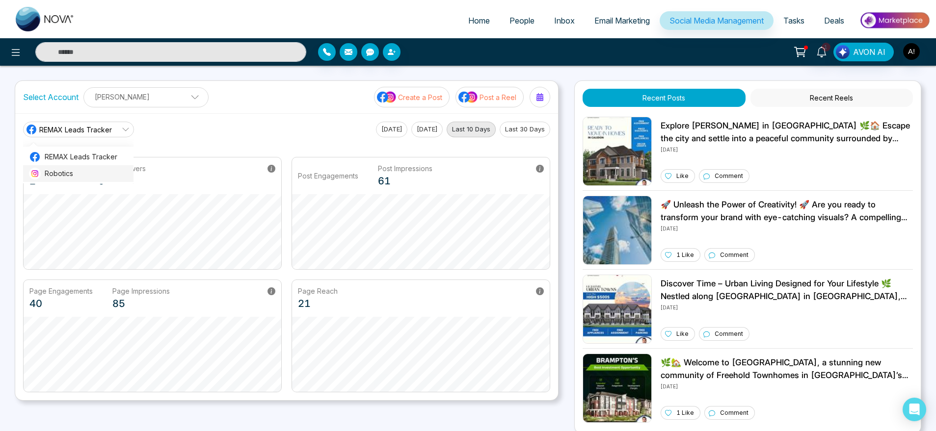
click at [105, 168] on span "Robotics" at bounding box center [86, 173] width 83 height 11
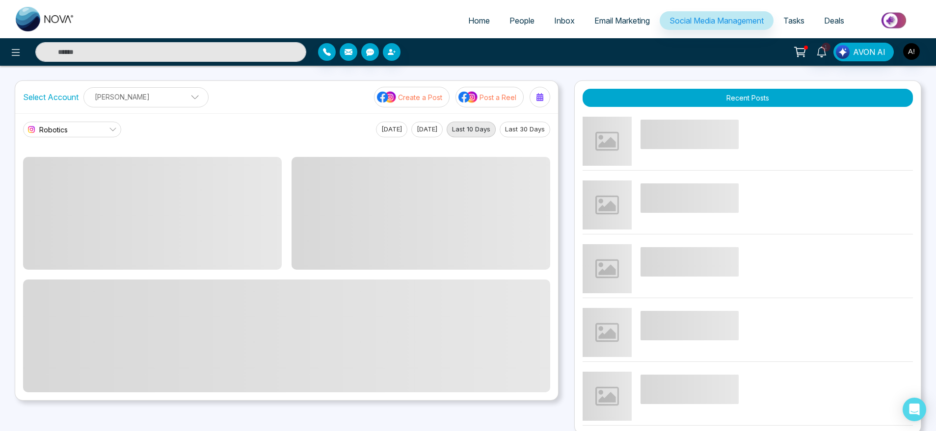
click at [105, 124] on link "Robotics" at bounding box center [72, 130] width 98 height 16
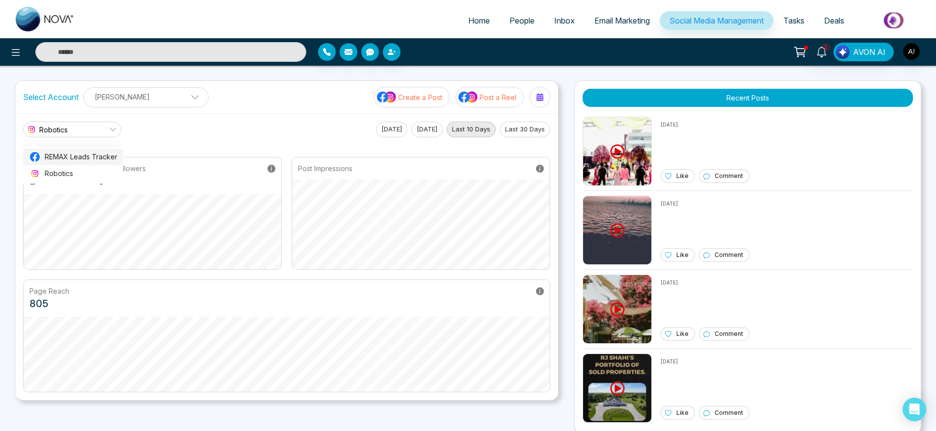
click at [111, 163] on li "REMAX Leads Tracker" at bounding box center [73, 157] width 100 height 17
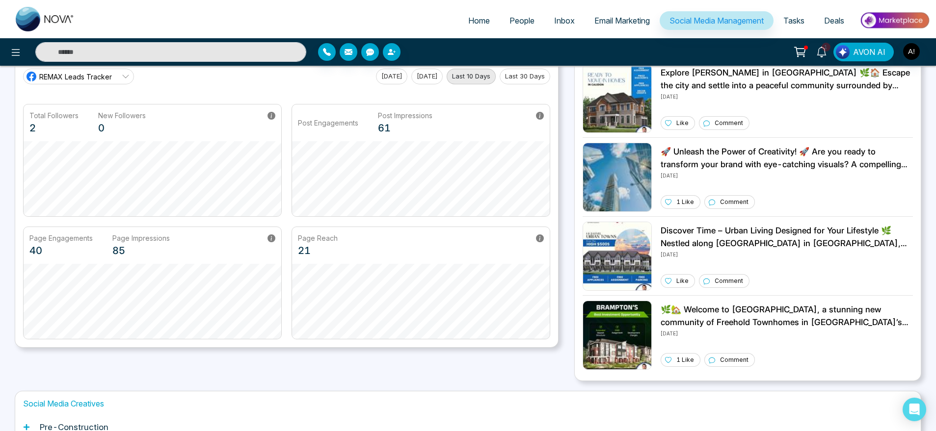
scroll to position [53, 0]
click at [380, 156] on div "Post Engagements Post Impressions 61" at bounding box center [420, 160] width 259 height 113
click at [583, 400] on h1 "Social Media Creatives" at bounding box center [468, 403] width 890 height 9
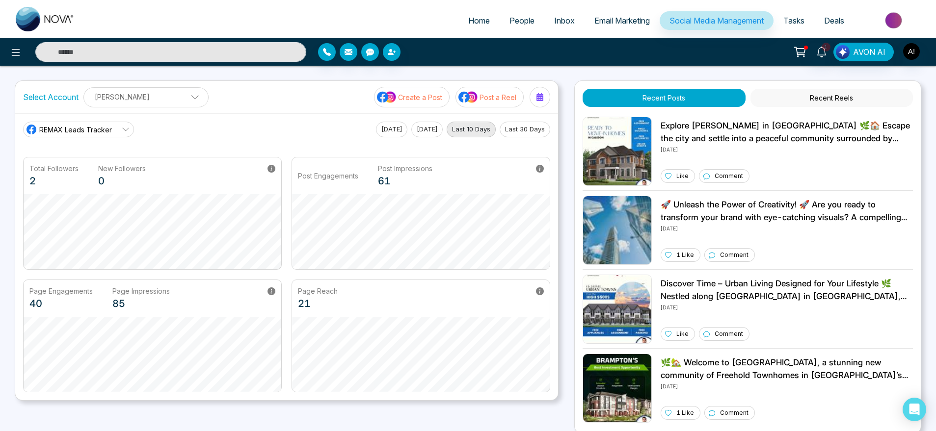
click at [486, 14] on link "Home" at bounding box center [478, 20] width 41 height 19
select select "*"
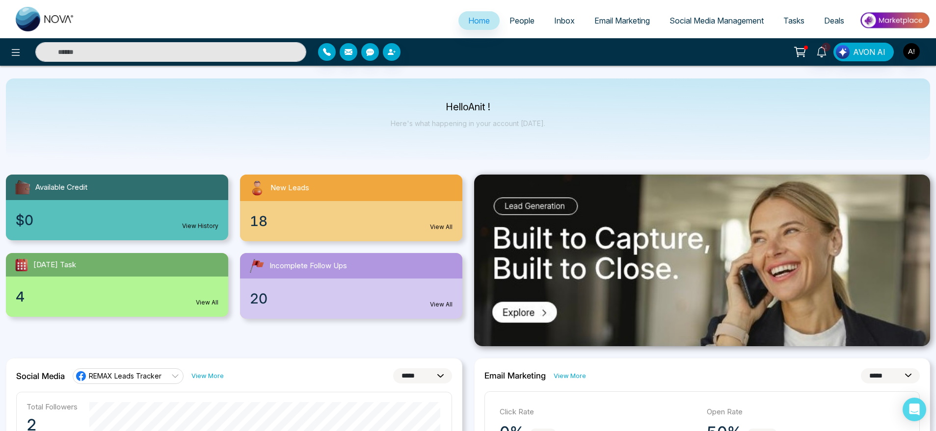
click at [439, 100] on div "Hello Anit ! Here's what happening in your account [DATE]." at bounding box center [468, 119] width 924 height 81
click at [552, 127] on div "Hello Anit ! Here's what happening in your account [DATE]." at bounding box center [468, 119] width 924 height 81
drag, startPoint x: 552, startPoint y: 127, endPoint x: 406, endPoint y: 99, distance: 149.0
click at [406, 99] on div "Hello Anit ! Here's what happening in your account [DATE]." at bounding box center [468, 119] width 924 height 81
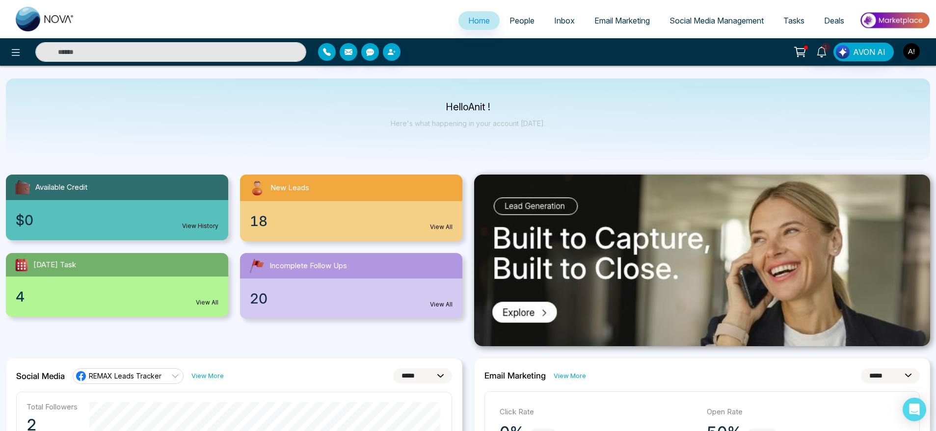
click at [437, 105] on p "Hello Anit !" at bounding box center [468, 107] width 155 height 8
drag, startPoint x: 437, startPoint y: 105, endPoint x: 553, endPoint y: 123, distance: 118.3
click at [553, 123] on div "Hello Anit ! Here's what happening in your account [DATE]." at bounding box center [468, 119] width 924 height 81
drag, startPoint x: 553, startPoint y: 123, endPoint x: 422, endPoint y: 102, distance: 133.2
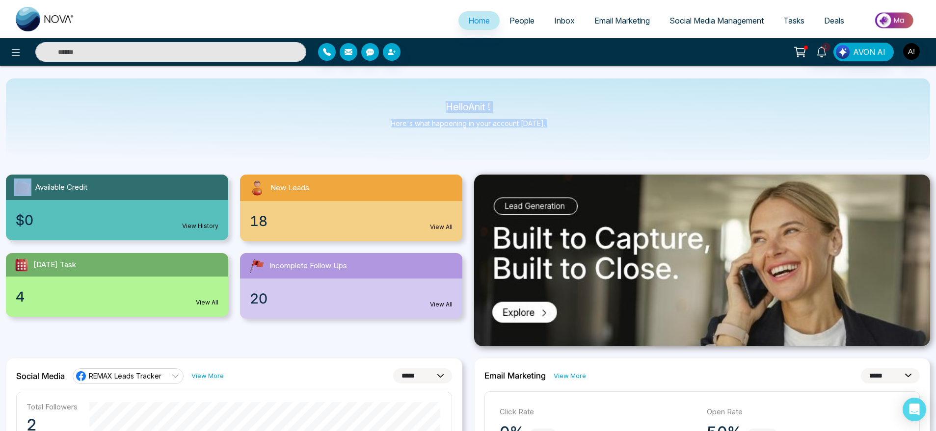
click at [422, 102] on div "Hello Anit ! Here's what happening in your account [DATE]." at bounding box center [468, 119] width 924 height 81
drag, startPoint x: 422, startPoint y: 102, endPoint x: 585, endPoint y: 144, distance: 168.3
click at [585, 144] on div "Hello Anit ! Here's what happening in your account [DATE]." at bounding box center [468, 119] width 924 height 81
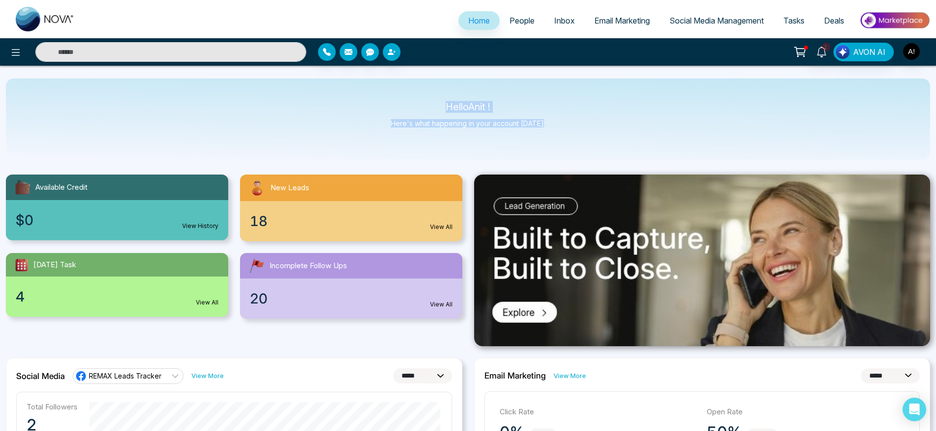
drag, startPoint x: 410, startPoint y: 93, endPoint x: 553, endPoint y: 130, distance: 148.4
click at [553, 130] on div "Hello Anit ! Here's what happening in your account [DATE]." at bounding box center [468, 119] width 924 height 81
drag, startPoint x: 553, startPoint y: 130, endPoint x: 414, endPoint y: 102, distance: 142.1
click at [414, 102] on div "Hello Anit ! Here's what happening in your account [DATE]." at bounding box center [468, 119] width 924 height 81
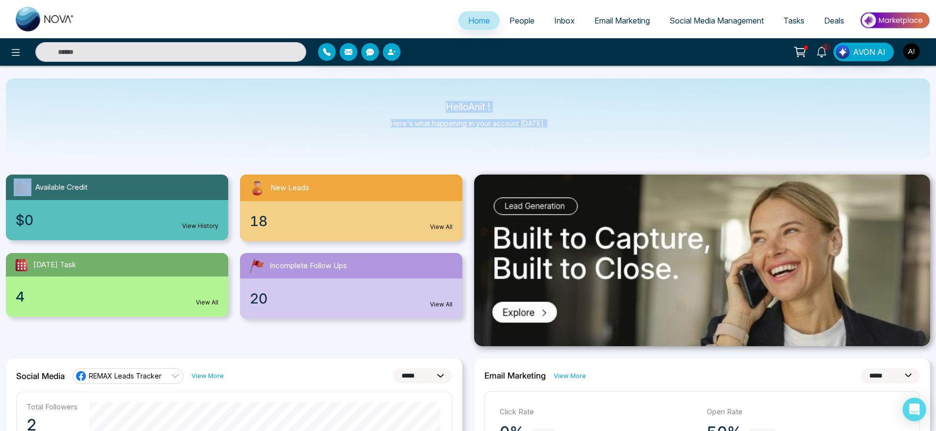
click at [414, 102] on div "Hello Anit ! Here's what happening in your account [DATE]." at bounding box center [468, 119] width 924 height 81
drag, startPoint x: 414, startPoint y: 102, endPoint x: 550, endPoint y: 120, distance: 136.6
click at [550, 120] on div "Hello Anit ! Here's what happening in your account [DATE]." at bounding box center [468, 119] width 924 height 81
drag, startPoint x: 550, startPoint y: 120, endPoint x: 410, endPoint y: 101, distance: 140.6
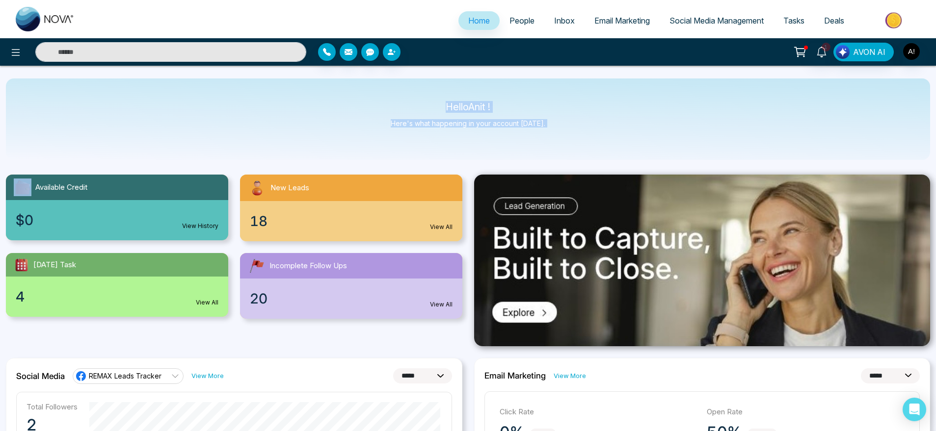
click at [410, 101] on div "Hello Anit ! Here's what happening in your account [DATE]." at bounding box center [468, 119] width 924 height 81
drag, startPoint x: 423, startPoint y: 101, endPoint x: 556, endPoint y: 125, distance: 134.6
click at [556, 125] on div "Hello Anit ! Here's what happening in your account [DATE]." at bounding box center [468, 119] width 924 height 81
click at [494, 114] on div "Hello Anit ! Here's what happening in your account [DATE]." at bounding box center [468, 119] width 155 height 32
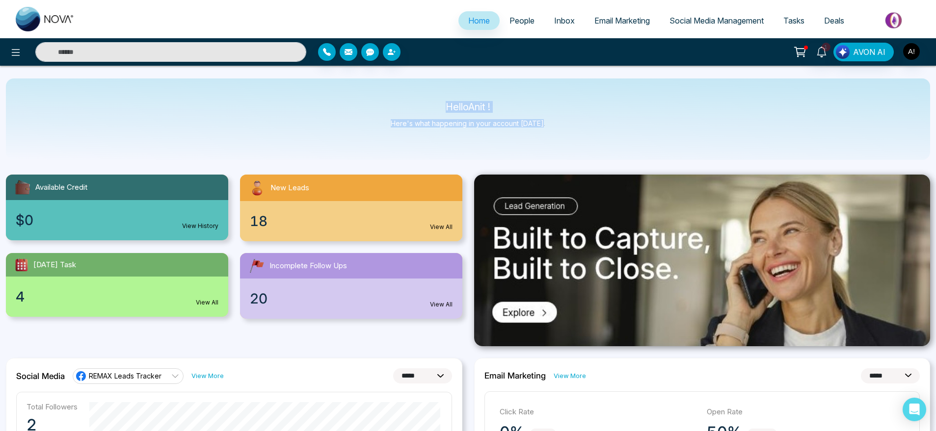
drag, startPoint x: 438, startPoint y: 110, endPoint x: 582, endPoint y: 128, distance: 145.8
click at [582, 128] on div "Hello Anit ! Here's what happening in your account [DATE]." at bounding box center [468, 119] width 924 height 81
drag, startPoint x: 582, startPoint y: 128, endPoint x: 422, endPoint y: 97, distance: 163.5
click at [422, 97] on div "Hello Anit ! Here's what happening in your account [DATE]." at bounding box center [468, 119] width 924 height 81
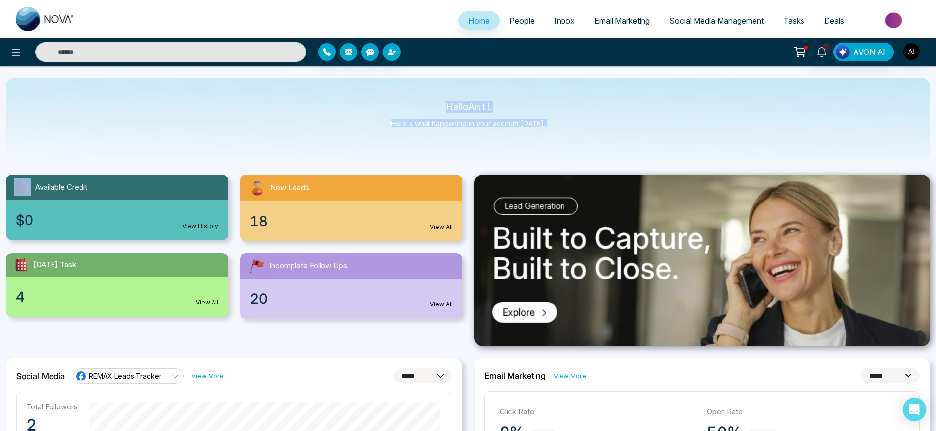
click at [422, 97] on div "Hello Anit ! Here's what happening in your account [DATE]." at bounding box center [468, 119] width 924 height 81
click at [798, 16] on span "Tasks" at bounding box center [793, 21] width 21 height 10
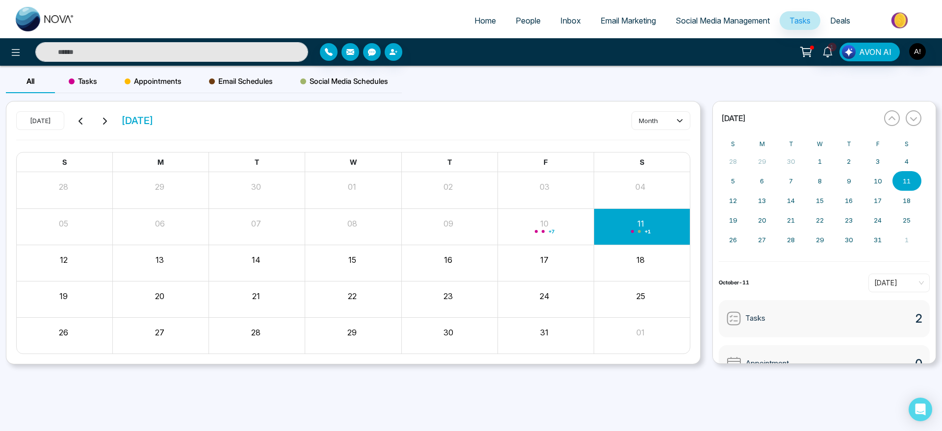
click at [154, 84] on span "Appointments" at bounding box center [153, 82] width 57 height 12
click at [672, 115] on button "Create" at bounding box center [660, 121] width 59 height 18
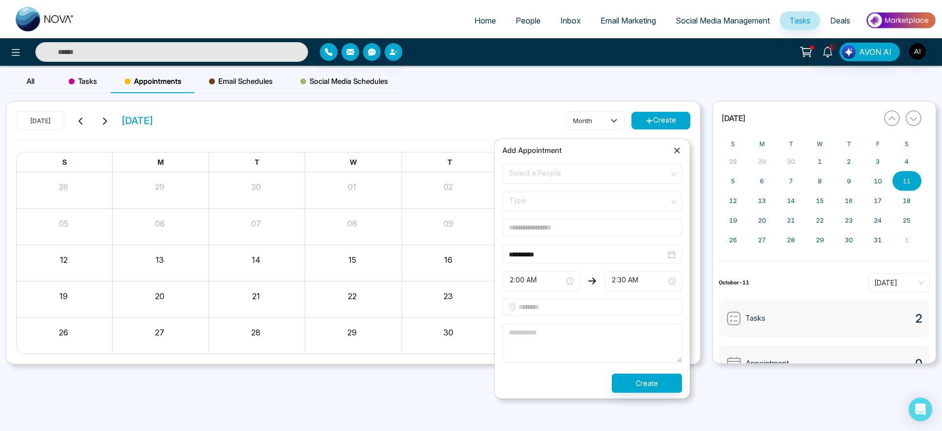
click at [677, 150] on icon at bounding box center [677, 151] width 10 height 10
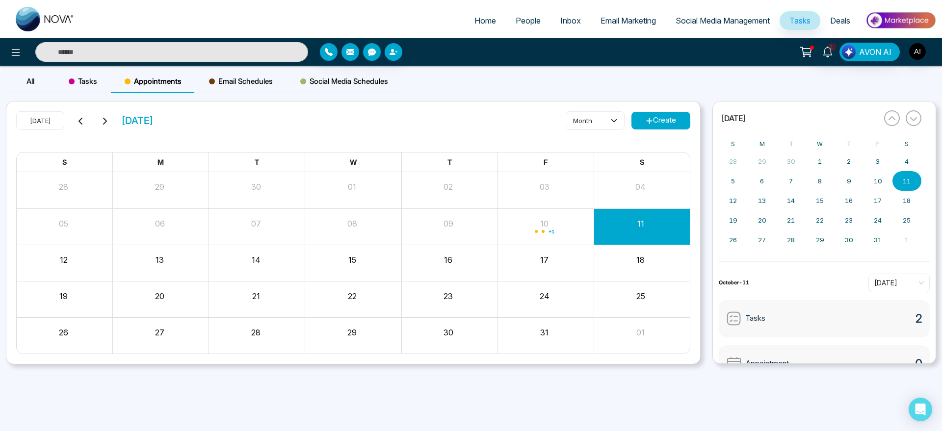
click at [457, 18] on ul "Home People Inbox Email Marketing Social Media Management Tasks Deals" at bounding box center [510, 21] width 852 height 27
click at [475, 18] on span "Home" at bounding box center [485, 21] width 22 height 10
select select "*"
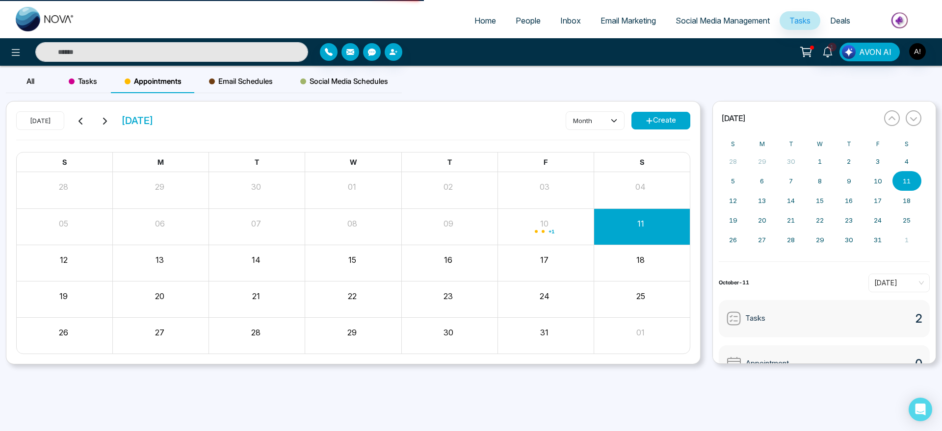
select select "*"
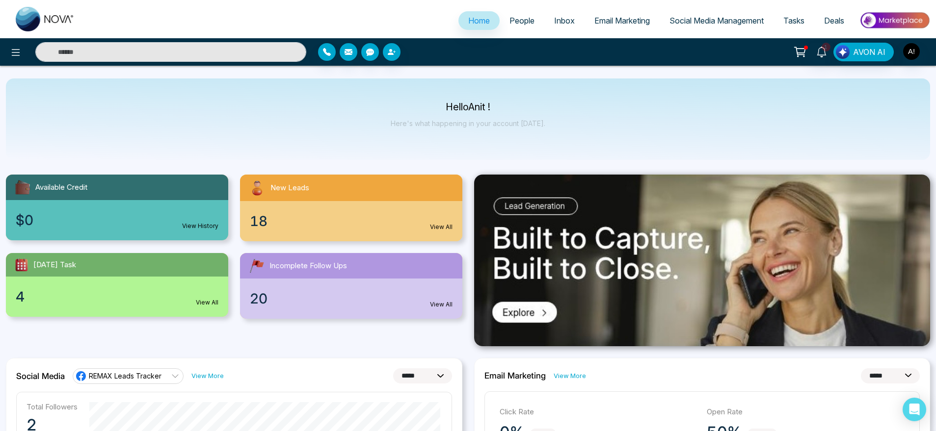
click at [519, 26] on link "People" at bounding box center [521, 20] width 45 height 19
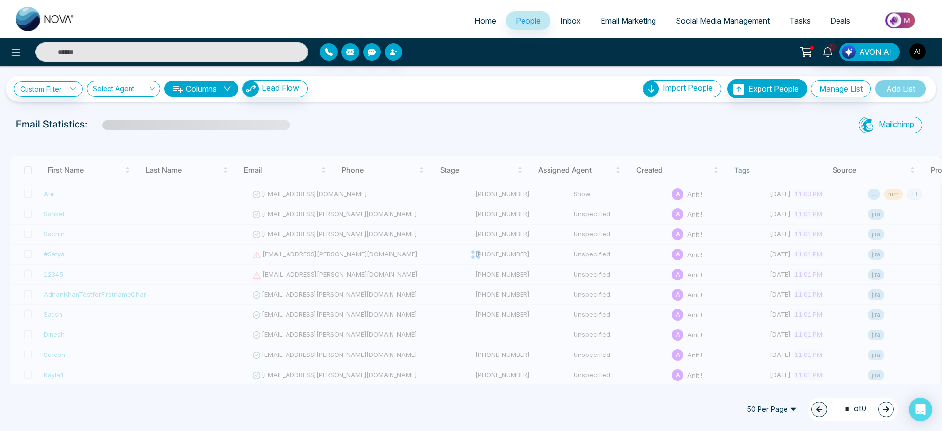
click at [474, 22] on span "Home" at bounding box center [485, 21] width 22 height 10
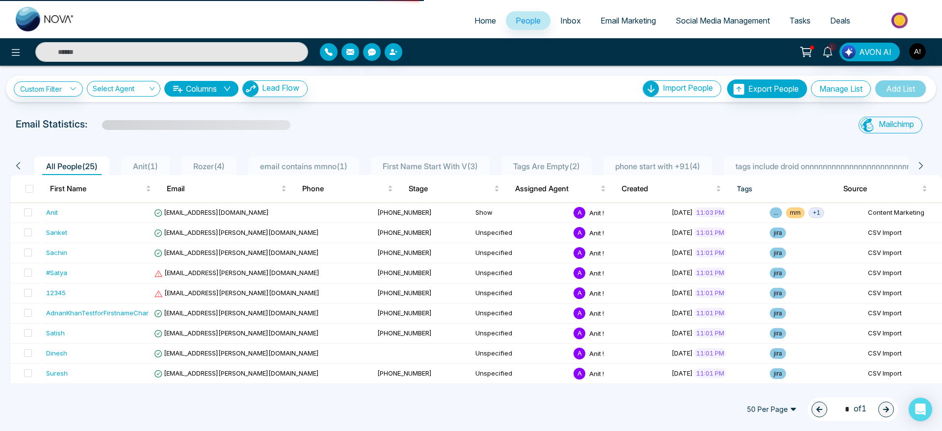
select select "*"
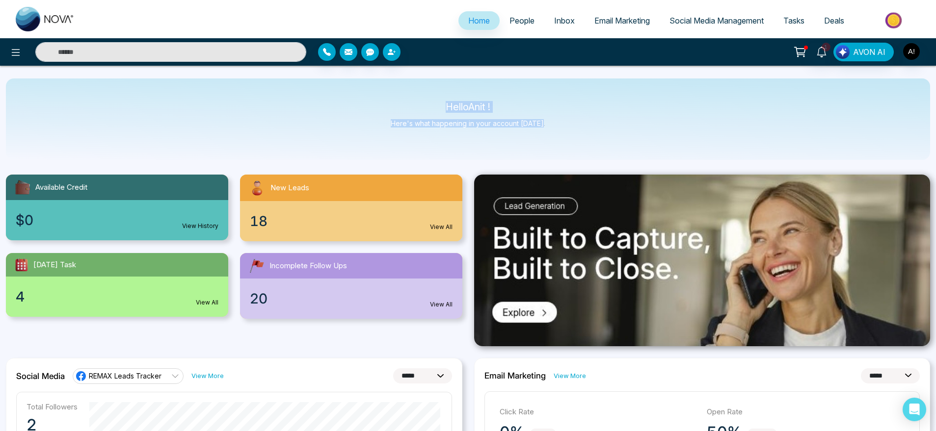
drag, startPoint x: 437, startPoint y: 89, endPoint x: 561, endPoint y: 136, distance: 132.8
click at [561, 136] on div "Hello Anit ! Here's what happening in your account [DATE]." at bounding box center [468, 119] width 924 height 81
drag, startPoint x: 561, startPoint y: 136, endPoint x: 395, endPoint y: 93, distance: 170.8
click at [395, 93] on div "Hello Anit ! Here's what happening in your account [DATE]." at bounding box center [468, 119] width 924 height 81
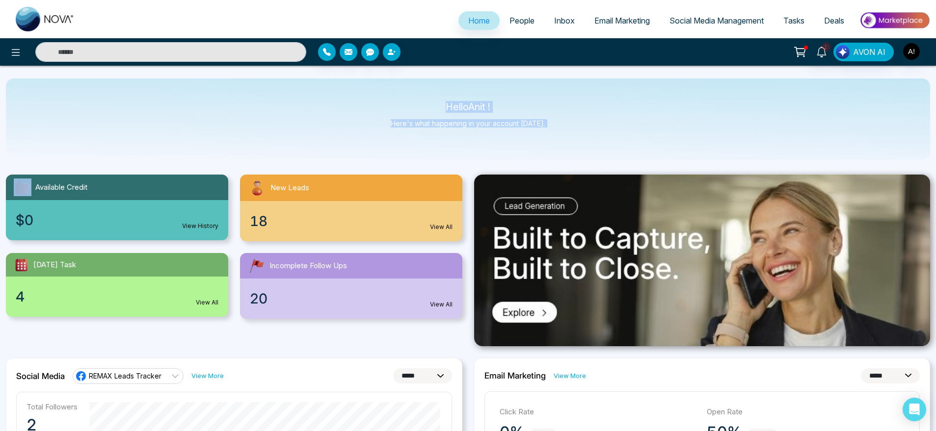
click at [395, 93] on div "Hello Anit ! Here's what happening in your account [DATE]." at bounding box center [468, 119] width 924 height 81
click at [512, 24] on span "People" at bounding box center [521, 21] width 25 height 10
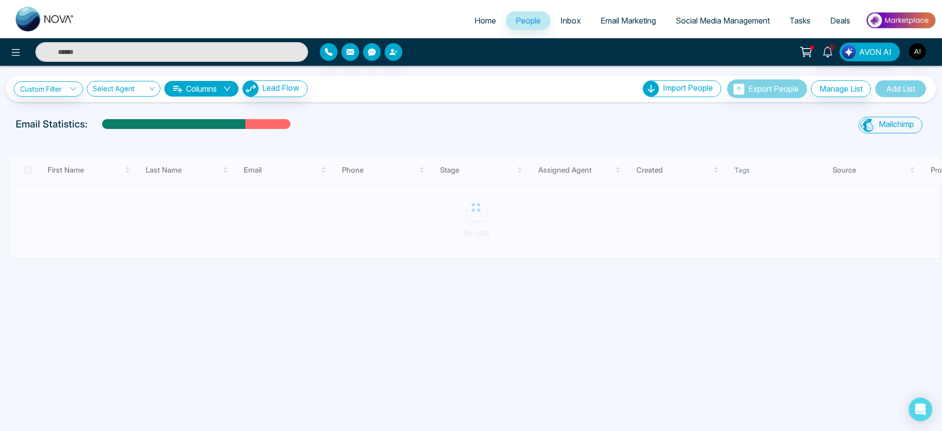
click at [492, 16] on link "Home" at bounding box center [485, 20] width 41 height 19
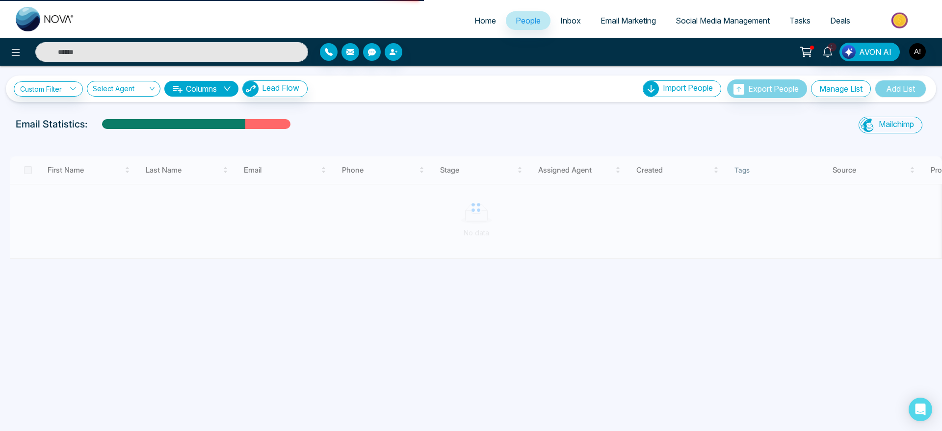
select select "*"
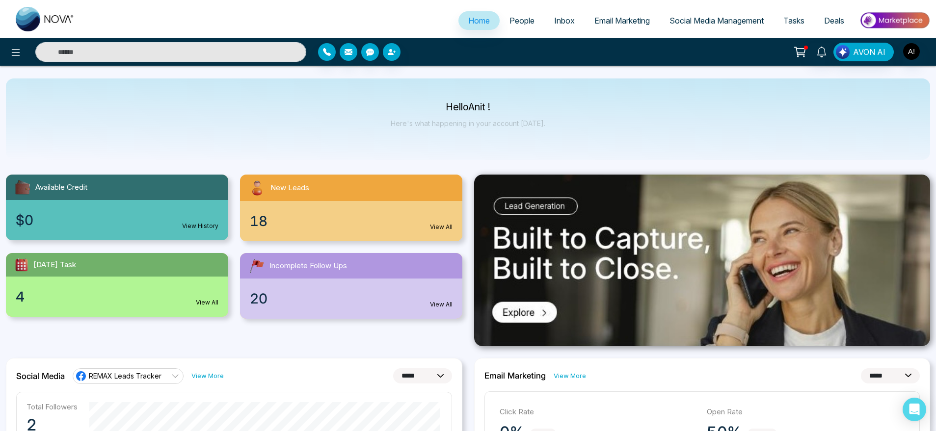
scroll to position [11, 0]
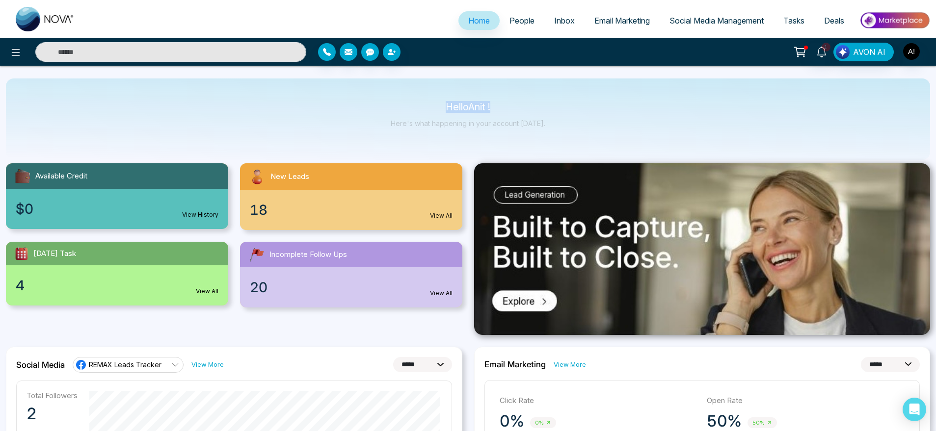
drag, startPoint x: 438, startPoint y: 93, endPoint x: 558, endPoint y: 121, distance: 123.4
click at [558, 121] on div "Hello Anit ! Here's what happening in your account [DATE]." at bounding box center [468, 119] width 924 height 81
drag, startPoint x: 558, startPoint y: 121, endPoint x: 395, endPoint y: 93, distance: 165.7
click at [395, 93] on div "Hello Anit ! Here's what happening in your account [DATE]." at bounding box center [468, 119] width 924 height 81
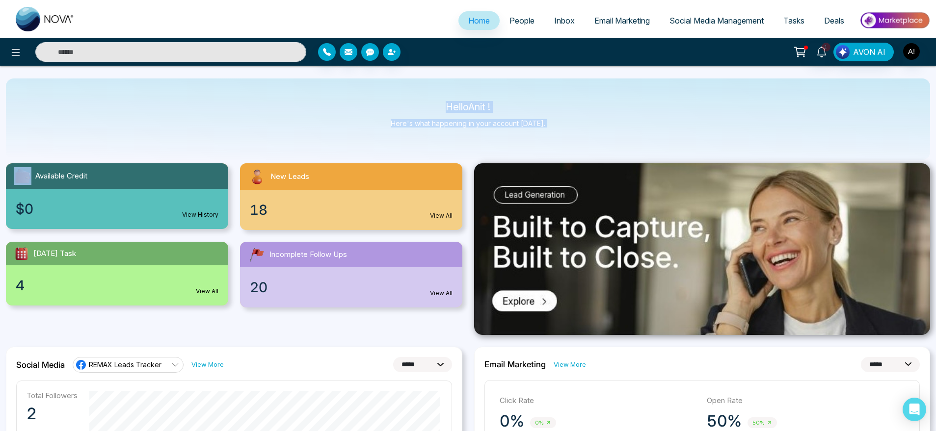
click at [395, 93] on div "Hello Anit ! Here's what happening in your account [DATE]." at bounding box center [468, 119] width 924 height 81
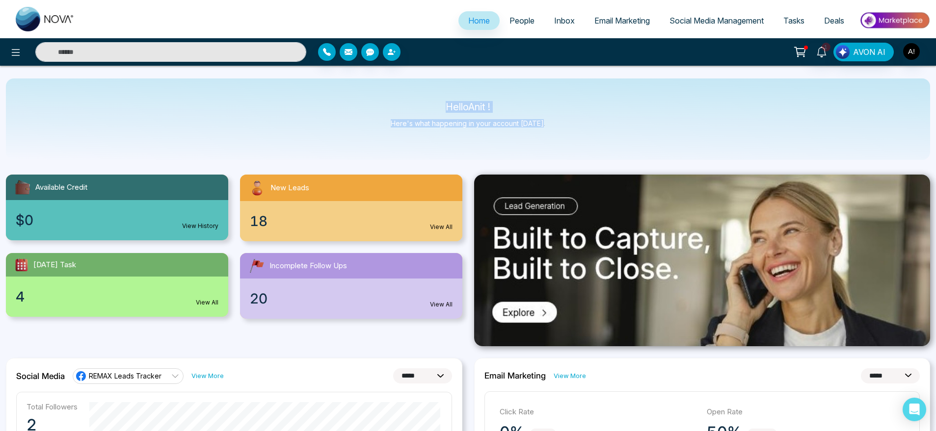
drag, startPoint x: 436, startPoint y: 97, endPoint x: 603, endPoint y: 131, distance: 169.7
click at [603, 131] on div "Hello Anit ! Here's what happening in your account [DATE]." at bounding box center [468, 119] width 924 height 81
drag, startPoint x: 603, startPoint y: 131, endPoint x: 379, endPoint y: 85, distance: 228.3
click at [379, 85] on div "Hello Anit ! Here's what happening in your account [DATE]." at bounding box center [468, 119] width 924 height 81
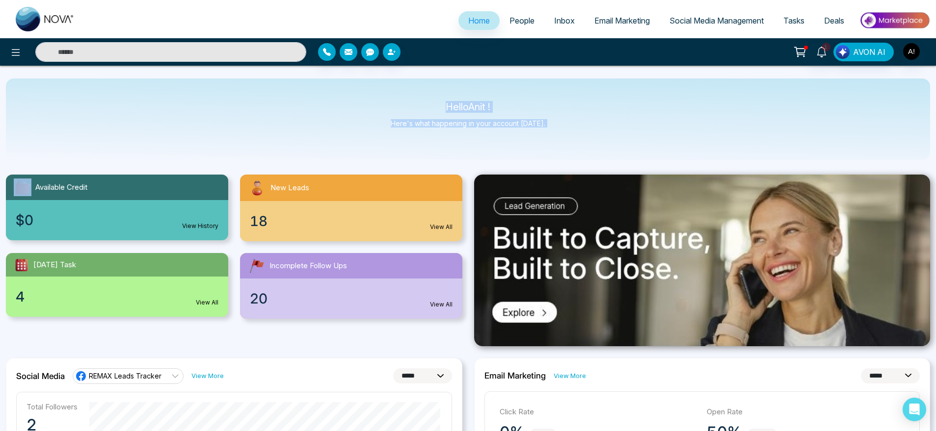
click at [379, 85] on div "Hello Anit ! Here's what happening in your account [DATE]." at bounding box center [468, 119] width 924 height 81
drag, startPoint x: 428, startPoint y: 98, endPoint x: 579, endPoint y: 143, distance: 158.3
click at [579, 143] on div "Hello Anit ! Here's what happening in your account [DATE]." at bounding box center [468, 119] width 924 height 81
click at [603, 23] on span "Email Marketing" at bounding box center [621, 21] width 55 height 10
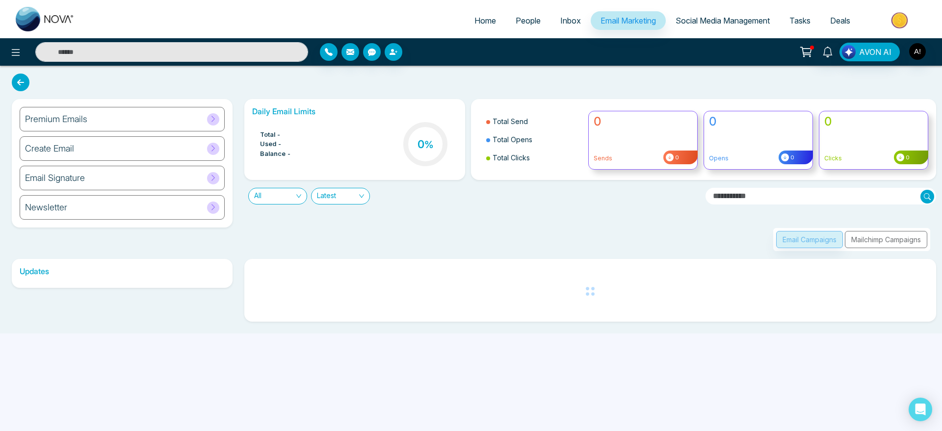
click at [465, 20] on link "Home" at bounding box center [485, 20] width 41 height 19
select select "*"
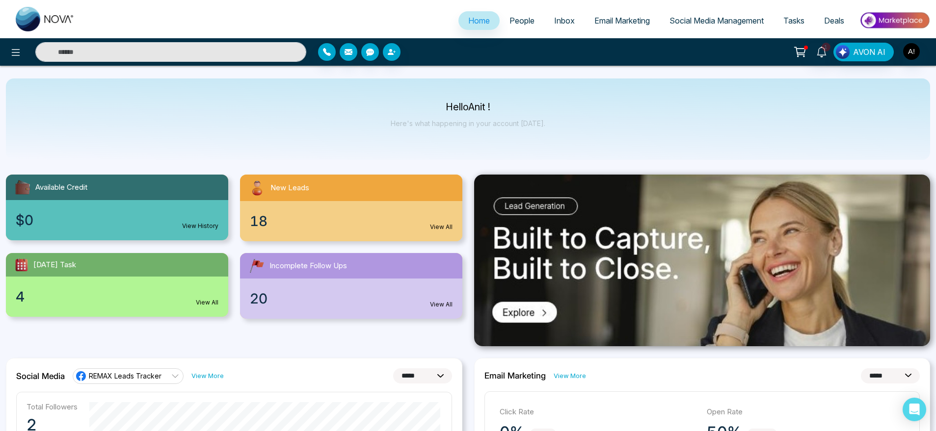
click at [755, 17] on span "Social Media Management" at bounding box center [716, 21] width 94 height 10
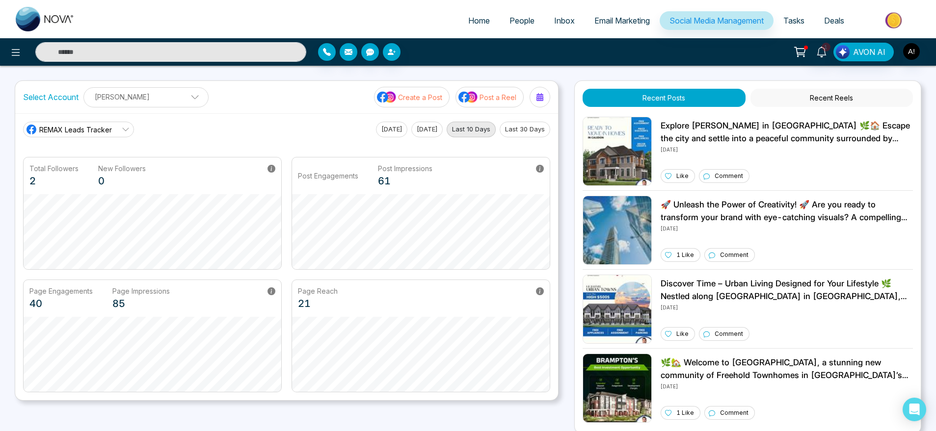
click at [468, 16] on span "Home" at bounding box center [479, 21] width 22 height 10
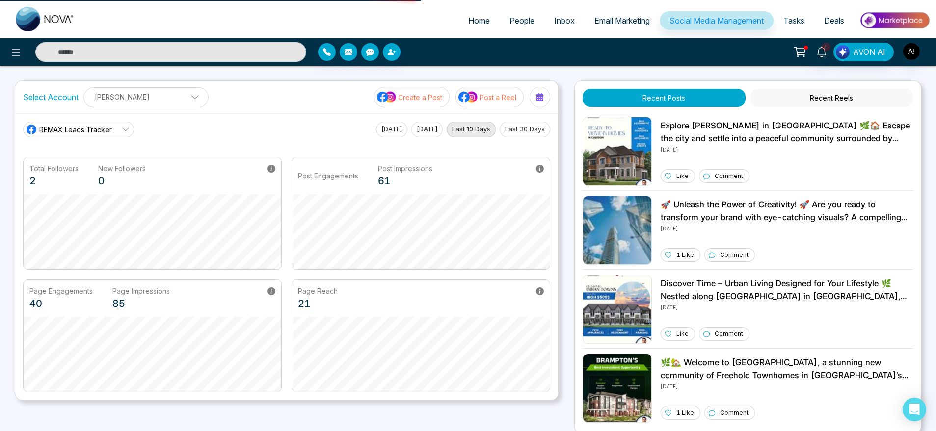
select select "*"
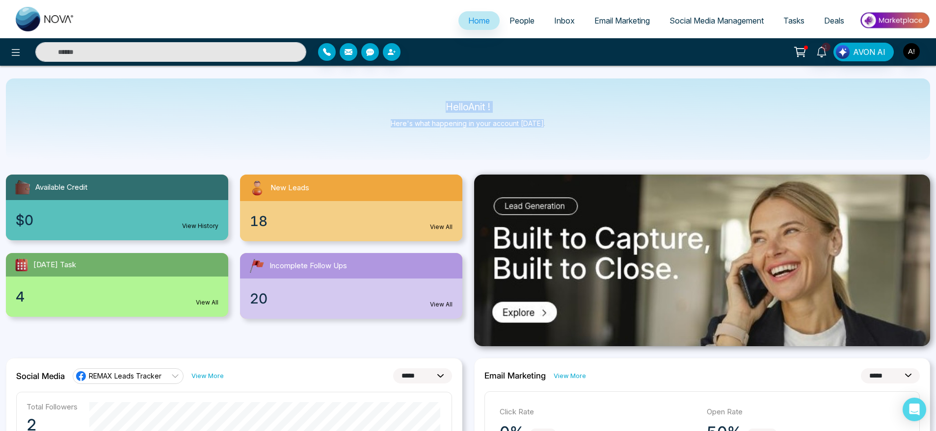
drag, startPoint x: 428, startPoint y: 102, endPoint x: 569, endPoint y: 131, distance: 144.0
click at [569, 131] on div "Hello Anit ! Here's what happening in your account [DATE]." at bounding box center [468, 119] width 924 height 81
drag, startPoint x: 569, startPoint y: 131, endPoint x: 403, endPoint y: 91, distance: 170.3
click at [403, 91] on div "Hello Anit ! Here's what happening in your account [DATE]." at bounding box center [468, 119] width 924 height 81
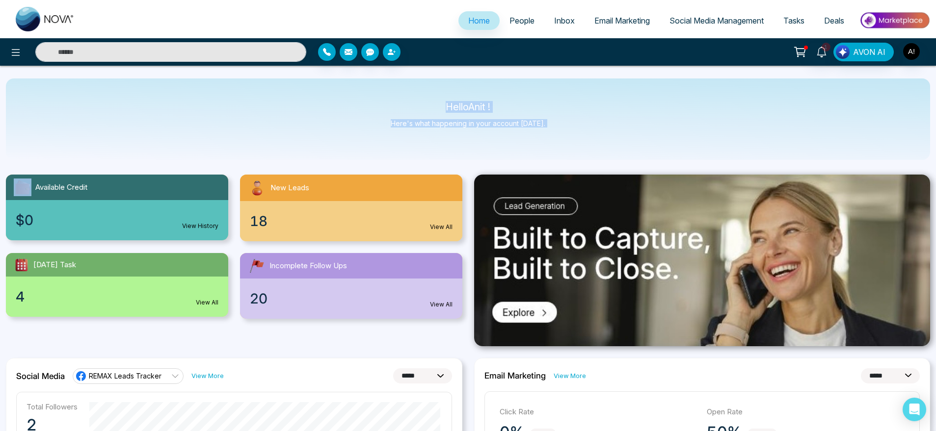
click at [403, 91] on div "Hello Anit ! Here's what happening in your account [DATE]." at bounding box center [468, 119] width 924 height 81
drag, startPoint x: 431, startPoint y: 100, endPoint x: 564, endPoint y: 142, distance: 138.9
click at [564, 142] on div "Hello Anit ! Here's what happening in your account [DATE]." at bounding box center [468, 119] width 924 height 81
drag, startPoint x: 564, startPoint y: 142, endPoint x: 396, endPoint y: 85, distance: 176.7
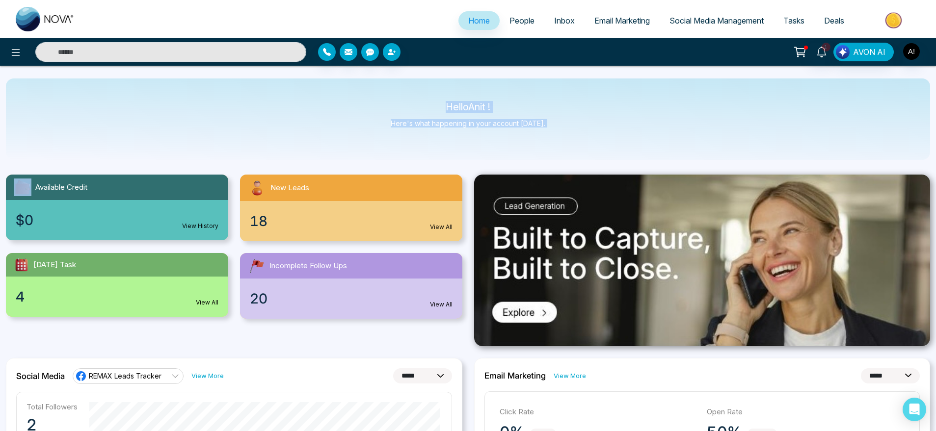
click at [396, 85] on div "Hello Anit ! Here's what happening in your account [DATE]." at bounding box center [468, 119] width 924 height 81
click at [423, 93] on div "Hello Anit ! Here's what happening in your account [DATE]." at bounding box center [468, 119] width 924 height 81
drag, startPoint x: 423, startPoint y: 93, endPoint x: 584, endPoint y: 154, distance: 172.5
click at [584, 154] on div "Hello Anit ! Here's what happening in your account [DATE]." at bounding box center [468, 119] width 924 height 81
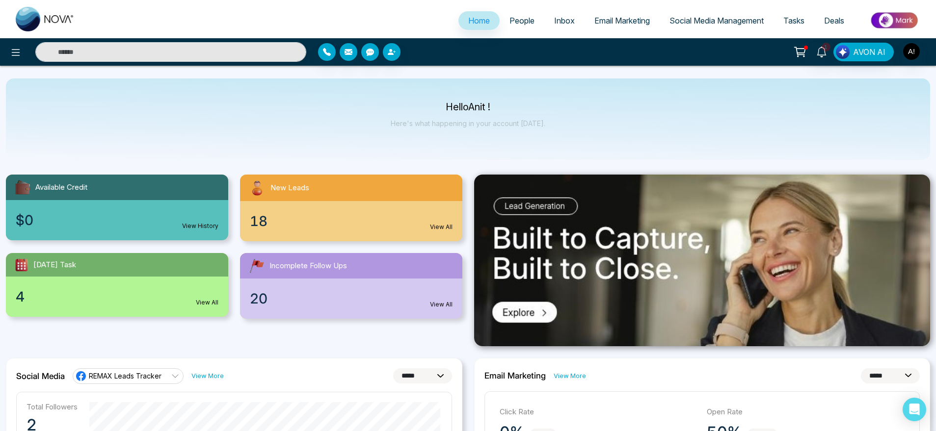
click at [584, 154] on div "Hello Anit ! Here's what happening in your account [DATE]." at bounding box center [468, 119] width 924 height 81
drag, startPoint x: 584, startPoint y: 154, endPoint x: 412, endPoint y: 101, distance: 180.8
click at [412, 101] on div "Hello Anit ! Here's what happening in your account [DATE]." at bounding box center [468, 119] width 924 height 81
drag, startPoint x: 412, startPoint y: 101, endPoint x: 590, endPoint y: 129, distance: 180.4
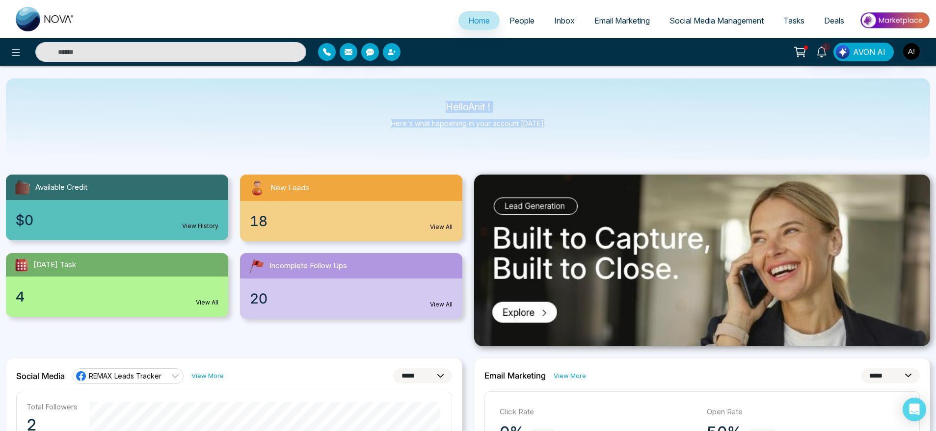
click at [590, 129] on div "Hello Anit ! Here's what happening in your account [DATE]." at bounding box center [468, 119] width 924 height 81
drag, startPoint x: 590, startPoint y: 129, endPoint x: 386, endPoint y: 95, distance: 207.0
click at [386, 95] on div "Hello Anit ! Here's what happening in your account [DATE]." at bounding box center [468, 119] width 924 height 81
click at [555, 59] on div "1 AVON AI" at bounding box center [740, 52] width 378 height 19
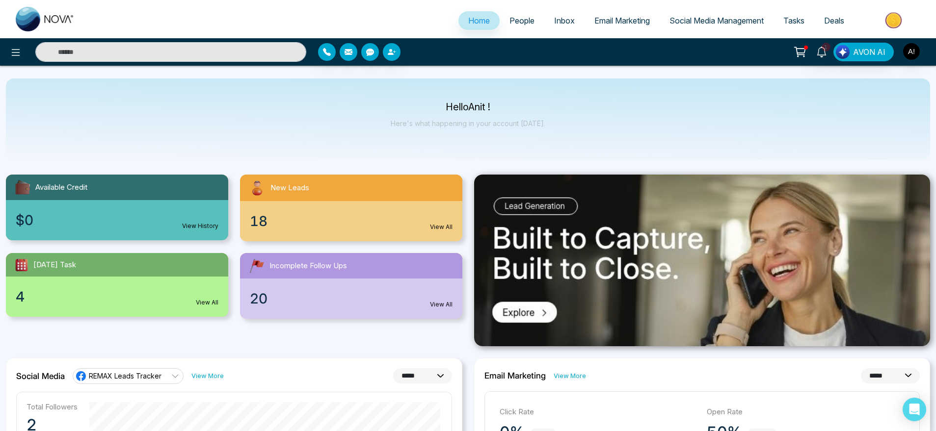
click at [525, 20] on span "People" at bounding box center [521, 21] width 25 height 10
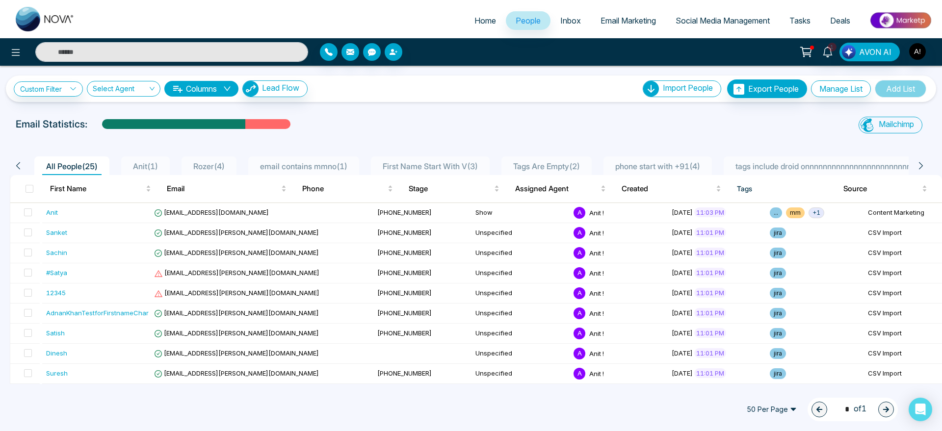
click at [425, 100] on div "Custom Filter Choose a filters Cancel Apply Select Agent Columns Lead Flow Impo…" at bounding box center [471, 89] width 930 height 26
click at [619, 24] on span "Email Marketing" at bounding box center [628, 21] width 55 height 10
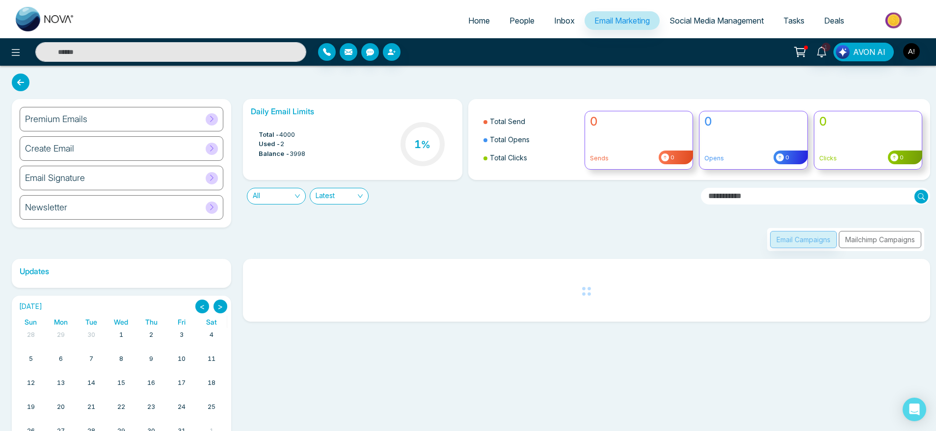
click at [182, 125] on div "Premium Emails" at bounding box center [122, 119] width 204 height 25
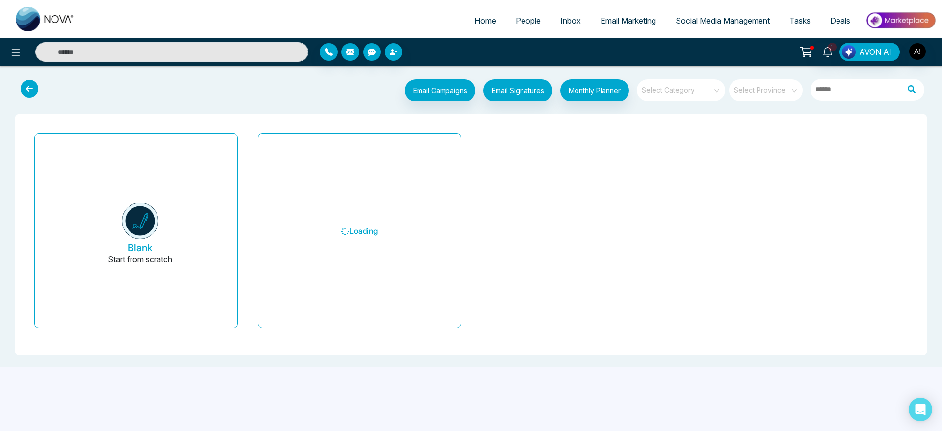
click at [674, 91] on input "search" at bounding box center [677, 86] width 71 height 15
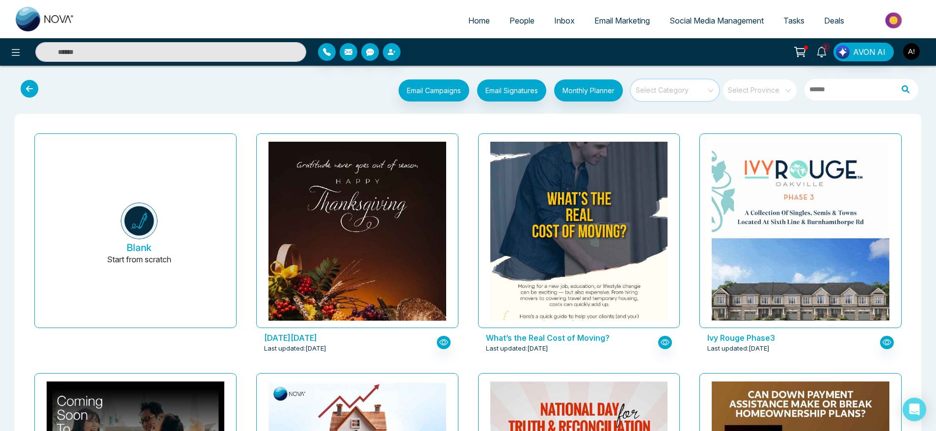
click at [760, 97] on span at bounding box center [756, 90] width 56 height 22
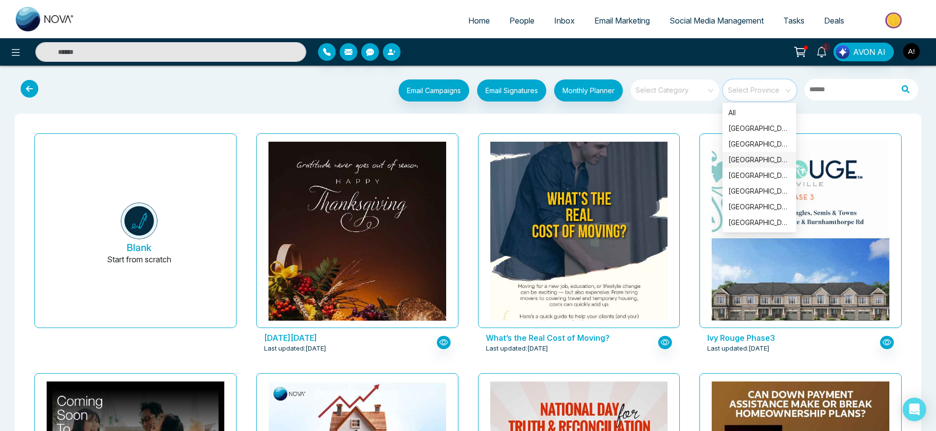
click at [763, 91] on input "search" at bounding box center [756, 86] width 56 height 15
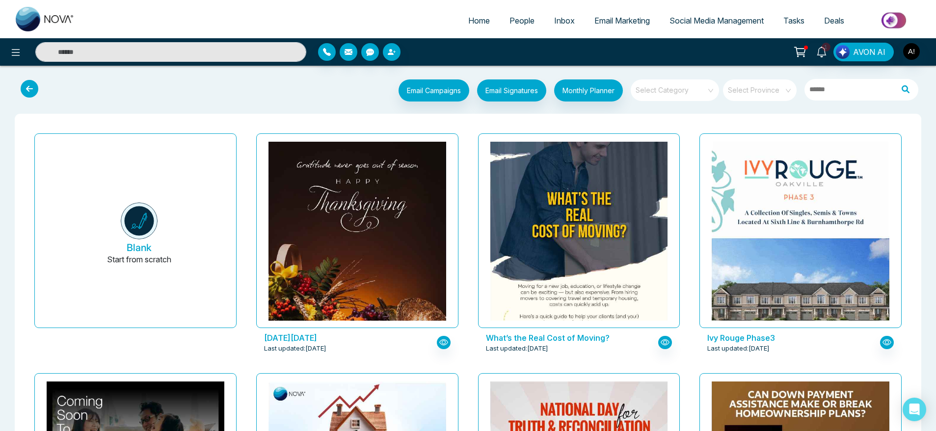
click at [742, 23] on span "Social Media Management" at bounding box center [716, 21] width 94 height 10
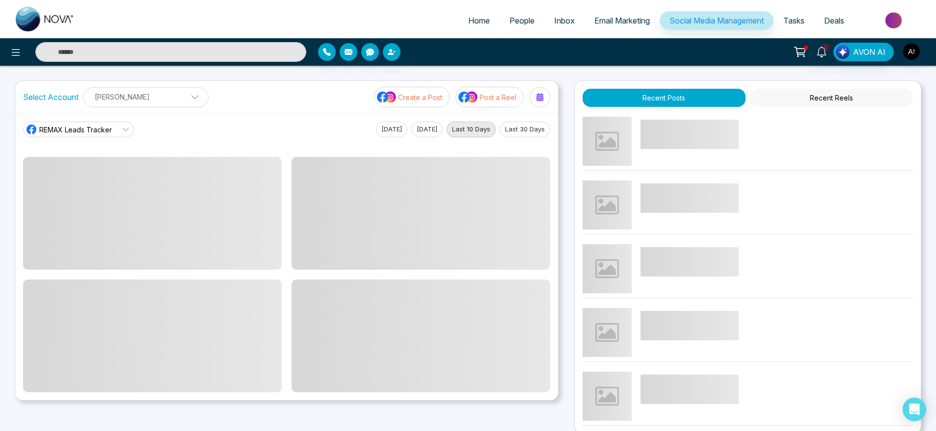
click at [403, 97] on p "Create a Post" at bounding box center [420, 97] width 44 height 10
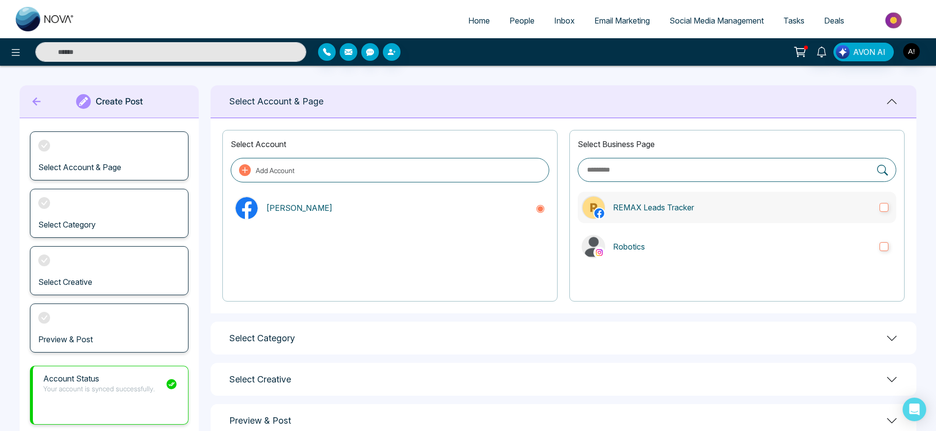
click at [697, 212] on p "REMAX Leads Tracker" at bounding box center [742, 208] width 259 height 12
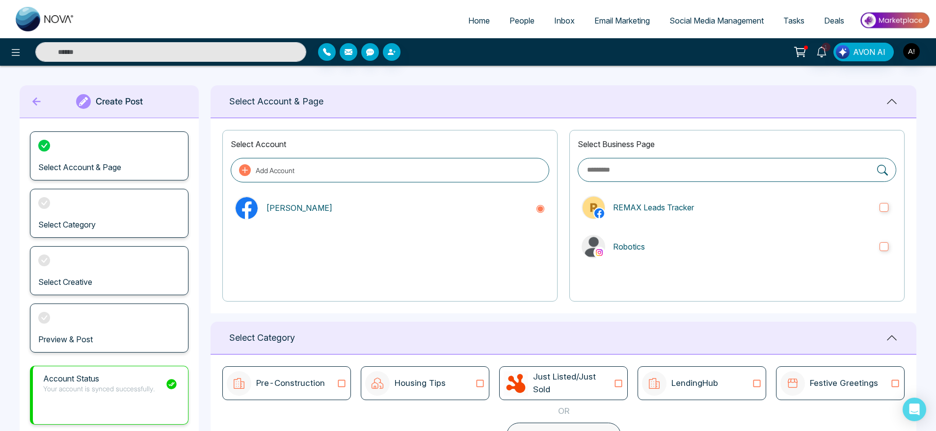
click at [709, 227] on div "Select Business Page REMAX Leads Tracker Robotics" at bounding box center [736, 216] width 335 height 172
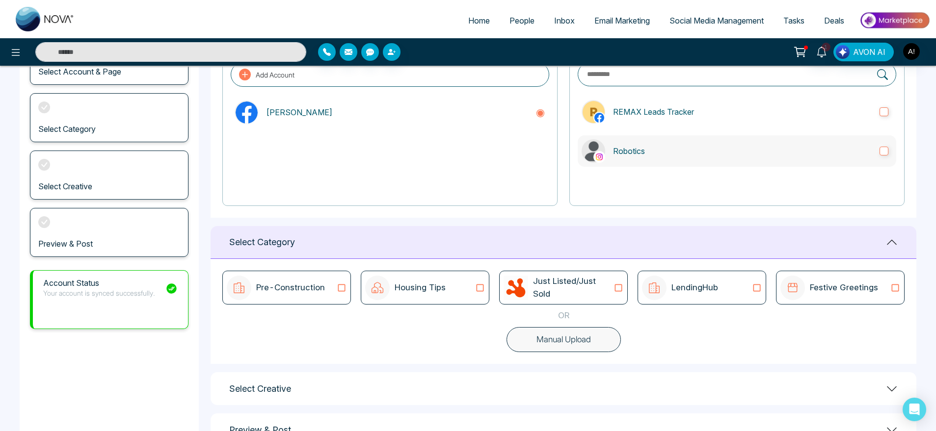
scroll to position [131, 0]
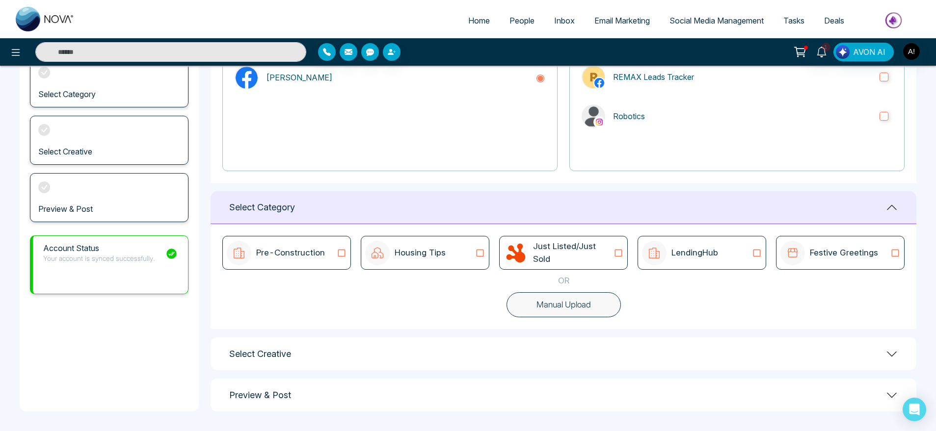
click at [602, 251] on p "Just Listed/Just Sold" at bounding box center [573, 252] width 80 height 25
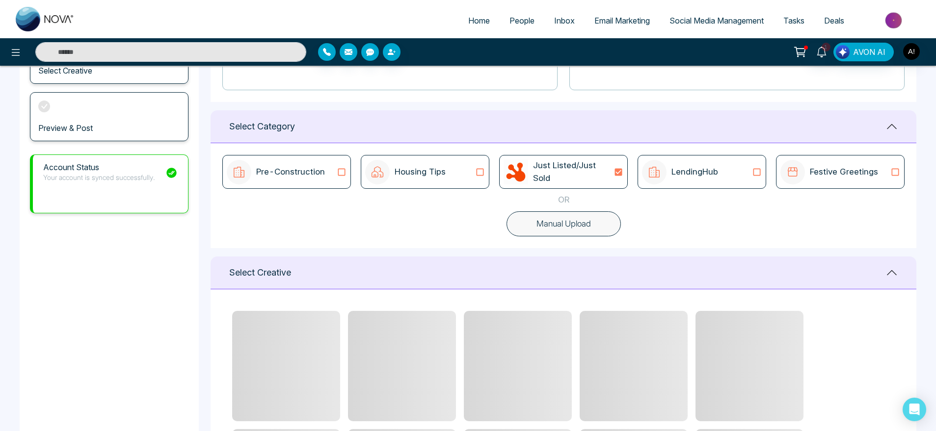
scroll to position [0, 0]
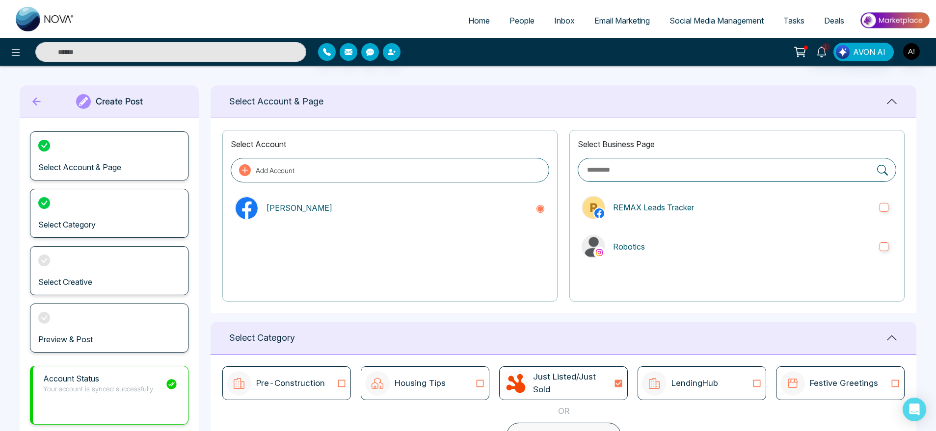
click at [20, 113] on div "Create Post" at bounding box center [109, 101] width 179 height 33
click at [31, 101] on icon at bounding box center [36, 102] width 15 height 20
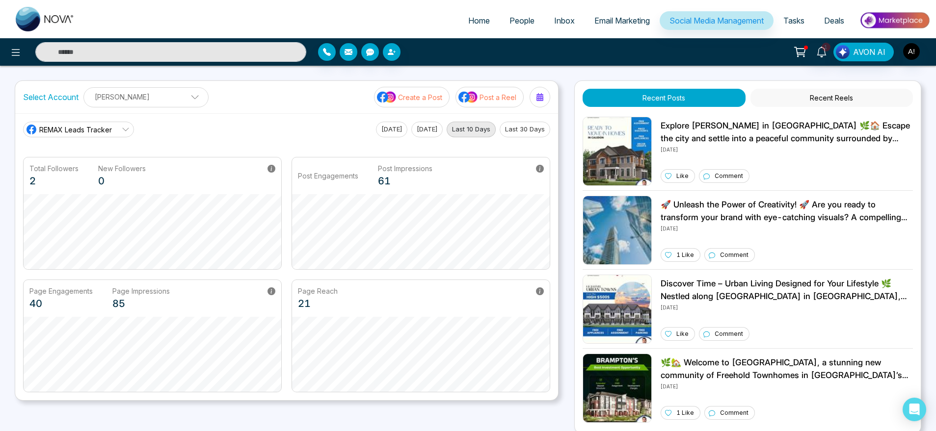
click at [498, 99] on p "Post a Reel" at bounding box center [497, 97] width 37 height 10
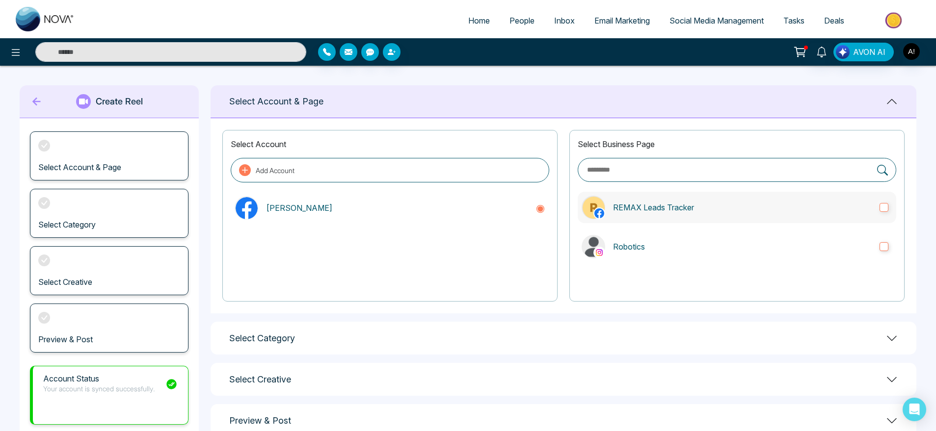
scroll to position [28, 0]
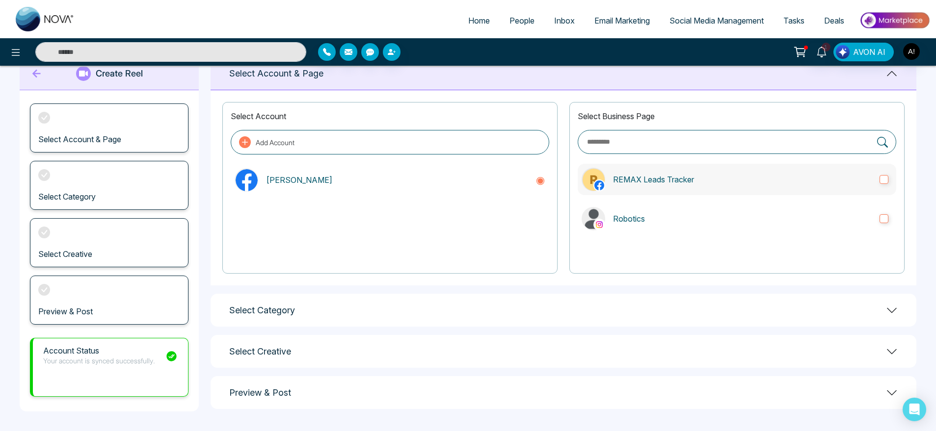
click at [659, 186] on label "REMAX Leads Tracker" at bounding box center [736, 179] width 318 height 31
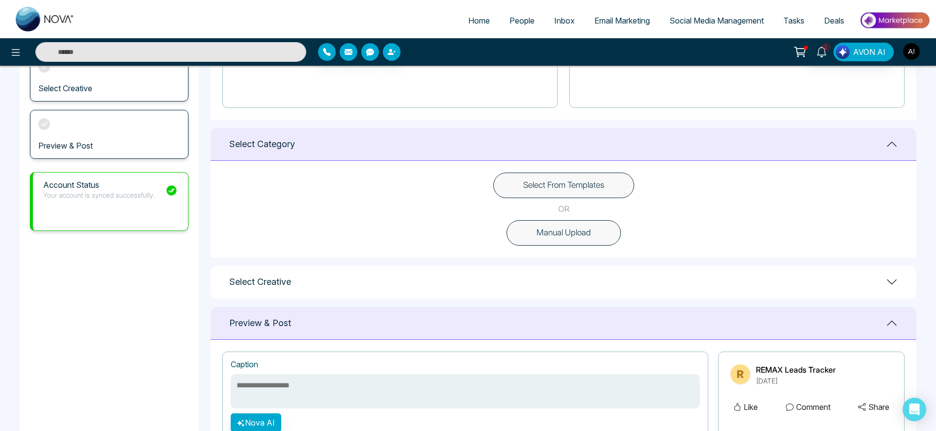
scroll to position [195, 0]
click at [525, 182] on button "Select From Templates" at bounding box center [563, 185] width 141 height 26
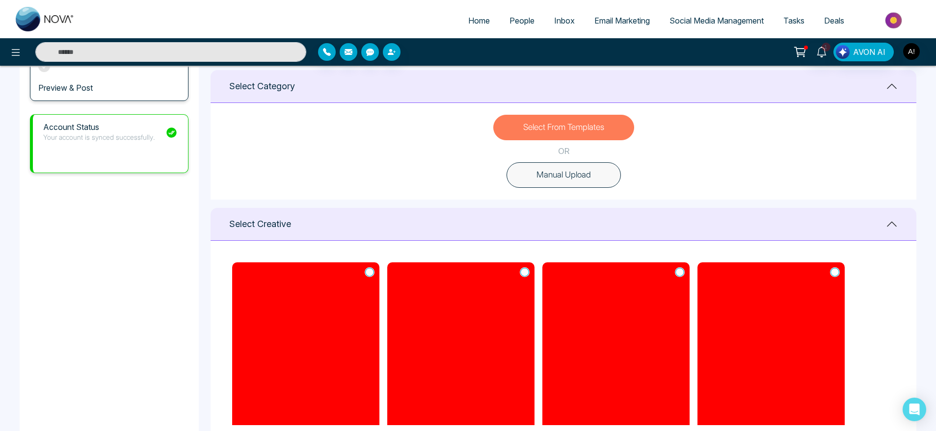
scroll to position [253, 0]
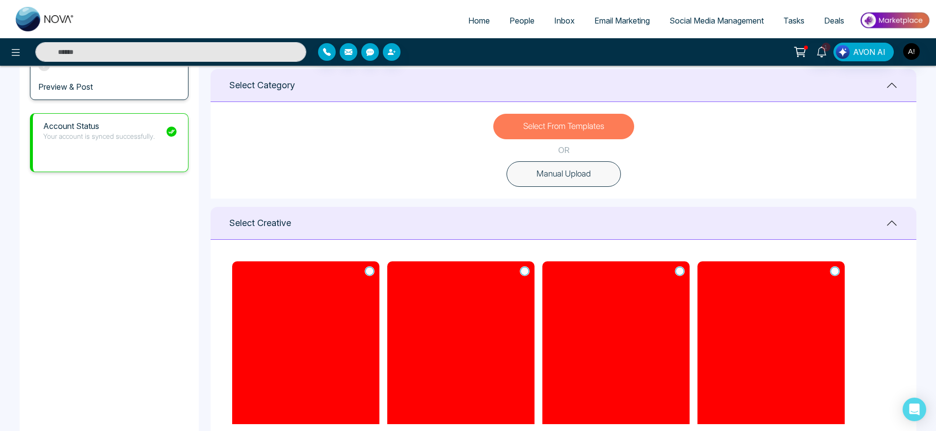
click at [566, 187] on button "Manual Upload" at bounding box center [563, 174] width 114 height 26
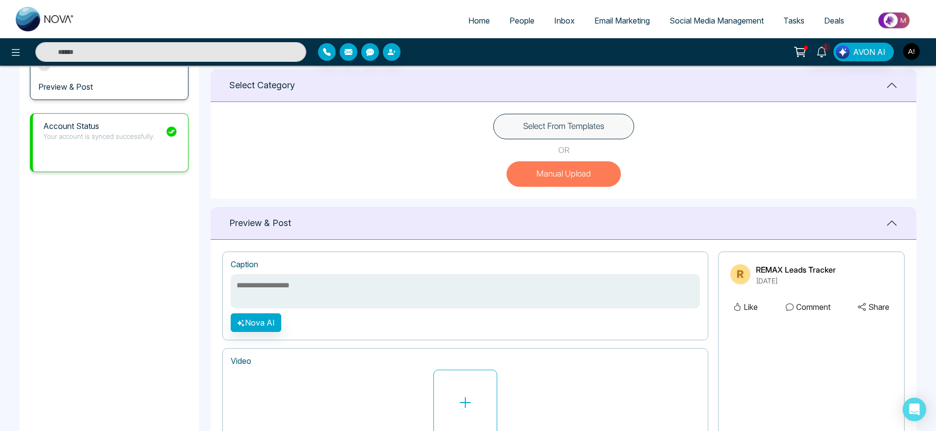
scroll to position [230, 0]
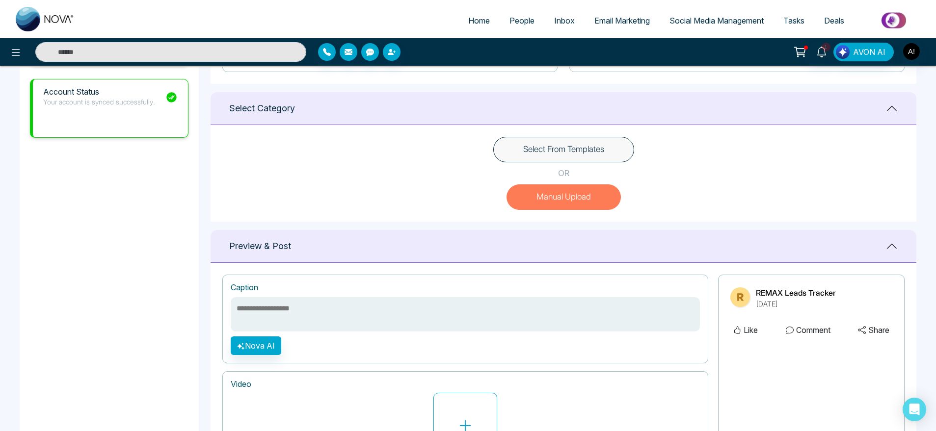
click at [564, 151] on button "Select From Templates" at bounding box center [563, 150] width 141 height 26
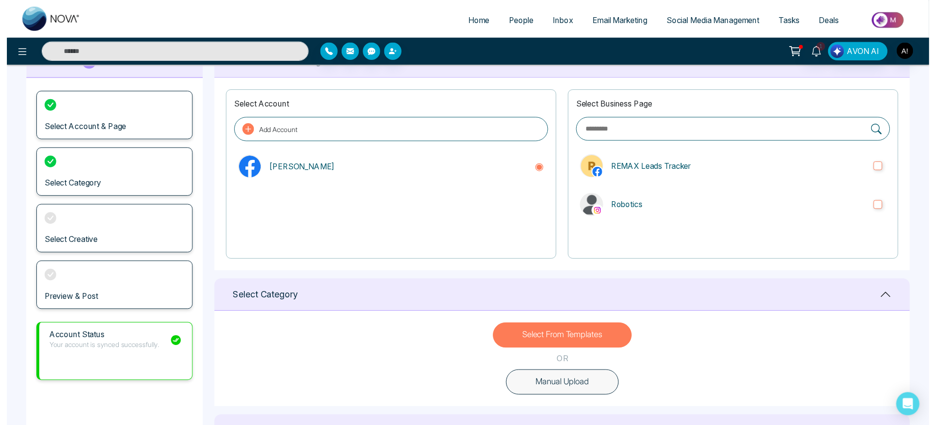
scroll to position [0, 0]
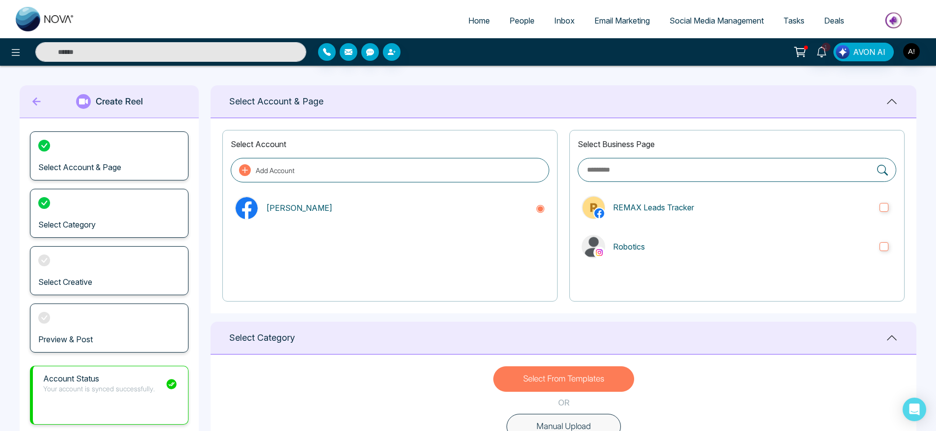
click at [481, 17] on span "Home" at bounding box center [479, 21] width 22 height 10
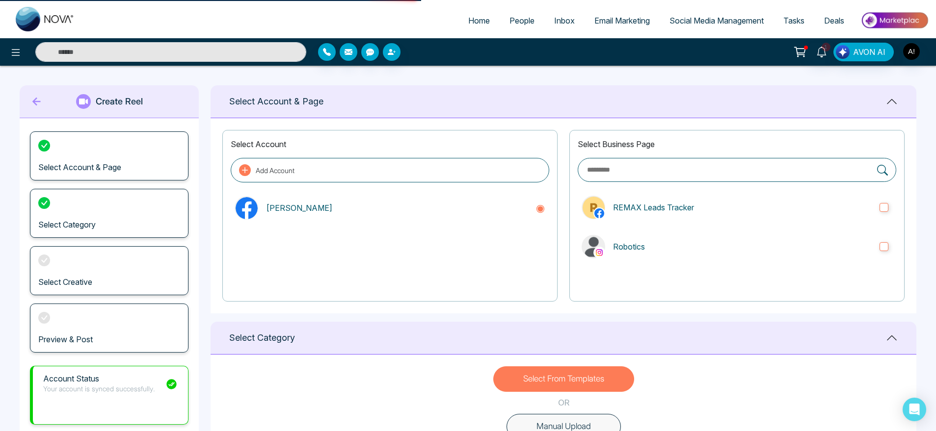
select select "*"
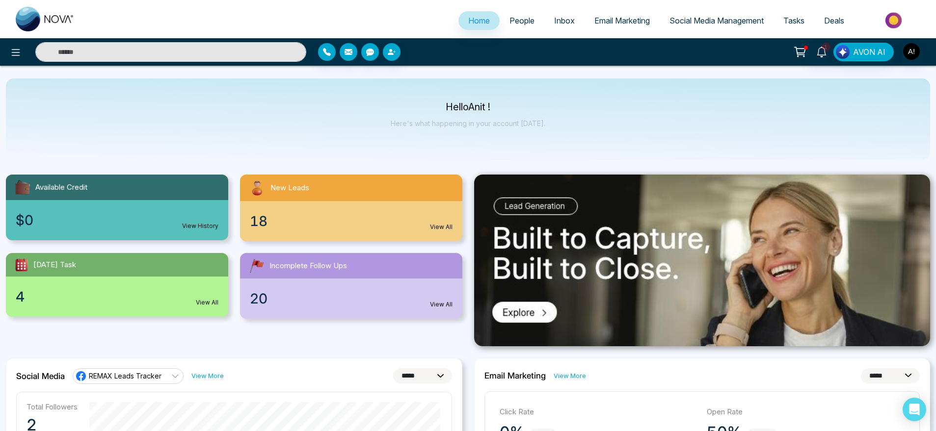
click at [6, 63] on div "1 AVON AI" at bounding box center [468, 51] width 936 height 27
click at [21, 52] on icon at bounding box center [16, 53] width 12 height 12
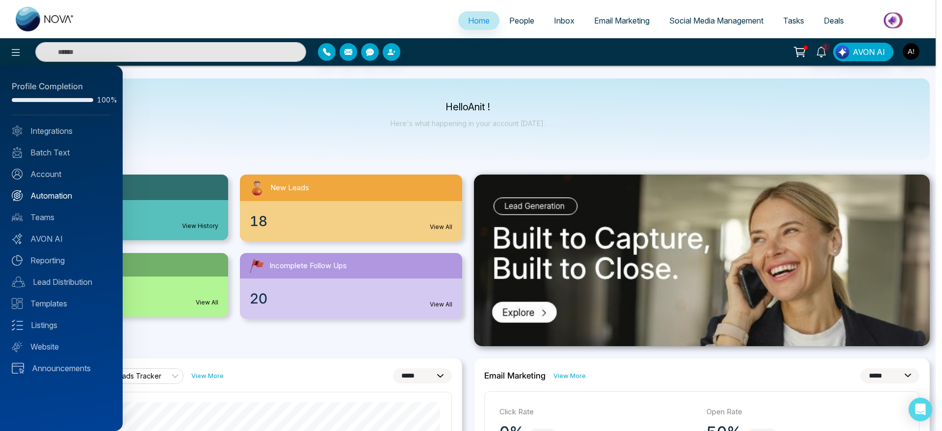
drag, startPoint x: 47, startPoint y: 188, endPoint x: 51, endPoint y: 194, distance: 7.1
click at [51, 194] on div "Profile Completion 100% Integrations Batch Text Account Automation Teams AVON A…" at bounding box center [61, 249] width 123 height 366
click at [51, 194] on link "Automation" at bounding box center [61, 196] width 99 height 12
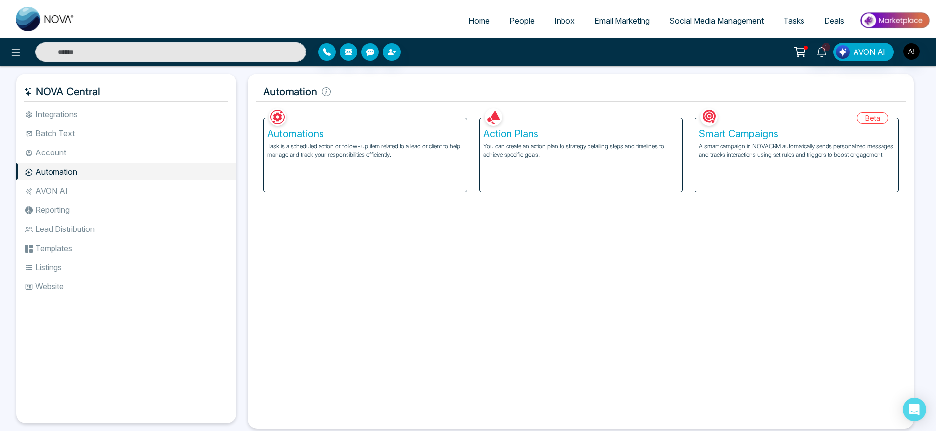
click at [415, 146] on p "Task is a scheduled action or follow-up item related to a lead or client to hel…" at bounding box center [364, 151] width 195 height 18
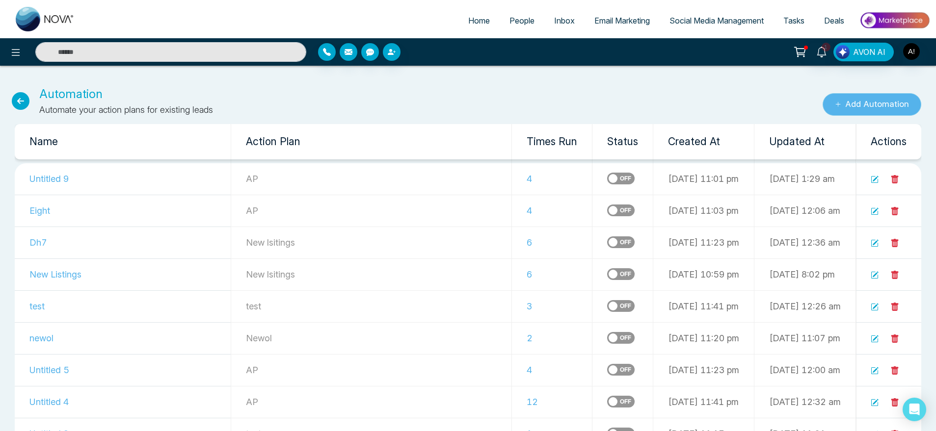
click at [859, 98] on button "Add Automation" at bounding box center [871, 104] width 99 height 23
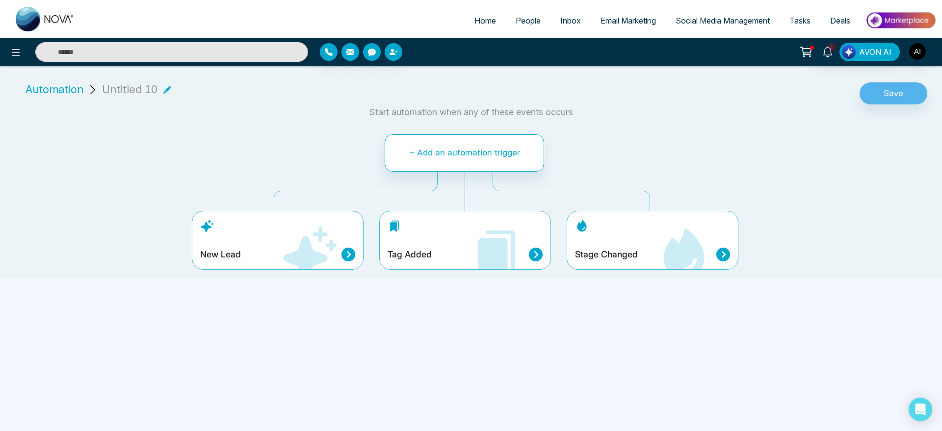
click at [439, 254] on div "Tag Added" at bounding box center [465, 255] width 155 height 14
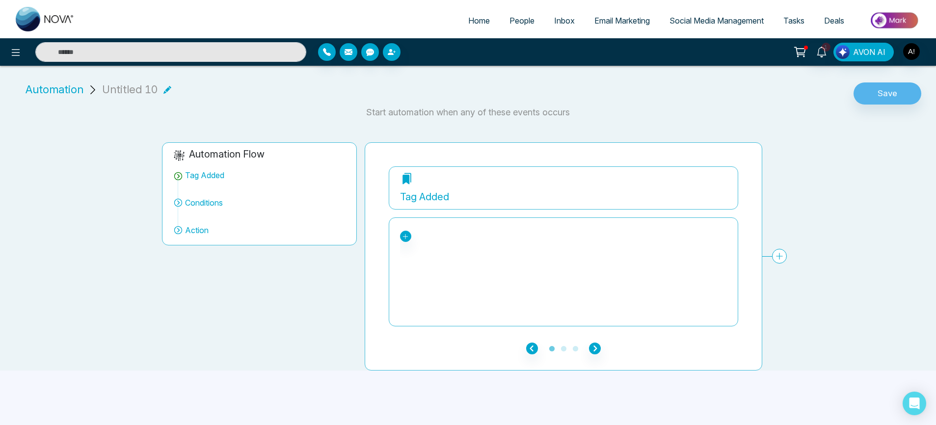
click at [779, 255] on div "Tag Added ... jira mm ok Conditions Add Conditions Choose a filters Cancel Appl…" at bounding box center [913, 247] width 1048 height 163
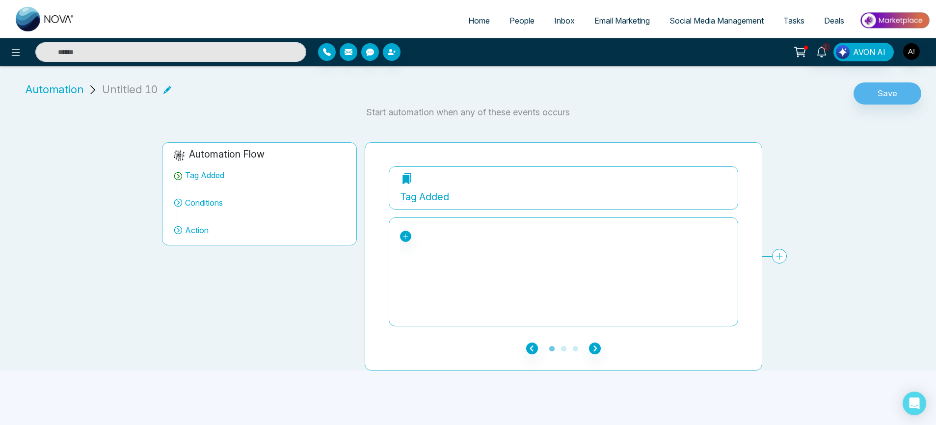
click at [779, 255] on div "Tag Added ... jira mm ok Conditions Add Conditions Choose a filters Cancel Appl…" at bounding box center [913, 247] width 1048 height 163
click at [787, 256] on div "Tag Added ... jira mm ok Conditions Add Conditions Choose a filters Cancel Appl…" at bounding box center [913, 247] width 1048 height 163
drag, startPoint x: 787, startPoint y: 256, endPoint x: 781, endPoint y: 256, distance: 6.4
click at [781, 256] on div "Tag Added ... jira mm ok Conditions Add Conditions Choose a filters Cancel Appl…" at bounding box center [913, 247] width 1048 height 163
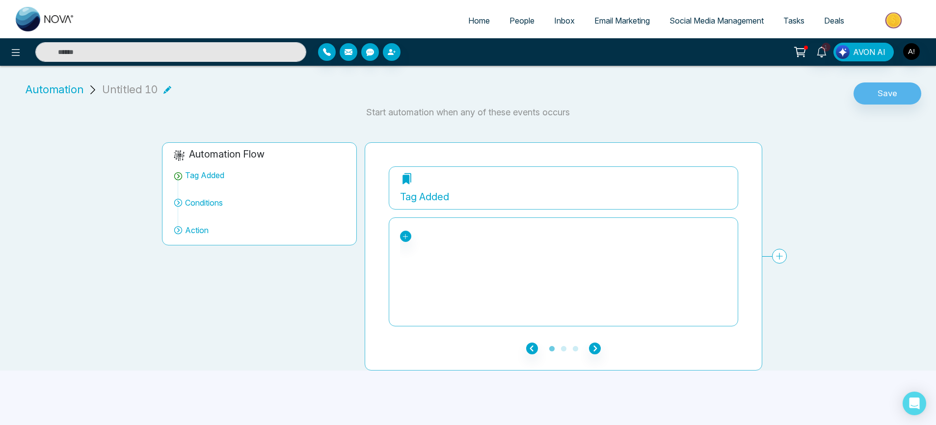
click at [781, 256] on div "Tag Added ... jira mm ok Conditions Add Conditions Choose a filters Cancel Appl…" at bounding box center [913, 247] width 1048 height 163
click at [781, 253] on div "Tag Added ... jira mm ok Conditions Add Conditions Choose a filters Cancel Appl…" at bounding box center [913, 247] width 1048 height 163
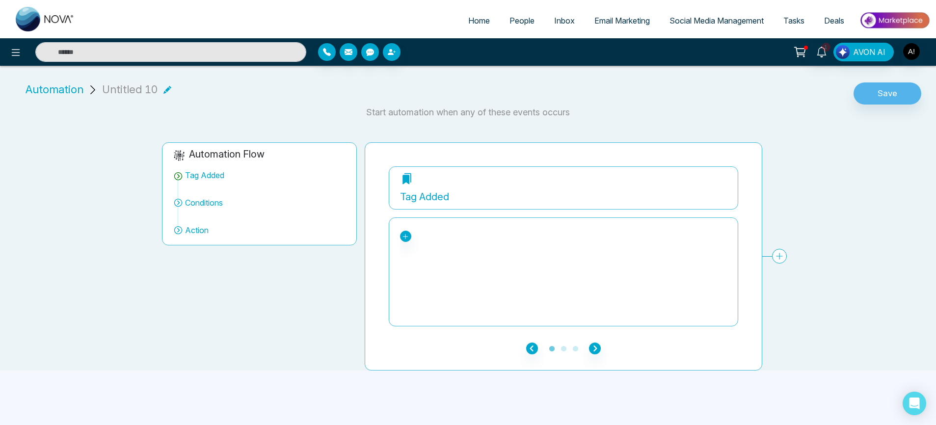
click at [781, 253] on div "Tag Added ... jira mm ok Conditions Add Conditions Choose a filters Cancel Appl…" at bounding box center [913, 247] width 1048 height 163
click at [781, 246] on div "Tag Added ... jira mm ok Conditions Add Conditions Choose a filters Cancel Appl…" at bounding box center [913, 247] width 1048 height 163
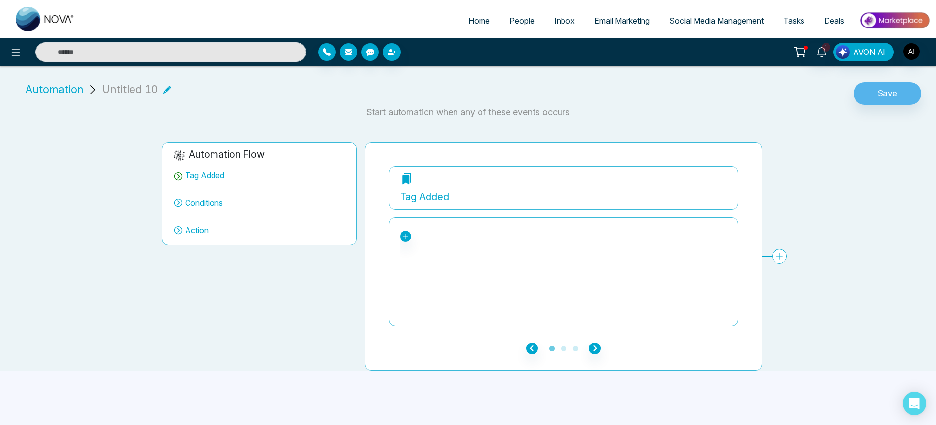
click at [781, 246] on div "Tag Added ... jira mm ok Conditions Add Conditions Choose a filters Cancel Appl…" at bounding box center [913, 247] width 1048 height 163
click at [483, 19] on link "Home" at bounding box center [478, 20] width 41 height 19
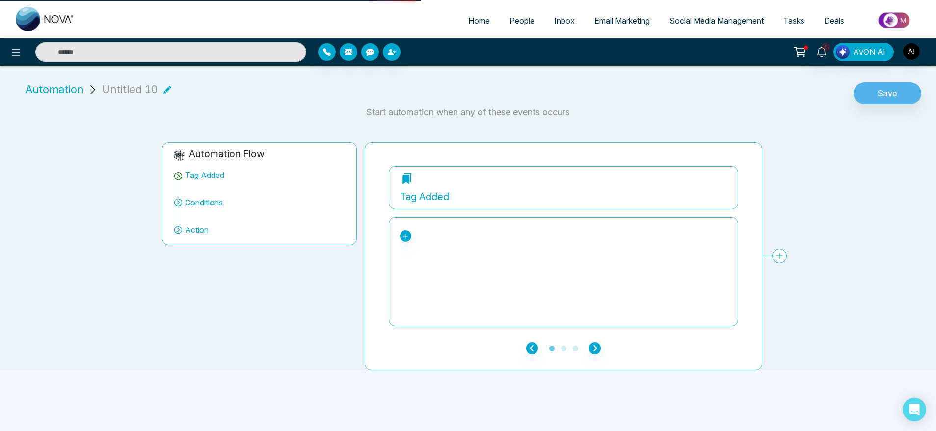
select select "*"
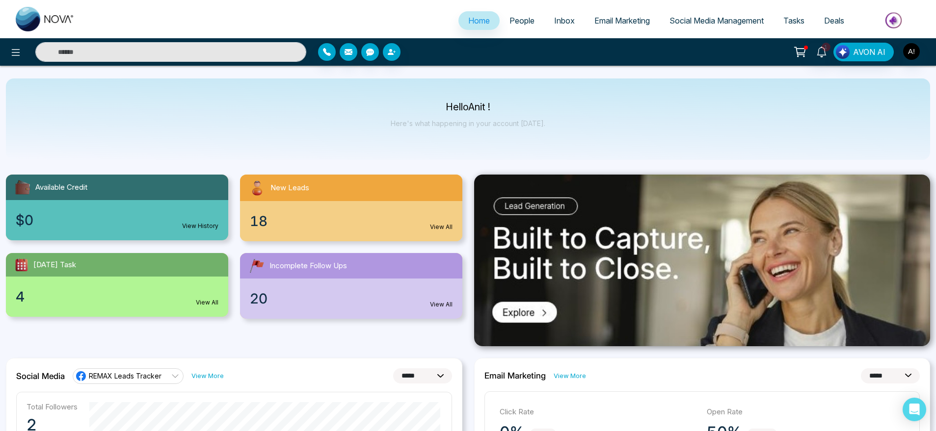
click at [629, 16] on span "Email Marketing" at bounding box center [621, 21] width 55 height 10
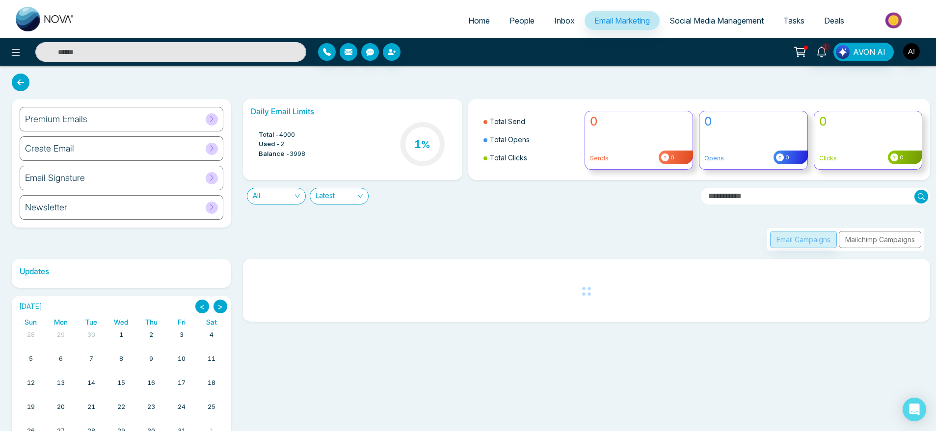
click at [191, 120] on div "Premium Emails" at bounding box center [122, 119] width 204 height 25
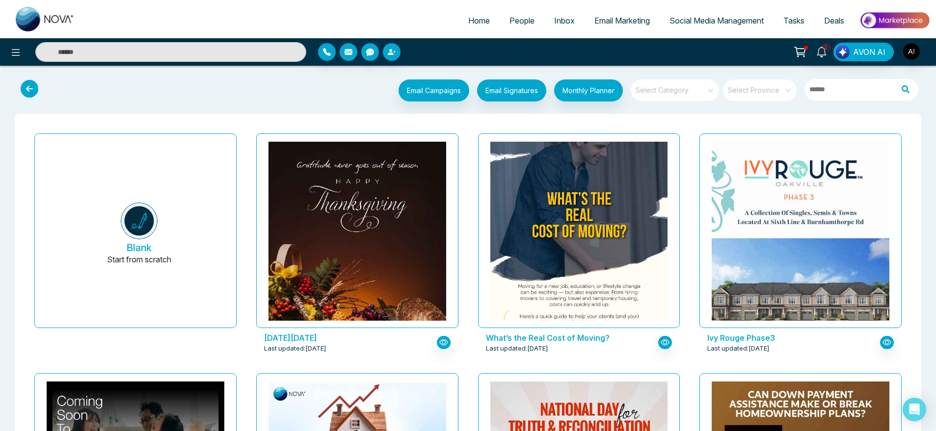
click at [258, 91] on div "Email Campaigns Start from scratch? View my campaigns Email Signatures Monthly …" at bounding box center [506, 91] width 836 height 25
click at [759, 89] on input "search" at bounding box center [756, 86] width 56 height 15
click at [746, 95] on span at bounding box center [756, 90] width 56 height 22
click at [738, 89] on input "search" at bounding box center [756, 86] width 56 height 15
click at [707, 19] on span "Social Media Management" at bounding box center [716, 21] width 94 height 10
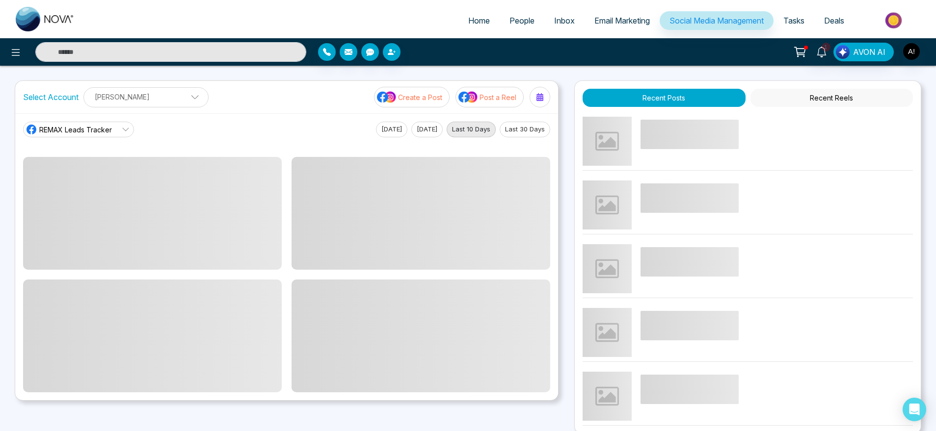
click at [479, 89] on button "Post a Reel" at bounding box center [489, 97] width 68 height 21
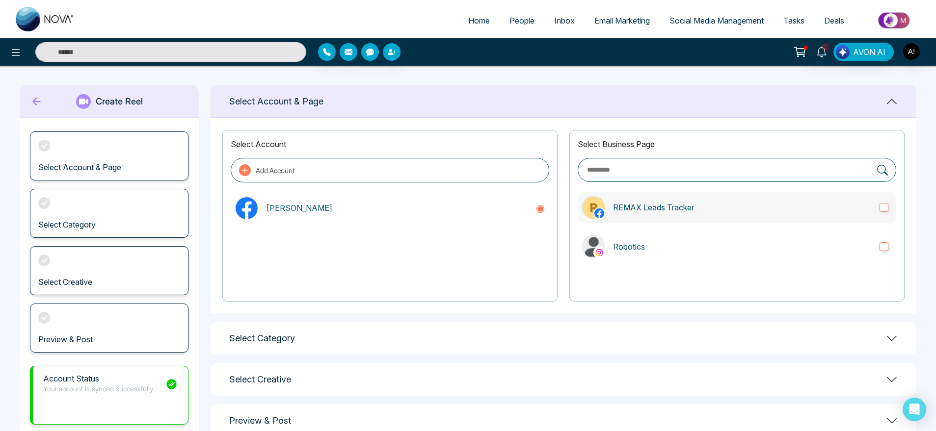
click at [651, 213] on p "REMAX Leads Tracker" at bounding box center [742, 208] width 259 height 12
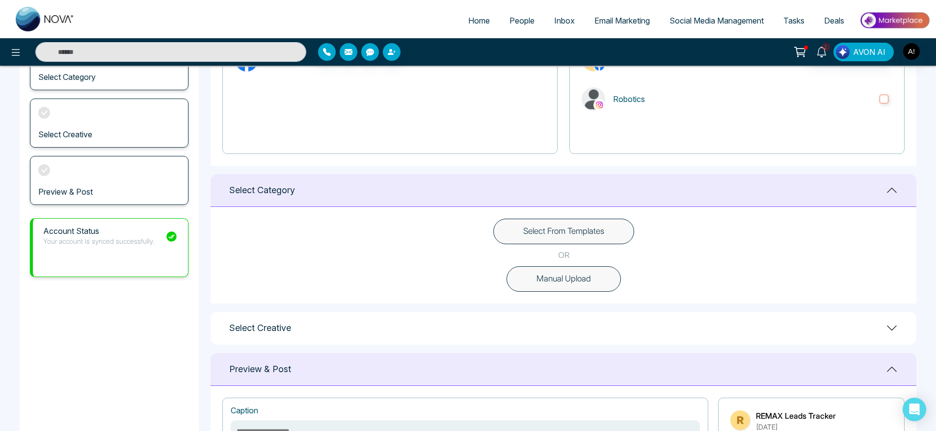
scroll to position [149, 0]
click at [563, 232] on button "Select From Templates" at bounding box center [563, 230] width 141 height 26
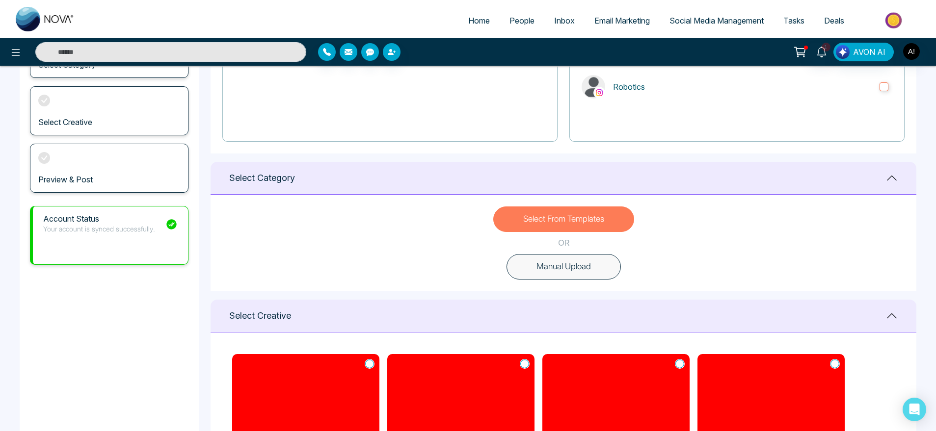
scroll to position [151, 0]
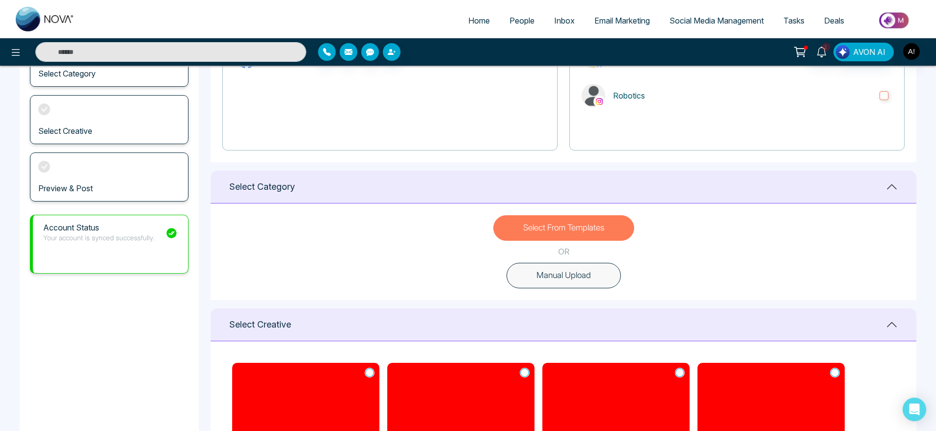
click at [456, 149] on div "Select Account Add Account [PERSON_NAME]" at bounding box center [389, 65] width 335 height 172
